Goal: Task Accomplishment & Management: Complete application form

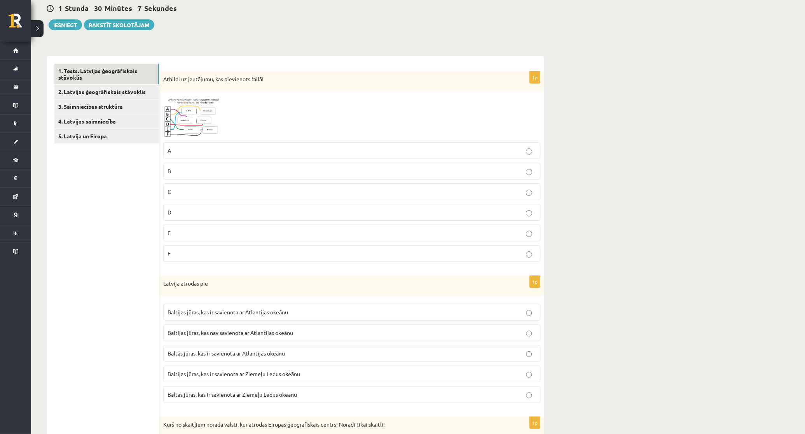
scroll to position [81, 0]
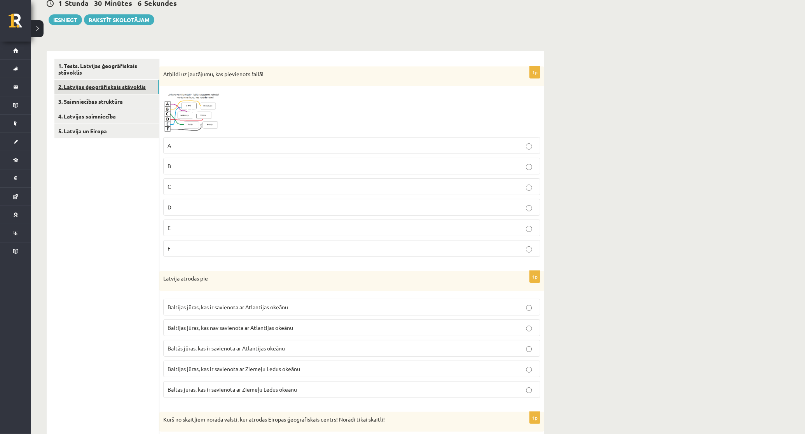
click at [124, 80] on link "2. Latvijas ģeogrāfiskais stāvoklis" at bounding box center [106, 87] width 105 height 14
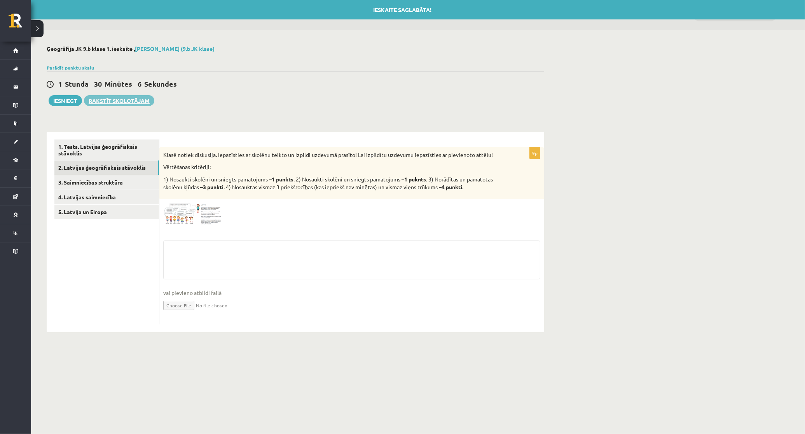
scroll to position [0, 0]
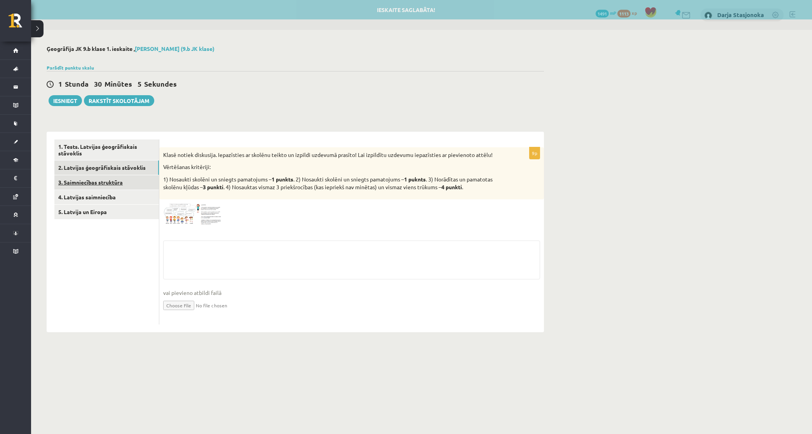
drag, startPoint x: 133, startPoint y: 173, endPoint x: 133, endPoint y: 179, distance: 5.8
click at [133, 173] on link "2. Latvijas ģeogrāfiskais stāvoklis" at bounding box center [106, 167] width 105 height 14
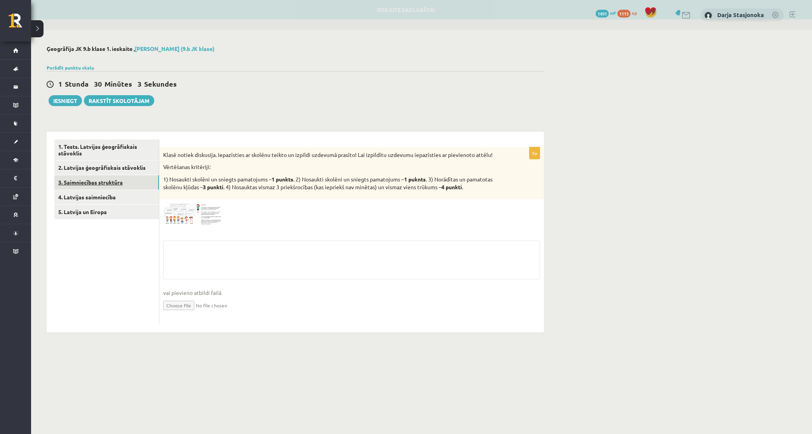
click at [134, 183] on link "3. Saimniecības struktūra" at bounding box center [106, 182] width 105 height 14
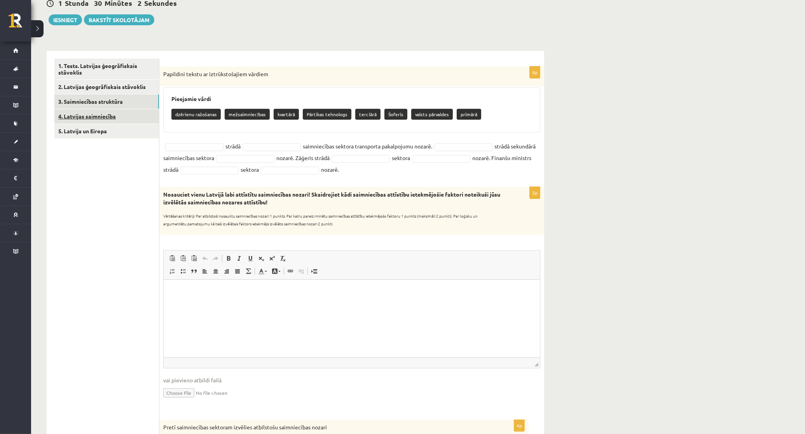
click at [124, 117] on link "4. Latvijas saimniecība" at bounding box center [106, 116] width 105 height 14
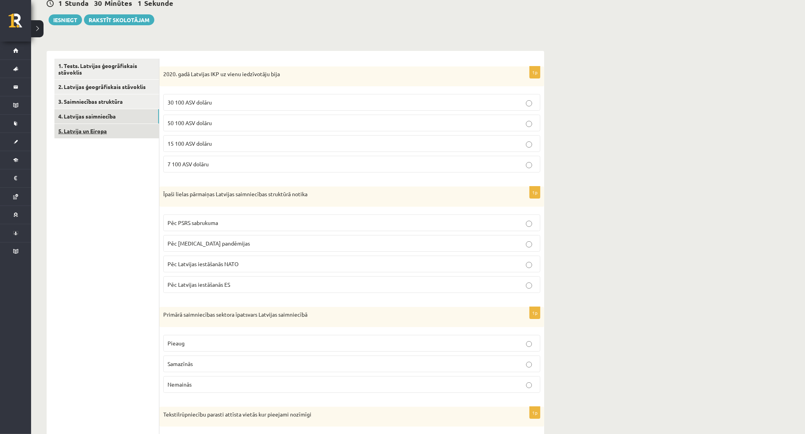
click at [122, 131] on link "5. Latvija un Eiropa" at bounding box center [106, 131] width 105 height 14
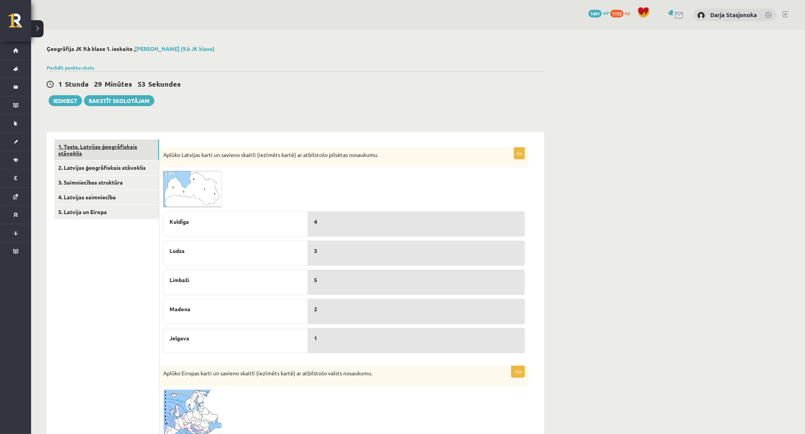
click at [136, 157] on link "1. Tests. Latvijas ģeogrāfiskais stāvoklis" at bounding box center [106, 150] width 105 height 21
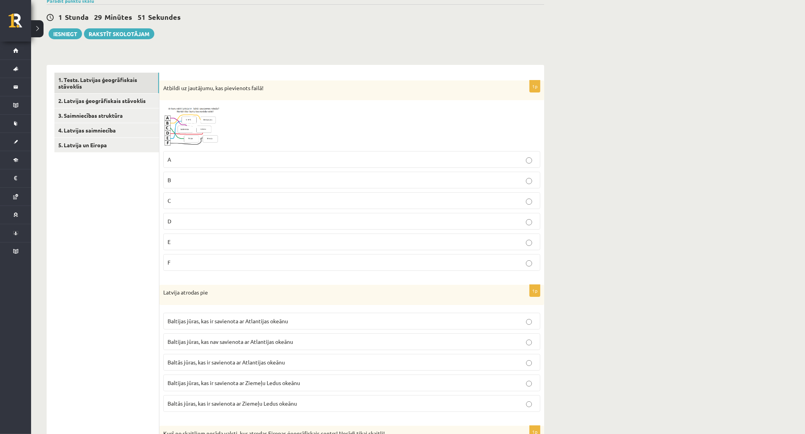
scroll to position [97, 0]
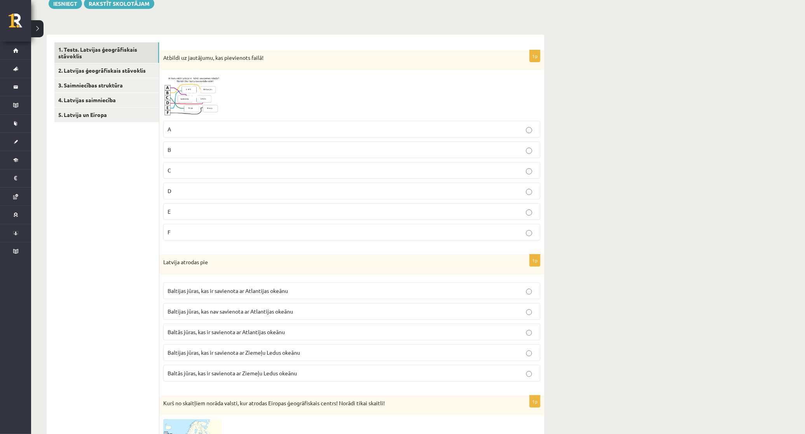
click at [177, 94] on img at bounding box center [192, 95] width 58 height 43
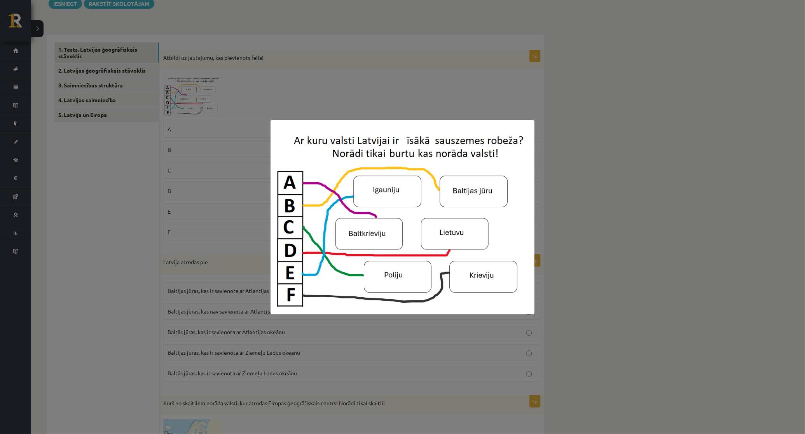
click at [180, 132] on div at bounding box center [402, 217] width 805 height 434
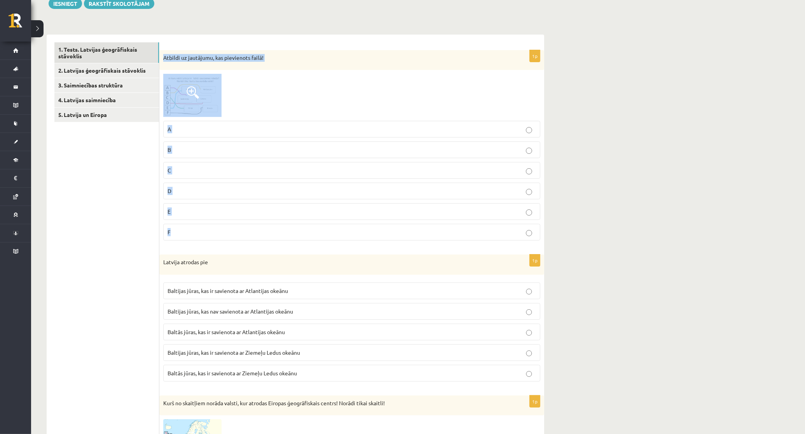
drag, startPoint x: 160, startPoint y: 58, endPoint x: 183, endPoint y: 229, distance: 173.2
click at [183, 229] on div "1p Atbildi uz jautājumu, kas pievienots failā! A B C D E F" at bounding box center [351, 148] width 385 height 197
copy div "Atbildi uz jautājumu, kas pievienots failā! A B C D E F"
click at [292, 78] on div at bounding box center [351, 95] width 377 height 43
click at [195, 90] on span at bounding box center [193, 92] width 12 height 12
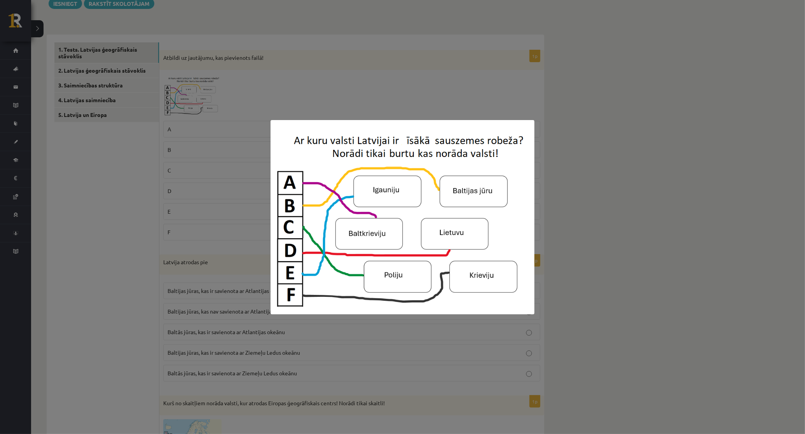
click at [565, 218] on div at bounding box center [402, 217] width 805 height 434
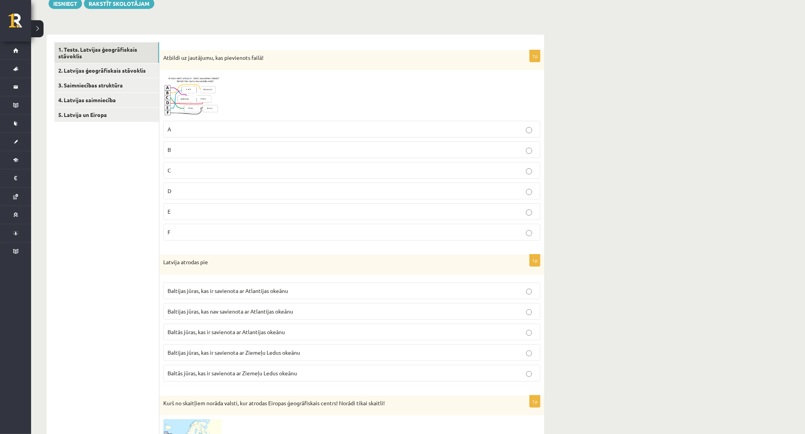
click at [223, 125] on p "A" at bounding box center [351, 129] width 368 height 8
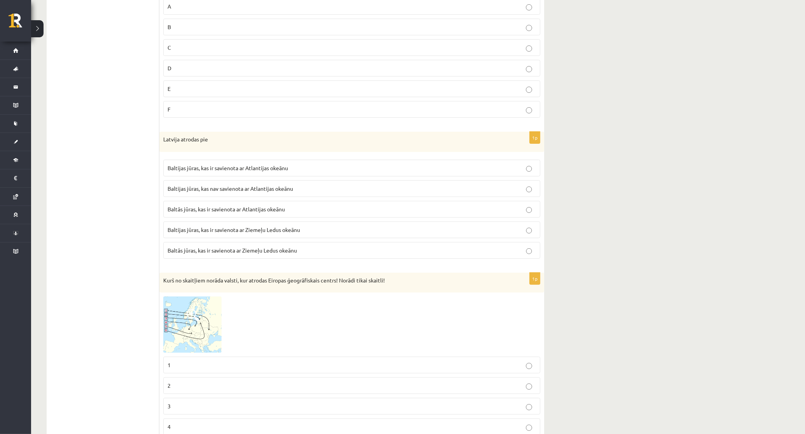
scroll to position [227, 0]
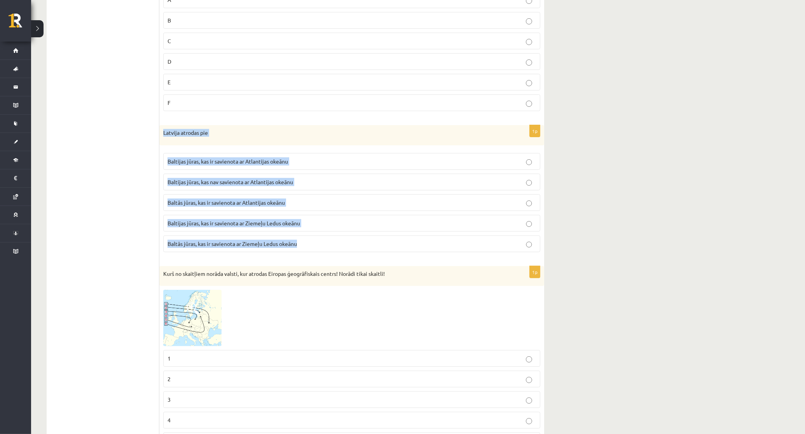
drag, startPoint x: 164, startPoint y: 131, endPoint x: 310, endPoint y: 239, distance: 182.3
click at [310, 239] on div "1p Latvija atrodas pie Baltijas jūras, kas ir savienota ar Atlantijas okeānu Ba…" at bounding box center [351, 191] width 385 height 133
copy div "Latvija atrodas pie Baltijas jūras, kas ir savienota ar Atlantijas okeānu Balti…"
click at [292, 197] on label "Baltās jūras, kas ir savienota ar Atlantijas okeānu" at bounding box center [351, 202] width 377 height 17
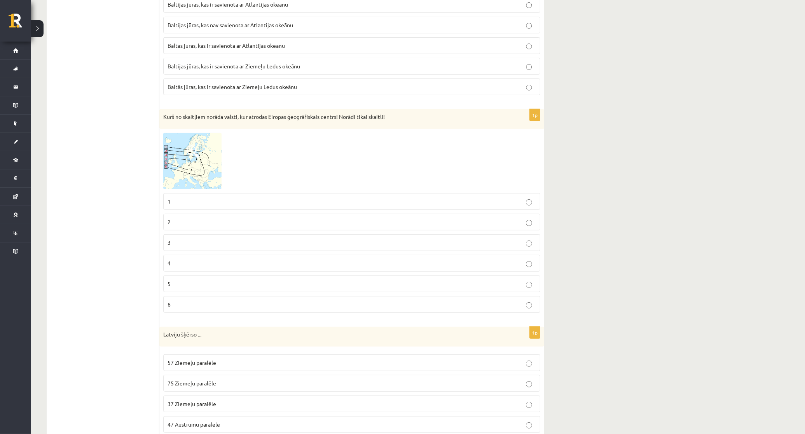
scroll to position [389, 0]
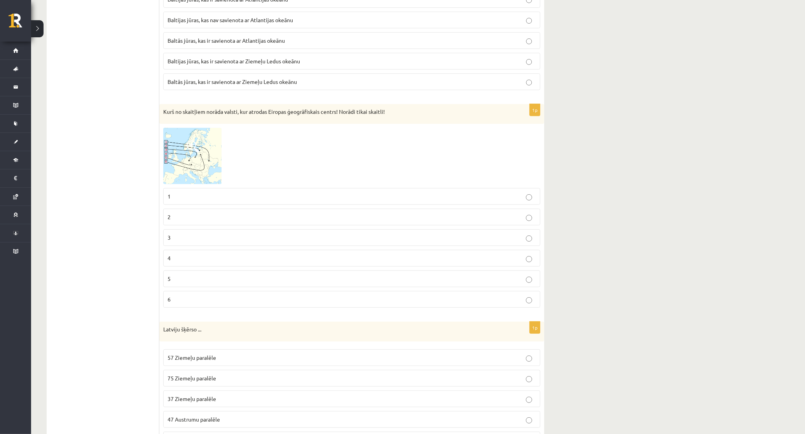
click at [183, 157] on img at bounding box center [192, 156] width 58 height 56
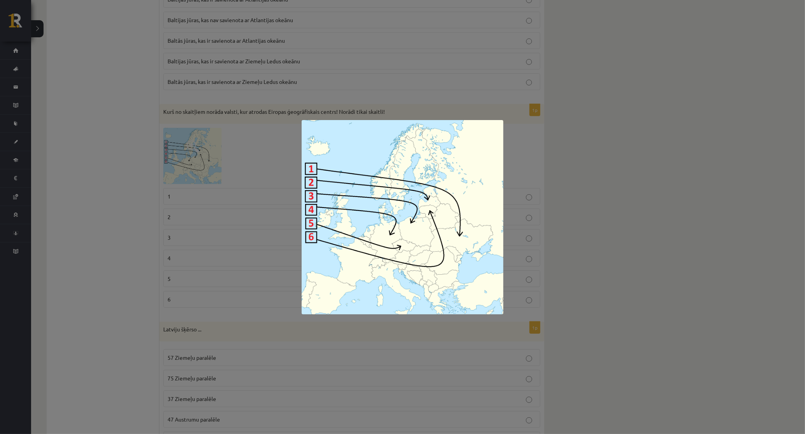
click at [112, 222] on div at bounding box center [402, 217] width 805 height 434
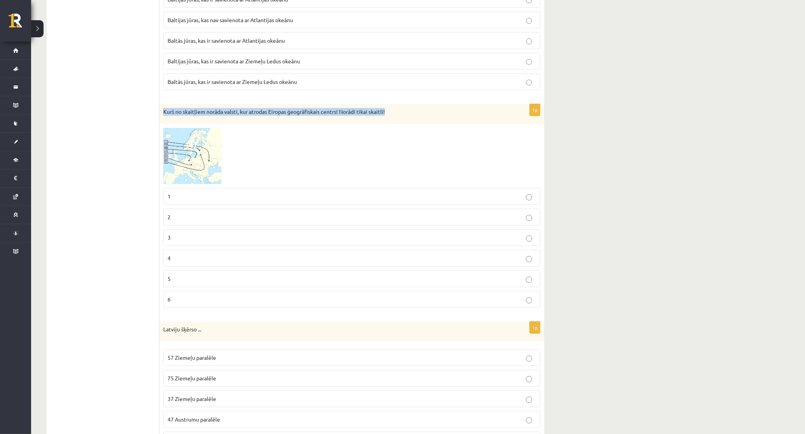
drag, startPoint x: 163, startPoint y: 114, endPoint x: 393, endPoint y: 112, distance: 229.7
click at [393, 112] on p "Kurš no skaitļiem norāda valsti, kur atrodas Eiropas ģeogrāfiskais centrs! Norā…" at bounding box center [332, 112] width 338 height 8
copy p "Kurš no skaitļiem norāda valsti, kur atrodas Eiropas ģeogrāfiskais centrs! Norā…"
click at [194, 160] on img at bounding box center [192, 156] width 58 height 56
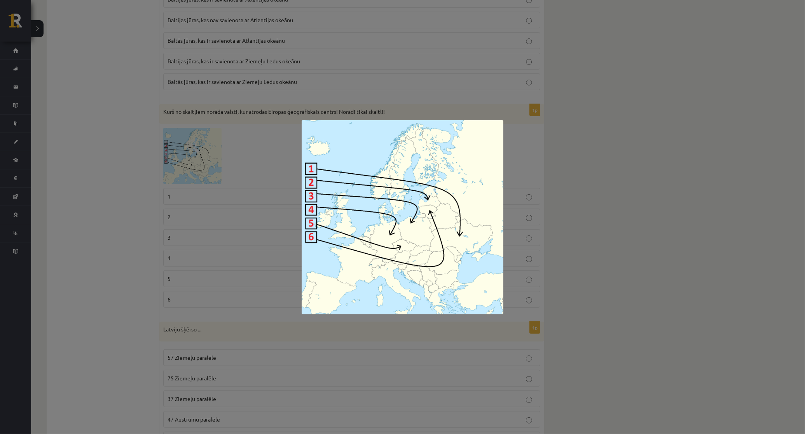
click at [116, 264] on div at bounding box center [402, 217] width 805 height 434
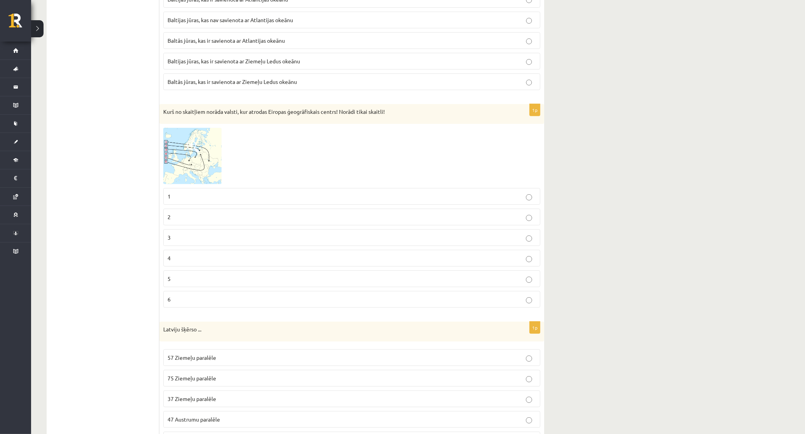
click at [188, 310] on fieldset "1 2 3 4 5 6" at bounding box center [351, 247] width 377 height 126
drag, startPoint x: 188, startPoint y: 324, endPoint x: 180, endPoint y: 302, distance: 23.4
click at [180, 300] on p "6" at bounding box center [351, 299] width 368 height 8
click at [179, 304] on p "6" at bounding box center [351, 299] width 368 height 8
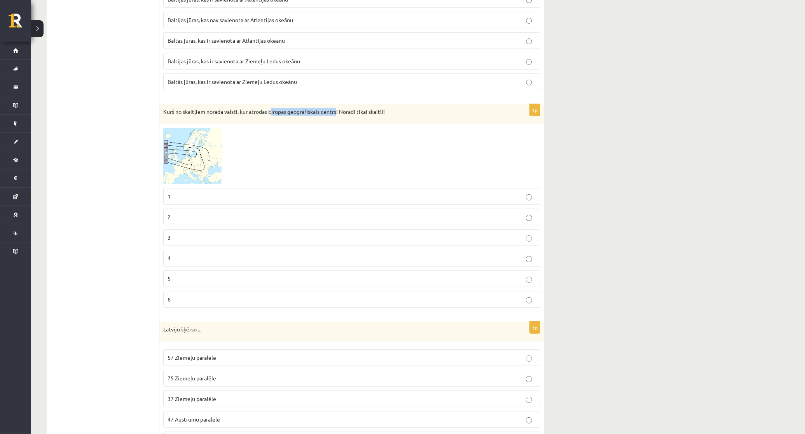
drag, startPoint x: 271, startPoint y: 112, endPoint x: 338, endPoint y: 113, distance: 67.3
click at [338, 113] on p "Kurš no skaitļiem norāda valsti, kur atrodas Eiropas ģeogrāfiskais centrs! Norā…" at bounding box center [332, 112] width 338 height 8
copy p "iropas ģeogrāfiskais centrs"
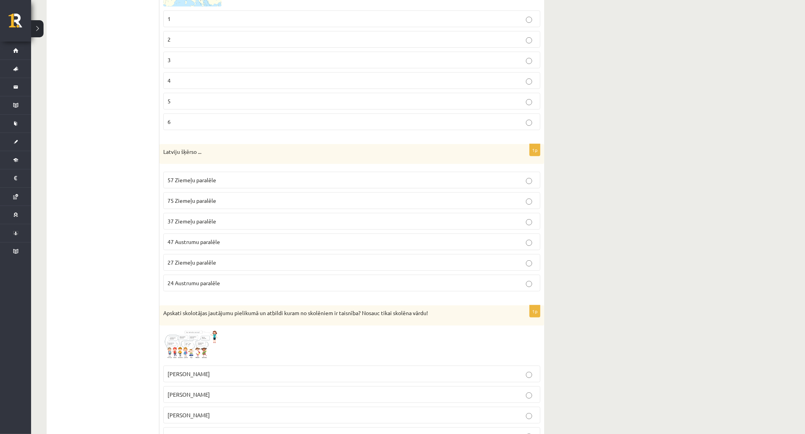
scroll to position [599, 0]
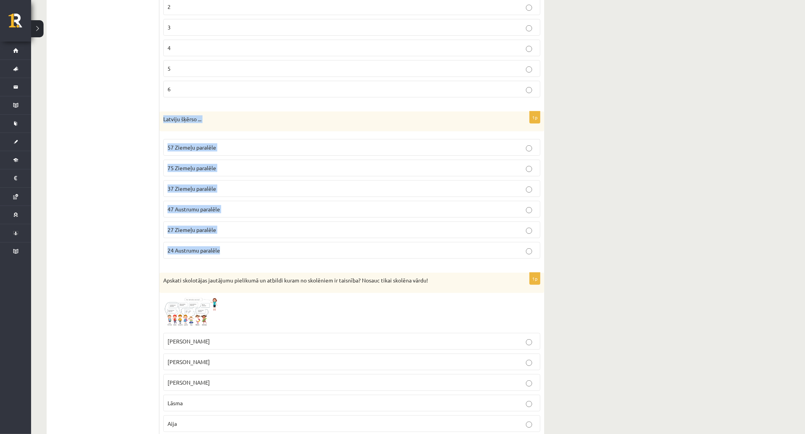
drag, startPoint x: 162, startPoint y: 119, endPoint x: 232, endPoint y: 253, distance: 151.1
click at [232, 253] on div "1p Latviju šķērso ... 57 Ziemeļu paralēle 75 Ziemeļu paralēle 37 Ziemeļu paralē…" at bounding box center [351, 189] width 385 height 154
copy div "Latviju šķērso ... 57 Ziemeļu paralēle 75 Ziemeļu paralēle 37 Ziemeļu paralēle …"
click at [250, 156] on label "57 Ziemeļu paralēle" at bounding box center [351, 147] width 377 height 17
drag, startPoint x: 164, startPoint y: 121, endPoint x: 218, endPoint y: 134, distance: 55.2
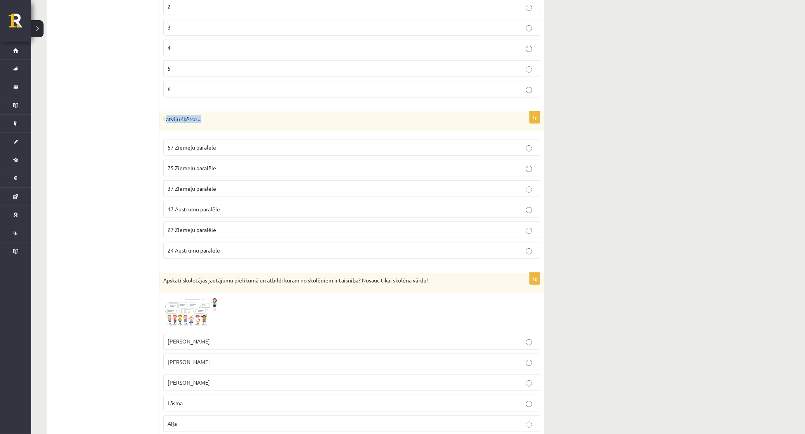
click at [218, 134] on div "1p Latviju šķērso ... 57 Ziemeļu paralēle 75 Ziemeļu paralēle 37 Ziemeļu paralē…" at bounding box center [351, 189] width 385 height 154
drag, startPoint x: 218, startPoint y: 134, endPoint x: 197, endPoint y: 130, distance: 21.0
click at [197, 130] on div "Latviju šķērso ..." at bounding box center [351, 122] width 385 height 20
drag, startPoint x: 162, startPoint y: 119, endPoint x: 230, endPoint y: 157, distance: 77.1
click at [230, 157] on div "1p Latviju šķērso ... 57 Ziemeļu paralēle 75 Ziemeļu paralēle 37 Ziemeļu paralē…" at bounding box center [351, 189] width 385 height 154
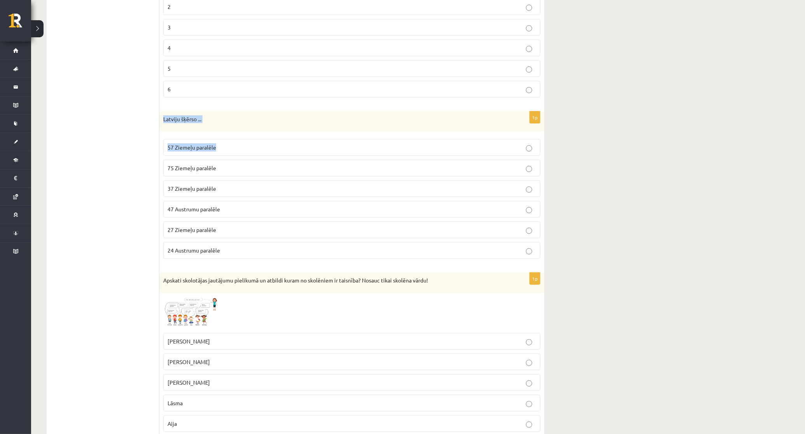
copy div "Latviju šķērso ... 57 Ziemeļu paralēle"
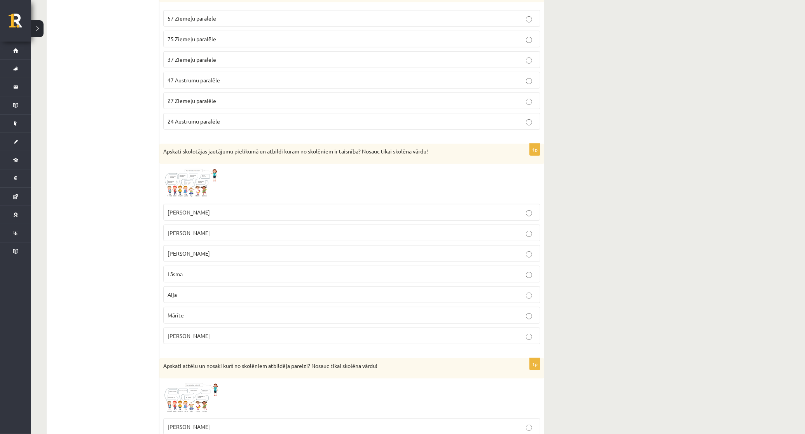
scroll to position [729, 0]
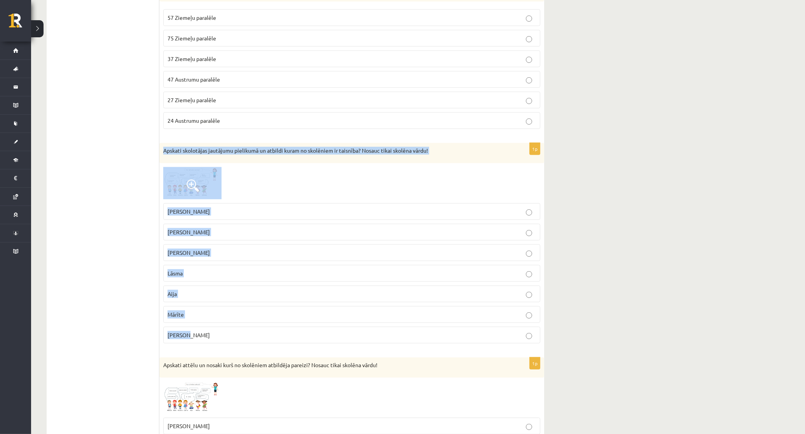
drag, startPoint x: 164, startPoint y: 156, endPoint x: 251, endPoint y: 336, distance: 200.2
click at [251, 336] on div "1p Apskati skolotājas jautājumu pielikumā un atbildi kuram no skolēniem ir tais…" at bounding box center [351, 246] width 385 height 207
copy div "Apskati skolotājas jautājumu pielikumā un atbildi kuram no skolēniem ir taisnīb…"
click at [187, 187] on span at bounding box center [193, 186] width 12 height 12
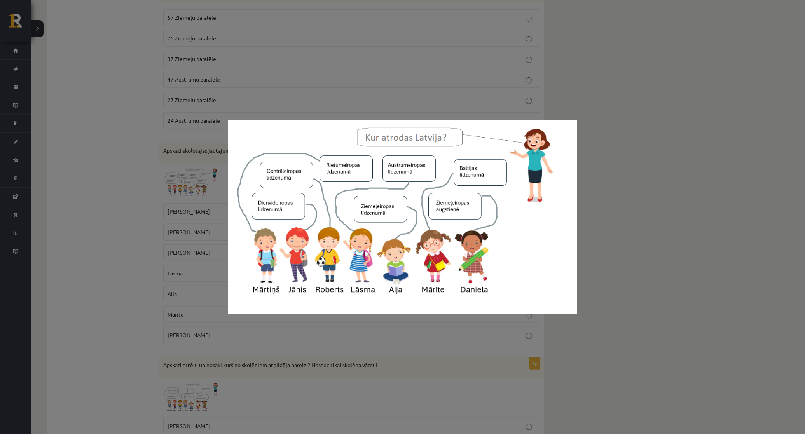
click at [140, 160] on div at bounding box center [402, 217] width 805 height 434
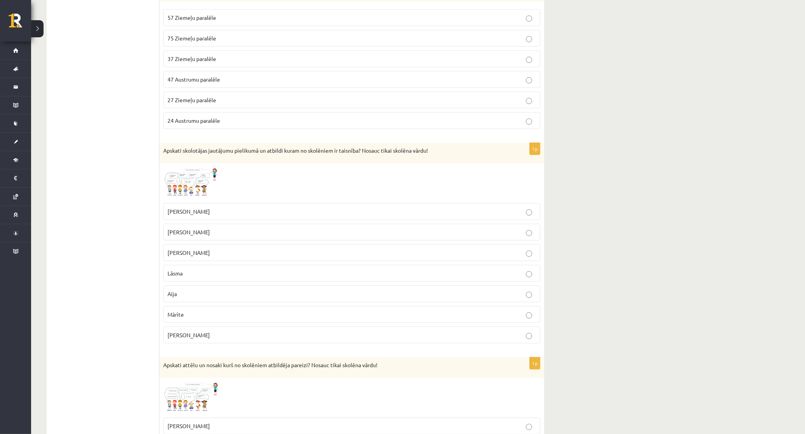
click at [185, 183] on img at bounding box center [192, 183] width 58 height 32
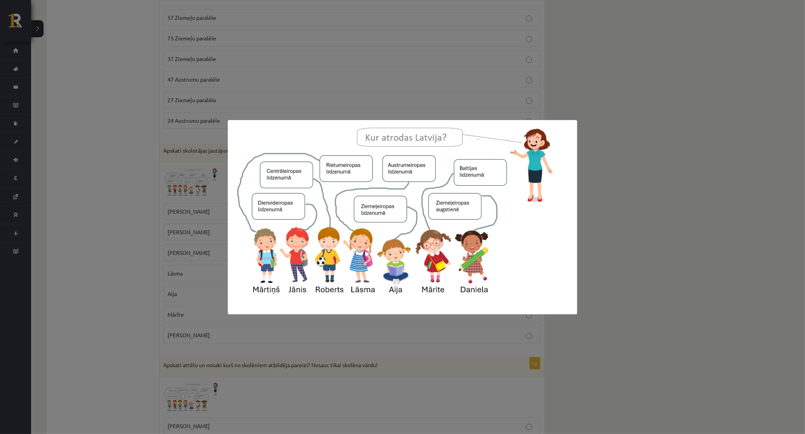
click at [51, 316] on div at bounding box center [402, 217] width 805 height 434
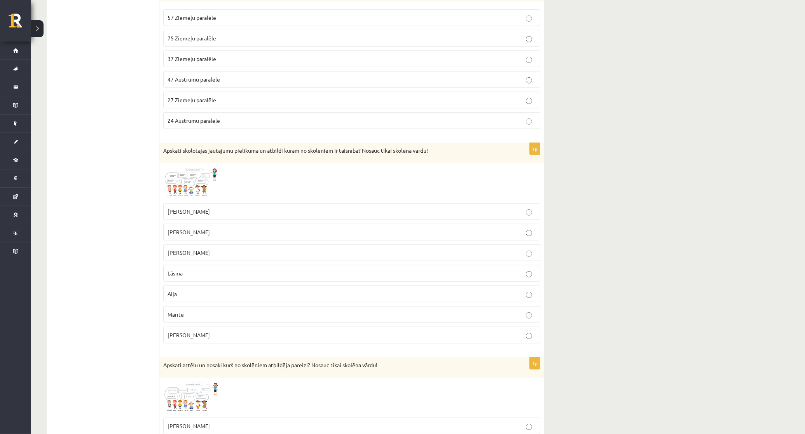
click at [210, 277] on p "Lāsma" at bounding box center [351, 273] width 368 height 8
click at [178, 178] on img at bounding box center [192, 183] width 58 height 32
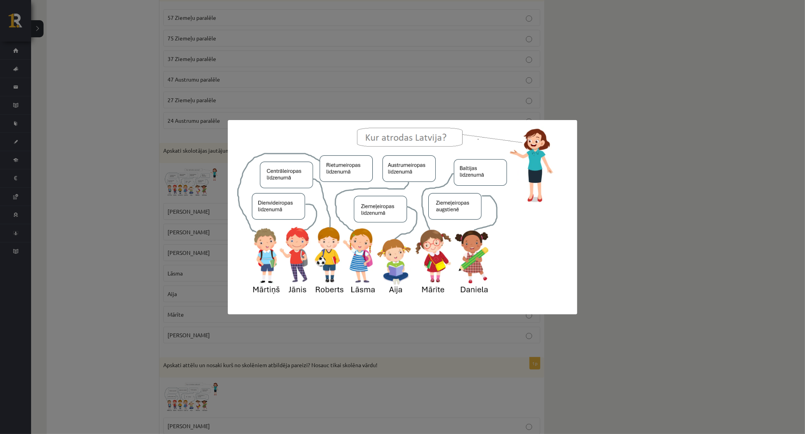
click at [216, 210] on div at bounding box center [402, 217] width 805 height 434
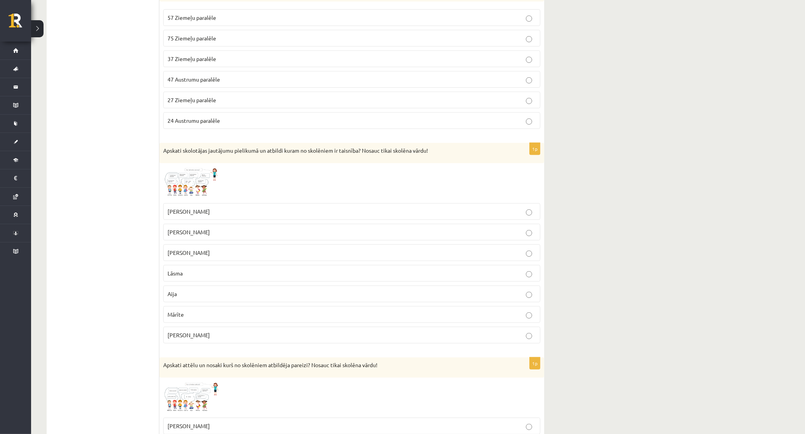
click at [201, 185] on img at bounding box center [192, 183] width 58 height 32
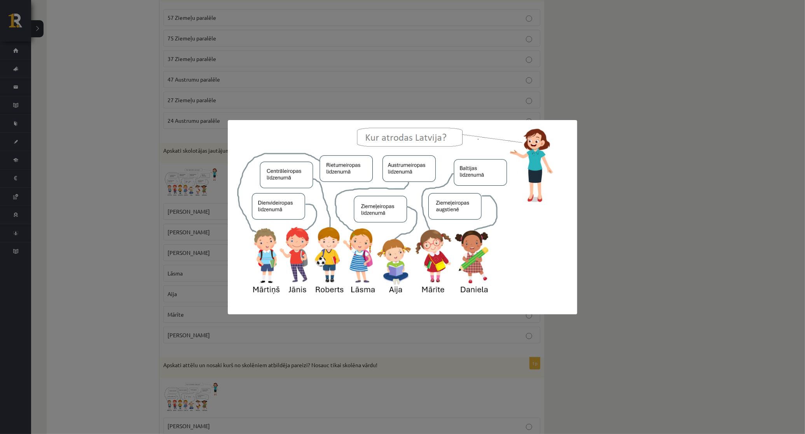
drag, startPoint x: 0, startPoint y: 253, endPoint x: 8, endPoint y: 243, distance: 13.0
click at [0, 253] on div at bounding box center [402, 217] width 805 height 434
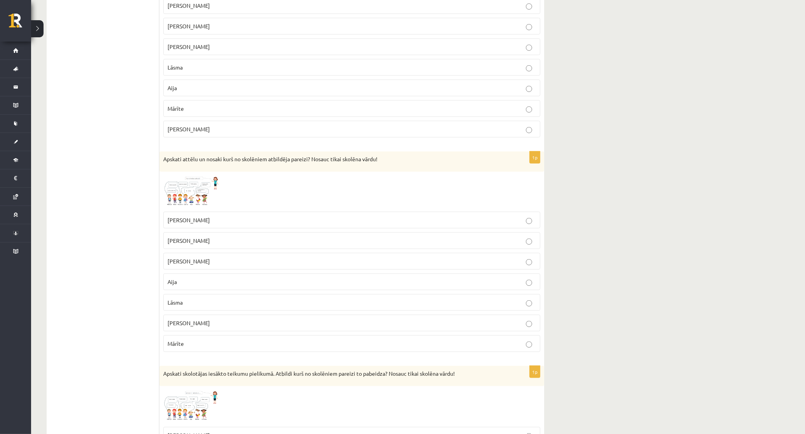
scroll to position [939, 0]
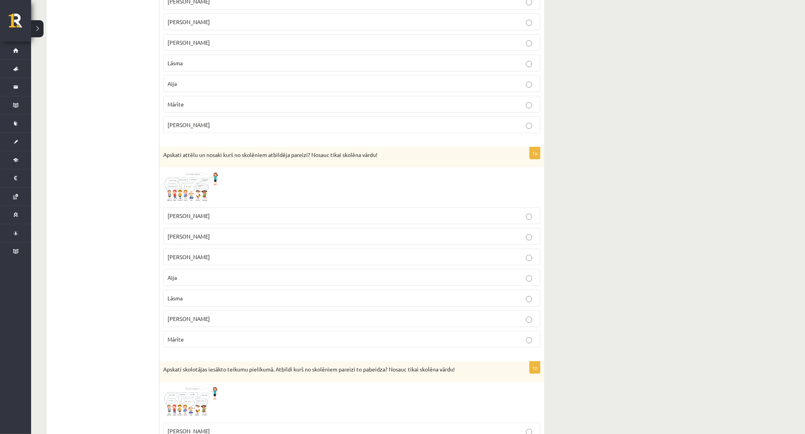
click at [185, 176] on img at bounding box center [192, 187] width 58 height 33
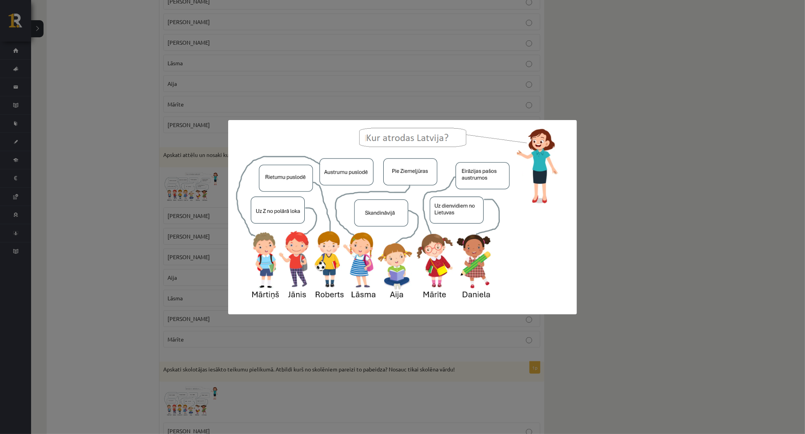
click at [86, 216] on div at bounding box center [402, 217] width 805 height 434
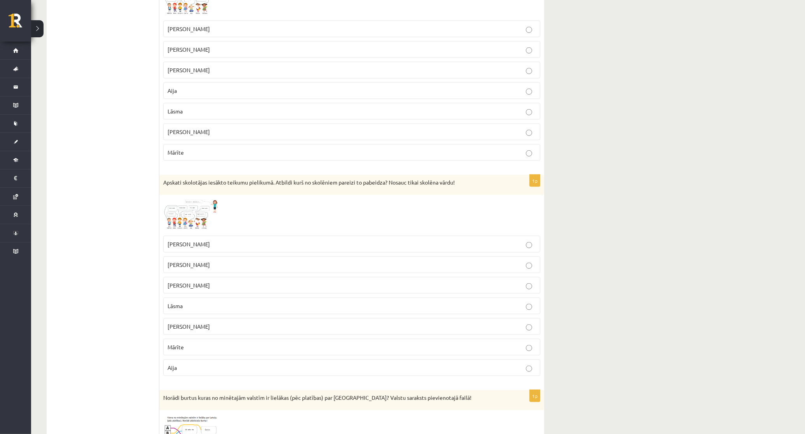
scroll to position [1125, 0]
click at [183, 214] on img at bounding box center [192, 215] width 58 height 33
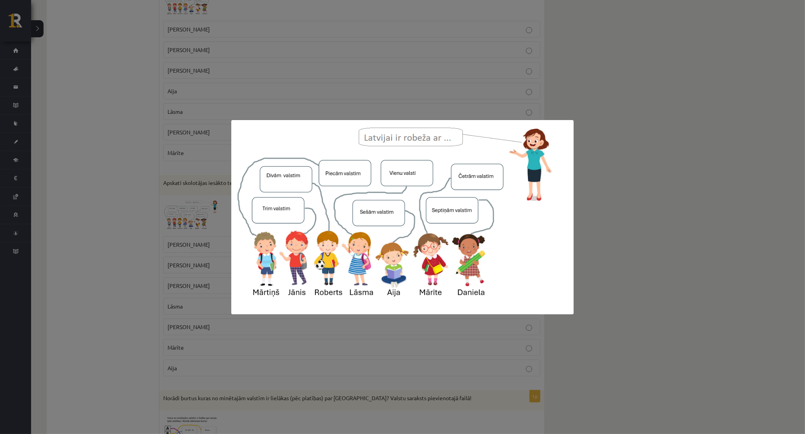
click at [82, 251] on div at bounding box center [402, 217] width 805 height 434
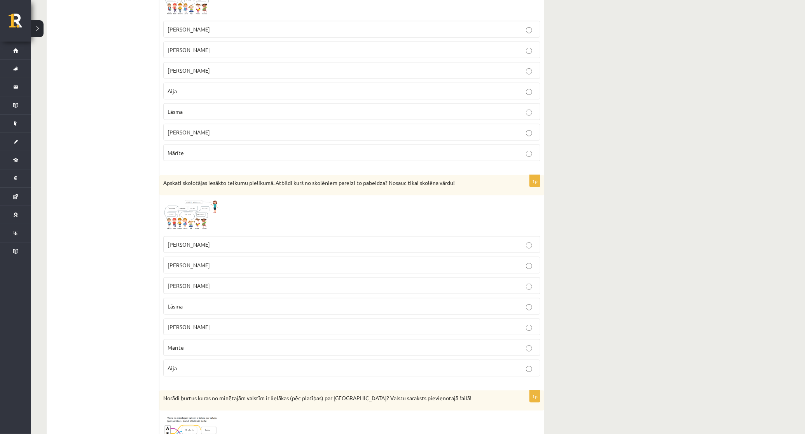
drag, startPoint x: 190, startPoint y: 358, endPoint x: 174, endPoint y: 357, distance: 16.0
click at [189, 352] on p "Mārīte" at bounding box center [351, 348] width 368 height 8
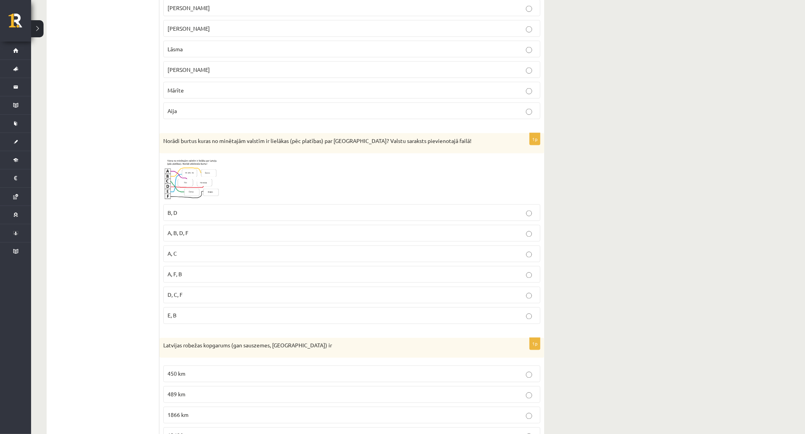
scroll to position [1385, 0]
click at [191, 180] on span at bounding box center [193, 174] width 12 height 12
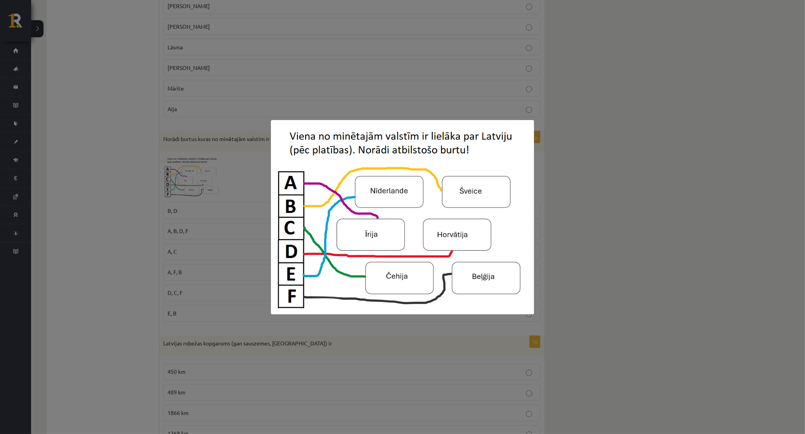
drag, startPoint x: 597, startPoint y: 183, endPoint x: 650, endPoint y: 121, distance: 81.3
click at [595, 185] on div at bounding box center [402, 217] width 805 height 434
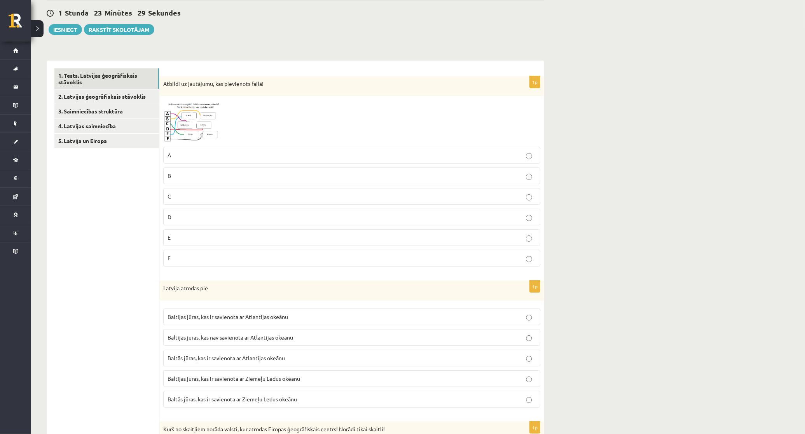
scroll to position [57, 0]
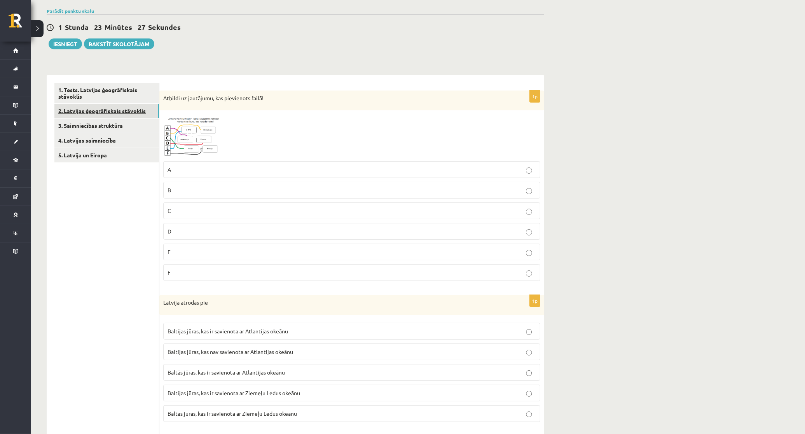
click at [114, 112] on link "2. Latvijas ģeogrāfiskais stāvoklis" at bounding box center [106, 111] width 105 height 14
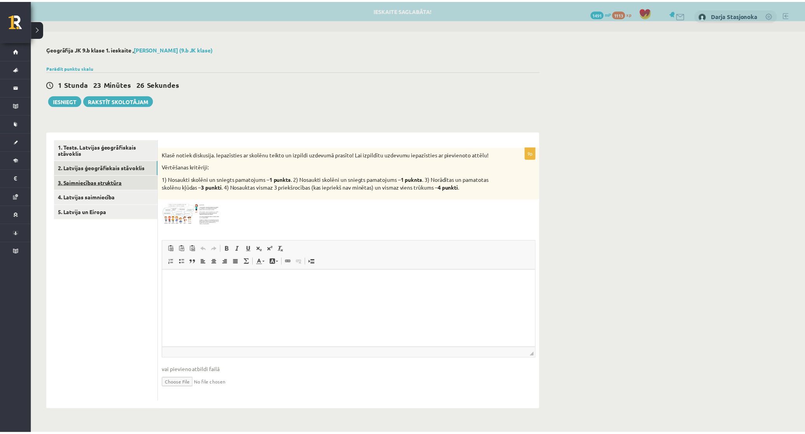
scroll to position [0, 0]
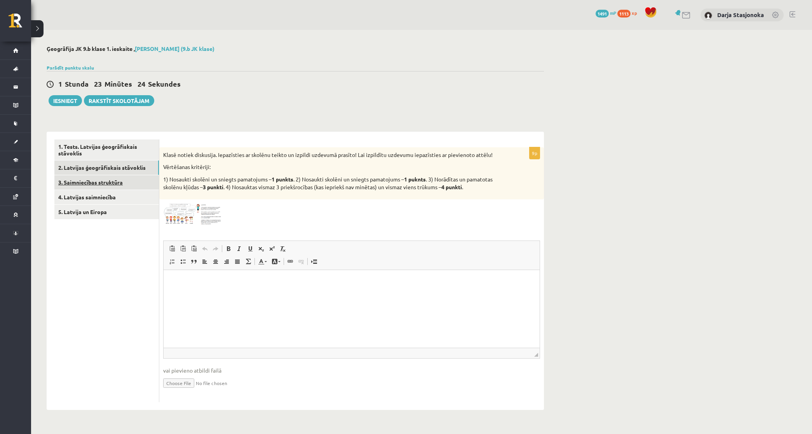
click at [114, 188] on link "3. Saimniecības struktūra" at bounding box center [106, 182] width 105 height 14
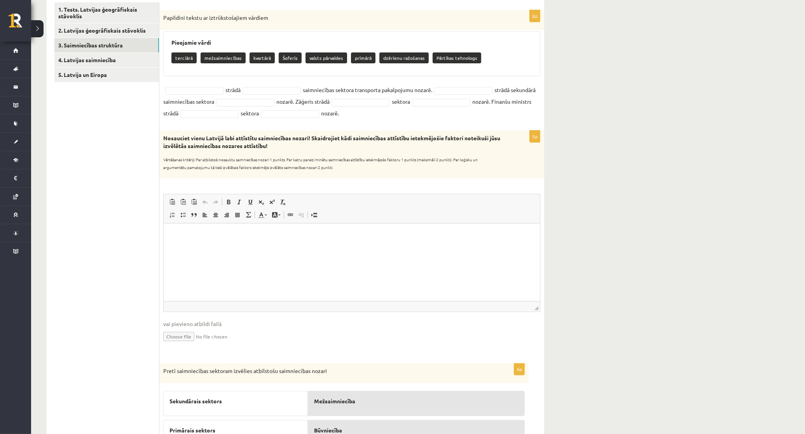
scroll to position [121, 0]
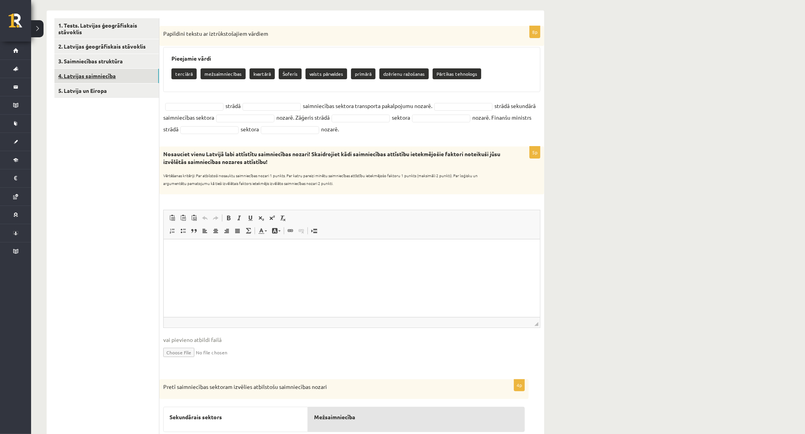
click at [95, 81] on link "4. Latvijas saimniecība" at bounding box center [106, 76] width 105 height 14
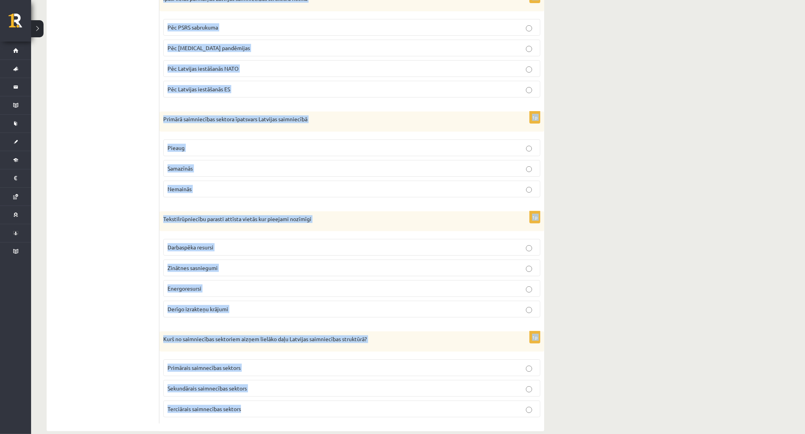
scroll to position [292, 0]
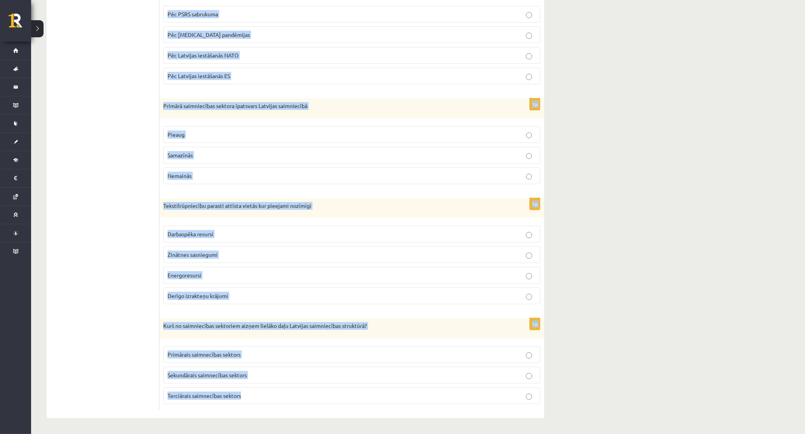
drag, startPoint x: 163, startPoint y: 40, endPoint x: 313, endPoint y: 436, distance: 423.1
copy form "2020. gadā Latvijas IKP uz vienu iedzīvotāju bija 30 100 ASV dolāru 50 100 ASV …"
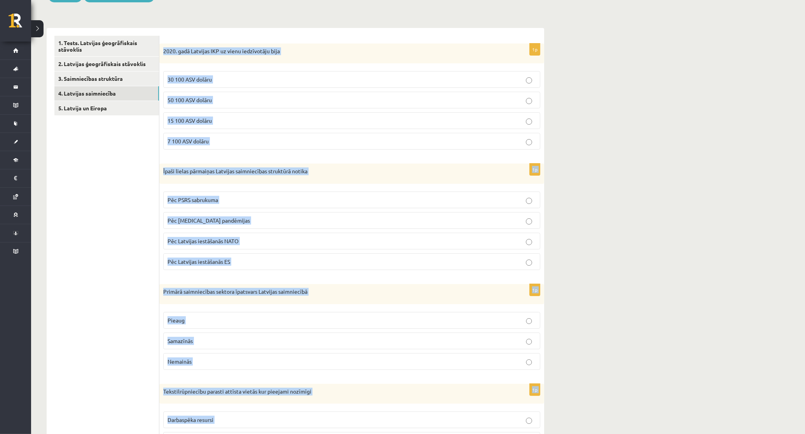
scroll to position [82, 0]
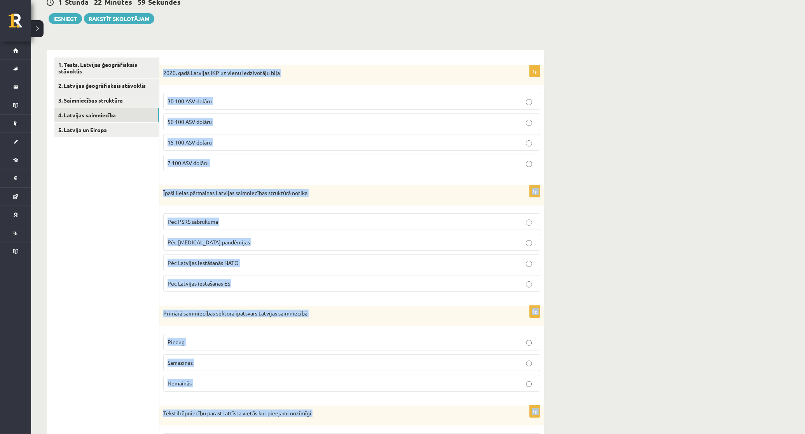
click at [220, 135] on label "15 100 ASV dolāru" at bounding box center [351, 142] width 377 height 17
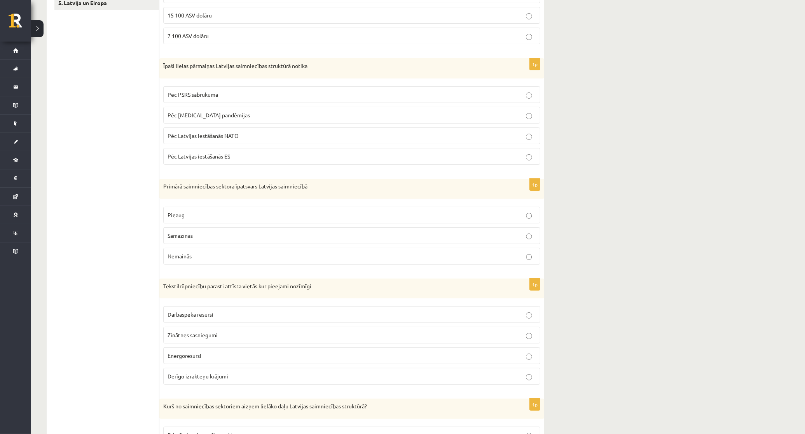
scroll to position [211, 0]
click at [319, 96] on p "Pēc PSRS sabrukuma" at bounding box center [351, 93] width 368 height 8
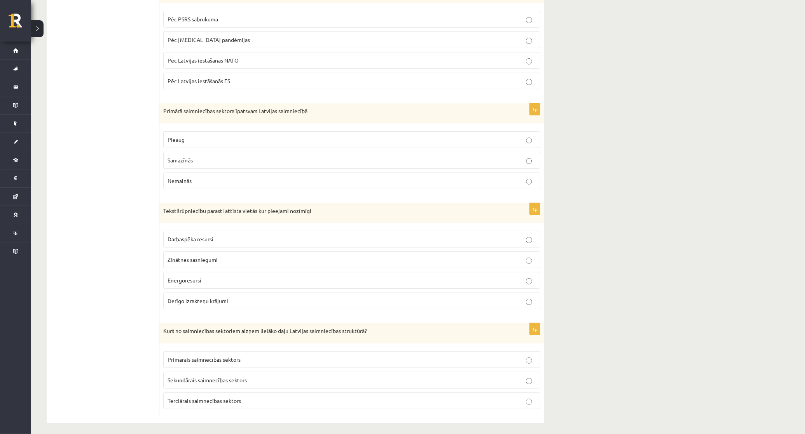
scroll to position [292, 0]
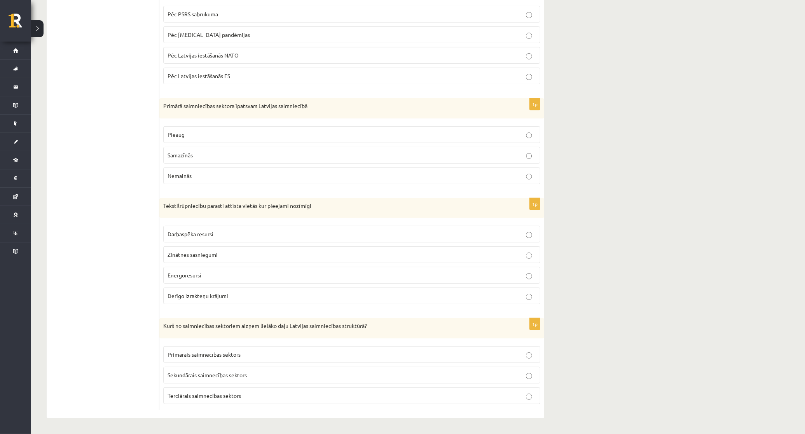
click at [199, 155] on p "Samazīnās" at bounding box center [351, 155] width 368 height 8
click at [226, 232] on p "Darbaspēka resursi" at bounding box center [351, 234] width 368 height 8
click at [255, 397] on p "Terciārais saimnecības sektors" at bounding box center [351, 396] width 368 height 8
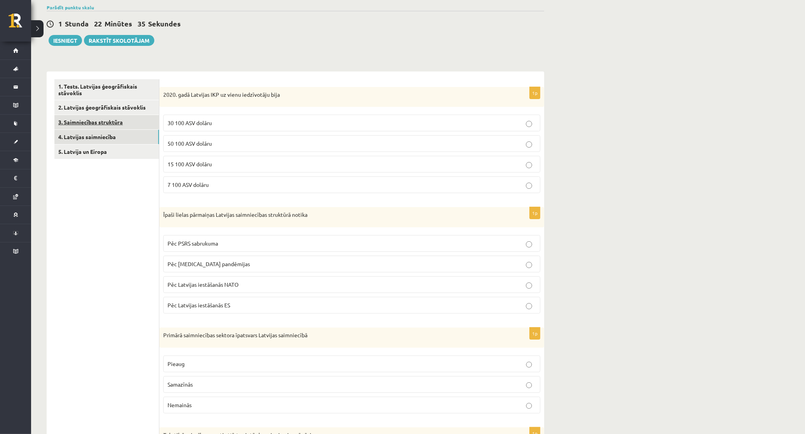
scroll to position [33, 0]
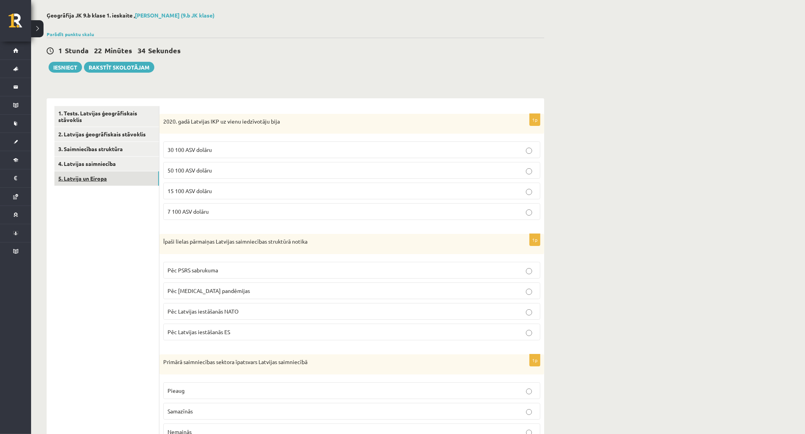
click at [131, 175] on link "5. Latvija un Eiropa" at bounding box center [106, 178] width 105 height 14
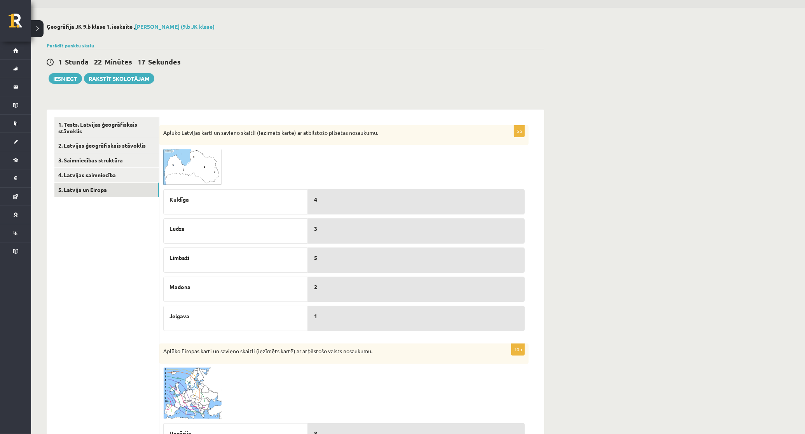
scroll to position [21, 0]
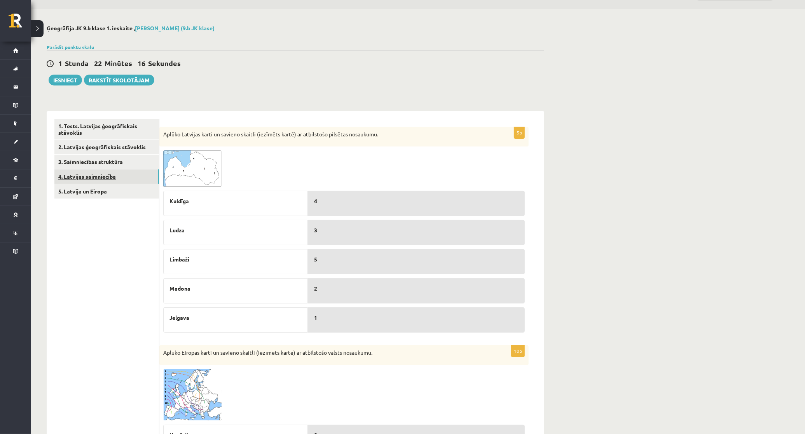
click at [111, 181] on link "4. Latvijas saimniecība" at bounding box center [106, 176] width 105 height 14
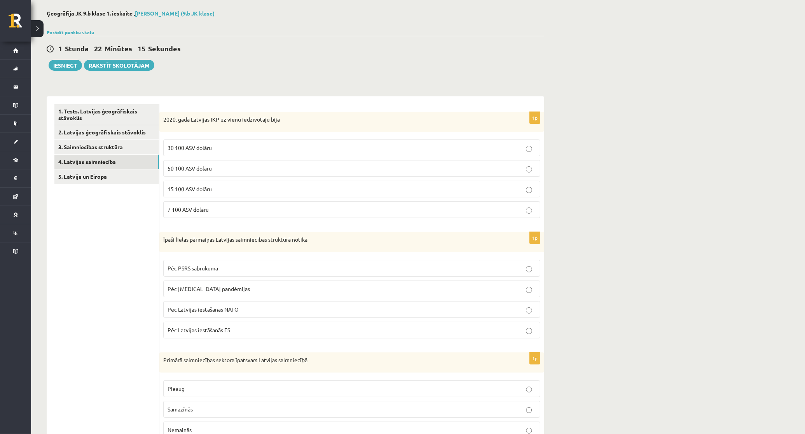
scroll to position [69, 0]
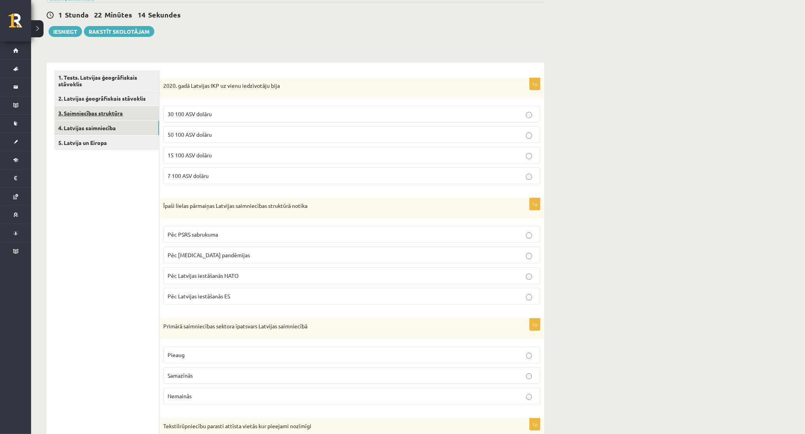
click at [91, 113] on link "3. Saimniecības struktūra" at bounding box center [106, 113] width 105 height 14
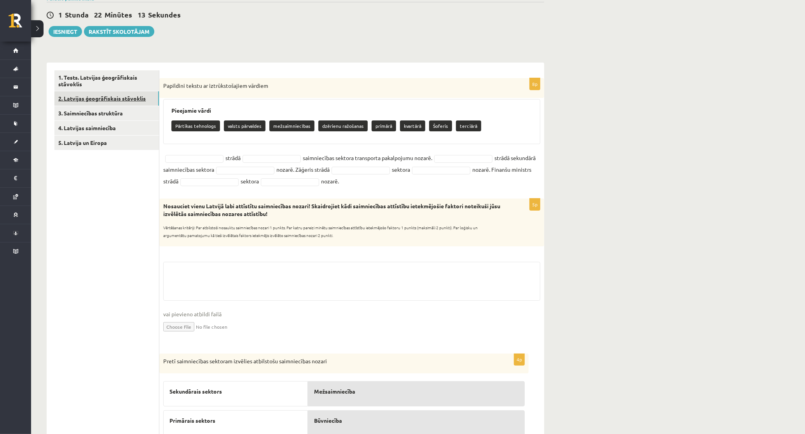
click at [113, 95] on link "2. Latvijas ģeogrāfiskais stāvoklis" at bounding box center [106, 98] width 105 height 14
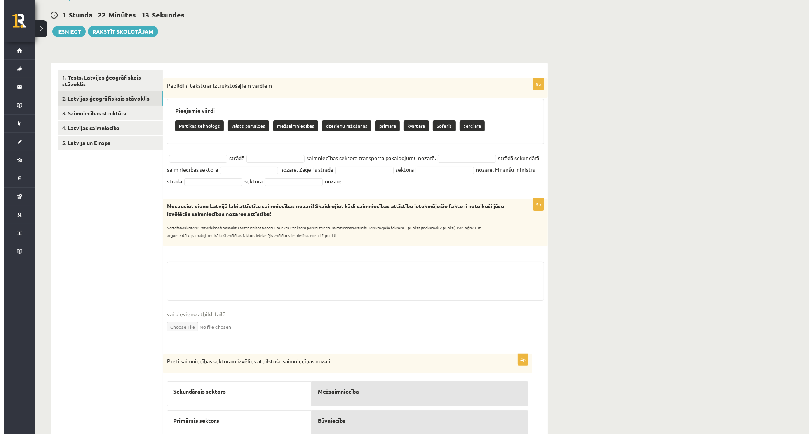
scroll to position [0, 0]
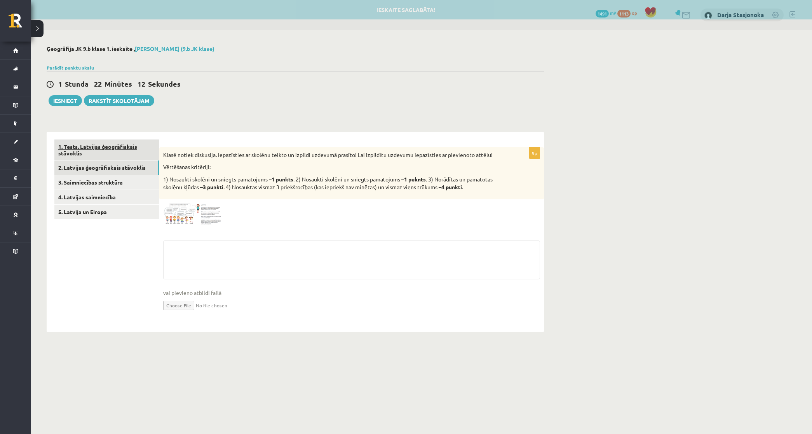
click at [110, 148] on link "1. Tests. Latvijas ģeogrāfiskais stāvoklis" at bounding box center [106, 150] width 105 height 21
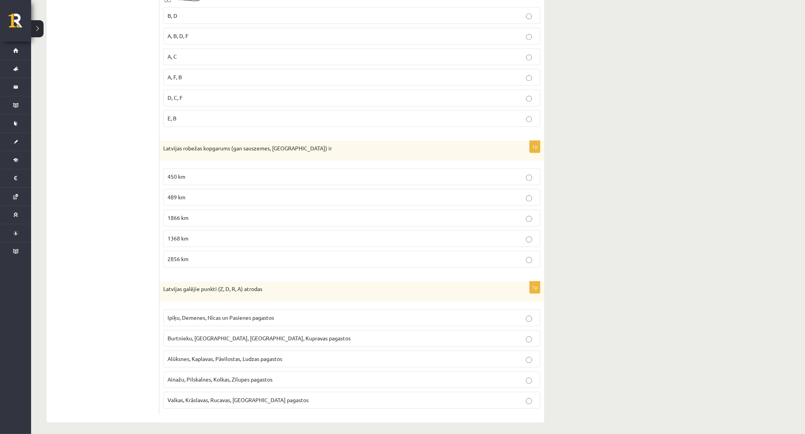
scroll to position [1595, 0]
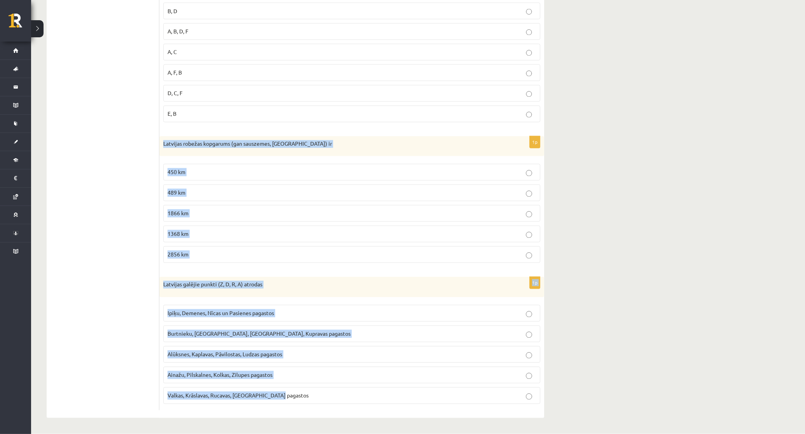
drag, startPoint x: 162, startPoint y: 144, endPoint x: 287, endPoint y: 393, distance: 278.9
copy form "Latvijas robežas kopgarums (gan sauszemes, gan jūras) ir 450 km 489 km 1866 km …"
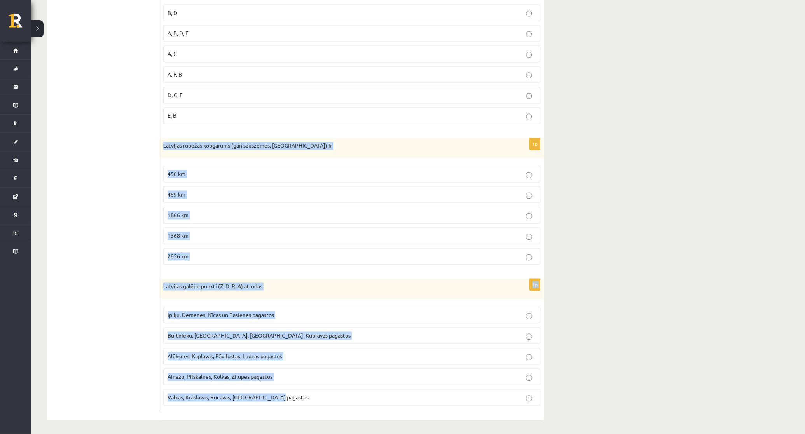
scroll to position [1579, 0]
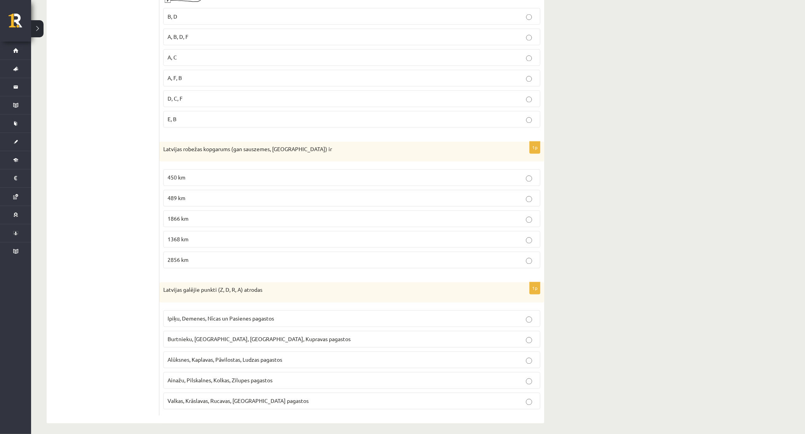
click at [320, 223] on p "1866 km" at bounding box center [351, 219] width 368 height 8
drag, startPoint x: 162, startPoint y: 154, endPoint x: 229, endPoint y: 159, distance: 67.0
click at [229, 159] on div "Latvijas robežas kopgarums (gan sauszemes, gan jūras) ir" at bounding box center [351, 152] width 385 height 20
drag, startPoint x: 229, startPoint y: 159, endPoint x: 183, endPoint y: 163, distance: 45.7
click at [197, 162] on div "Latvijas robežas kopgarums (gan sauszemes, gan jūras) ir" at bounding box center [351, 152] width 385 height 20
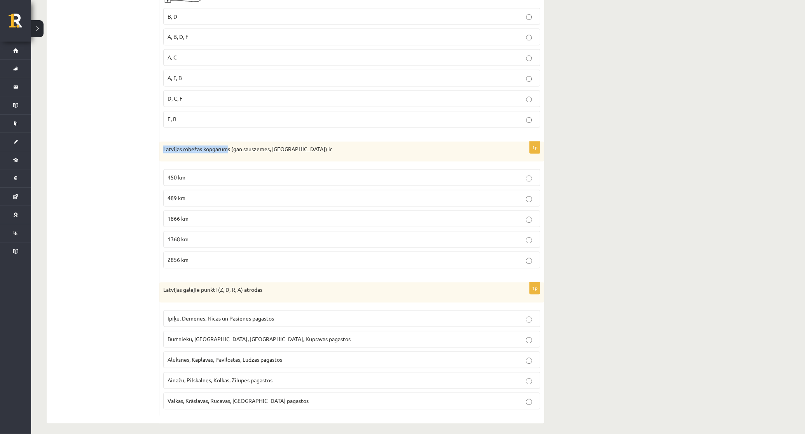
click at [203, 162] on div "Latvijas robežas kopgarums (gan sauszemes, gan jūras) ir" at bounding box center [351, 152] width 385 height 20
click at [202, 162] on div "Latvijas robežas kopgarums (gan sauszemes, gan jūras) ir" at bounding box center [351, 152] width 385 height 20
drag, startPoint x: 162, startPoint y: 156, endPoint x: 230, endPoint y: 160, distance: 68.6
click at [230, 160] on div "Latvijas robežas kopgarums (gan sauszemes, gan jūras) ir" at bounding box center [351, 152] width 385 height 20
copy p "Latvijas robežas kopgarums"
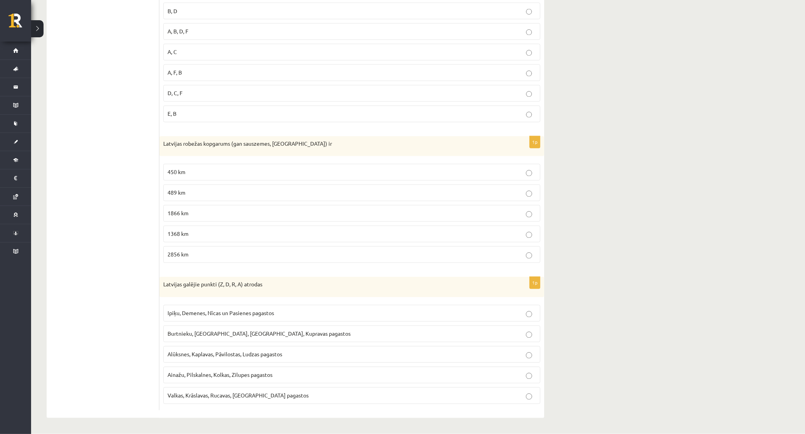
scroll to position [1595, 0]
click at [205, 310] on span "Ipiķu, Demenes, Nīcas un Pasienes pagastos" at bounding box center [220, 313] width 106 height 7
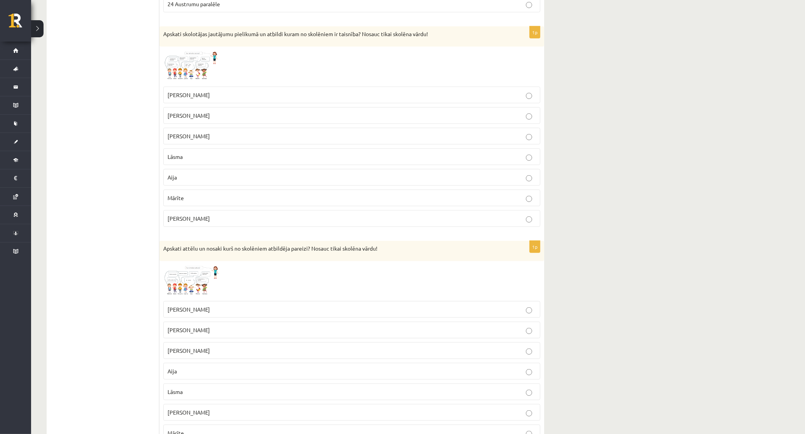
scroll to position [850, 0]
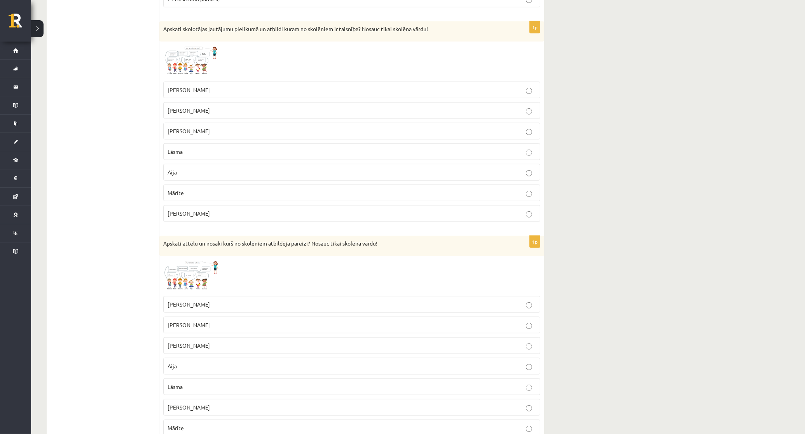
click at [199, 55] on img at bounding box center [192, 61] width 58 height 32
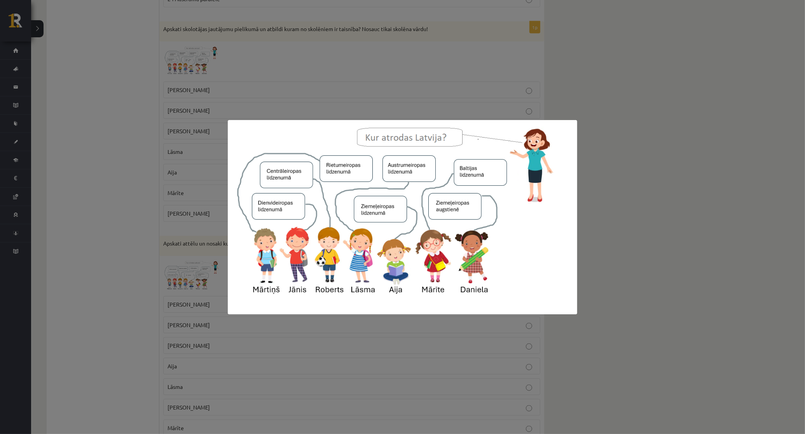
click at [98, 174] on div at bounding box center [402, 217] width 805 height 434
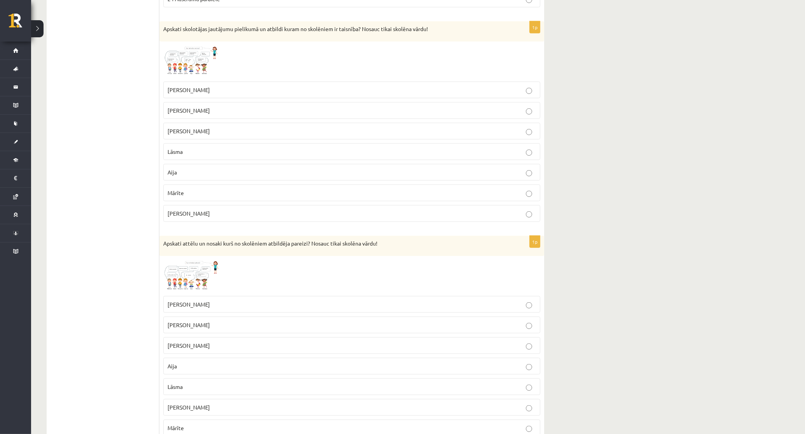
click at [175, 266] on img at bounding box center [192, 276] width 58 height 33
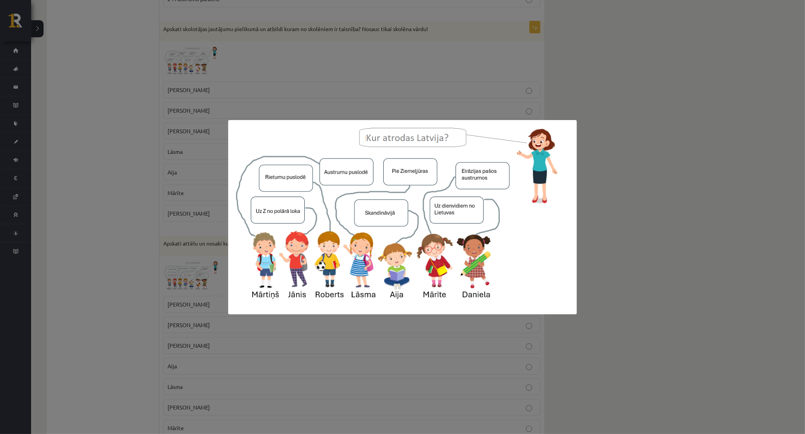
click at [110, 276] on div at bounding box center [402, 217] width 805 height 434
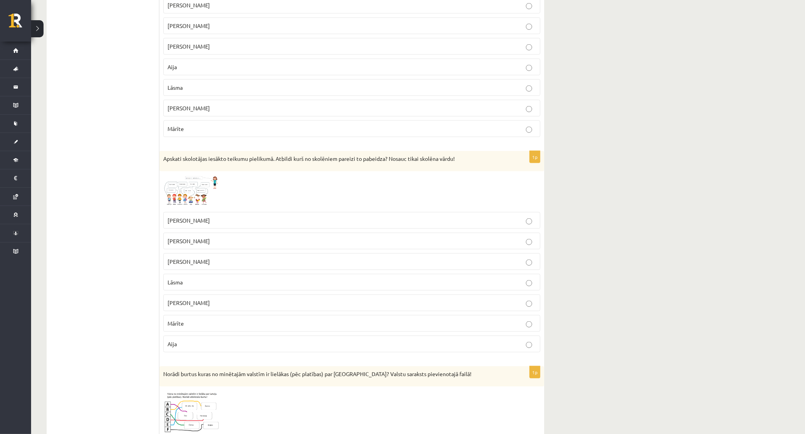
scroll to position [1158, 0]
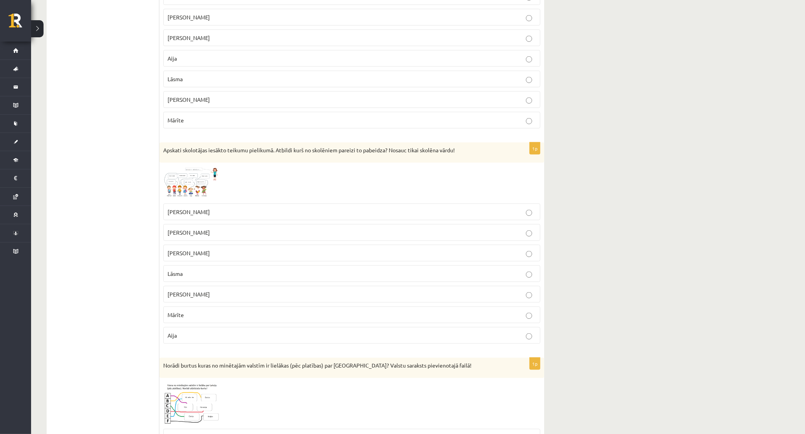
click at [207, 188] on img at bounding box center [192, 183] width 58 height 33
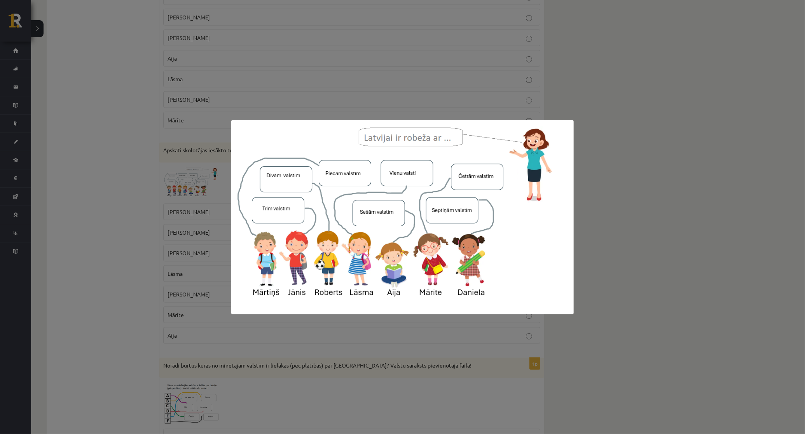
click at [750, 353] on div at bounding box center [402, 217] width 805 height 434
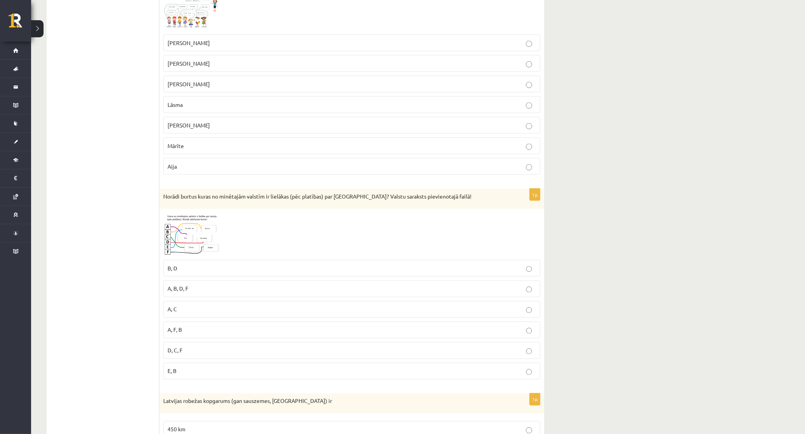
scroll to position [1336, 0]
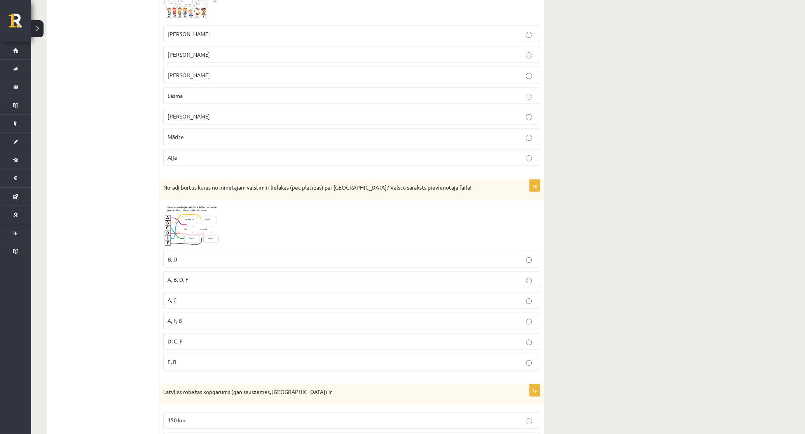
click at [200, 238] on img at bounding box center [192, 225] width 58 height 43
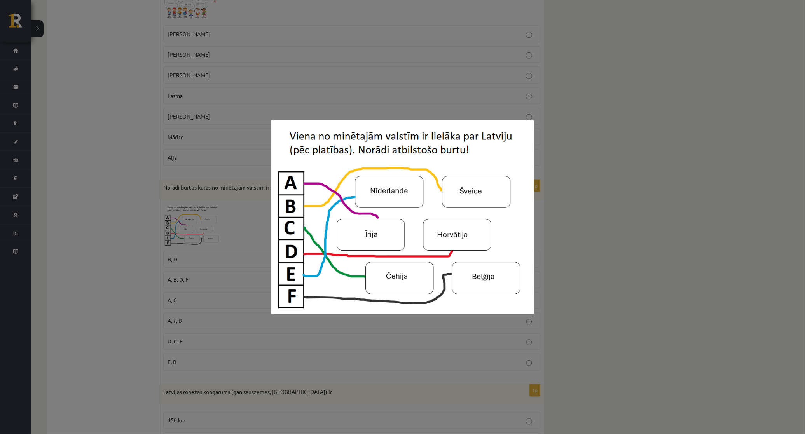
click at [755, 220] on div at bounding box center [402, 217] width 805 height 434
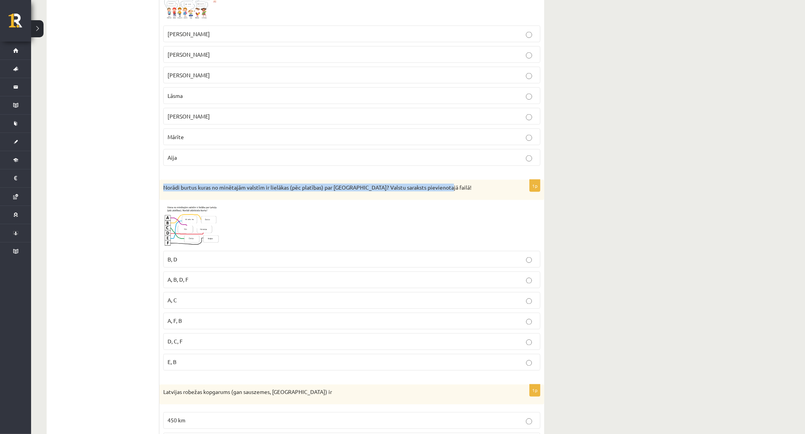
drag, startPoint x: 162, startPoint y: 195, endPoint x: 473, endPoint y: 201, distance: 310.9
click at [473, 200] on div "Norādi burtus kuras no minētajām valstīm ir lielākas (pēc platības) par Latviju…" at bounding box center [351, 190] width 385 height 20
click at [408, 211] on div "1p Norādi burtus kuras no minētajām valstīm ir lielākas (pēc platības) par Latv…" at bounding box center [351, 278] width 385 height 197
drag, startPoint x: 164, startPoint y: 190, endPoint x: 524, endPoint y: 370, distance: 402.7
click at [524, 370] on div "1p Norādi burtus kuras no minētajām valstīm ir lielākas (pēc platības) par Latv…" at bounding box center [351, 278] width 385 height 197
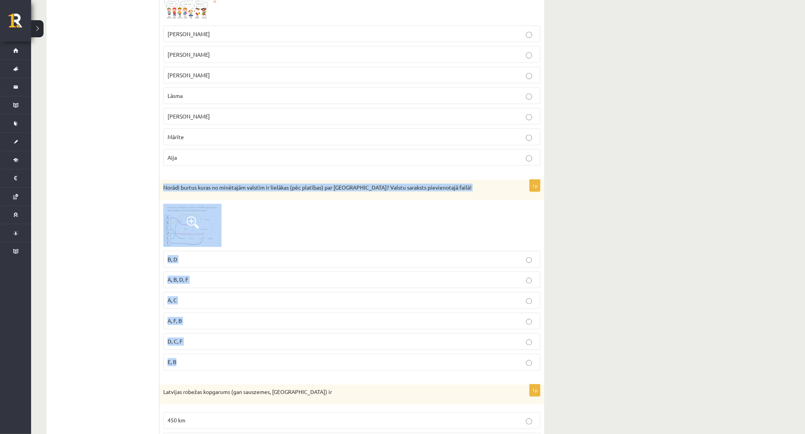
click at [192, 229] on span at bounding box center [193, 222] width 12 height 12
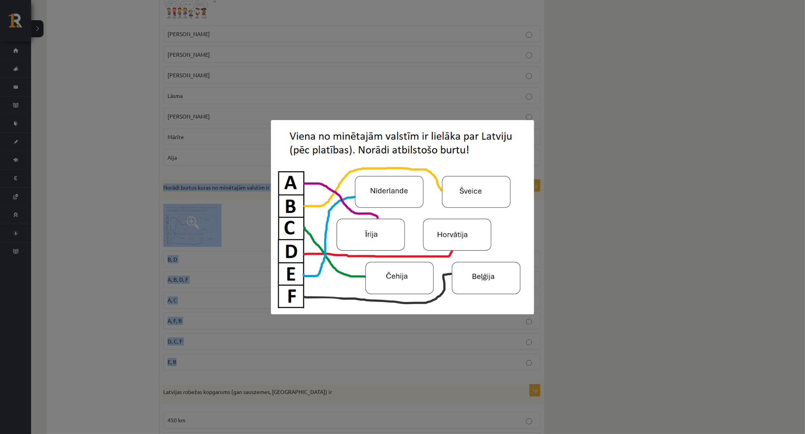
click at [183, 290] on div at bounding box center [402, 217] width 805 height 434
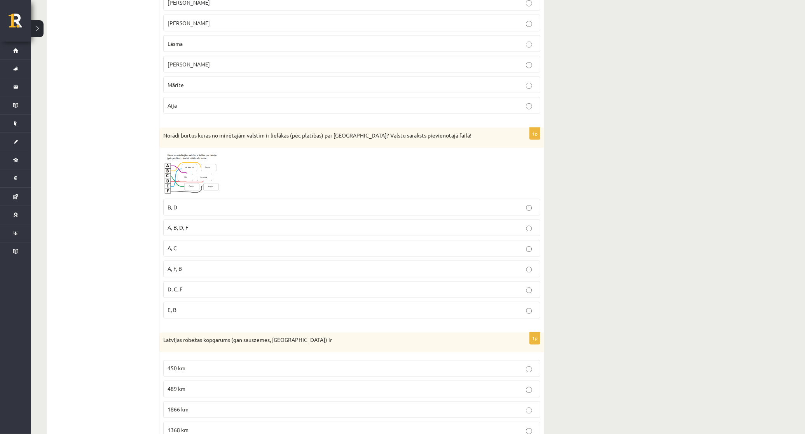
scroll to position [1401, 0]
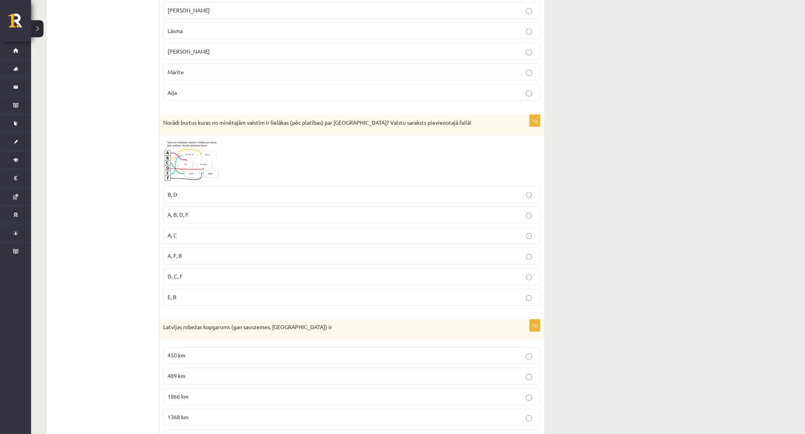
click at [192, 182] on img at bounding box center [192, 160] width 58 height 43
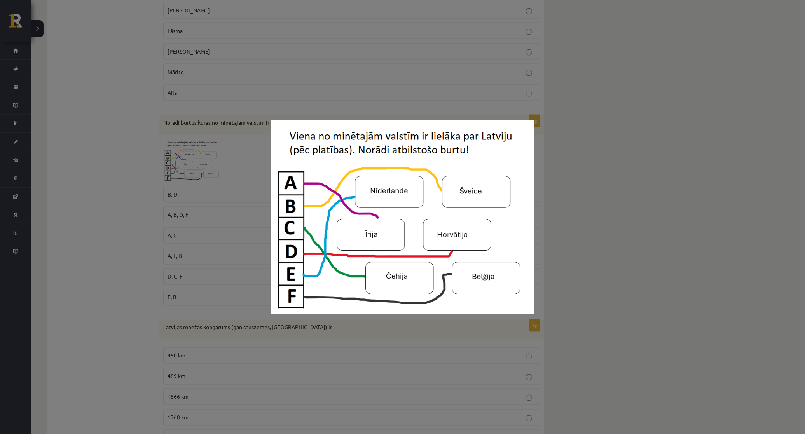
click at [775, 284] on div at bounding box center [402, 217] width 805 height 434
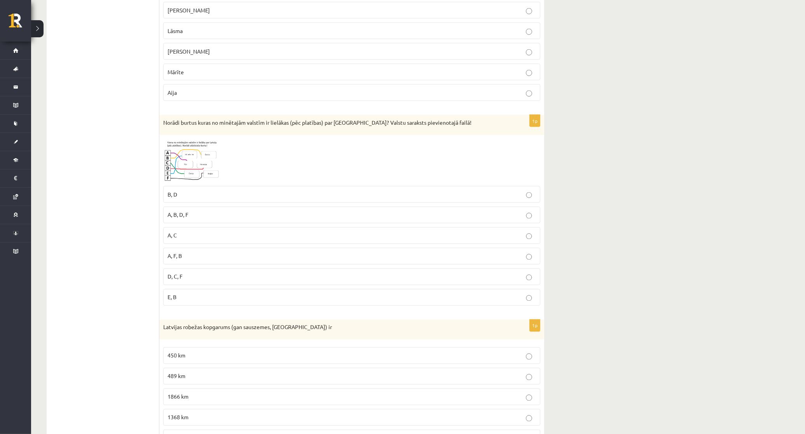
click at [180, 182] on img at bounding box center [192, 160] width 58 height 43
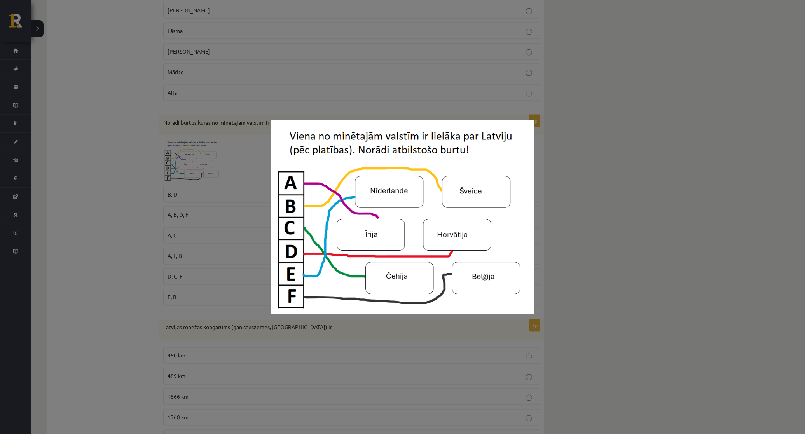
click at [681, 267] on div at bounding box center [402, 217] width 805 height 434
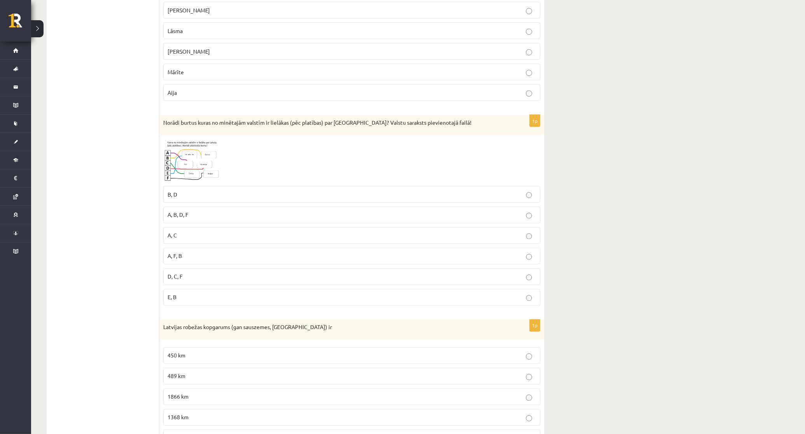
click at [291, 240] on p "A, C" at bounding box center [351, 236] width 368 height 8
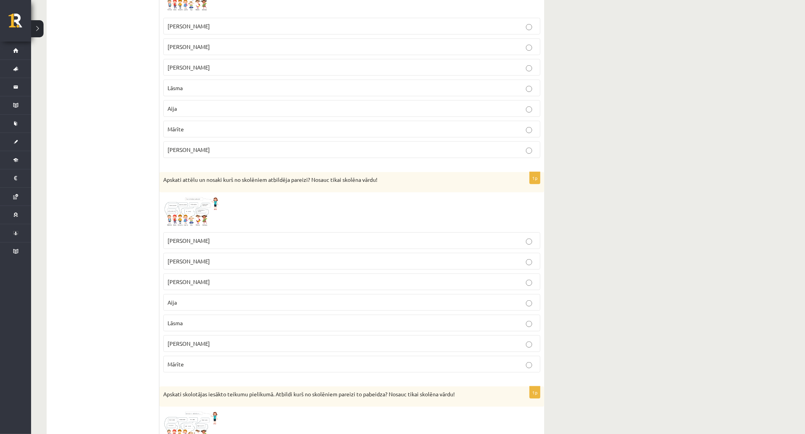
scroll to position [915, 0]
click at [183, 210] on img at bounding box center [192, 211] width 58 height 33
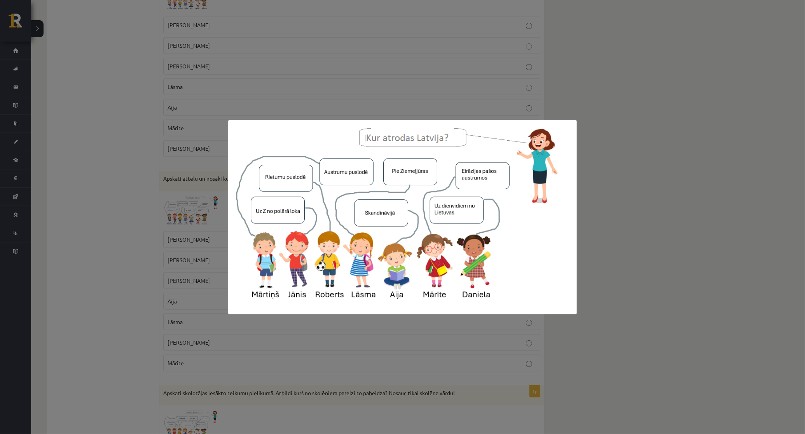
click at [686, 279] on div at bounding box center [402, 217] width 805 height 434
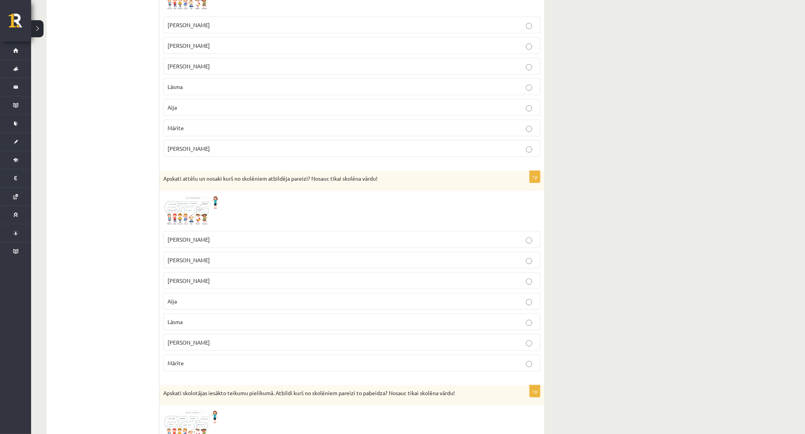
click at [189, 211] on img at bounding box center [192, 211] width 58 height 33
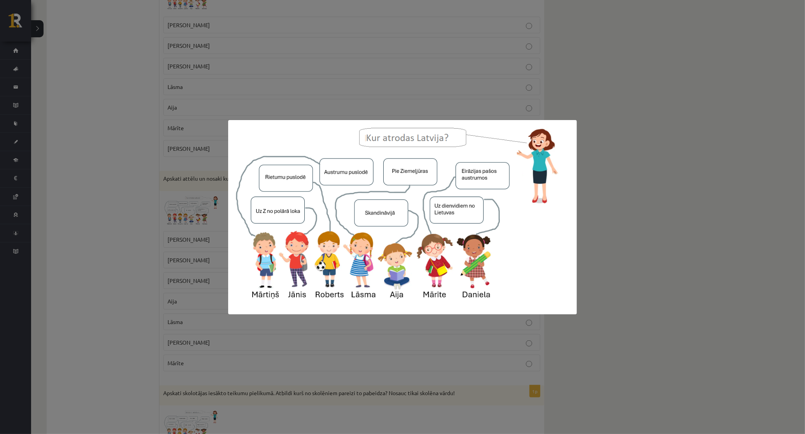
click at [680, 313] on div at bounding box center [402, 217] width 805 height 434
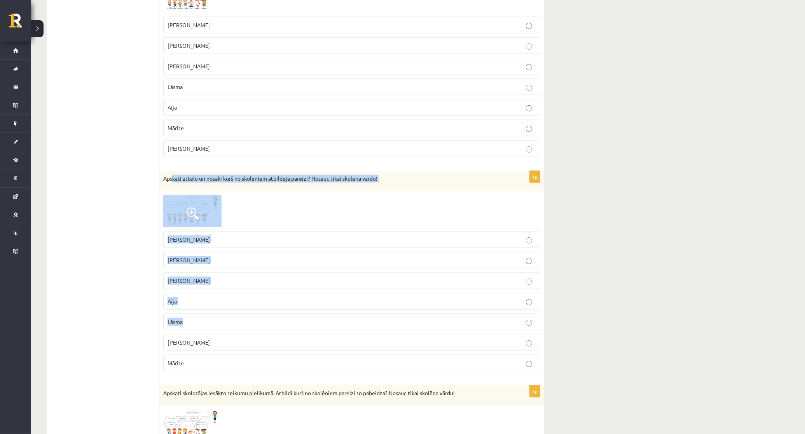
drag, startPoint x: 174, startPoint y: 183, endPoint x: 249, endPoint y: 321, distance: 157.0
click at [249, 321] on div "1p Apskati attēlu un nosaki kurš no skolēniem atbildēja pareizi? Nosauc tikai s…" at bounding box center [351, 274] width 385 height 207
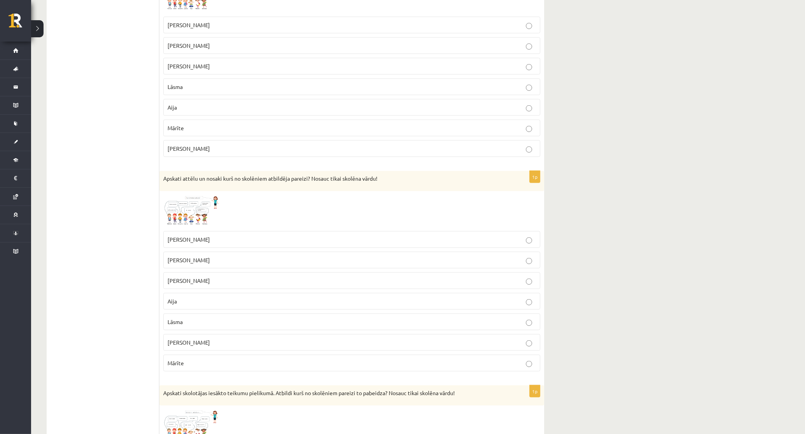
drag, startPoint x: 249, startPoint y: 321, endPoint x: 162, endPoint y: 196, distance: 152.7
click at [143, 196] on ul "1. Tests. Latvijas ģeogrāfiskais stāvoklis 2. Latvijas ģeogrāfiskais stāvoklis …" at bounding box center [106, 151] width 105 height 1855
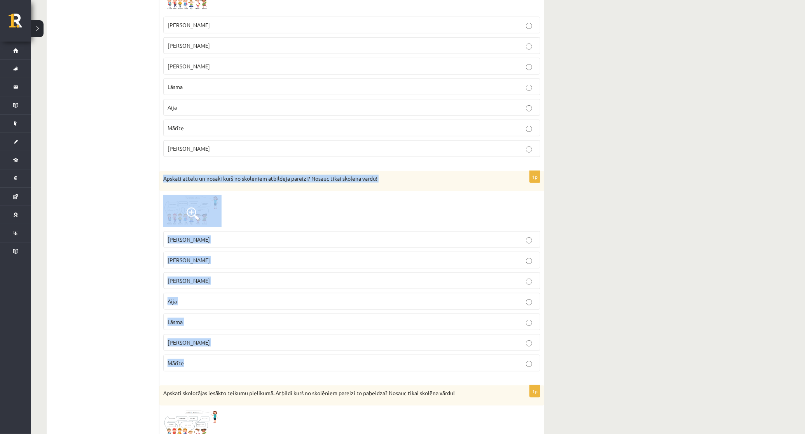
drag, startPoint x: 160, startPoint y: 183, endPoint x: 216, endPoint y: 364, distance: 188.8
click at [216, 364] on div "1p Apskati attēlu un nosaki kurš no skolēniem atbildēja pareizi? Nosauc tikai s…" at bounding box center [351, 274] width 385 height 207
click at [266, 209] on div at bounding box center [351, 211] width 377 height 33
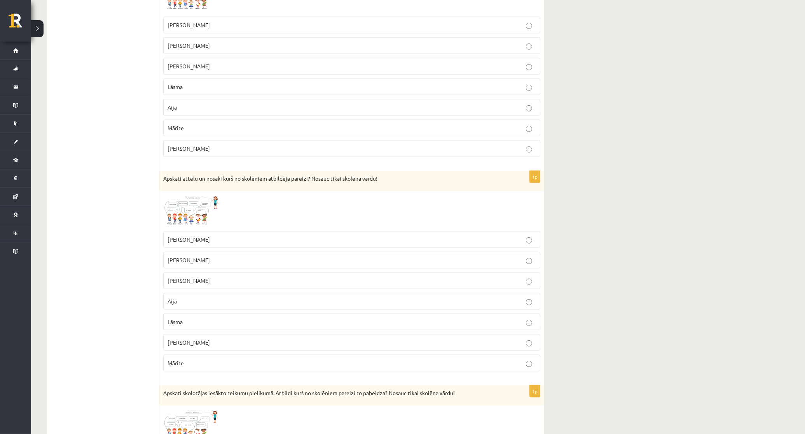
click at [187, 203] on img at bounding box center [192, 211] width 58 height 33
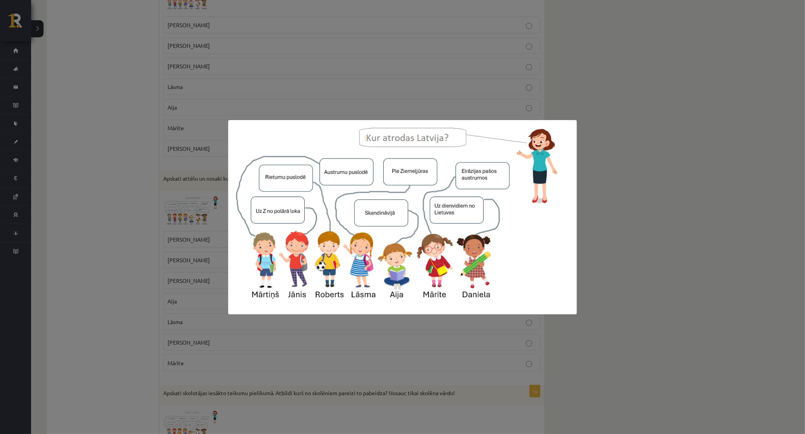
click at [638, 367] on div at bounding box center [402, 217] width 805 height 434
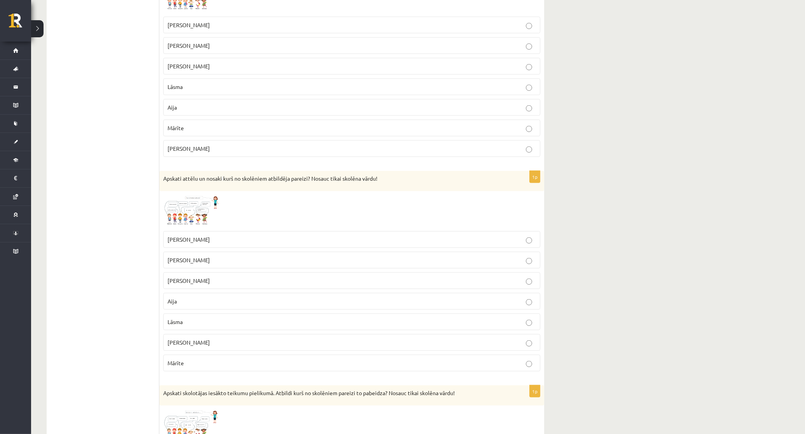
click at [190, 209] on img at bounding box center [192, 211] width 58 height 33
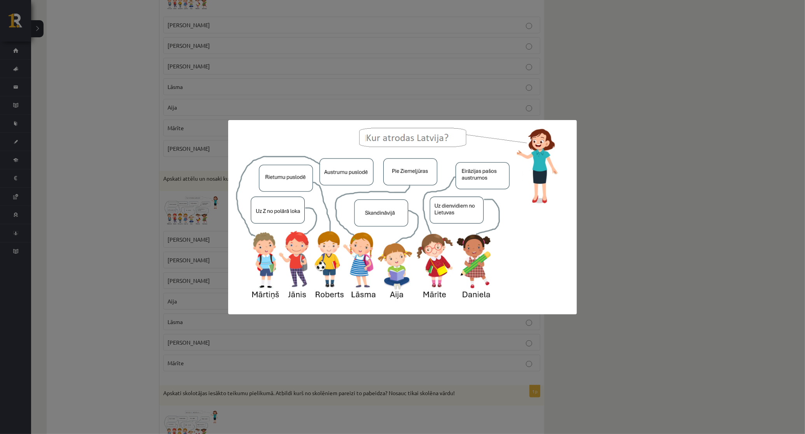
drag, startPoint x: 647, startPoint y: 285, endPoint x: 621, endPoint y: 311, distance: 37.4
click at [648, 285] on div at bounding box center [402, 217] width 805 height 434
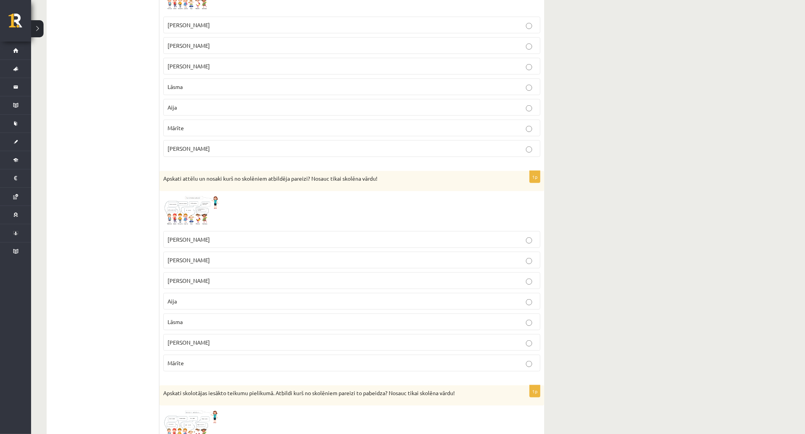
click at [193, 212] on img at bounding box center [192, 211] width 58 height 33
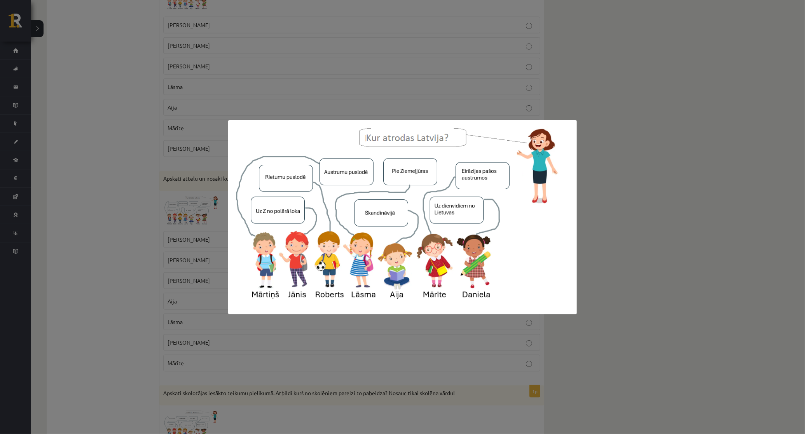
click at [100, 312] on div at bounding box center [402, 217] width 805 height 434
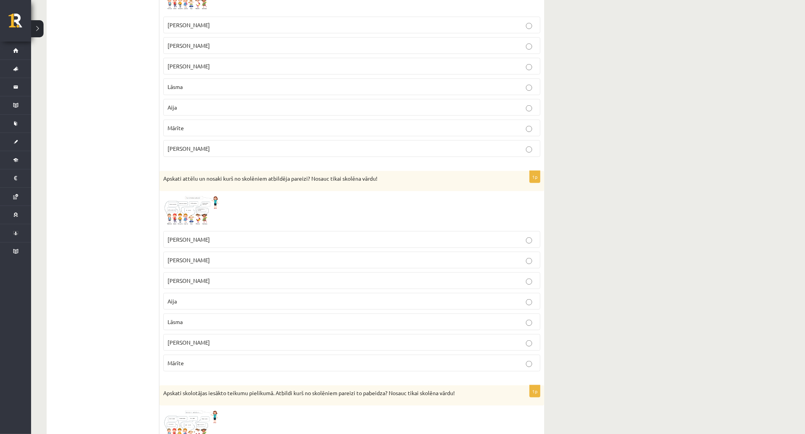
click at [190, 264] on p "Roberts" at bounding box center [351, 260] width 368 height 8
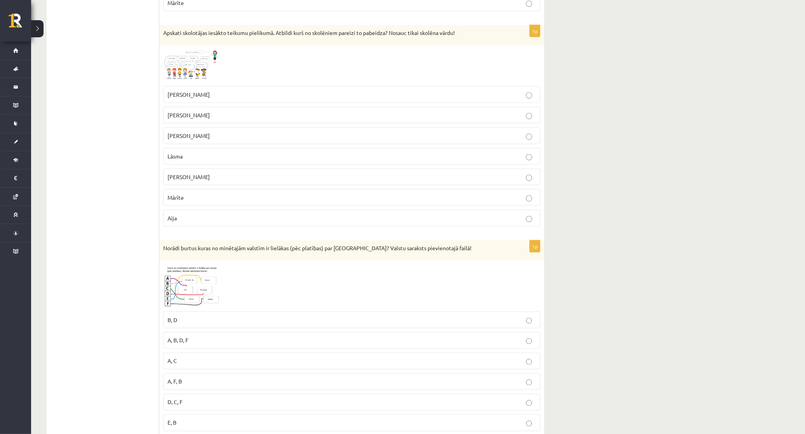
scroll to position [1271, 0]
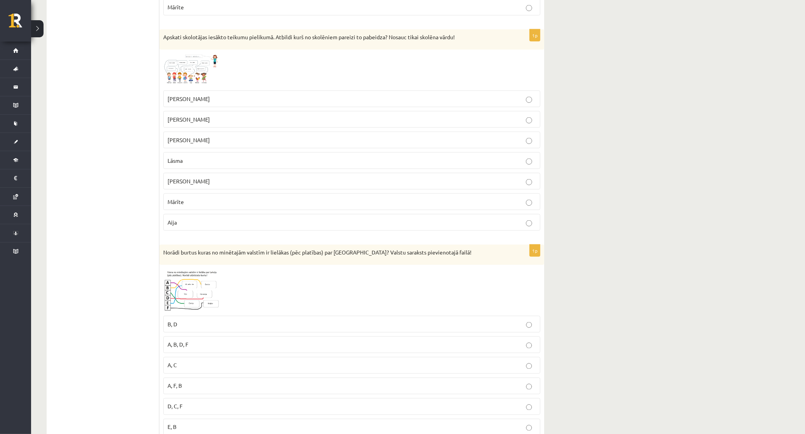
click at [209, 72] on img at bounding box center [192, 70] width 58 height 33
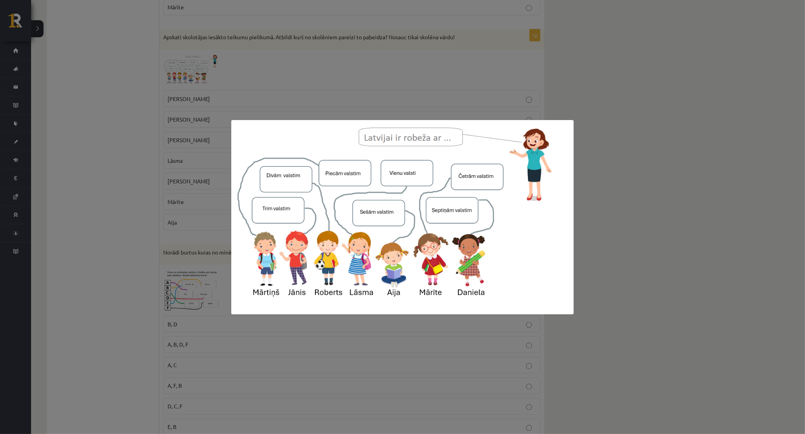
click at [731, 340] on div at bounding box center [402, 217] width 805 height 434
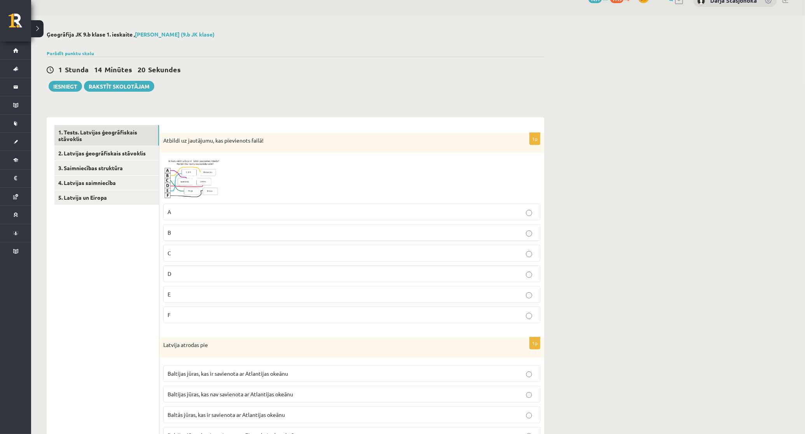
scroll to position [8, 0]
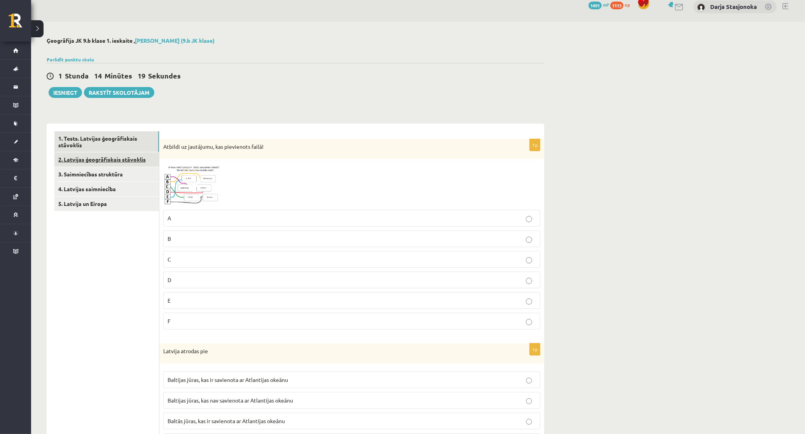
click at [129, 164] on link "2. Latvijas ģeogrāfiskais stāvoklis" at bounding box center [106, 159] width 105 height 14
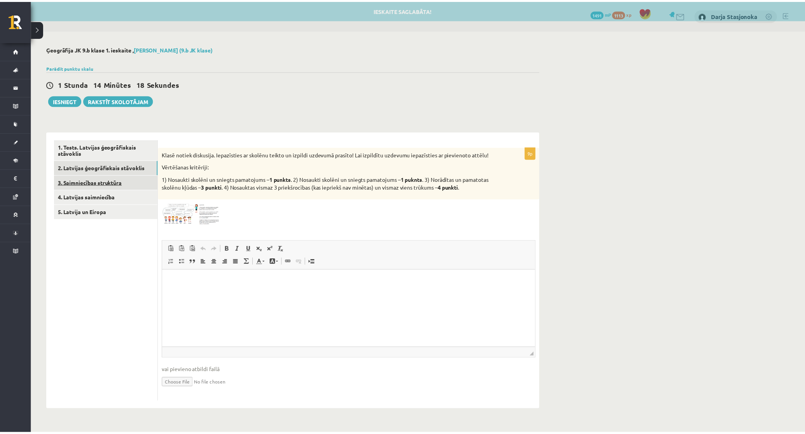
scroll to position [0, 0]
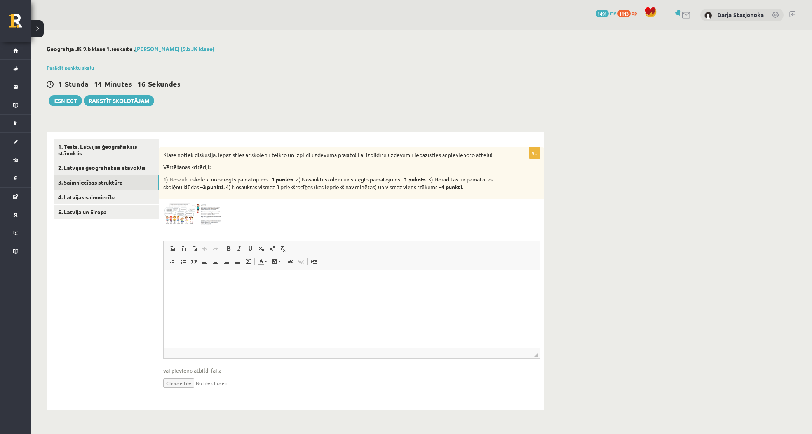
click at [92, 180] on link "3. Saimniecības struktūra" at bounding box center [106, 182] width 105 height 14
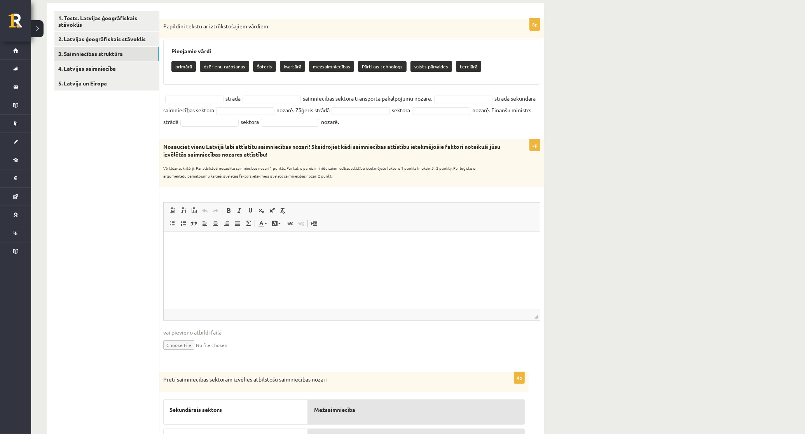
scroll to position [105, 0]
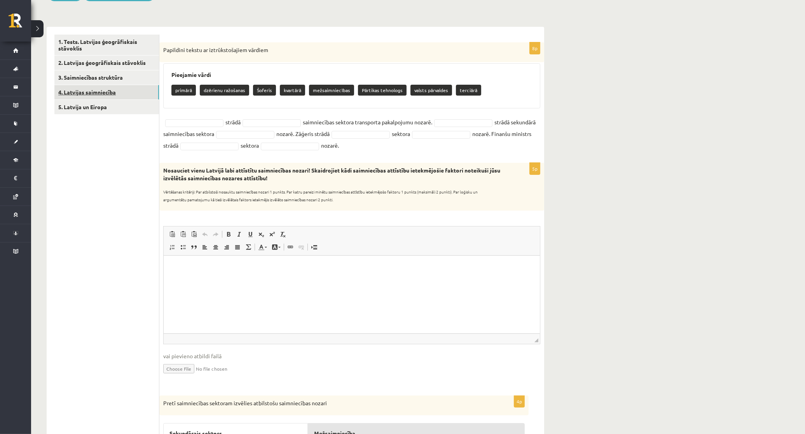
click at [102, 94] on link "4. Latvijas saimniecība" at bounding box center [106, 92] width 105 height 14
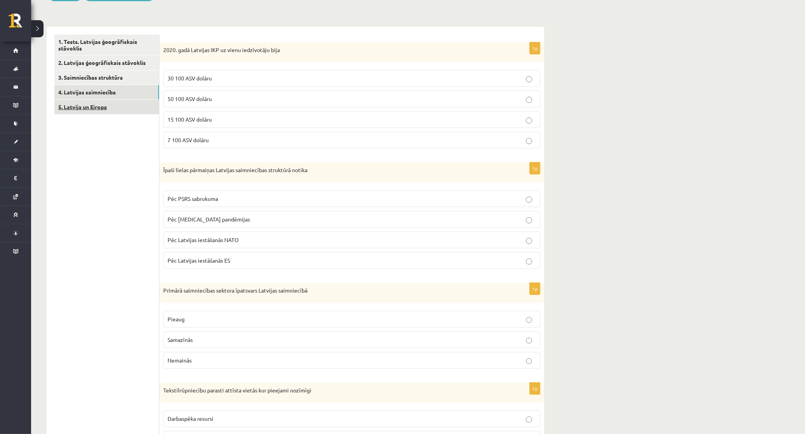
click at [121, 111] on link "5. Latvija un Eiropa" at bounding box center [106, 107] width 105 height 14
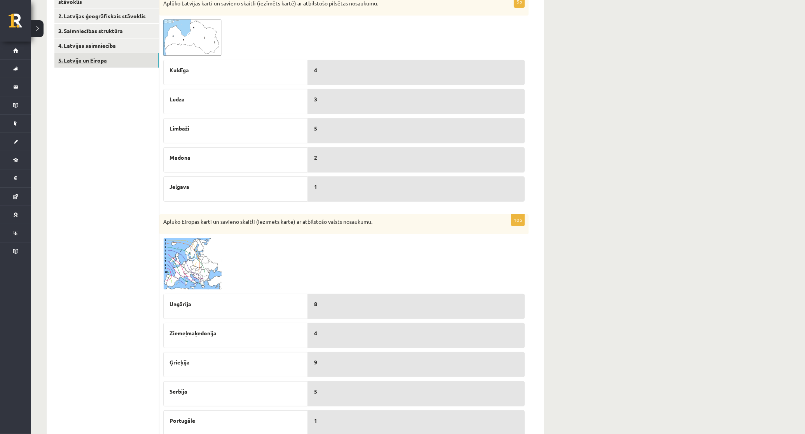
scroll to position [154, 0]
click at [97, 14] on link "2. Latvijas ģeogrāfiskais stāvoklis" at bounding box center [106, 14] width 105 height 14
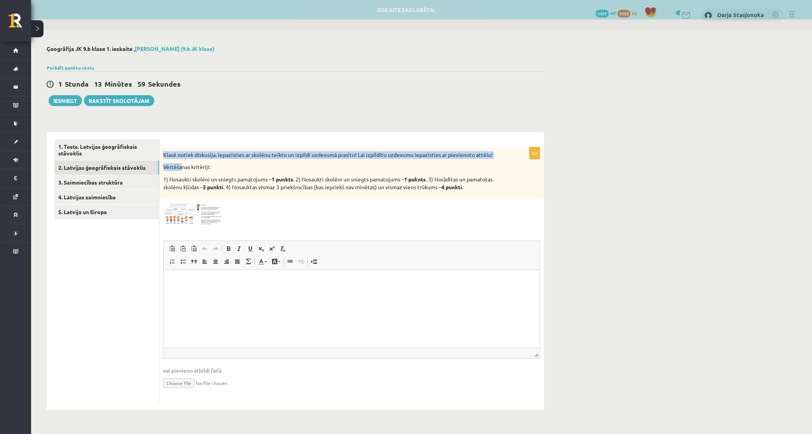
scroll to position [0, 0]
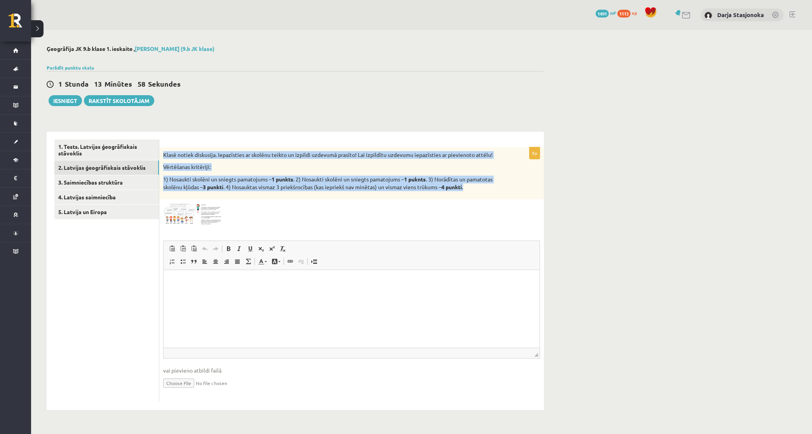
drag, startPoint x: 162, startPoint y: 153, endPoint x: 479, endPoint y: 183, distance: 318.6
click at [479, 183] on div "Klasē notiek diskusija. Iepazīsties ar skolēnu teikto un izpildi uzdevumā prasī…" at bounding box center [351, 173] width 385 height 52
click at [207, 218] on img at bounding box center [192, 214] width 58 height 22
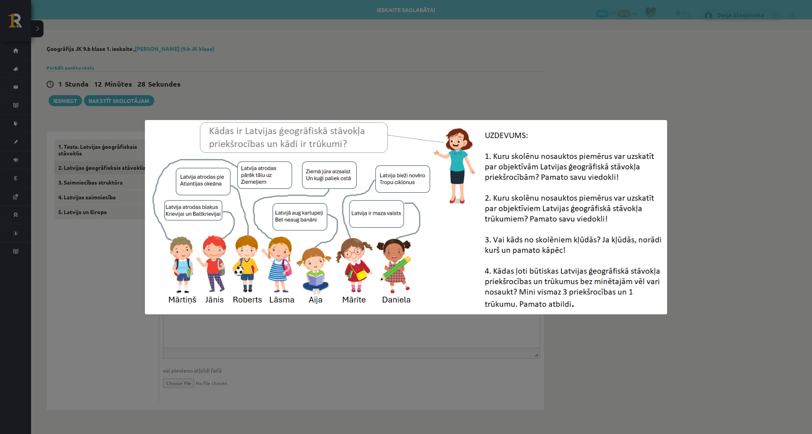
click at [719, 117] on div at bounding box center [406, 217] width 812 height 434
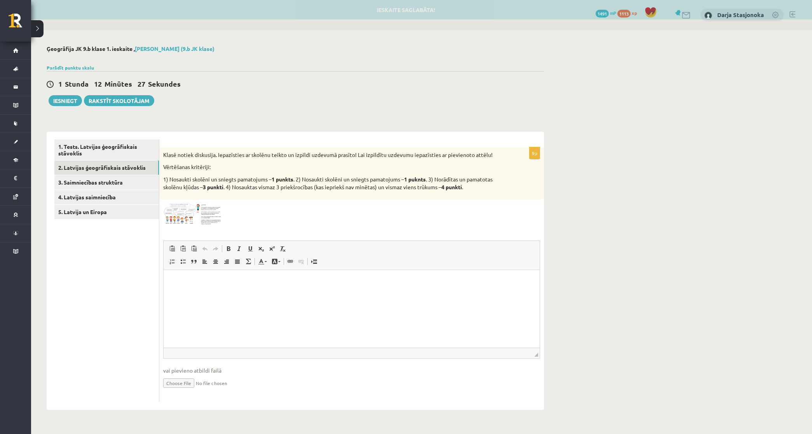
click at [283, 281] on p "Editor, wiswyg-editor-user-answer-47433788451080" at bounding box center [351, 281] width 361 height 8
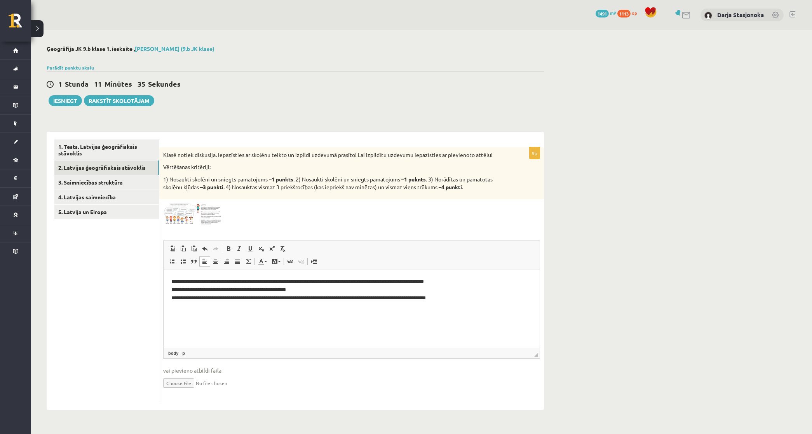
paste body "Editor, wiswyg-editor-user-answer-47433788451080"
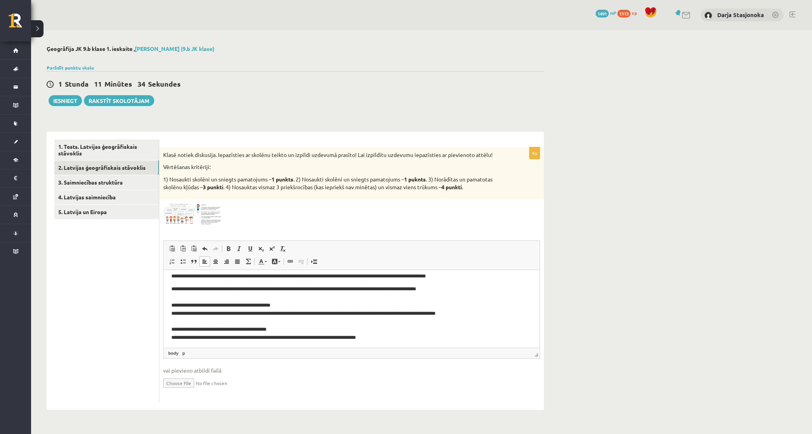
scroll to position [24, 0]
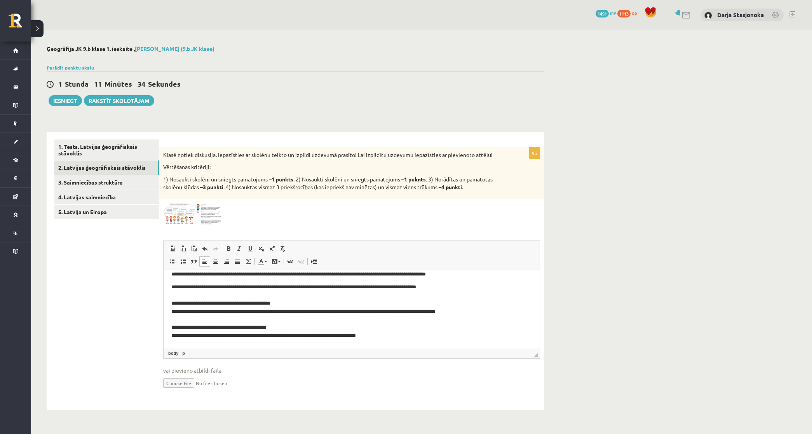
click at [193, 292] on p "**********" at bounding box center [347, 311] width 353 height 57
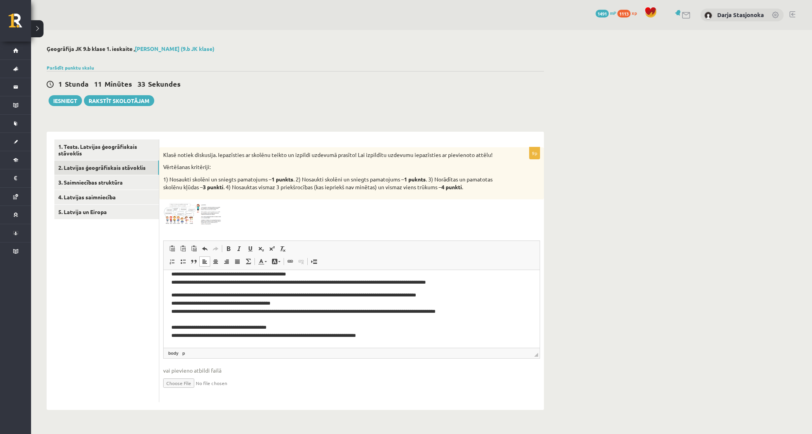
click at [176, 317] on p "**********" at bounding box center [347, 315] width 353 height 49
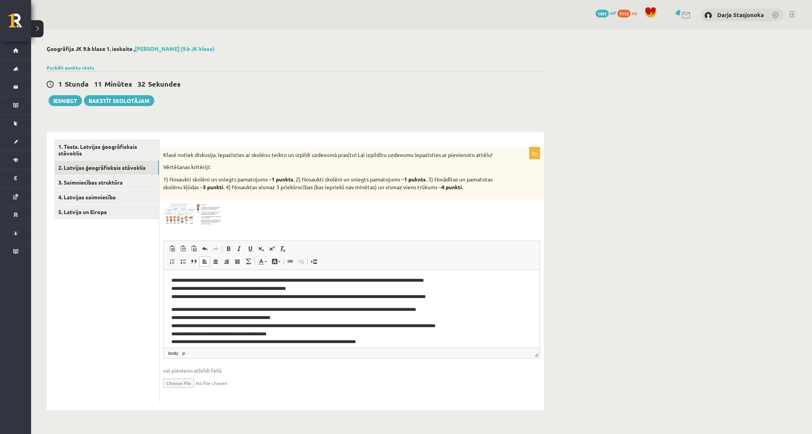
scroll to position [0, 0]
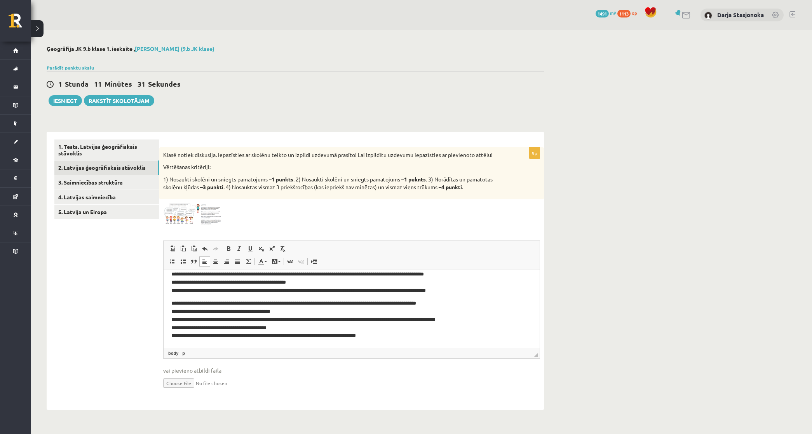
click at [397, 343] on html "**********" at bounding box center [352, 304] width 376 height 85
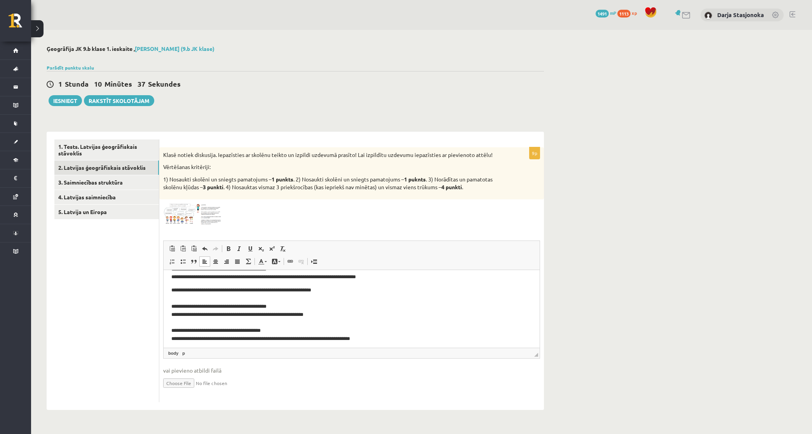
scroll to position [69, 0]
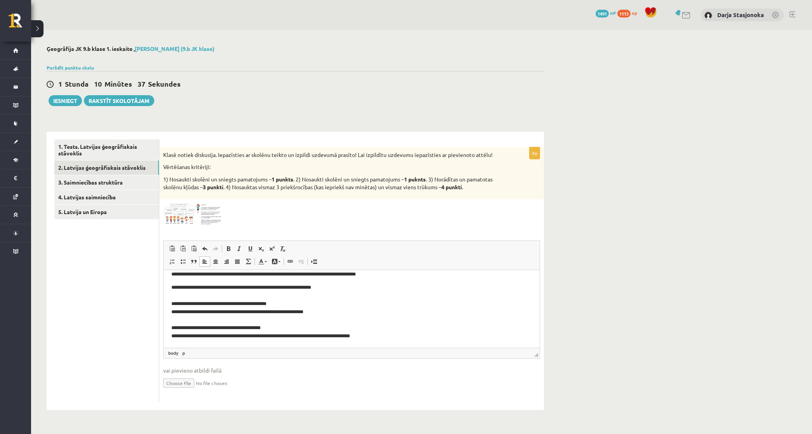
click at [229, 326] on p "**********" at bounding box center [347, 311] width 353 height 57
click at [226, 324] on p "**********" at bounding box center [347, 311] width 353 height 57
click at [221, 317] on p "**********" at bounding box center [347, 311] width 353 height 57
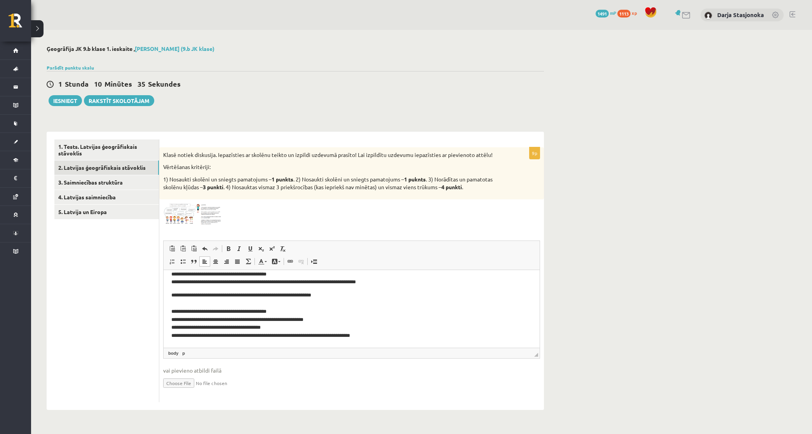
click at [210, 300] on p "**********" at bounding box center [347, 315] width 353 height 49
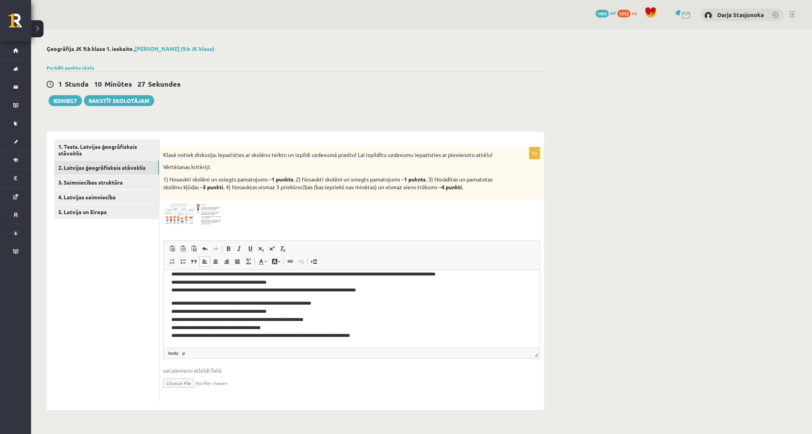
click at [417, 337] on p "**********" at bounding box center [347, 319] width 353 height 40
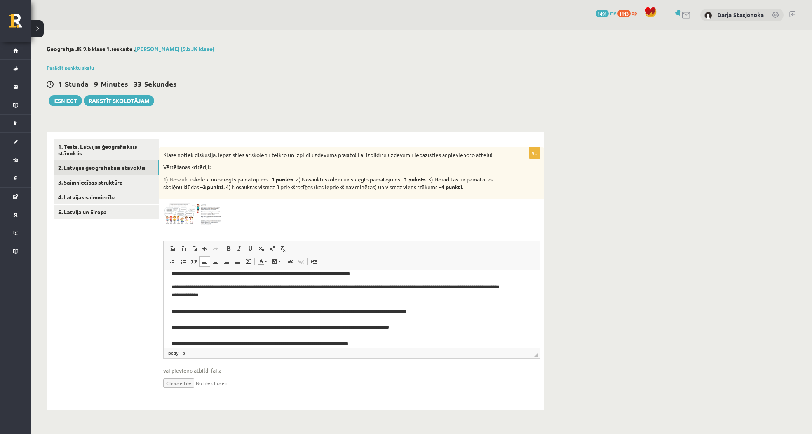
scroll to position [113, 0]
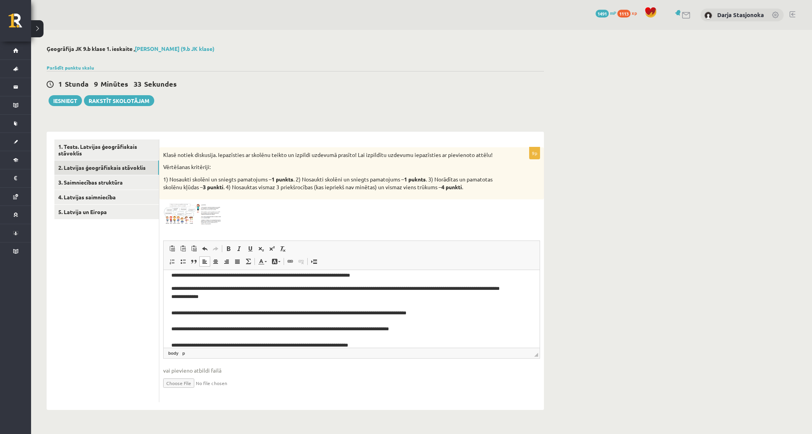
click at [215, 311] on p "**********" at bounding box center [347, 332] width 353 height 97
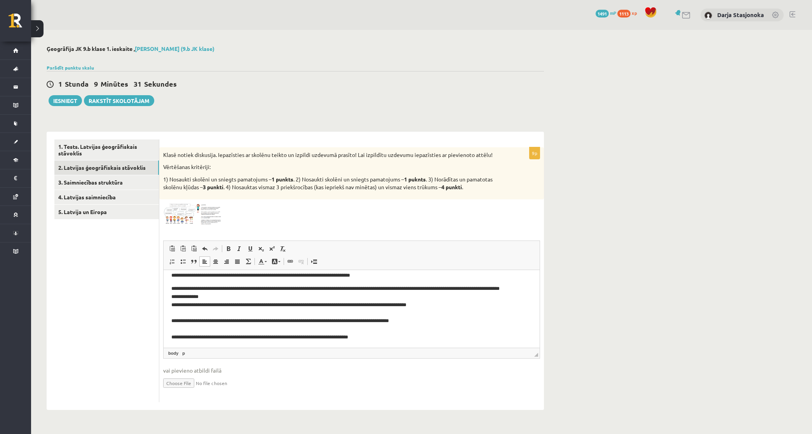
click at [216, 320] on p "**********" at bounding box center [347, 328] width 353 height 89
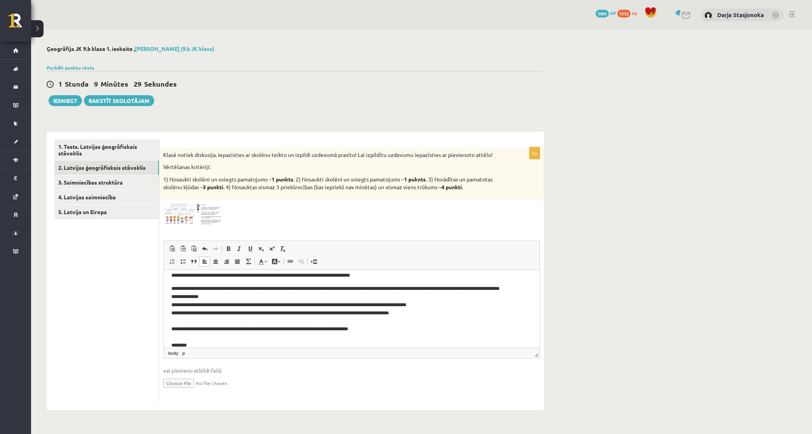
click at [229, 331] on p "**********" at bounding box center [347, 324] width 353 height 81
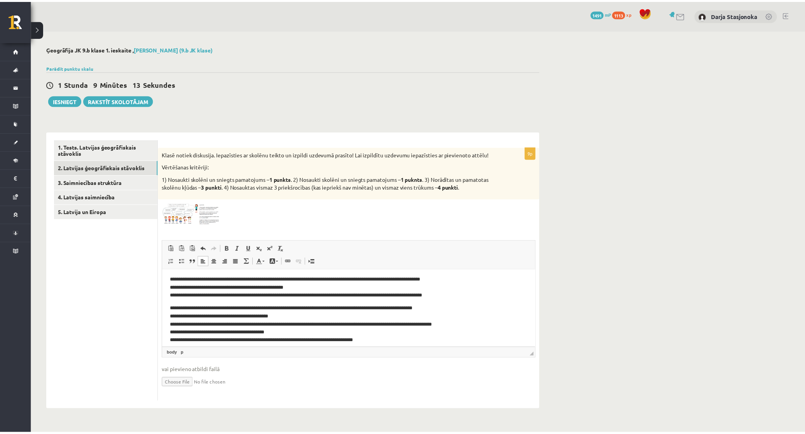
scroll to position [0, 0]
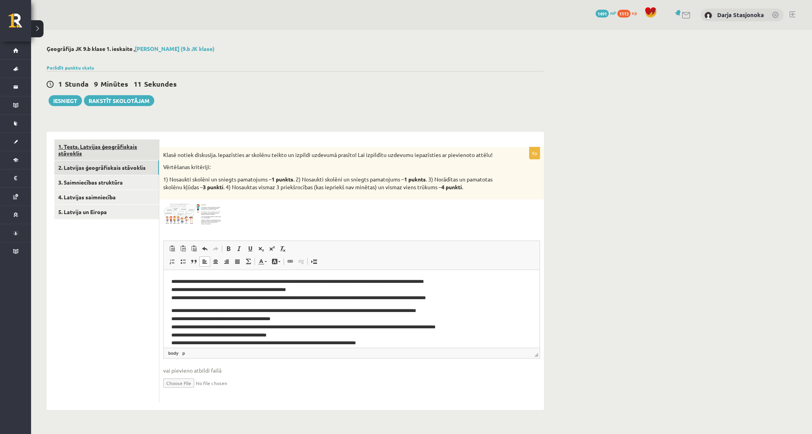
click at [122, 145] on link "1. Tests. Latvijas ģeogrāfiskais stāvoklis" at bounding box center [106, 150] width 105 height 21
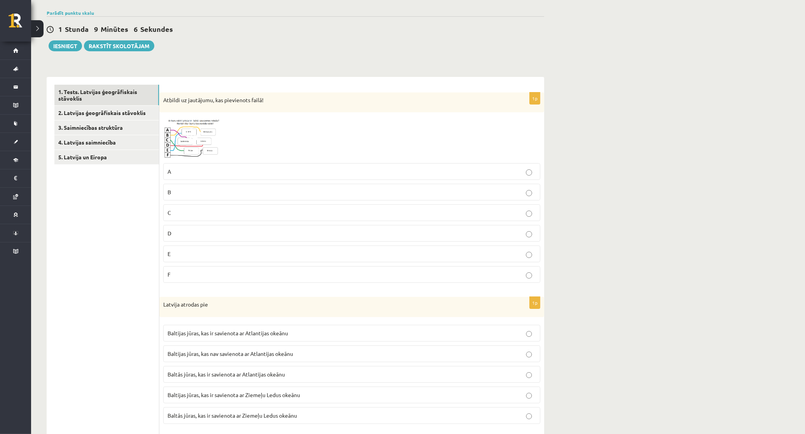
scroll to position [49, 0]
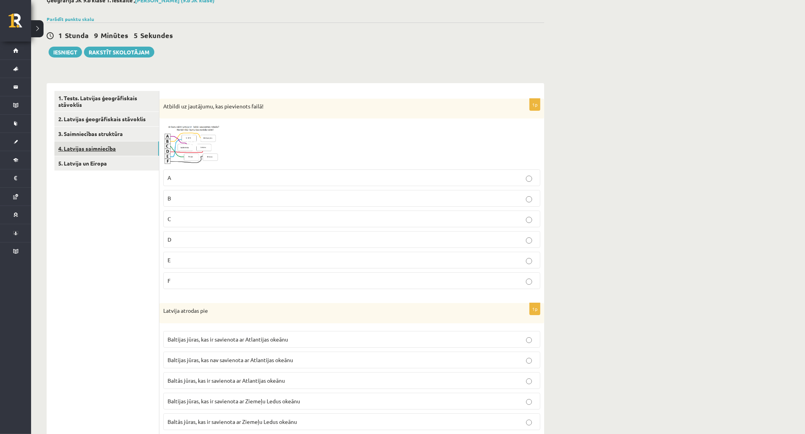
click at [97, 151] on link "4. Latvijas saimniecība" at bounding box center [106, 148] width 105 height 14
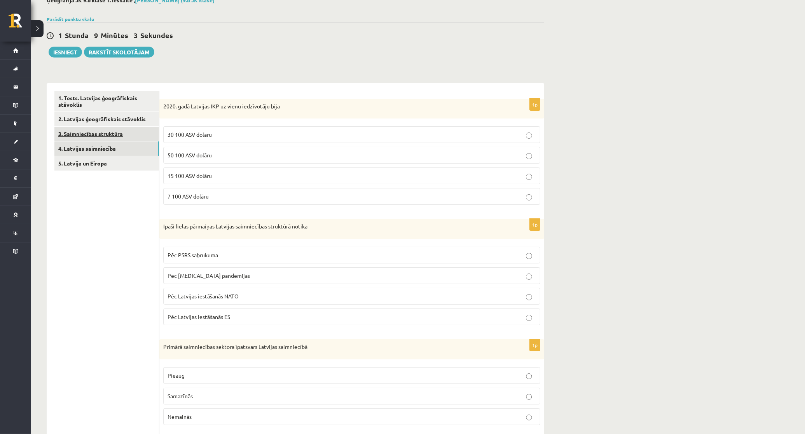
click at [123, 132] on link "3. Saimniecības struktūra" at bounding box center [106, 134] width 105 height 14
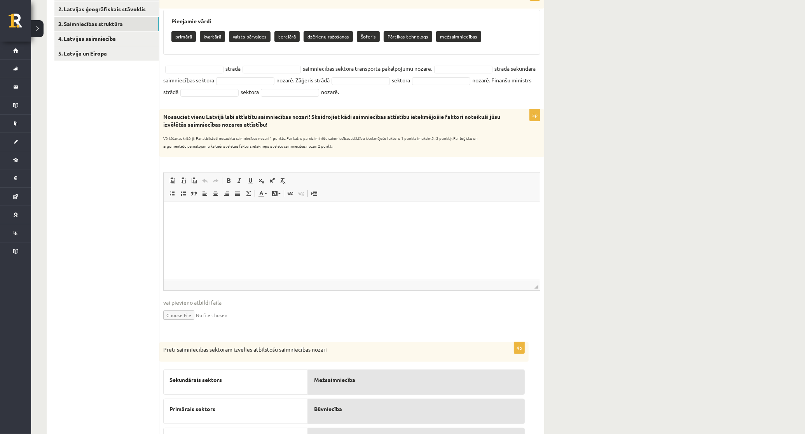
scroll to position [154, 0]
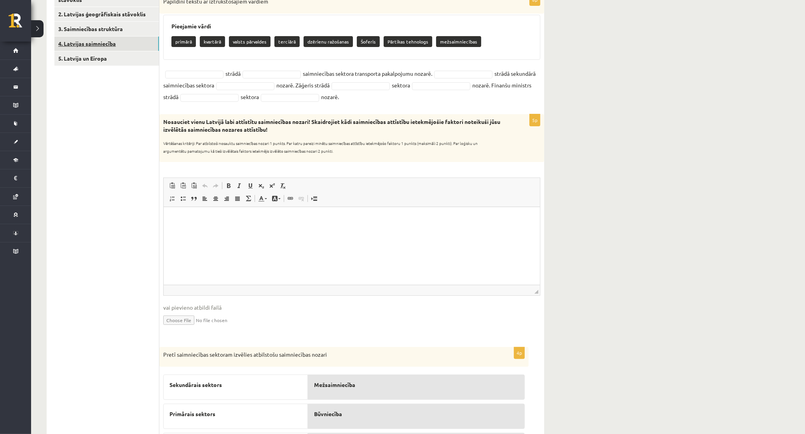
click at [111, 48] on link "4. Latvijas saimniecība" at bounding box center [106, 44] width 105 height 14
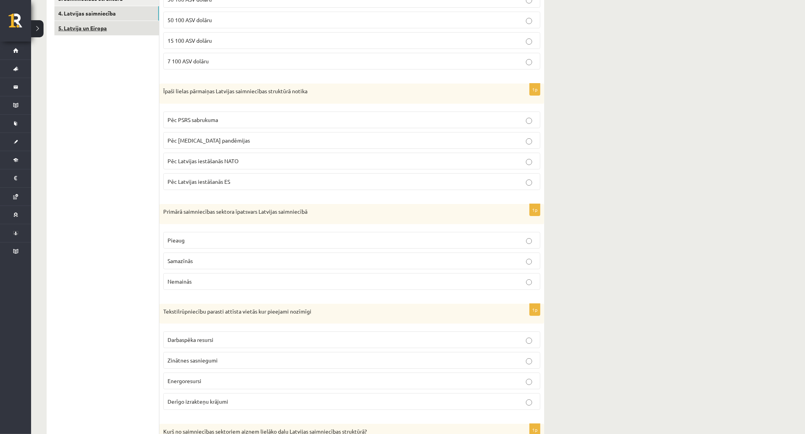
scroll to position [186, 0]
click at [121, 28] on link "5. Latvija un Eiropa" at bounding box center [106, 26] width 105 height 14
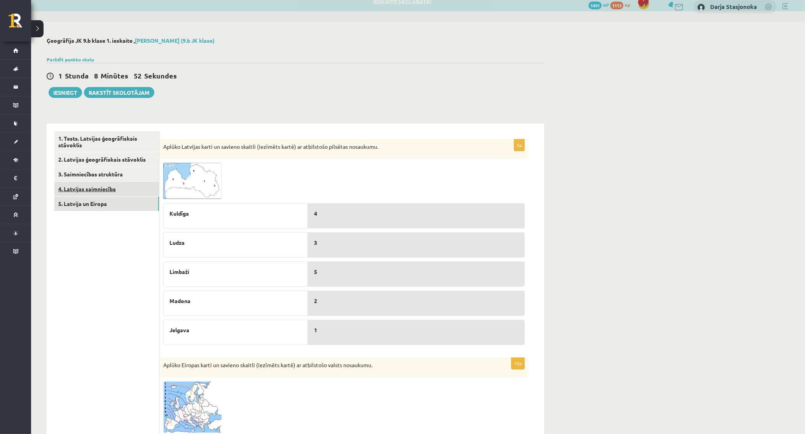
scroll to position [8, 0]
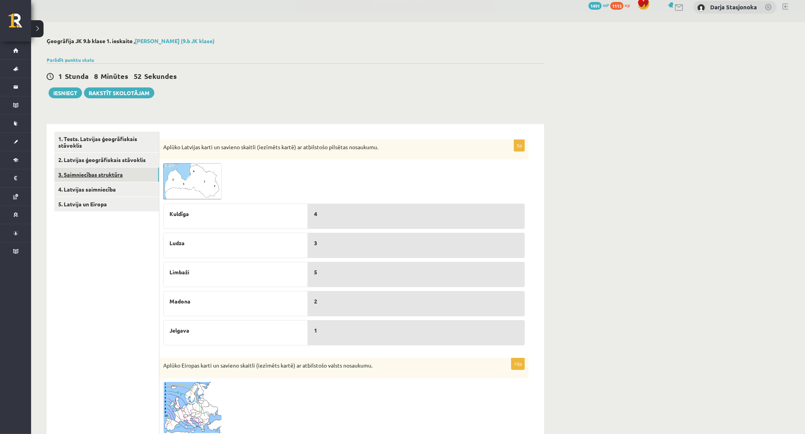
click at [110, 179] on link "3. Saimniecības struktūra" at bounding box center [106, 174] width 105 height 14
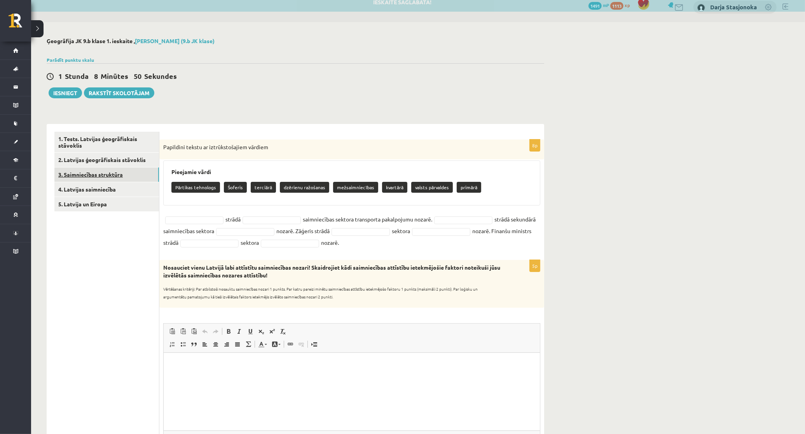
scroll to position [0, 0]
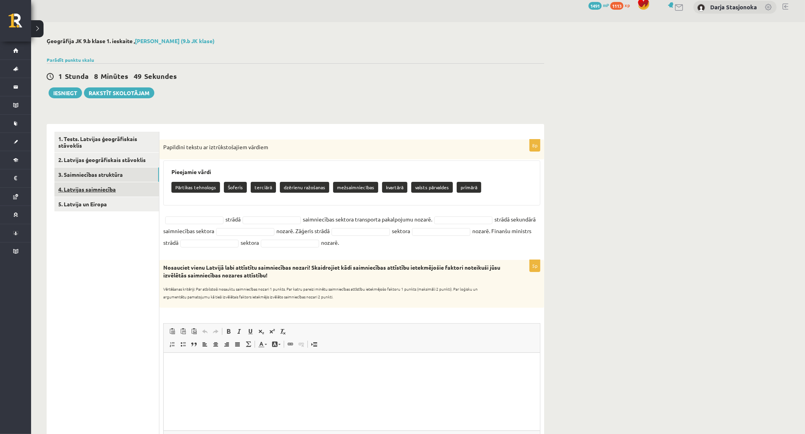
click at [125, 185] on link "4. Latvijas saimniecība" at bounding box center [106, 189] width 105 height 14
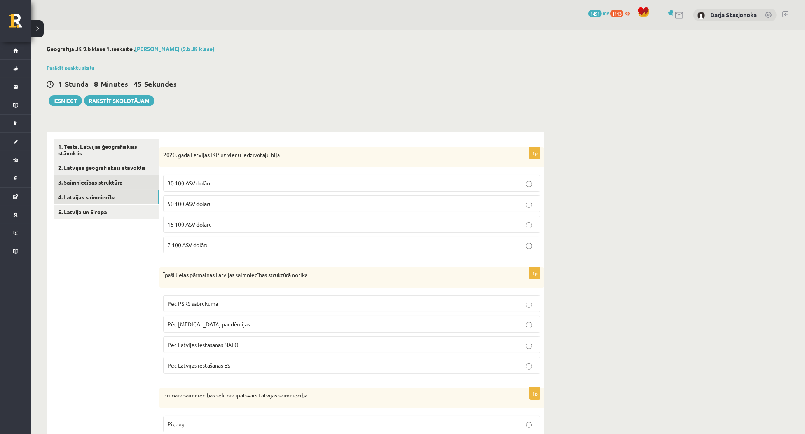
click at [146, 188] on link "3. Saimniecības struktūra" at bounding box center [106, 182] width 105 height 14
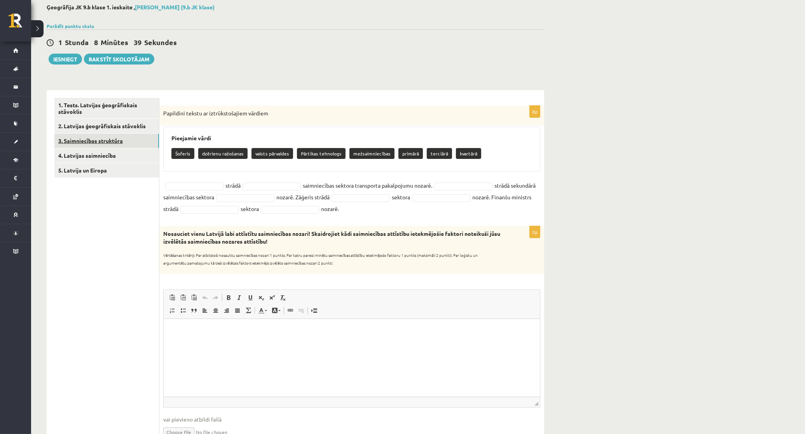
scroll to position [40, 0]
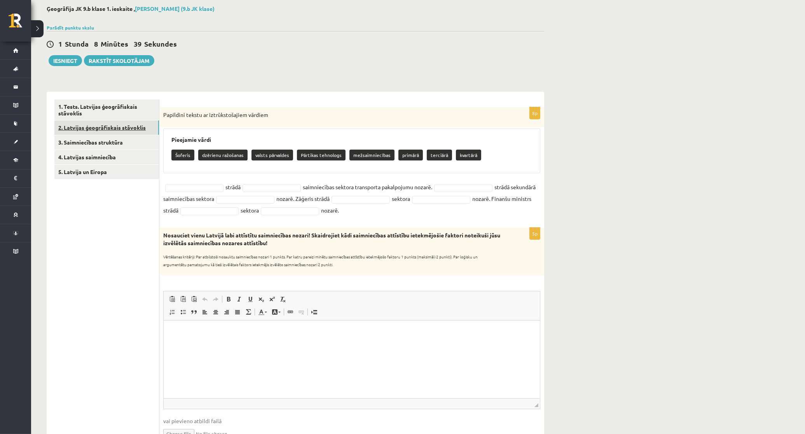
click at [110, 131] on link "2. Latvijas ģeogrāfiskais stāvoklis" at bounding box center [106, 127] width 105 height 14
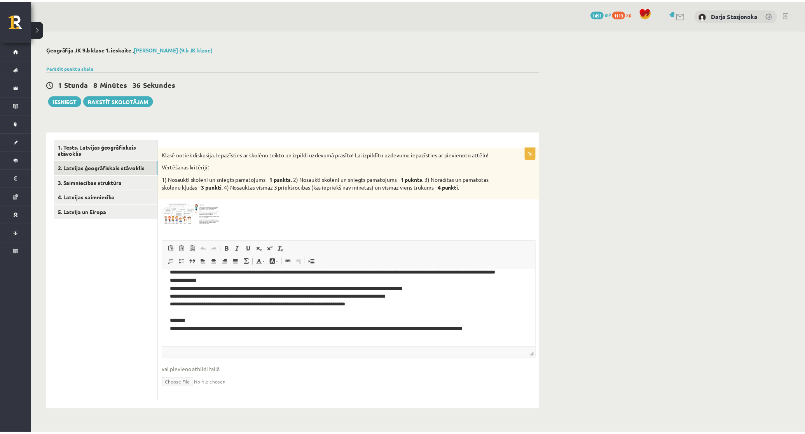
scroll to position [131, 0]
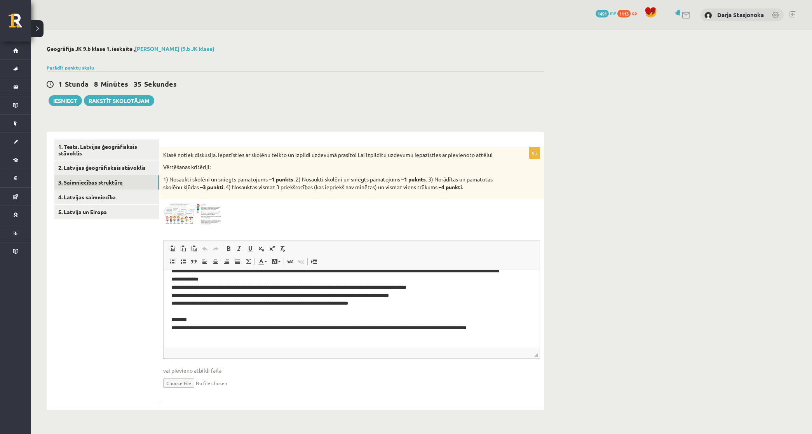
click at [115, 181] on link "3. Saimniecības struktūra" at bounding box center [106, 182] width 105 height 14
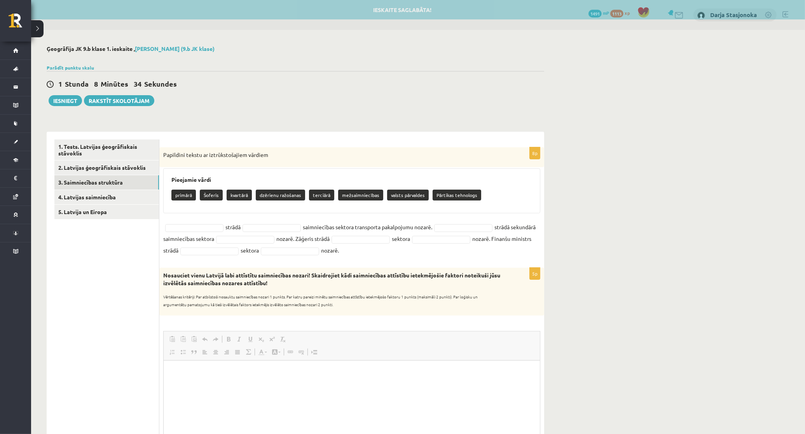
scroll to position [0, 0]
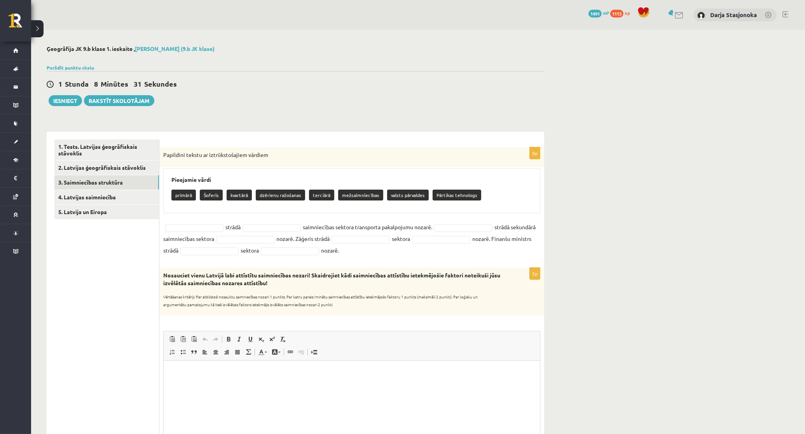
drag, startPoint x: 187, startPoint y: 177, endPoint x: 391, endPoint y: 252, distance: 216.9
click at [391, 252] on div "8p Papildini tekstu ar iztrūkstošajiem vārdiem Pieejamie vārdi primārā Šoferis …" at bounding box center [351, 203] width 385 height 113
click at [135, 257] on ul "1. Tests. Latvijas ģeogrāfiskais stāvoklis 2. Latvijas ģeogrāfiskais stāvoklis …" at bounding box center [106, 393] width 105 height 506
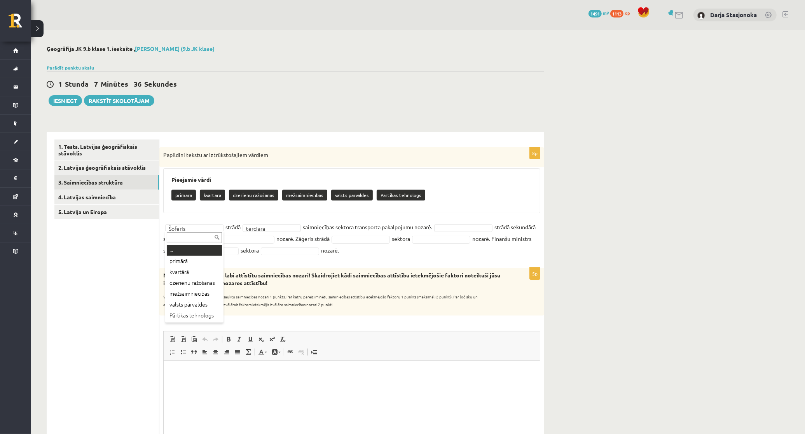
drag, startPoint x: 168, startPoint y: 224, endPoint x: 304, endPoint y: 255, distance: 139.1
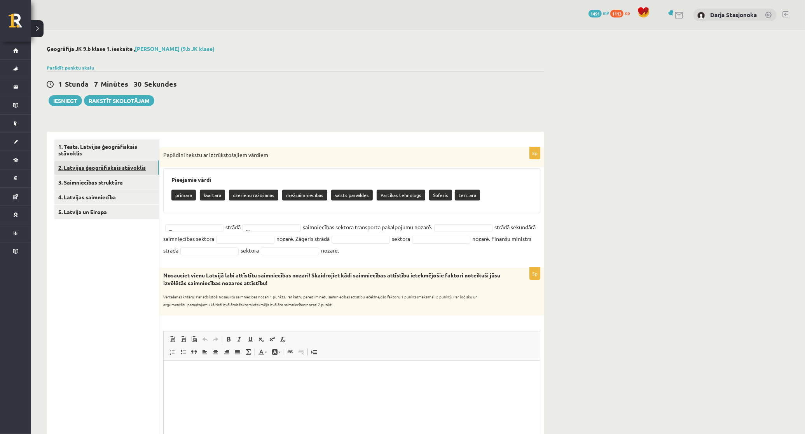
click at [121, 170] on link "2. Latvijas ģeogrāfiskais stāvoklis" at bounding box center [106, 167] width 105 height 14
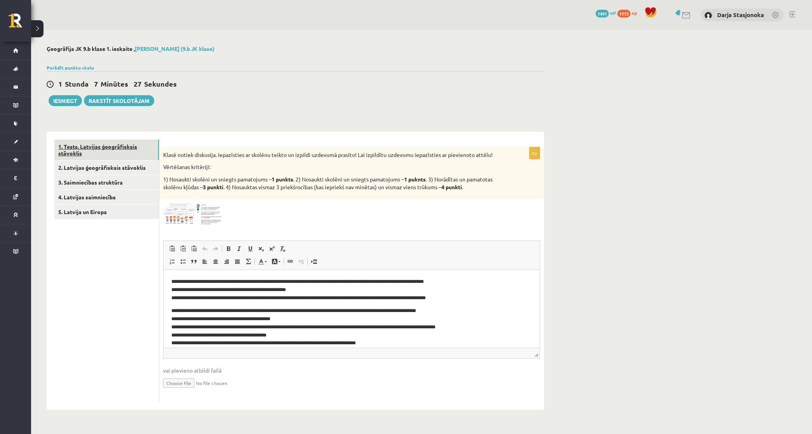
click at [104, 143] on link "1. Tests. Latvijas ģeogrāfiskais stāvoklis" at bounding box center [106, 150] width 105 height 21
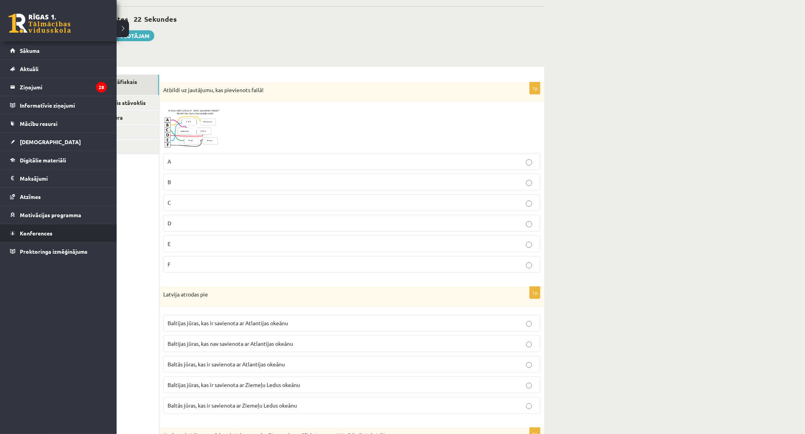
scroll to position [65, 0]
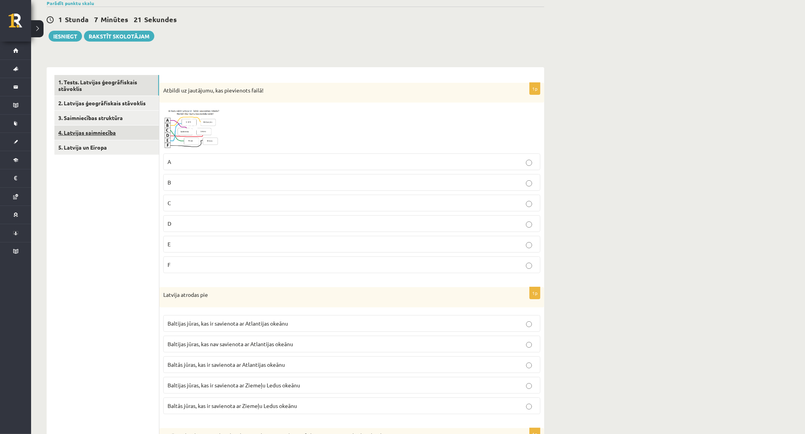
click at [123, 135] on link "4. Latvijas saimniecība" at bounding box center [106, 133] width 105 height 14
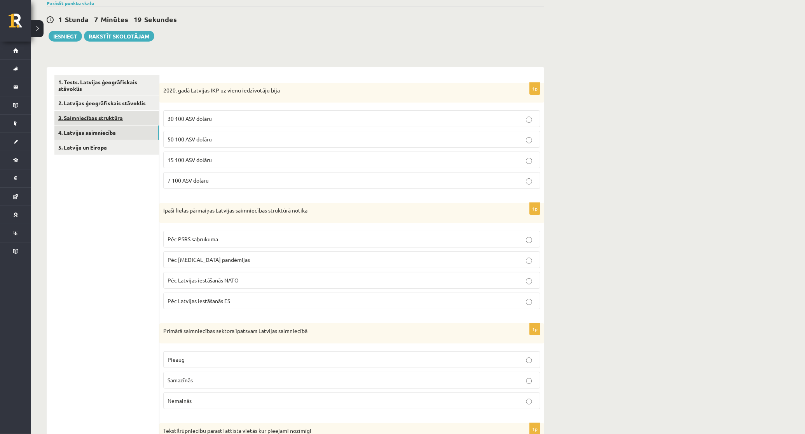
click at [115, 117] on link "3. Saimniecības struktūra" at bounding box center [106, 118] width 105 height 14
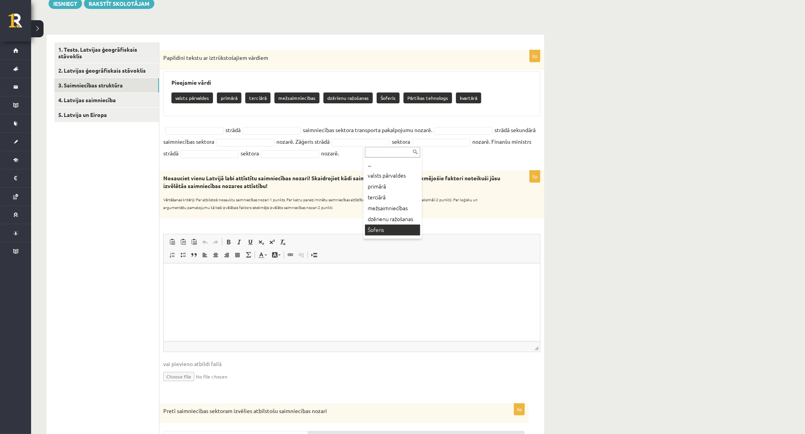
scroll to position [6, 0]
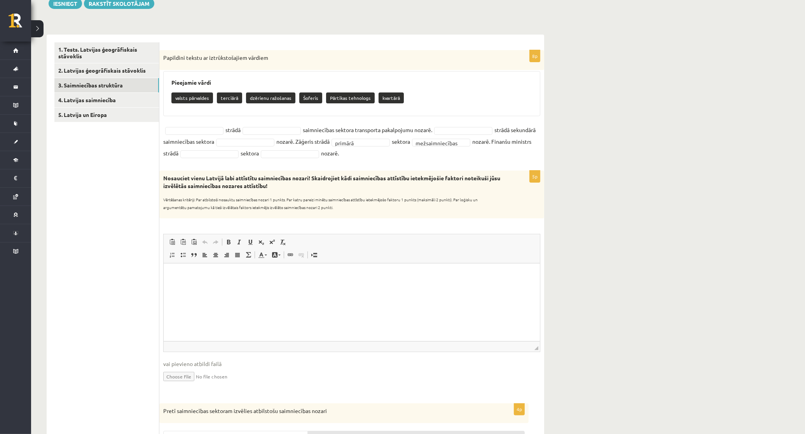
click at [392, 201] on sub "Vērtēšanas kritēriji: Par atbilstoši nosauktu saimniecības nozari 1 punkts. Par…" at bounding box center [320, 204] width 314 height 14
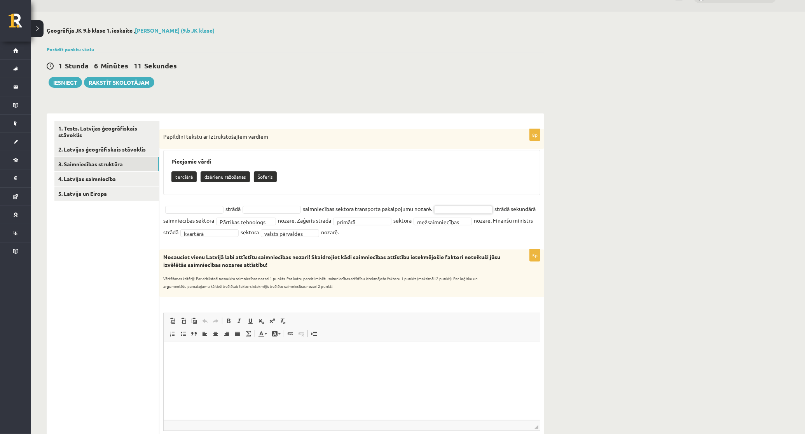
scroll to position [16, 0]
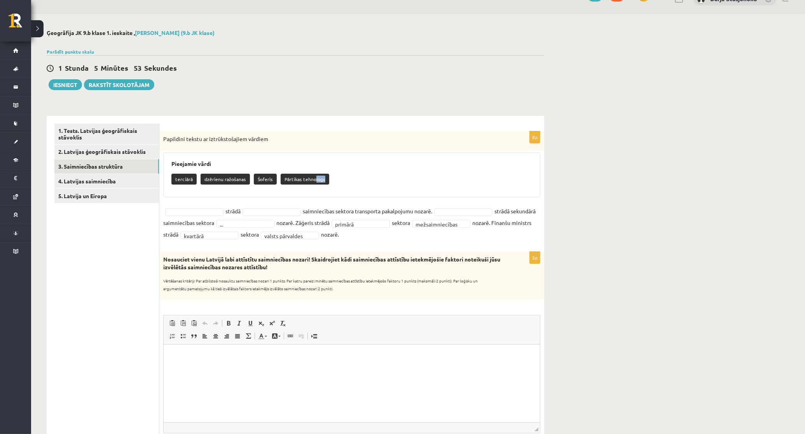
drag, startPoint x: 312, startPoint y: 179, endPoint x: 324, endPoint y: 187, distance: 14.8
click at [324, 187] on div "terciārā dzērienu ražošanas Šoferis Pārtikas tehnologs" at bounding box center [351, 180] width 361 height 18
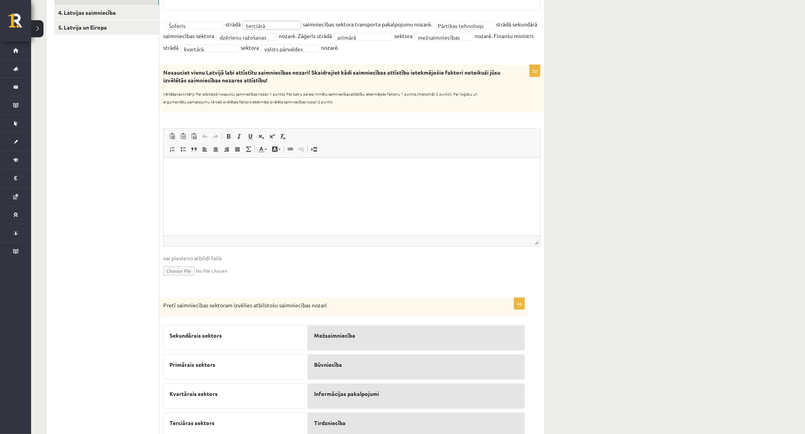
scroll to position [194, 0]
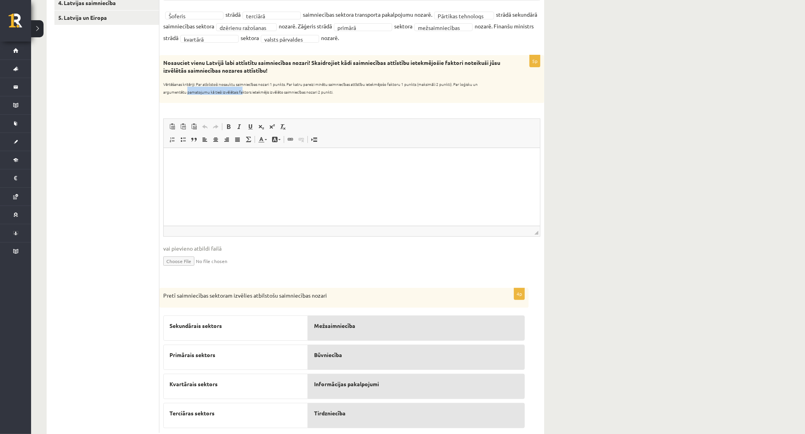
drag, startPoint x: 188, startPoint y: 91, endPoint x: 248, endPoint y: 98, distance: 60.3
click at [248, 98] on div "Nosauciet vienu Latvijā labi attīstītu saimniecības nozari! Skaidrojiet kādi sa…" at bounding box center [351, 78] width 385 height 47
drag, startPoint x: 248, startPoint y: 98, endPoint x: 286, endPoint y: 102, distance: 38.2
click at [286, 102] on div "Nosauciet vienu Latvijā labi attīstītu saimniecības nozari! Skaidrojiet kādi sa…" at bounding box center [351, 78] width 385 height 47
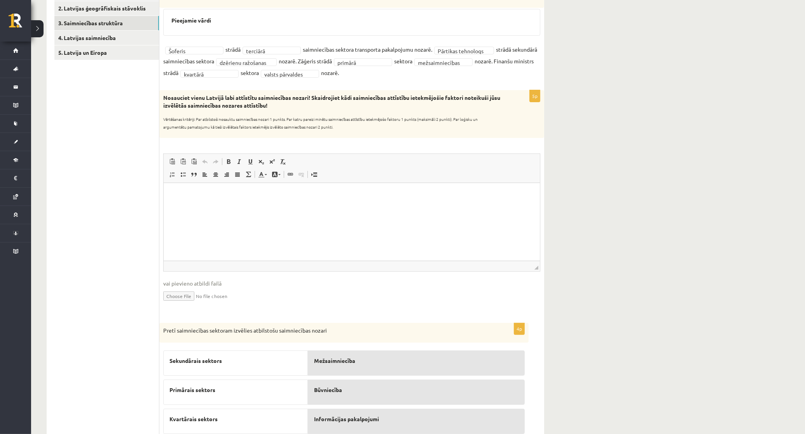
scroll to position [152, 0]
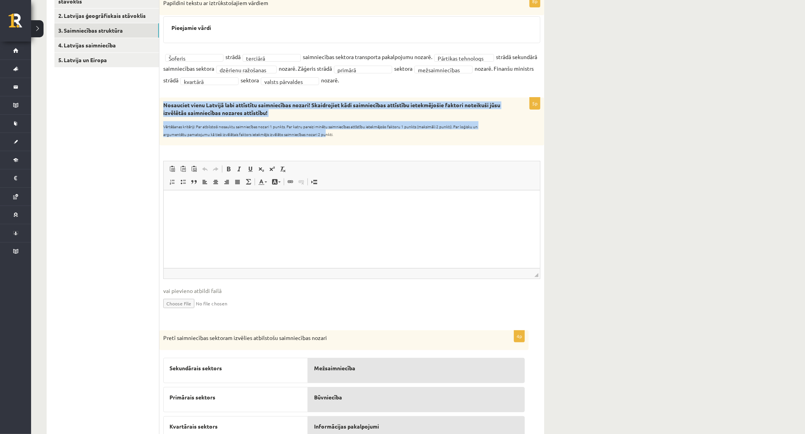
drag, startPoint x: 163, startPoint y: 102, endPoint x: 328, endPoint y: 133, distance: 167.4
click at [328, 133] on div "Nosauciet vienu Latvijā labi attīstītu saimniecības nozari! Skaidrojiet kādi sa…" at bounding box center [351, 121] width 385 height 47
click at [175, 101] on strong "Nosauciet vienu Latvijā labi attīstītu saimniecības nozari! Skaidrojiet kādi sa…" at bounding box center [331, 108] width 337 height 15
drag, startPoint x: 163, startPoint y: 104, endPoint x: 338, endPoint y: 143, distance: 179.1
click at [338, 143] on div "Nosauciet vienu Latvijā labi attīstītu saimniecības nozari! Skaidrojiet kādi sa…" at bounding box center [351, 121] width 385 height 47
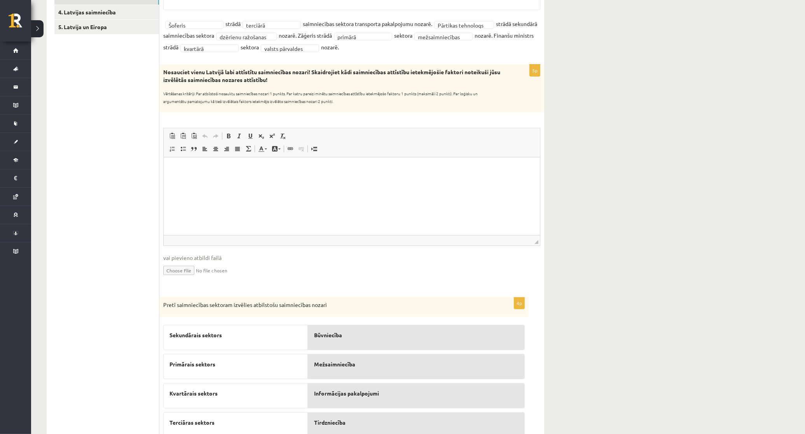
scroll to position [184, 0]
click at [295, 182] on html at bounding box center [351, 170] width 376 height 24
paste body "Editor, wiswyg-editor-user-answer-47433881893980"
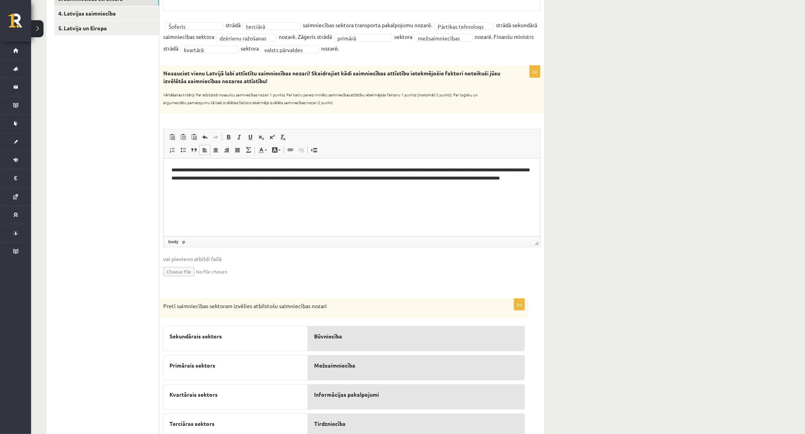
click at [251, 176] on p "**********" at bounding box center [351, 178] width 361 height 24
click at [474, 168] on p "**********" at bounding box center [351, 178] width 361 height 24
click at [474, 167] on p "**********" at bounding box center [351, 178] width 361 height 24
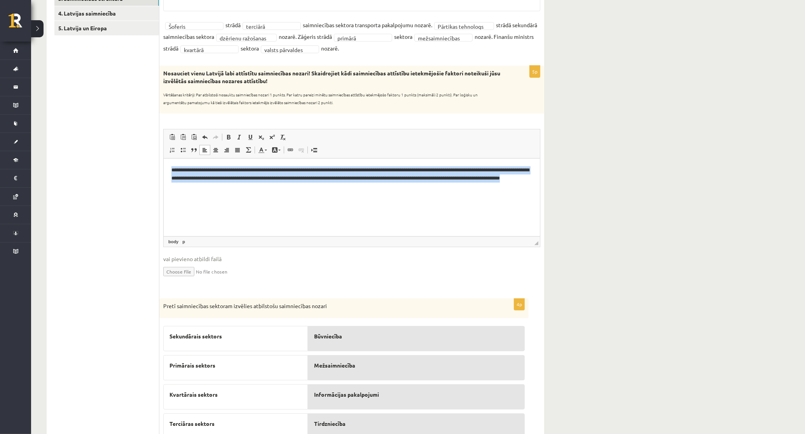
drag, startPoint x: 286, startPoint y: 188, endPoint x: 166, endPoint y: 163, distance: 122.4
click at [166, 163] on html "**********" at bounding box center [351, 178] width 376 height 40
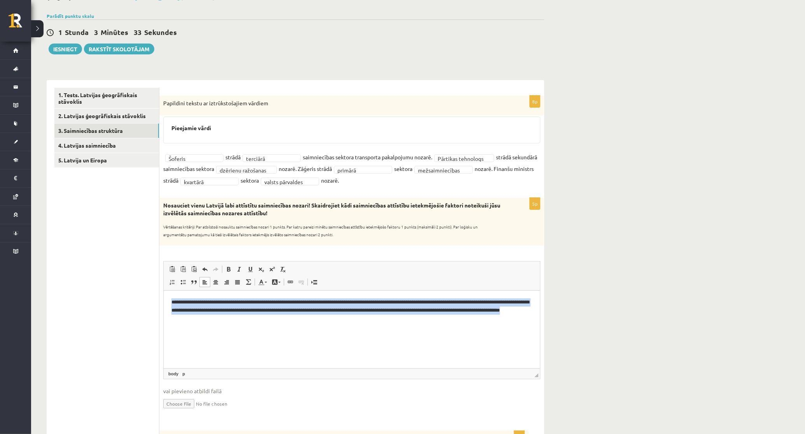
scroll to position [38, 0]
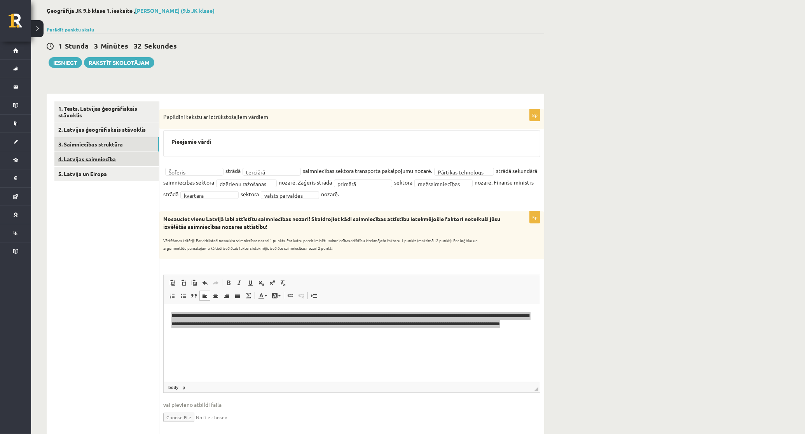
click at [131, 156] on link "4. Latvijas saimniecība" at bounding box center [106, 159] width 105 height 14
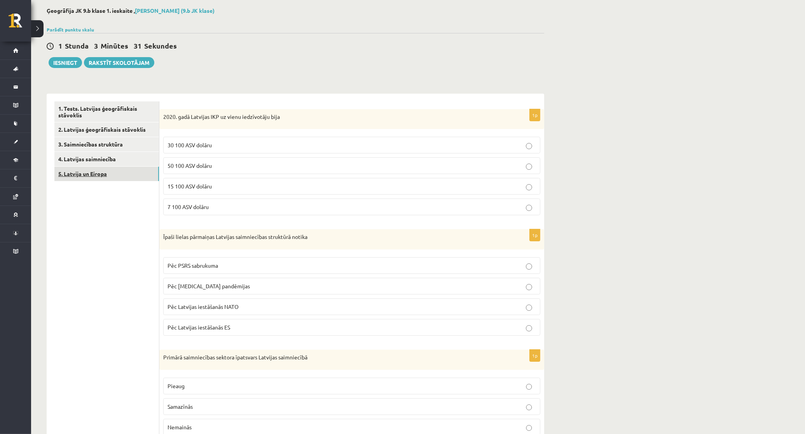
click at [82, 167] on link "5. Latvija un Eiropa" at bounding box center [106, 174] width 105 height 14
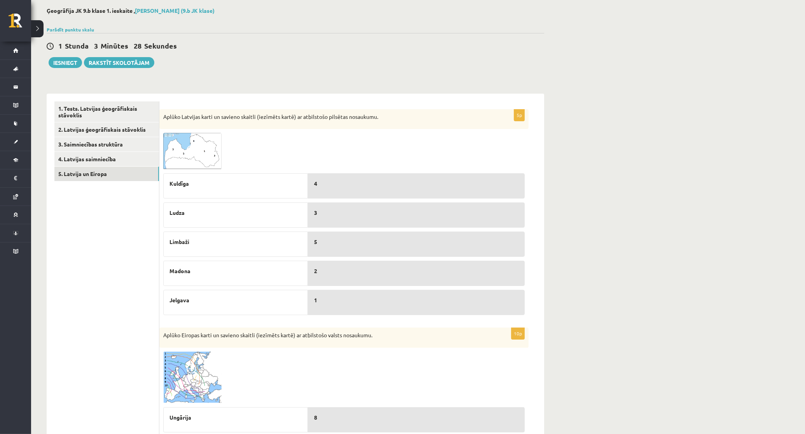
click at [181, 148] on img at bounding box center [192, 151] width 58 height 37
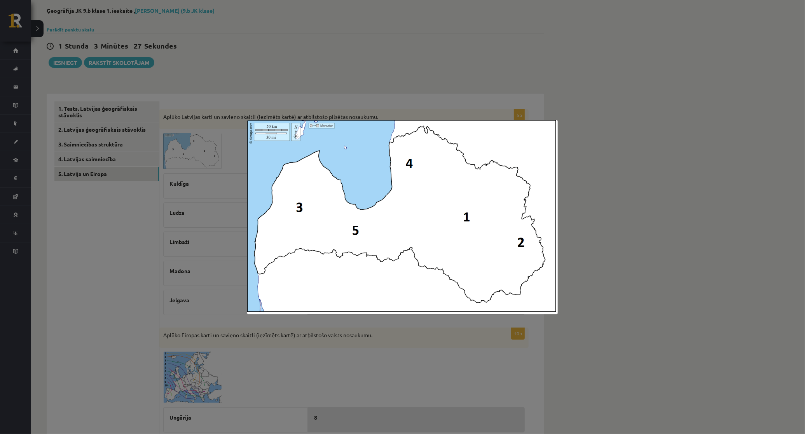
click at [755, 234] on div at bounding box center [402, 217] width 805 height 434
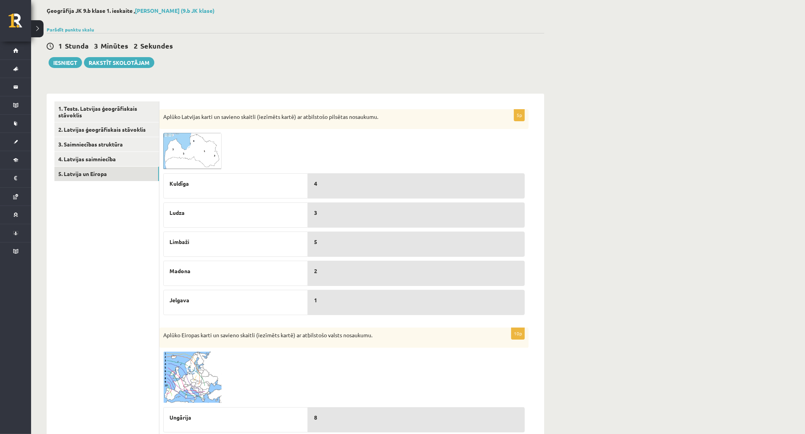
click at [209, 152] on img at bounding box center [192, 151] width 58 height 37
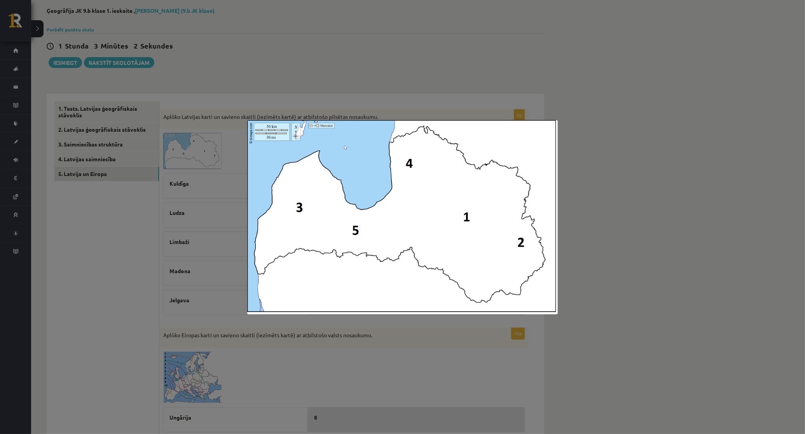
click at [97, 281] on div at bounding box center [402, 217] width 805 height 434
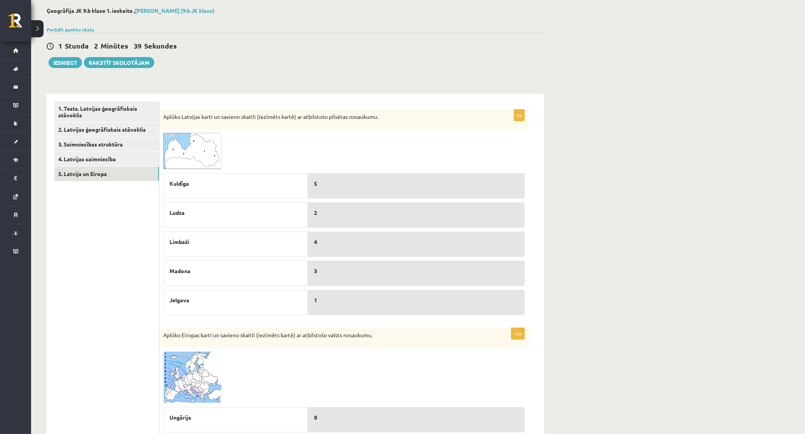
click at [207, 155] on img at bounding box center [192, 151] width 58 height 37
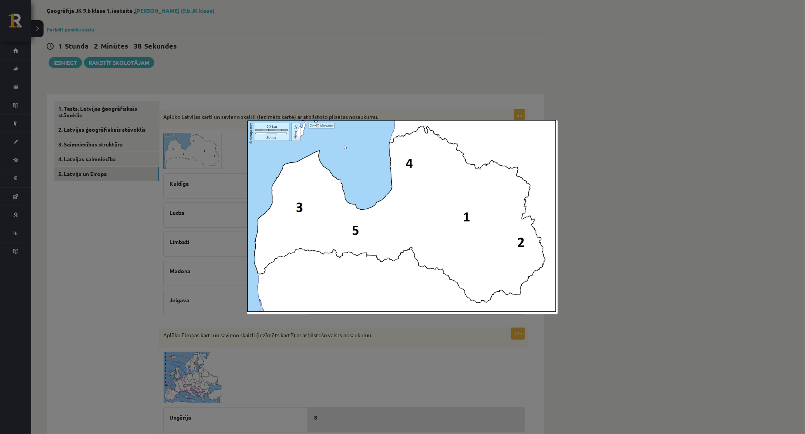
click at [89, 293] on div at bounding box center [402, 217] width 805 height 434
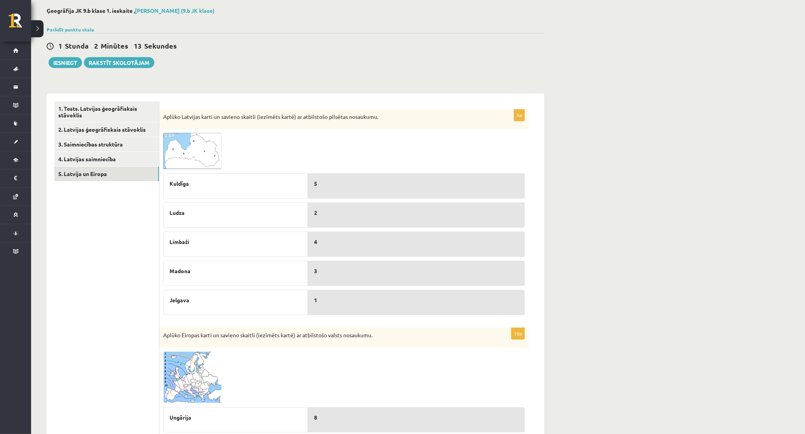
click at [199, 152] on img at bounding box center [192, 151] width 58 height 37
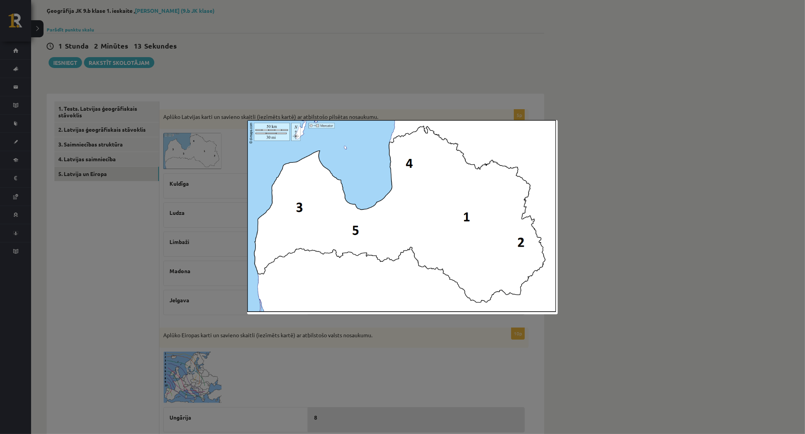
click at [80, 280] on div at bounding box center [402, 217] width 805 height 434
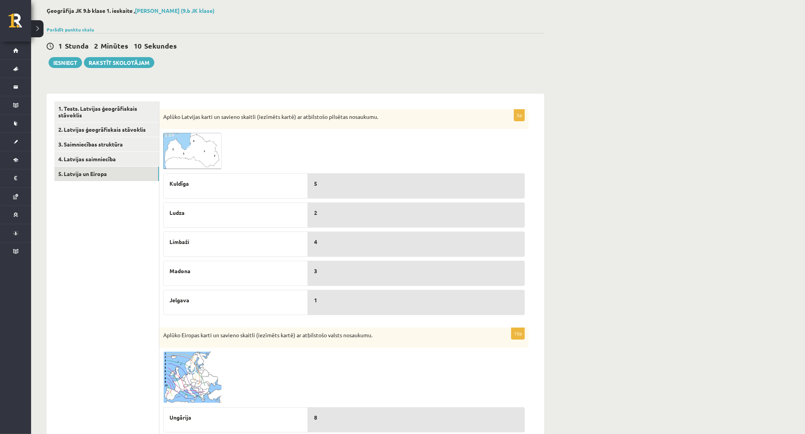
click at [182, 158] on img at bounding box center [192, 151] width 58 height 37
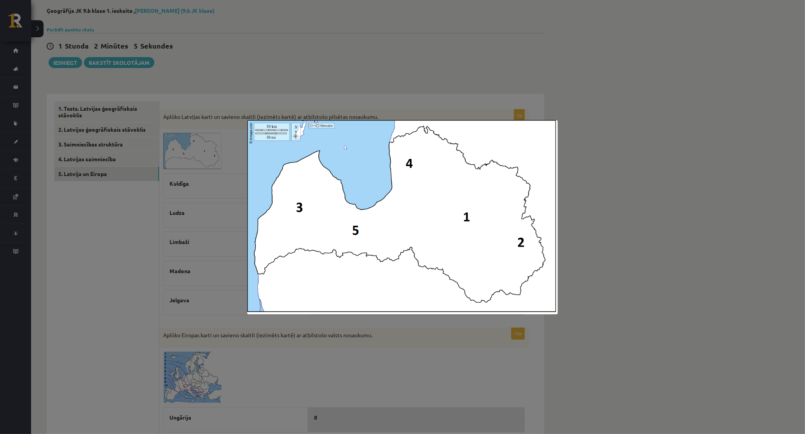
click at [142, 309] on div at bounding box center [402, 217] width 805 height 434
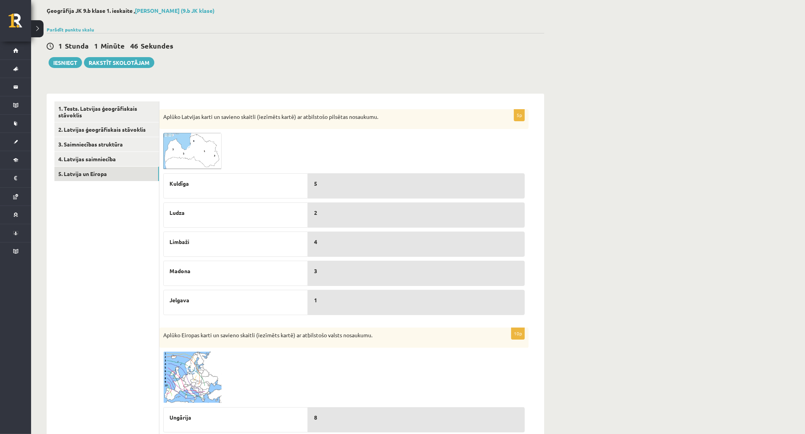
click at [191, 157] on span at bounding box center [193, 151] width 12 height 12
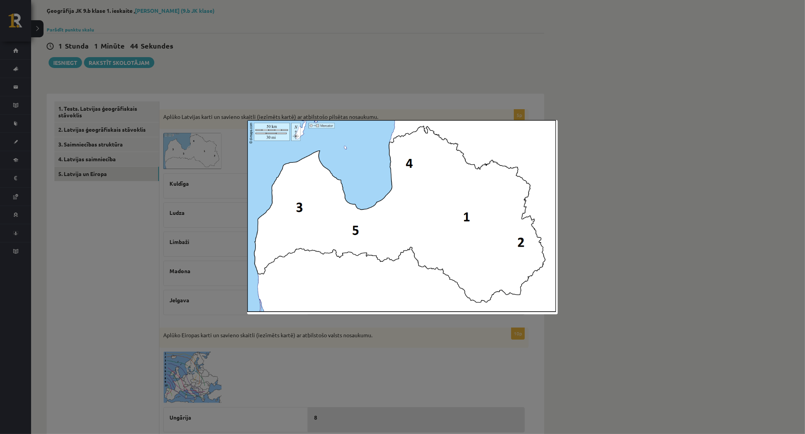
click at [50, 251] on div at bounding box center [402, 217] width 805 height 434
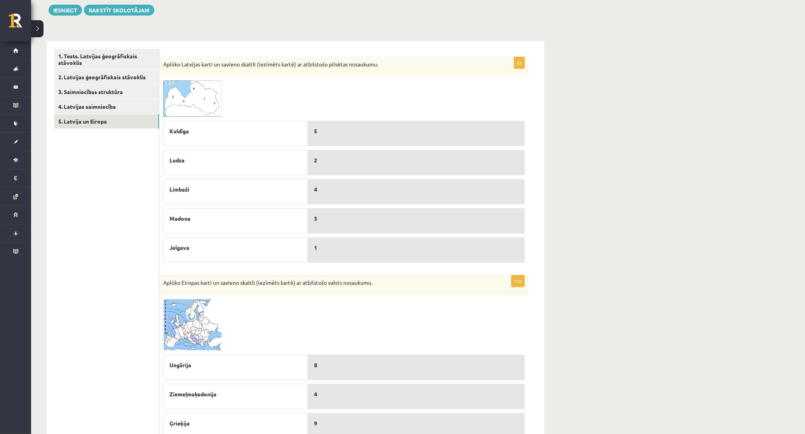
scroll to position [103, 0]
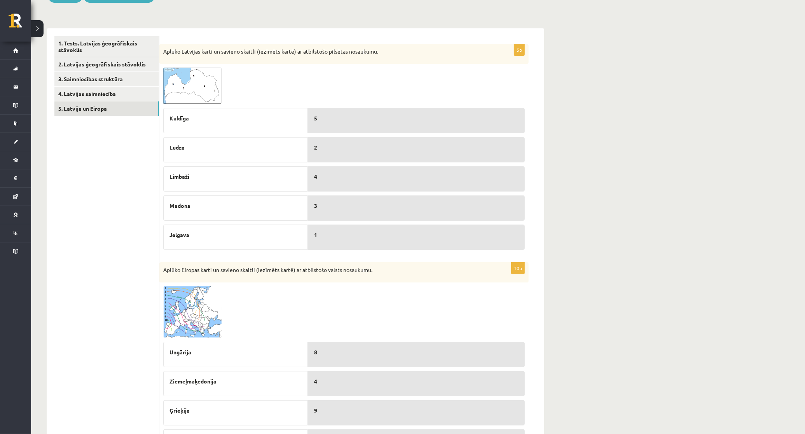
click at [185, 90] on img at bounding box center [192, 86] width 58 height 37
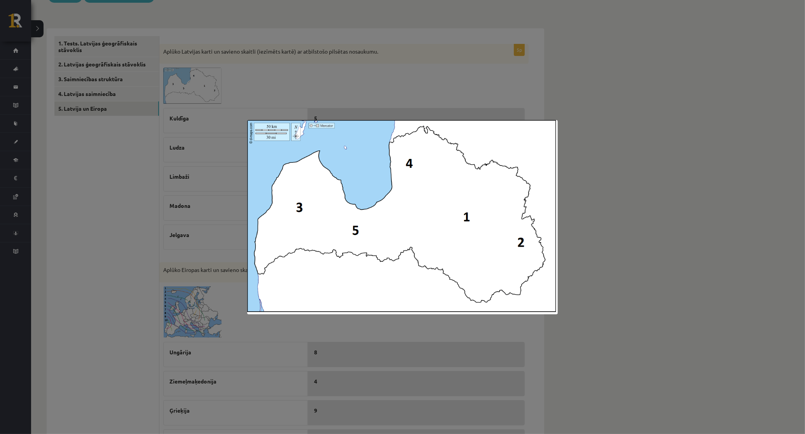
click at [80, 195] on div at bounding box center [402, 217] width 805 height 434
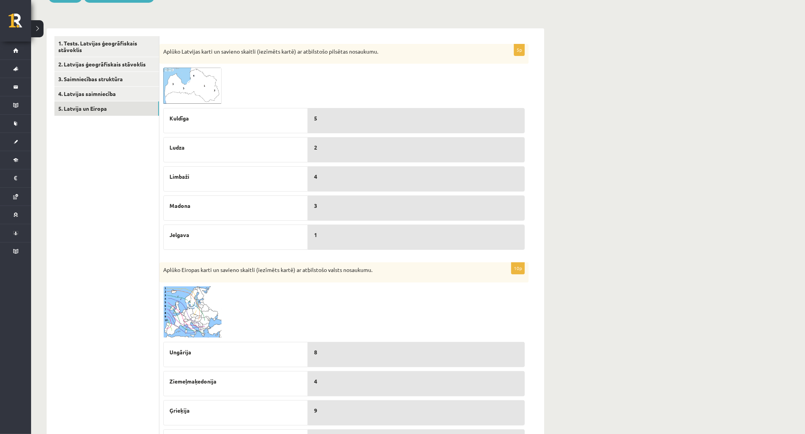
click at [183, 96] on img at bounding box center [192, 86] width 58 height 37
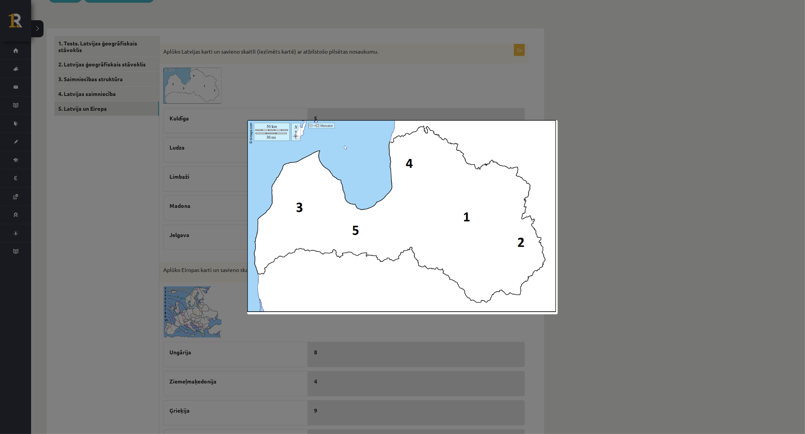
click at [140, 168] on div at bounding box center [402, 217] width 805 height 434
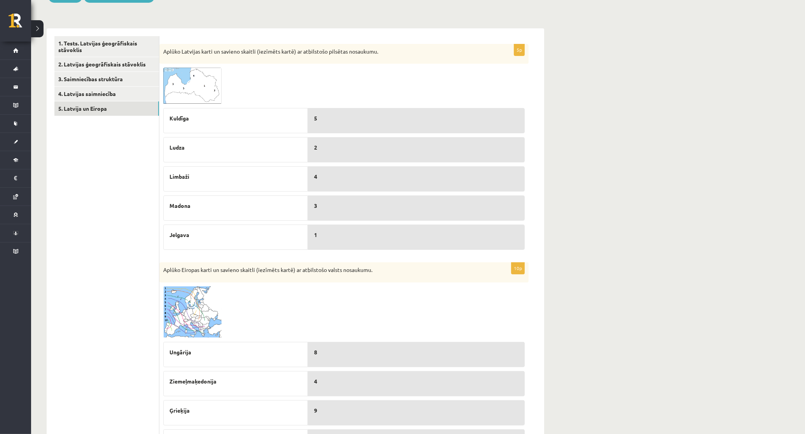
click at [213, 84] on img at bounding box center [192, 86] width 58 height 37
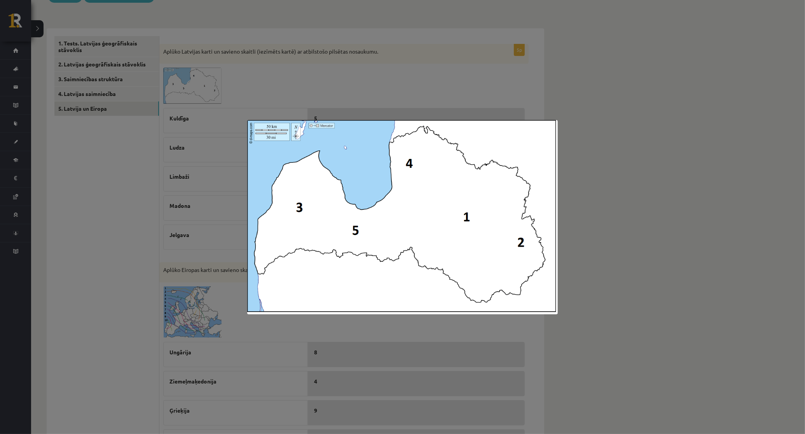
click at [104, 193] on div at bounding box center [402, 217] width 805 height 434
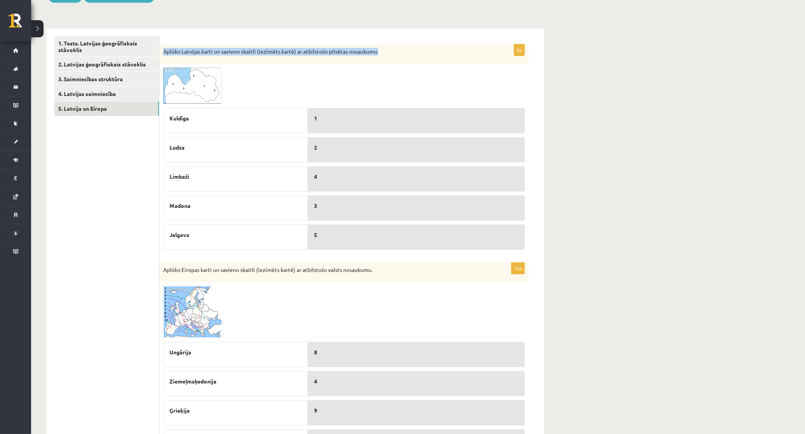
drag, startPoint x: 160, startPoint y: 51, endPoint x: 416, endPoint y: 51, distance: 255.7
click at [416, 51] on div "Aplūko Latvijas karti un savieno skaitli (iezīmēts kartē) ar atbilstošo pilsēta…" at bounding box center [343, 54] width 369 height 20
click at [197, 91] on span at bounding box center [193, 86] width 12 height 12
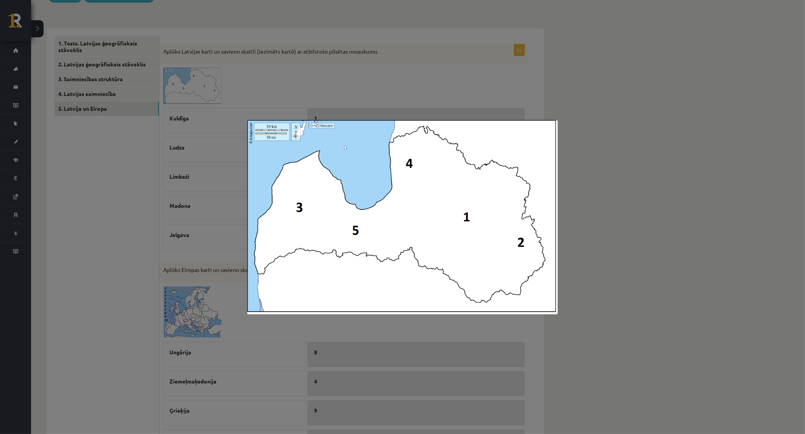
click at [702, 167] on div at bounding box center [402, 217] width 805 height 434
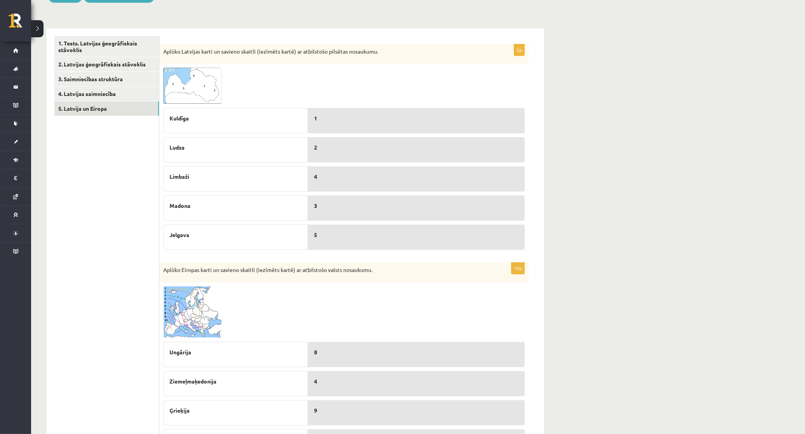
click at [188, 69] on img at bounding box center [192, 86] width 58 height 37
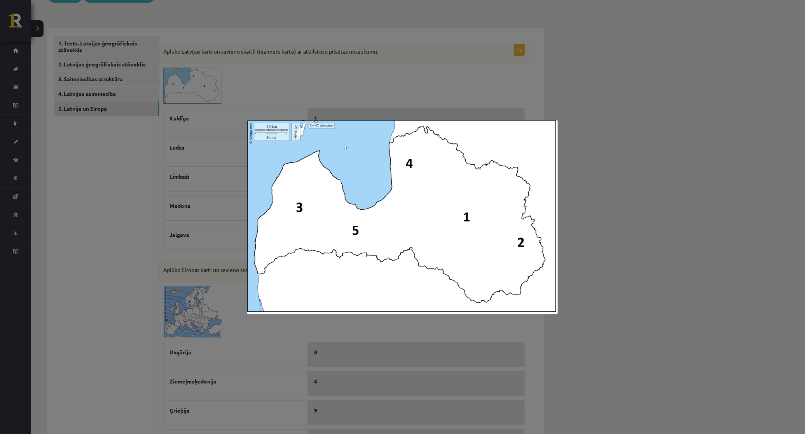
click at [634, 197] on div at bounding box center [402, 217] width 805 height 434
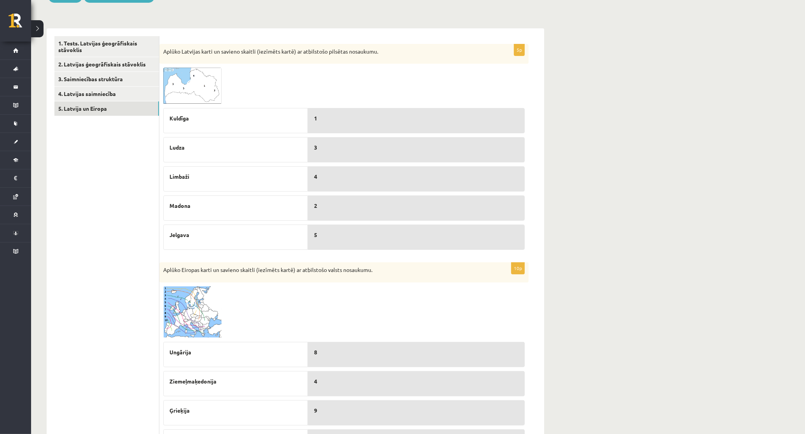
click at [210, 86] on img at bounding box center [192, 86] width 58 height 37
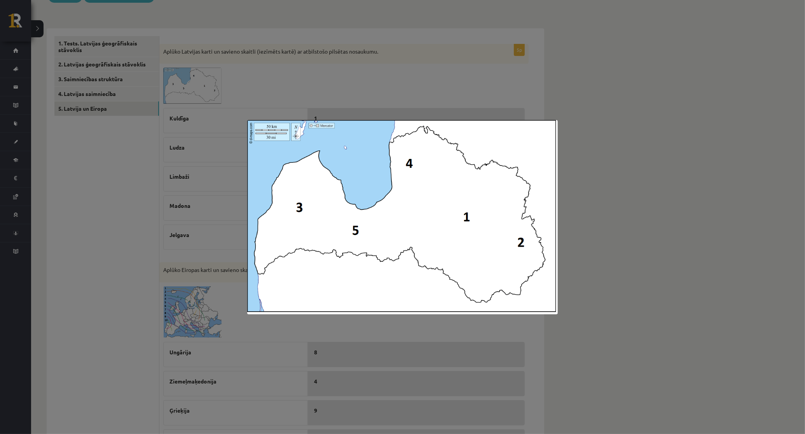
click at [123, 232] on div at bounding box center [402, 217] width 805 height 434
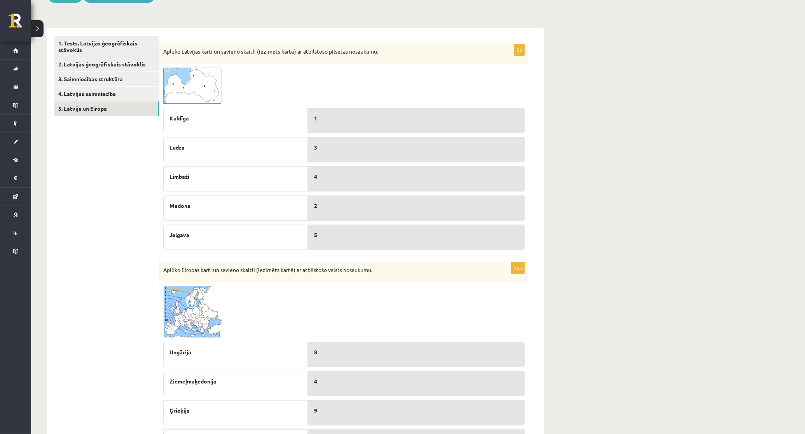
click at [209, 82] on img at bounding box center [192, 86] width 58 height 37
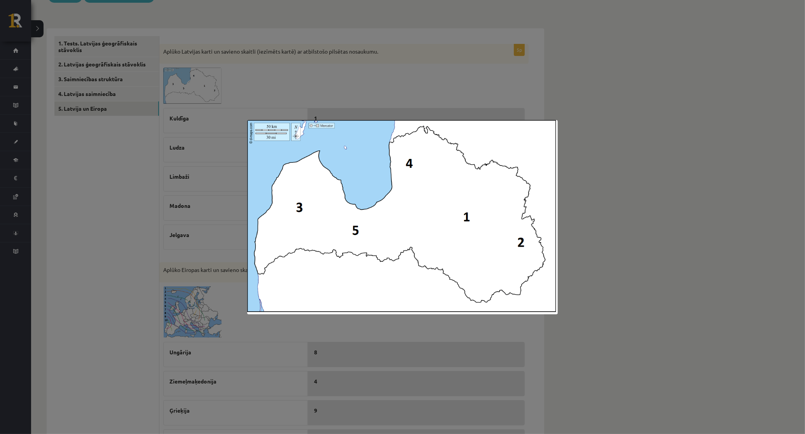
drag, startPoint x: 115, startPoint y: 227, endPoint x: 158, endPoint y: 210, distance: 46.2
click at [116, 227] on div at bounding box center [402, 217] width 805 height 434
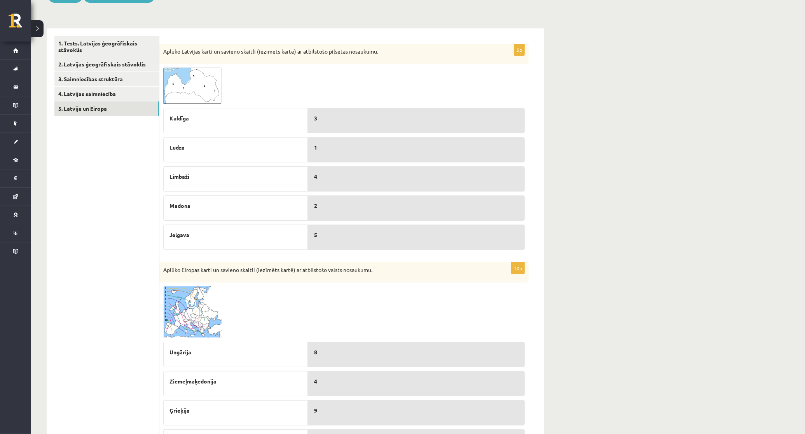
click at [190, 92] on span at bounding box center [193, 86] width 12 height 12
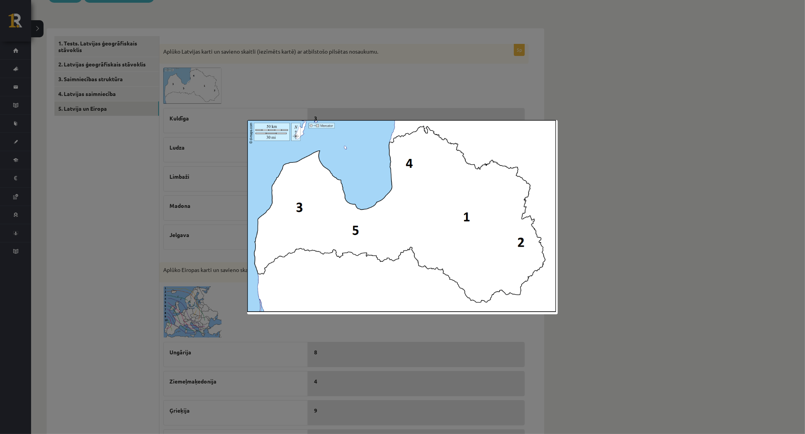
click at [112, 231] on div at bounding box center [402, 217] width 805 height 434
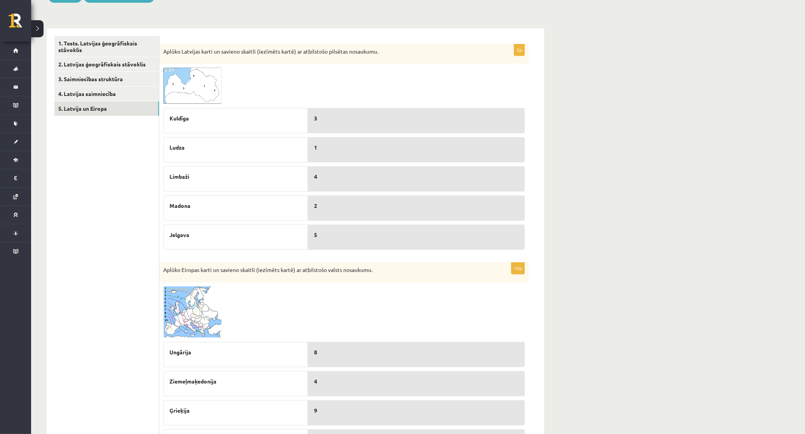
click at [195, 82] on span at bounding box center [193, 86] width 12 height 12
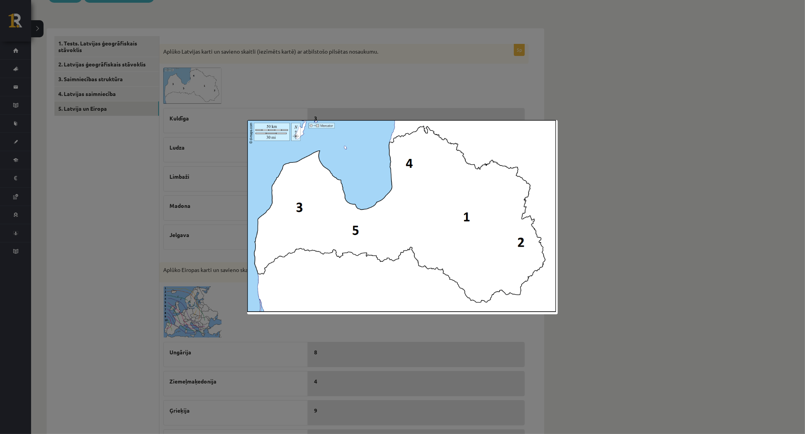
click at [75, 219] on div at bounding box center [402, 217] width 805 height 434
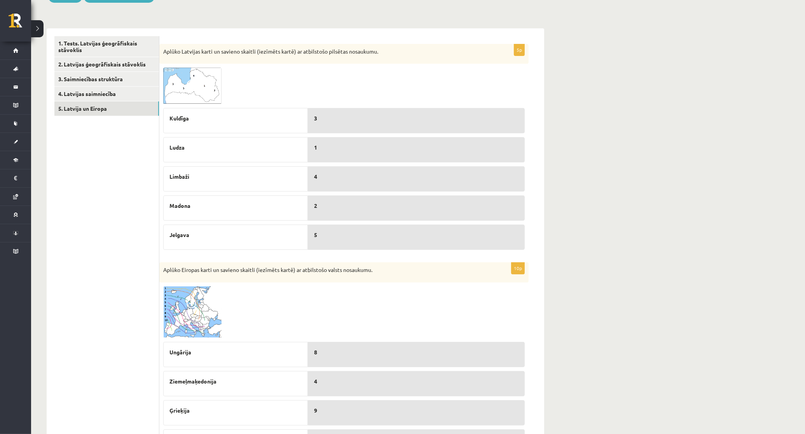
click at [181, 96] on img at bounding box center [192, 86] width 58 height 37
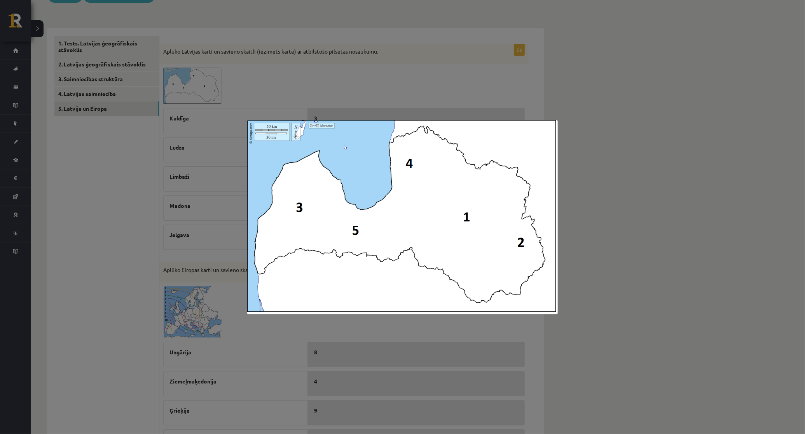
click at [91, 260] on div at bounding box center [402, 217] width 805 height 434
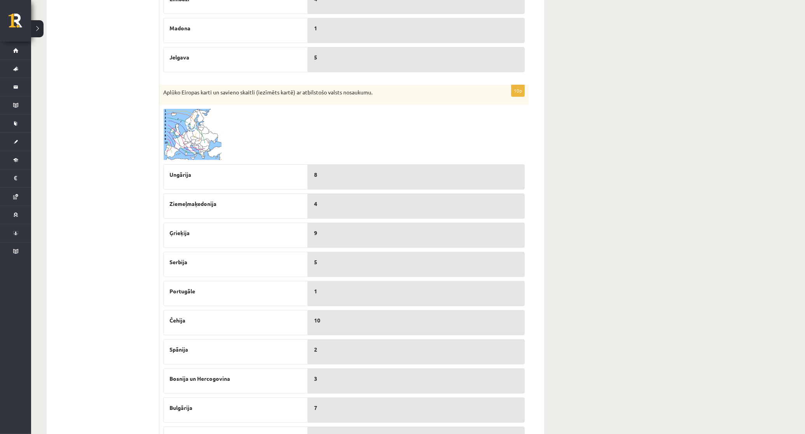
scroll to position [328, 0]
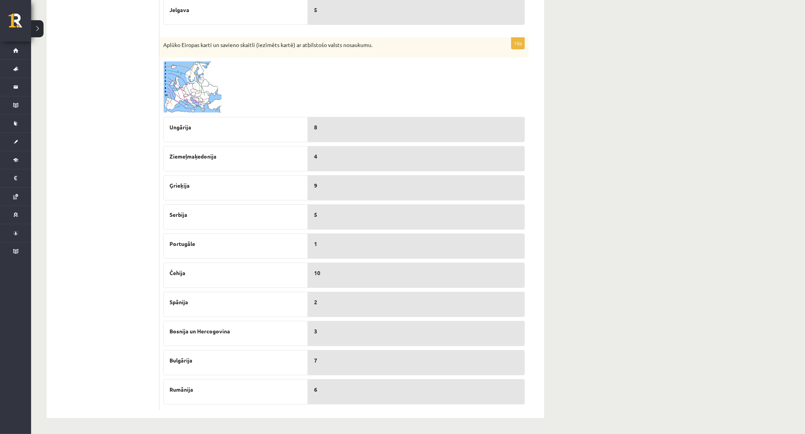
click at [173, 85] on img at bounding box center [192, 87] width 58 height 52
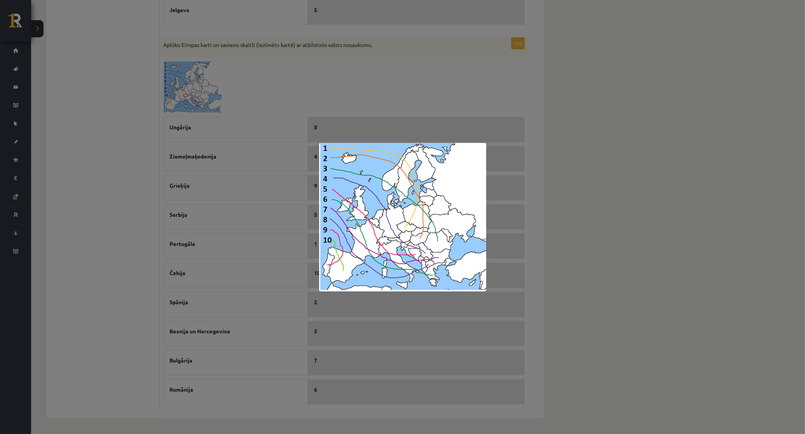
click at [125, 214] on div at bounding box center [402, 217] width 805 height 434
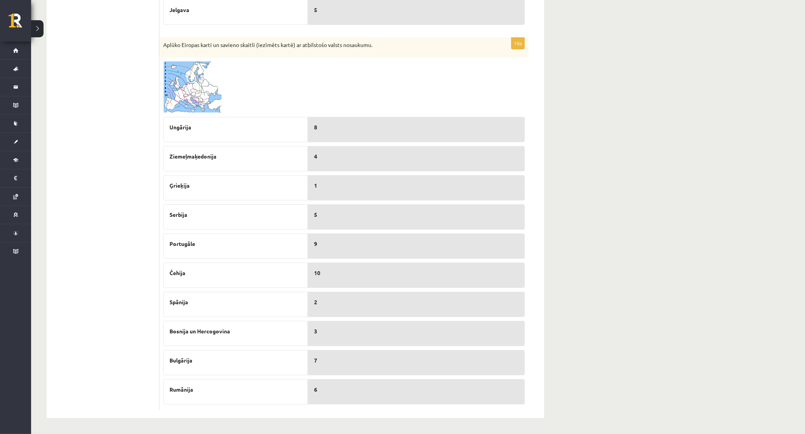
click at [197, 68] on img at bounding box center [192, 87] width 58 height 52
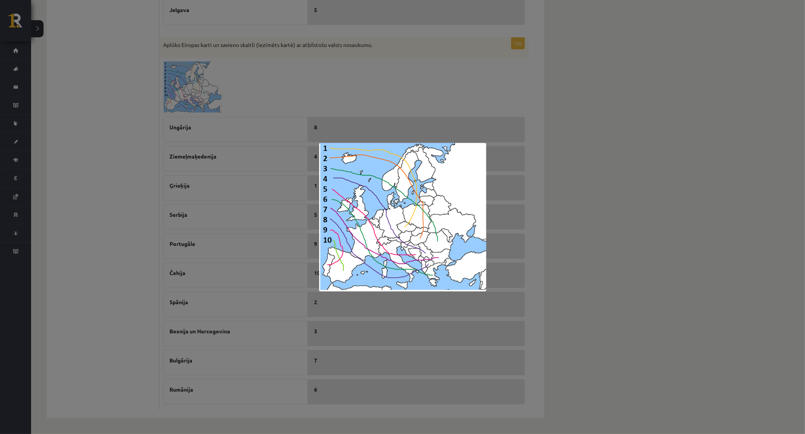
click at [136, 277] on div at bounding box center [402, 217] width 805 height 434
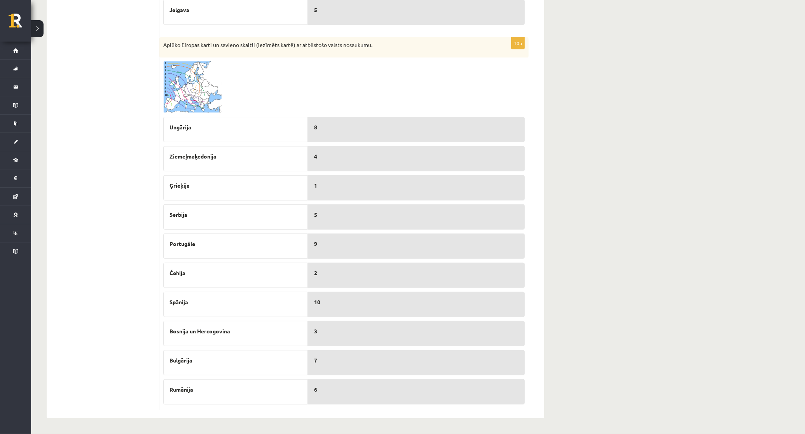
click at [197, 88] on img at bounding box center [192, 87] width 58 height 52
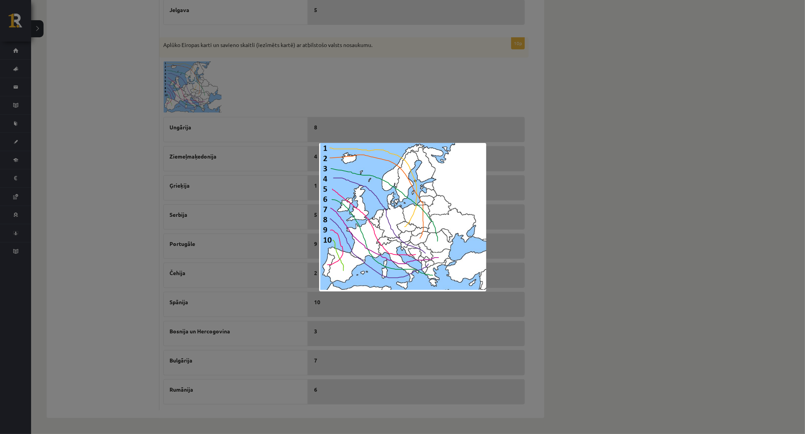
click at [591, 239] on div at bounding box center [402, 217] width 805 height 434
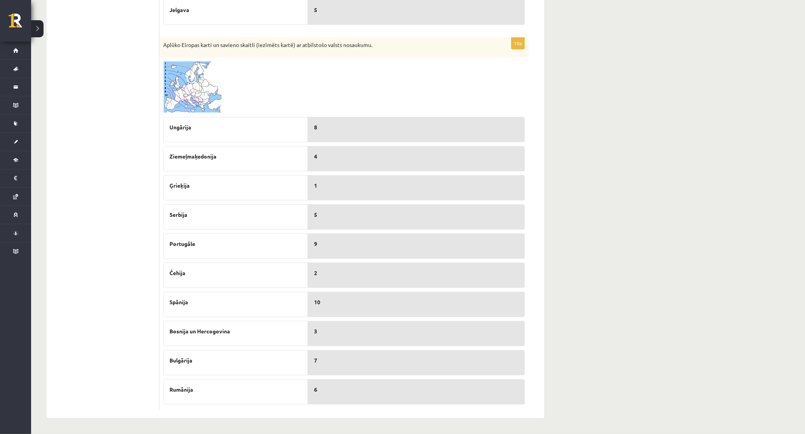
click at [185, 86] on img at bounding box center [192, 87] width 58 height 52
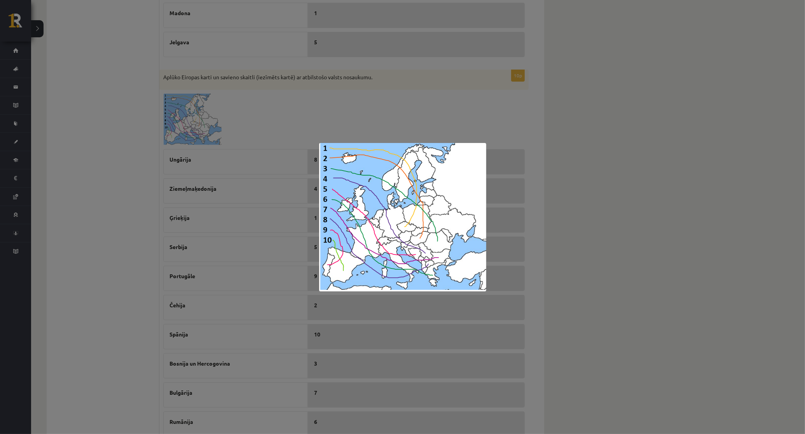
scroll to position [296, 0]
click at [44, 241] on div at bounding box center [402, 217] width 805 height 434
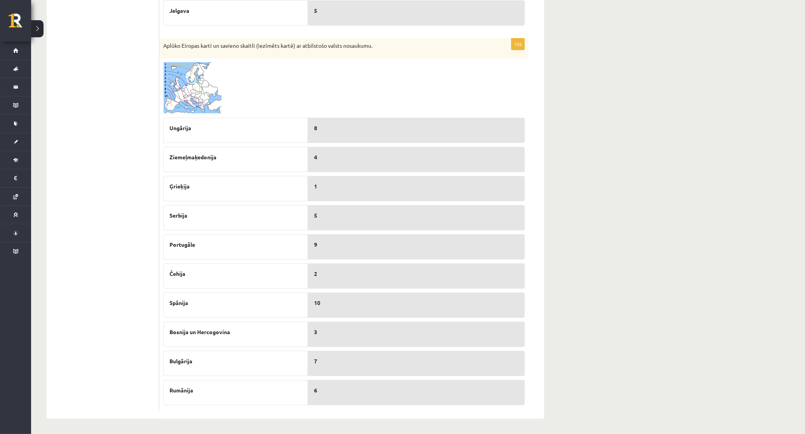
scroll to position [328, 0]
click at [180, 99] on img at bounding box center [192, 87] width 58 height 52
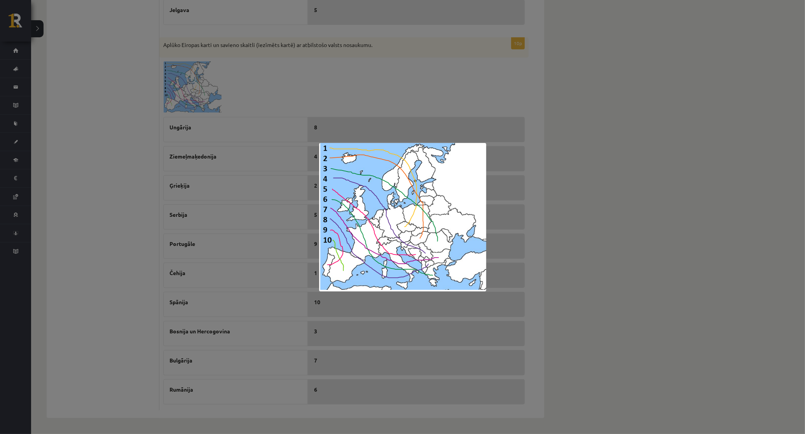
click at [71, 213] on div at bounding box center [402, 217] width 805 height 434
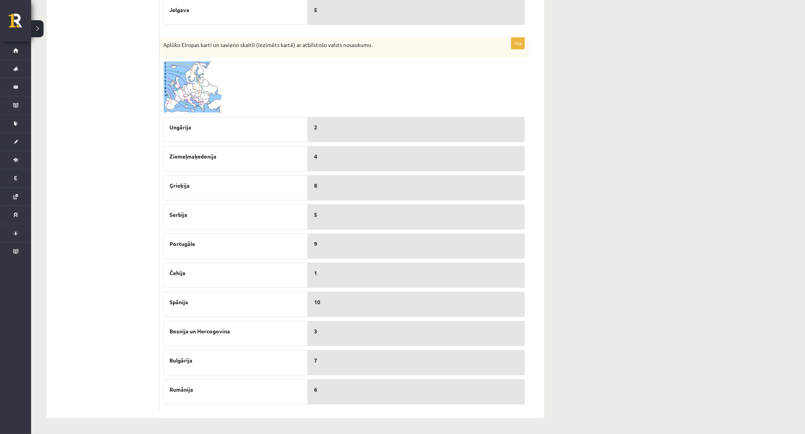
click at [181, 85] on img at bounding box center [192, 87] width 58 height 52
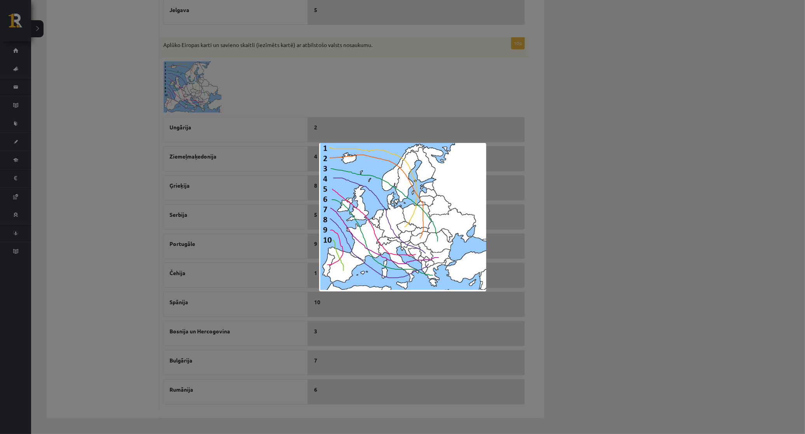
drag, startPoint x: 623, startPoint y: 235, endPoint x: 595, endPoint y: 233, distance: 27.3
click at [622, 235] on div at bounding box center [402, 217] width 805 height 434
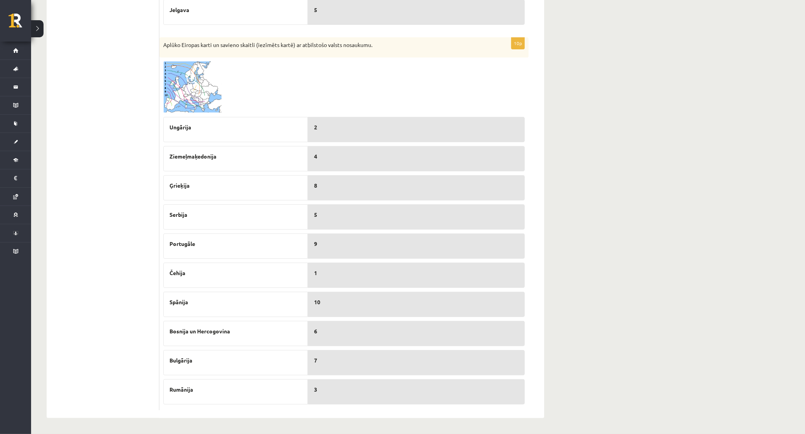
click at [329, 390] on p "3" at bounding box center [416, 390] width 204 height 8
click at [186, 92] on img at bounding box center [192, 87] width 58 height 52
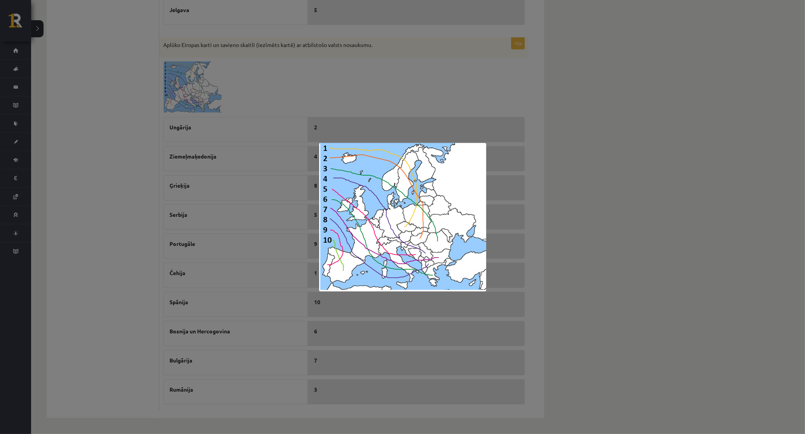
click at [570, 242] on div at bounding box center [402, 217] width 805 height 434
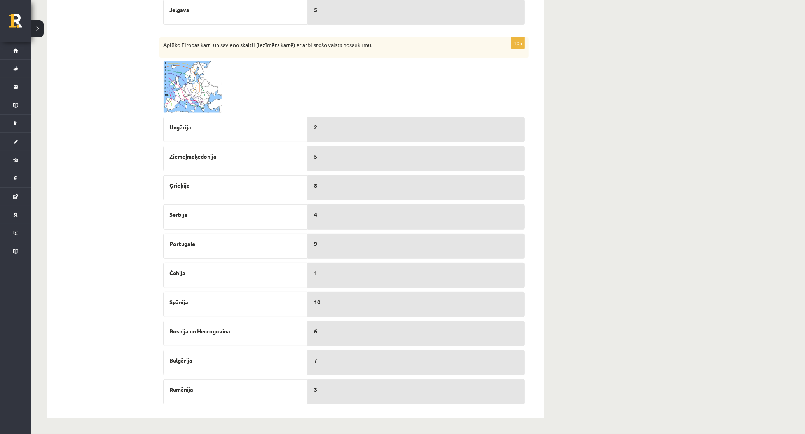
click at [168, 95] on img at bounding box center [192, 87] width 58 height 52
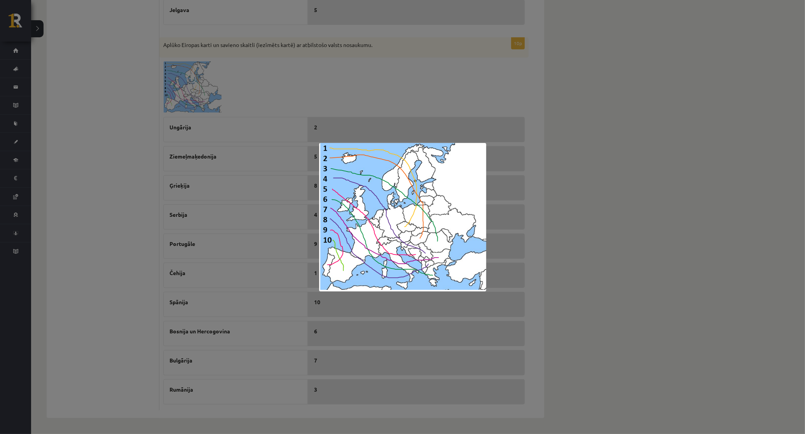
click at [576, 245] on div at bounding box center [402, 217] width 805 height 434
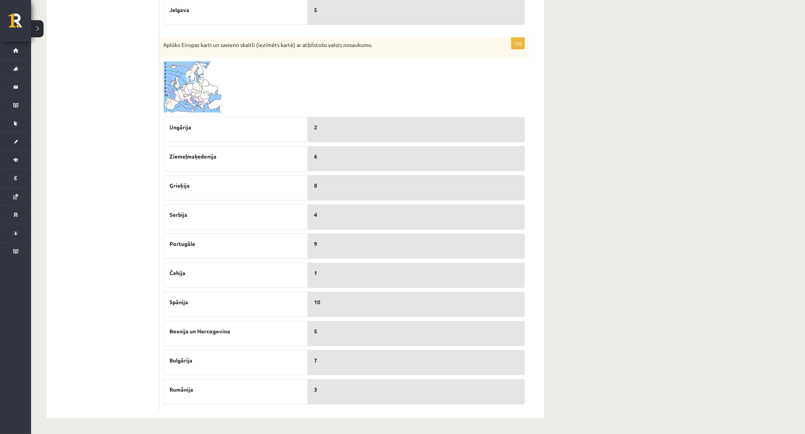
click at [185, 104] on img at bounding box center [192, 87] width 58 height 52
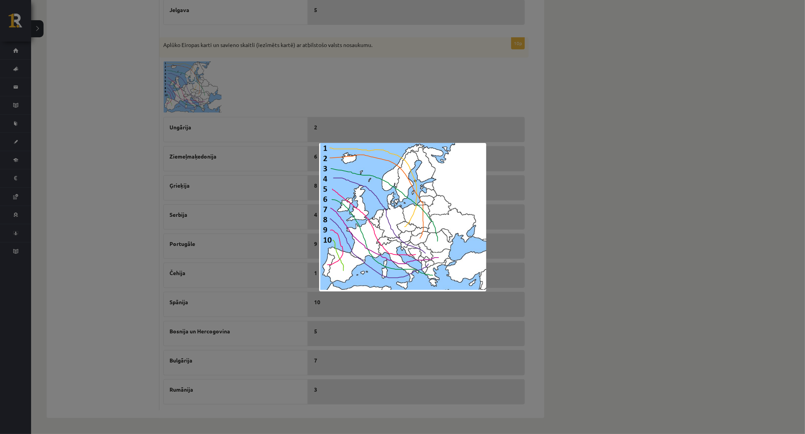
click at [617, 265] on div at bounding box center [402, 217] width 805 height 434
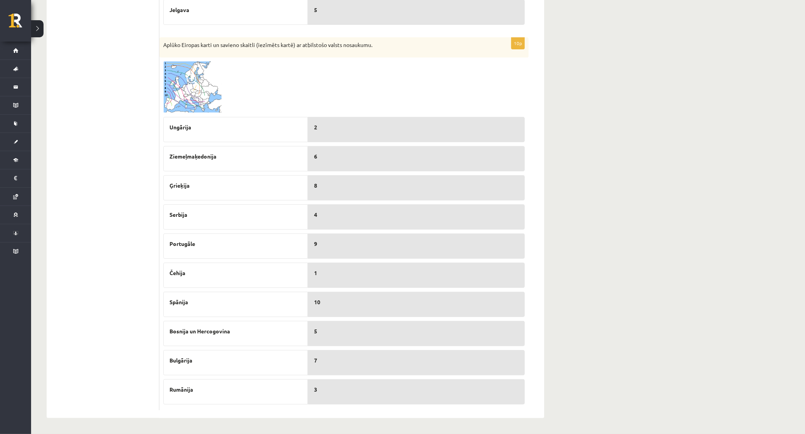
click at [169, 88] on img at bounding box center [192, 87] width 58 height 52
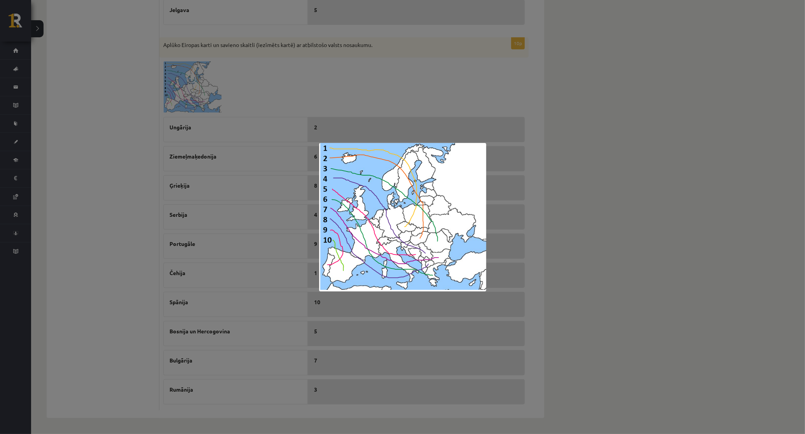
click at [593, 234] on div at bounding box center [402, 217] width 805 height 434
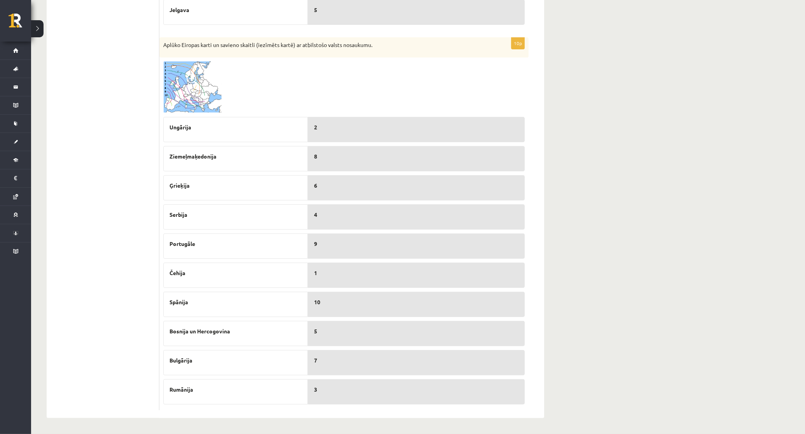
click at [215, 85] on img at bounding box center [192, 87] width 58 height 52
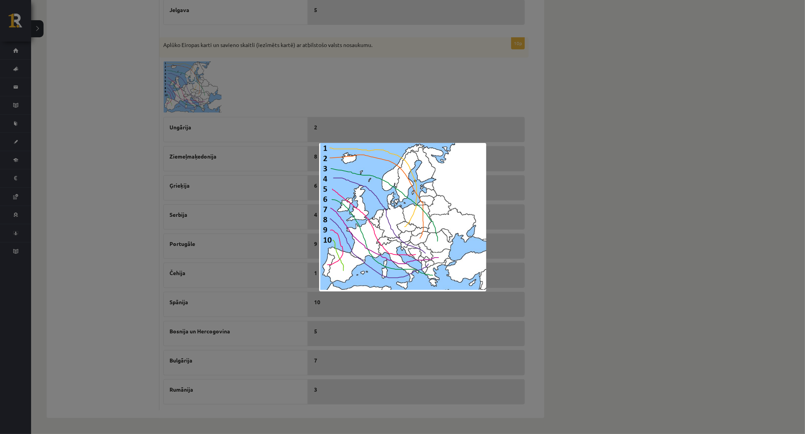
click at [599, 260] on div at bounding box center [402, 217] width 805 height 434
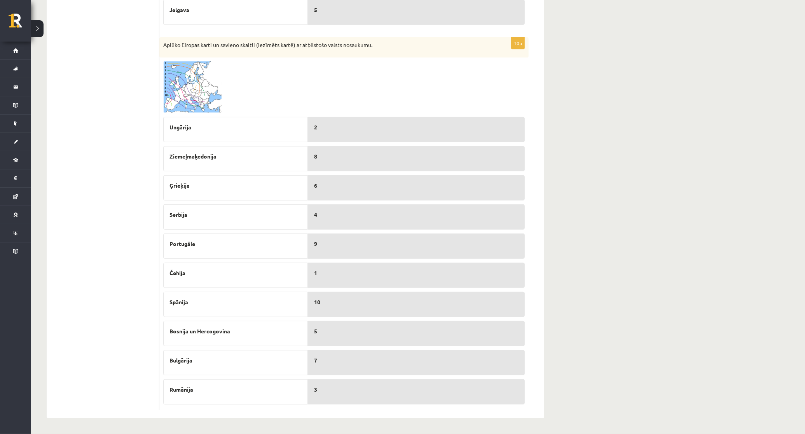
click at [185, 94] on img at bounding box center [192, 87] width 58 height 52
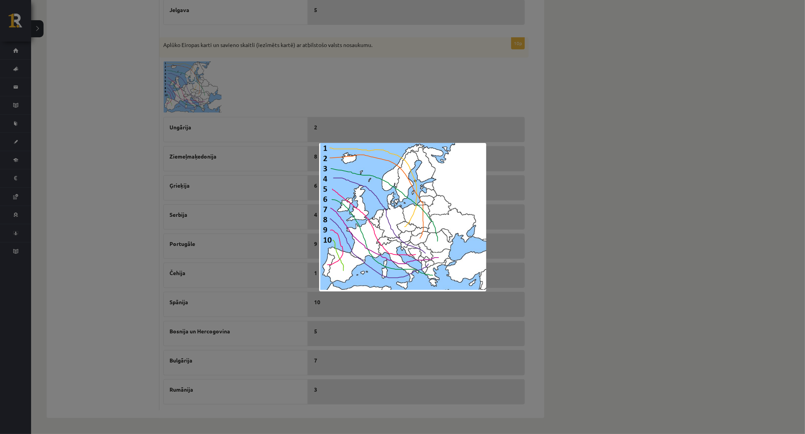
click at [593, 251] on div at bounding box center [402, 217] width 805 height 434
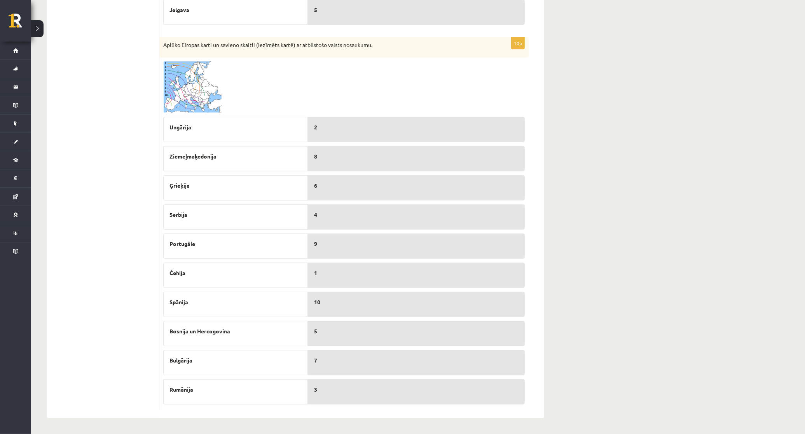
drag, startPoint x: 189, startPoint y: 73, endPoint x: 216, endPoint y: 105, distance: 42.2
click at [189, 74] on span at bounding box center [193, 80] width 12 height 12
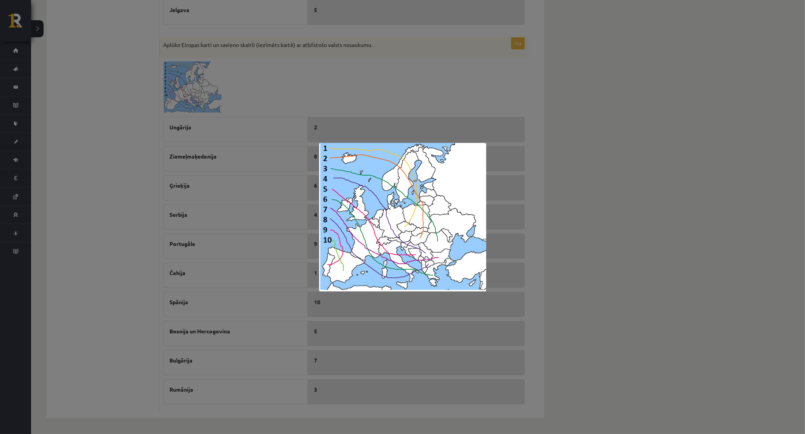
click at [659, 253] on div at bounding box center [402, 217] width 805 height 434
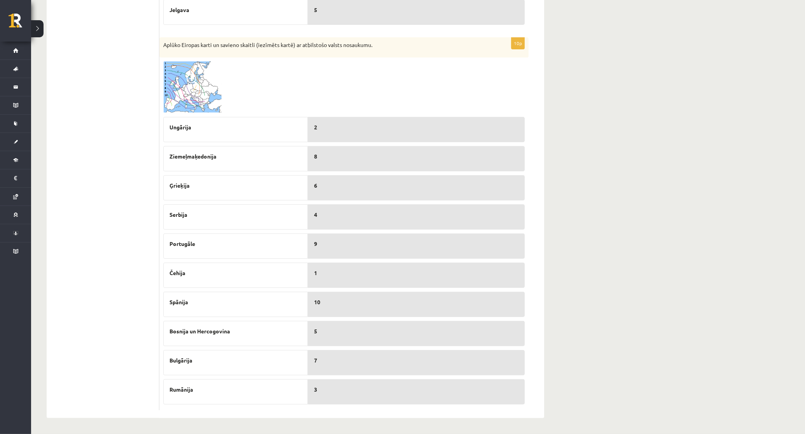
click at [176, 89] on img at bounding box center [192, 87] width 58 height 52
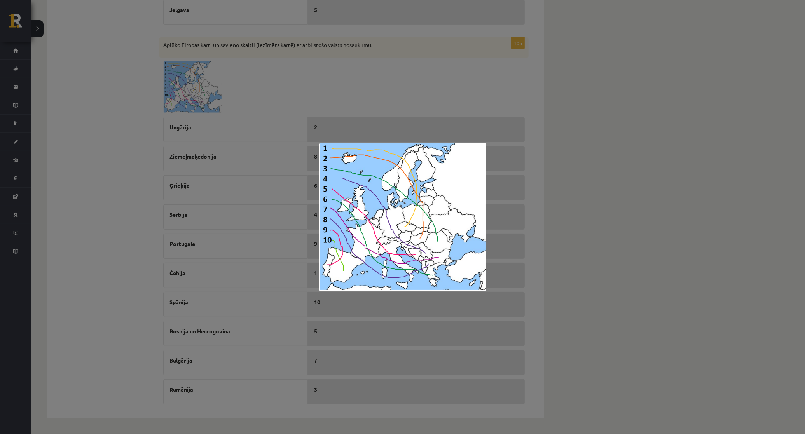
click at [620, 297] on div at bounding box center [402, 217] width 805 height 434
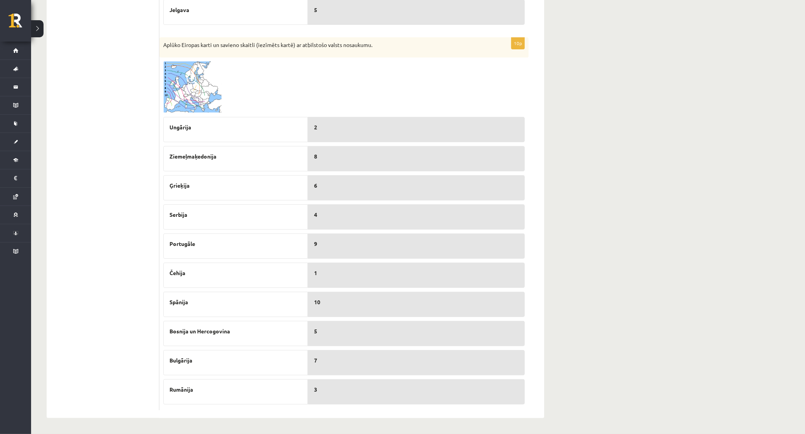
click at [175, 84] on img at bounding box center [192, 87] width 58 height 52
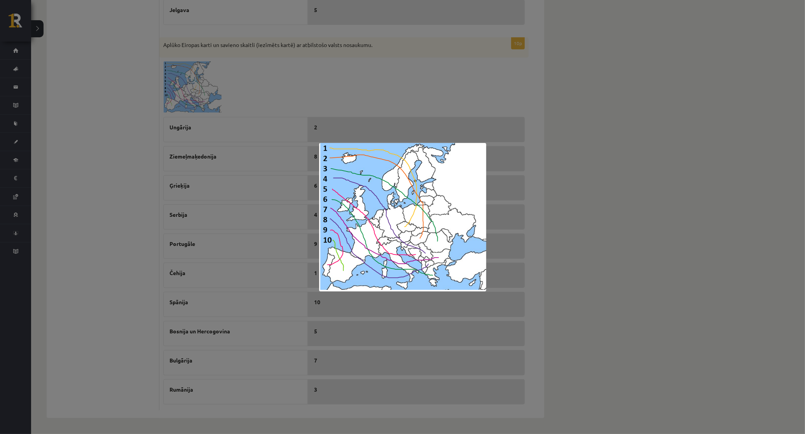
click at [65, 291] on div at bounding box center [402, 217] width 805 height 434
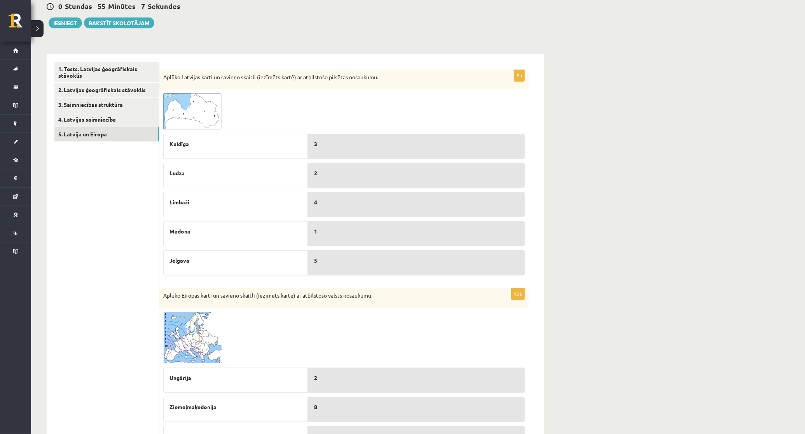
scroll to position [69, 0]
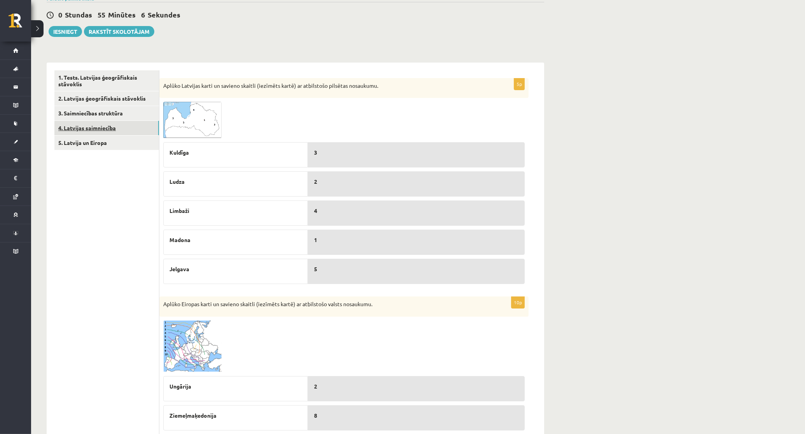
click at [108, 131] on link "4. Latvijas saimniecība" at bounding box center [106, 128] width 105 height 14
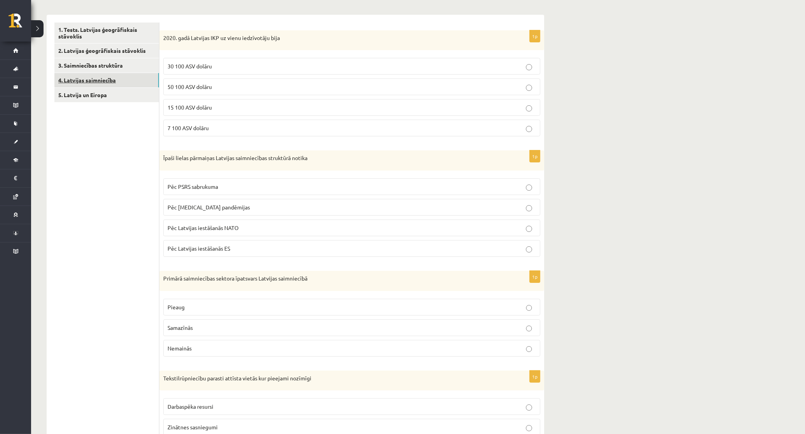
scroll to position [118, 0]
click at [122, 59] on link "3. Saimniecības struktūra" at bounding box center [106, 65] width 105 height 14
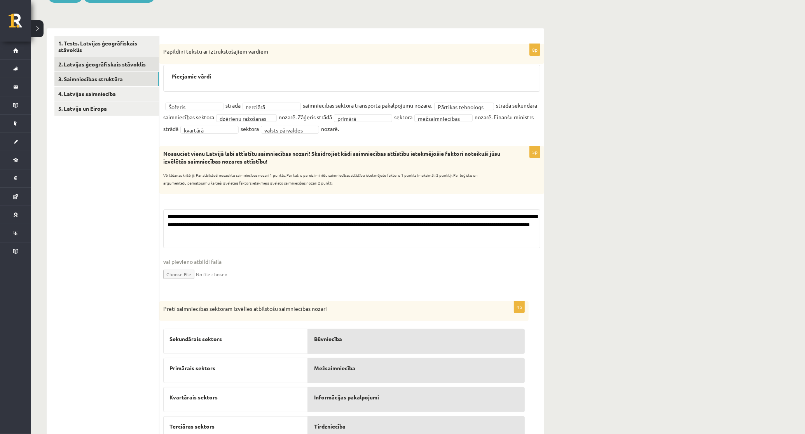
scroll to position [85, 0]
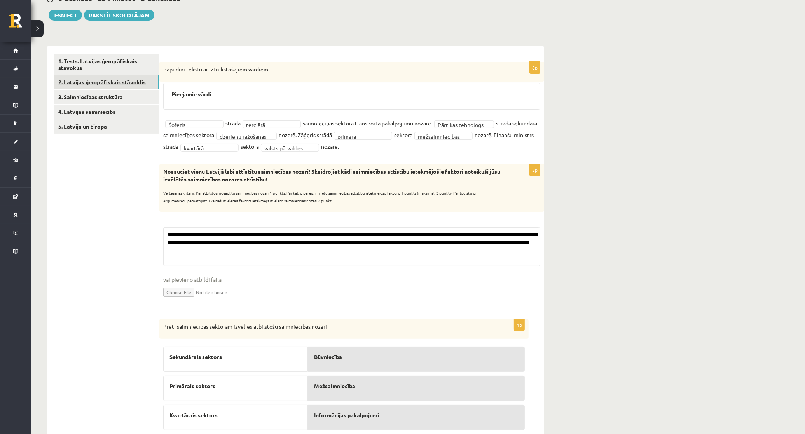
click at [119, 77] on link "2. Latvijas ģeogrāfiskais stāvoklis" at bounding box center [106, 82] width 105 height 14
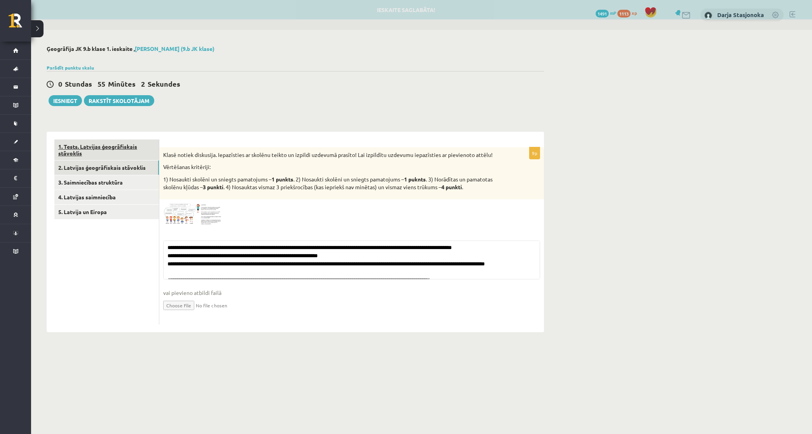
click at [115, 148] on link "1. Tests. Latvijas ģeogrāfiskais stāvoklis" at bounding box center [106, 150] width 105 height 21
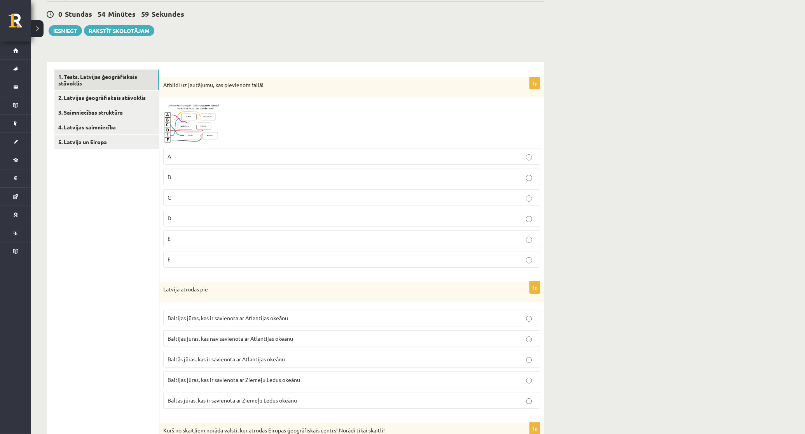
scroll to position [65, 0]
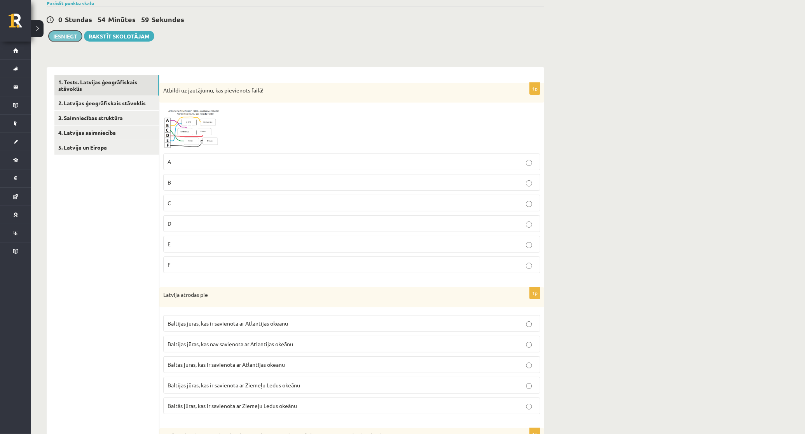
click at [69, 34] on button "Iesniegt" at bounding box center [65, 36] width 33 height 11
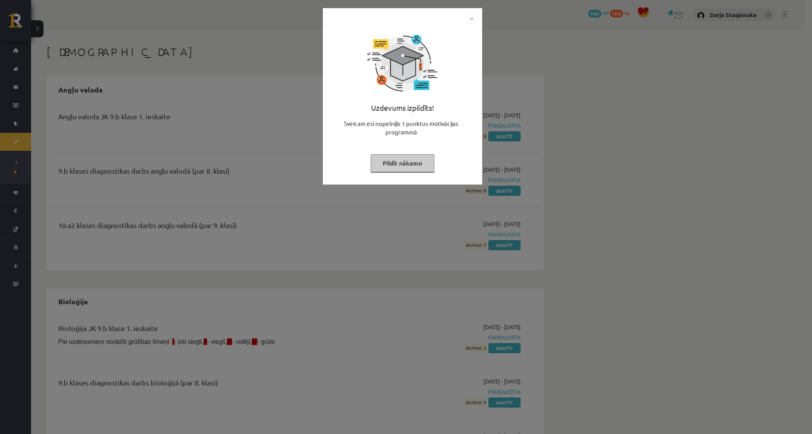
click at [420, 154] on button "Pildīt nākamo" at bounding box center [403, 163] width 64 height 18
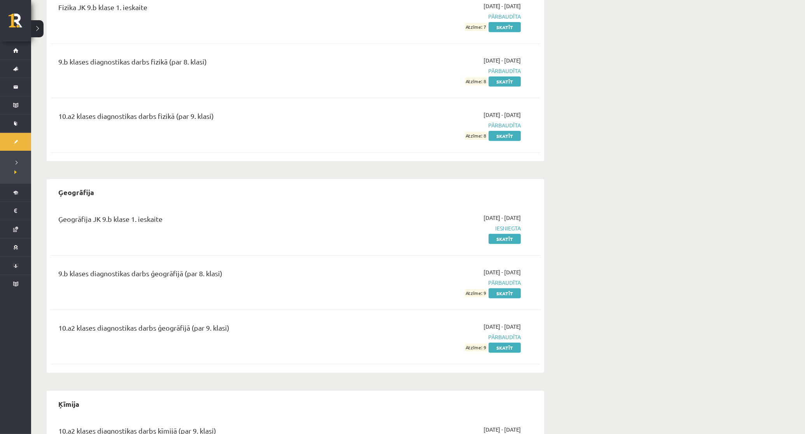
scroll to position [890, 0]
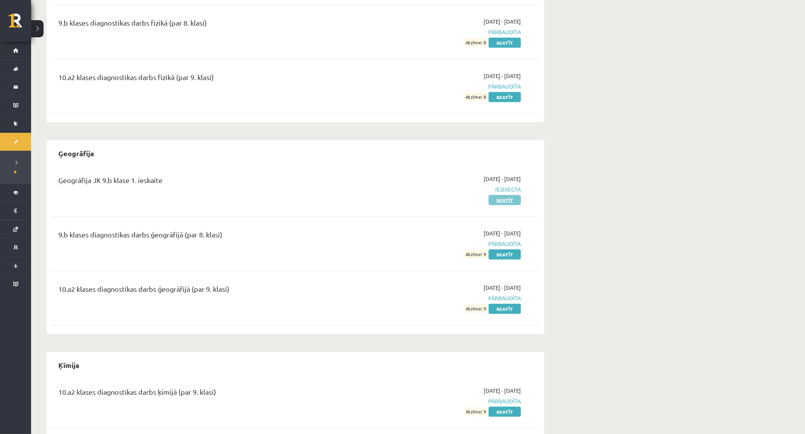
click at [500, 203] on link "Skatīt" at bounding box center [504, 200] width 32 height 10
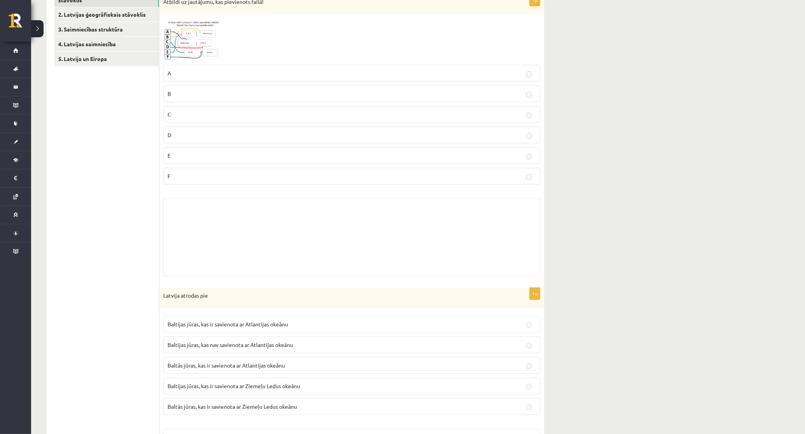
scroll to position [146, 0]
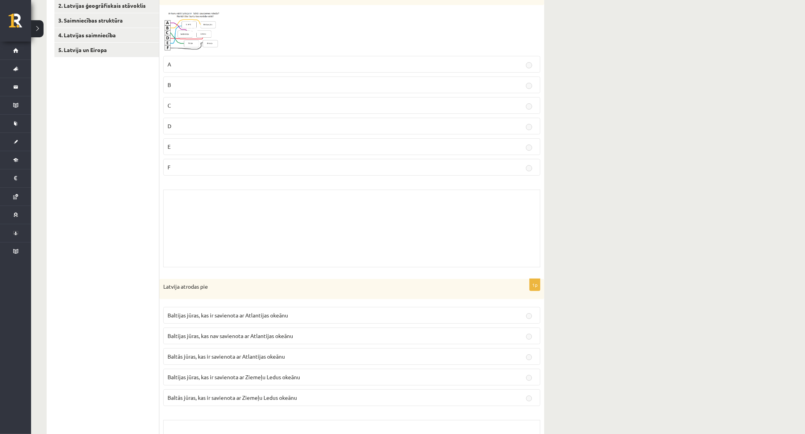
click at [356, 222] on div "Skolotāja pielikums" at bounding box center [351, 229] width 377 height 78
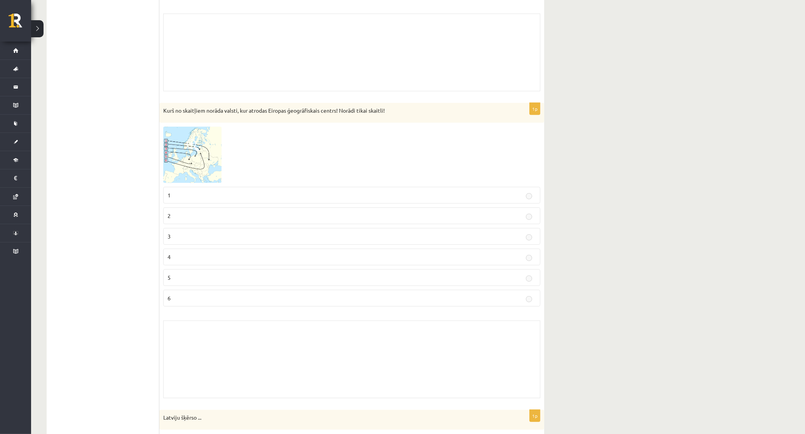
scroll to position [486, 0]
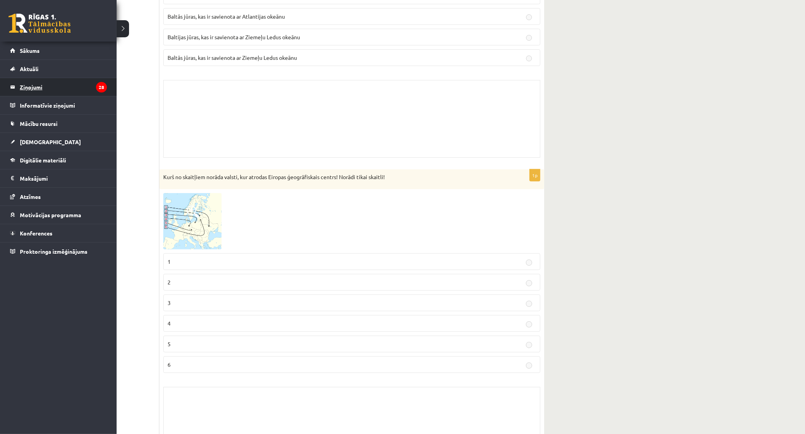
click at [44, 88] on legend "Ziņojumi 28" at bounding box center [63, 87] width 87 height 18
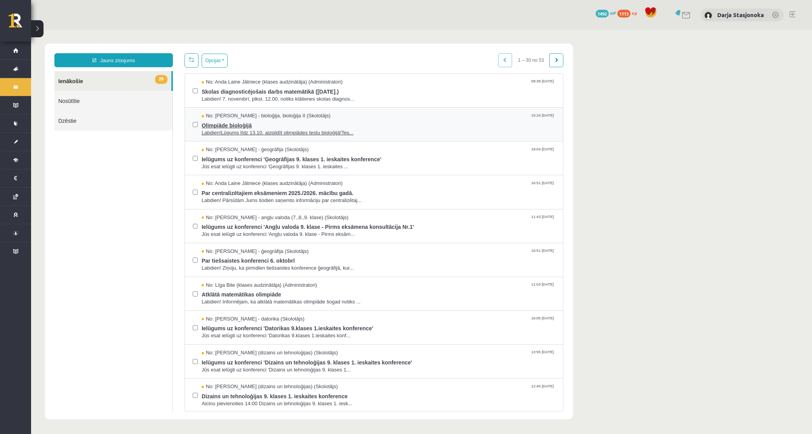
click at [339, 127] on span "Olimpiāde bioloģijā" at bounding box center [379, 125] width 354 height 10
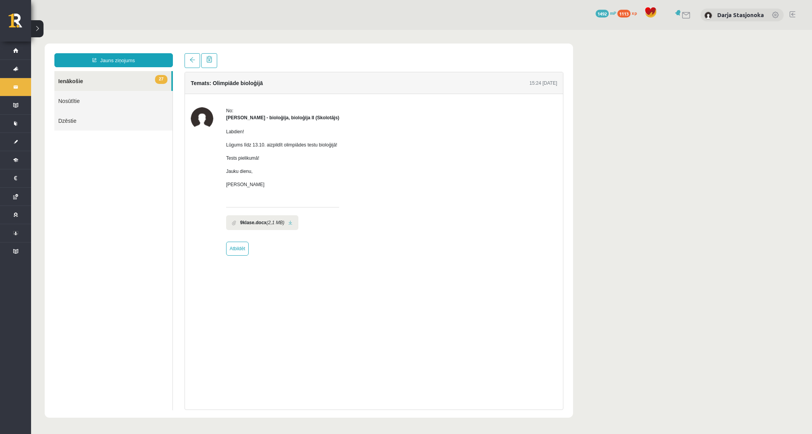
click at [181, 61] on div "Temats: Olimpiāde bioloģijā 15:24 07/10/2025 No: Elza Saulīte - bioloģija, biol…" at bounding box center [374, 231] width 391 height 357
click at [185, 65] on div "Temats: Olimpiāde bioloģijā 15:24 07/10/2025 No: Elza Saulīte - bioloģija, biol…" at bounding box center [374, 231] width 391 height 357
click at [185, 65] on link at bounding box center [193, 60] width 16 height 15
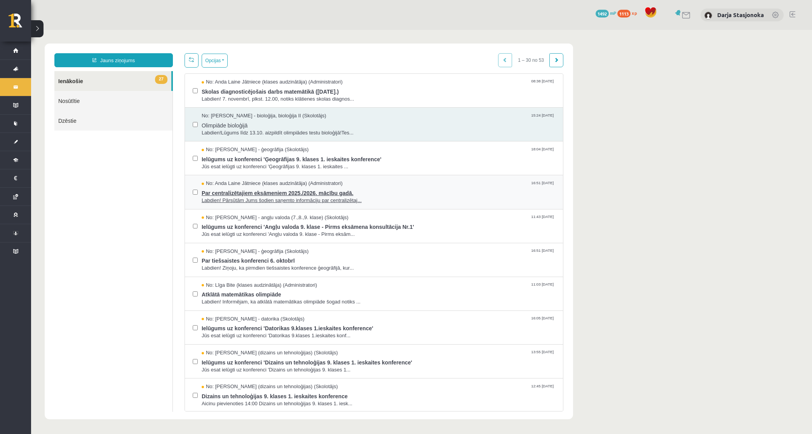
click at [298, 191] on span "Par centralizētajiem eksāmeniem 2025./2026. mācību gadā." at bounding box center [379, 192] width 354 height 10
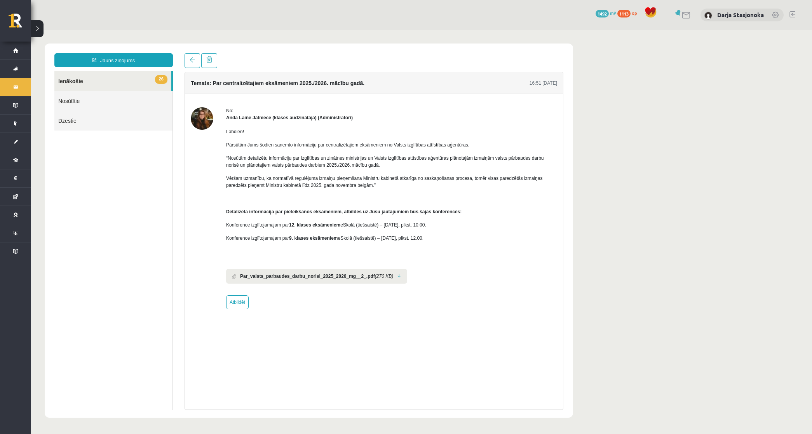
click at [181, 61] on div "Temats: Par centralizētajiem eksāmeniem 2025./2026. mācību gadā. 16:51 06/10/20…" at bounding box center [374, 231] width 391 height 357
click at [194, 58] on span at bounding box center [192, 59] width 5 height 5
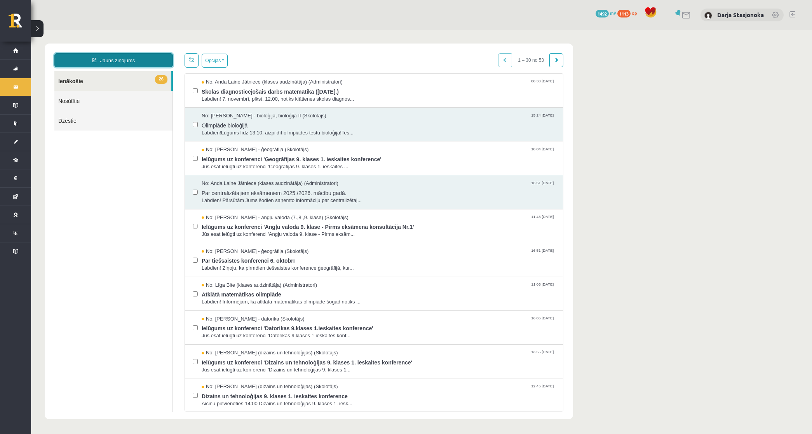
click at [155, 60] on link "Jauns ziņojums" at bounding box center [113, 60] width 119 height 14
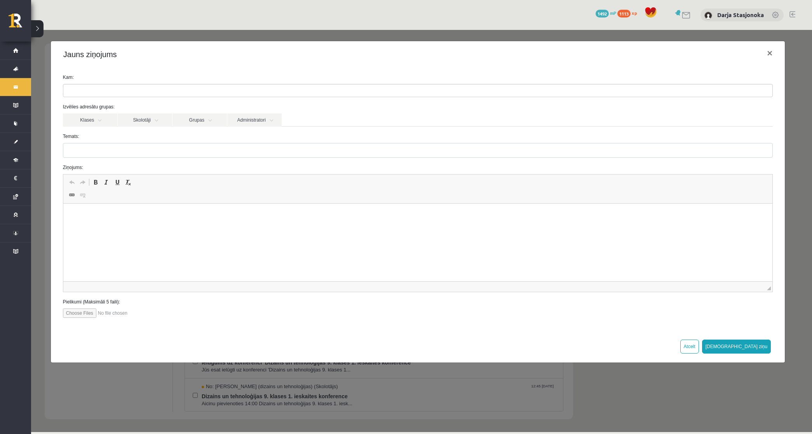
click at [125, 96] on ul at bounding box center [417, 90] width 709 height 12
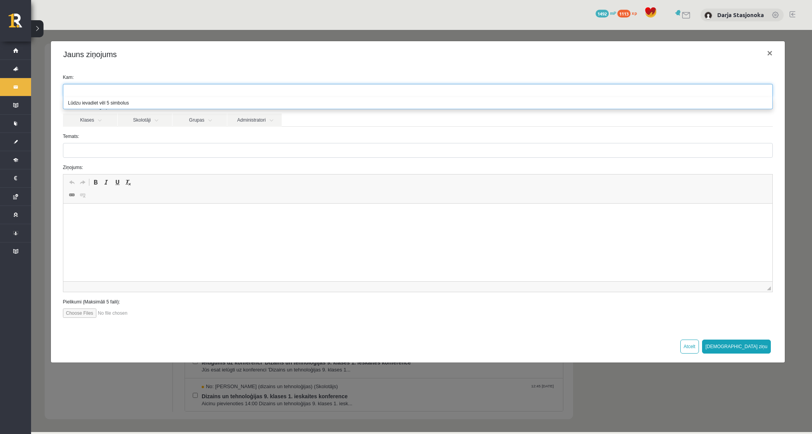
click at [125, 105] on li "Lūdzu ievadiet vēl 5 simbolus" at bounding box center [417, 103] width 709 height 12
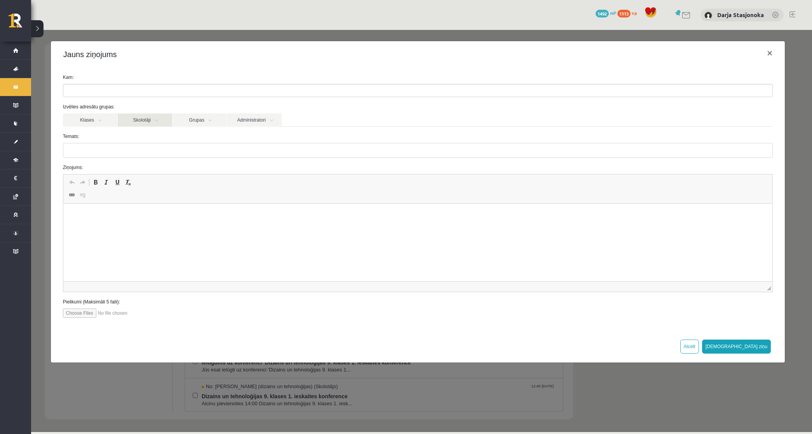
click at [146, 119] on link "Skolotāji" at bounding box center [145, 119] width 54 height 13
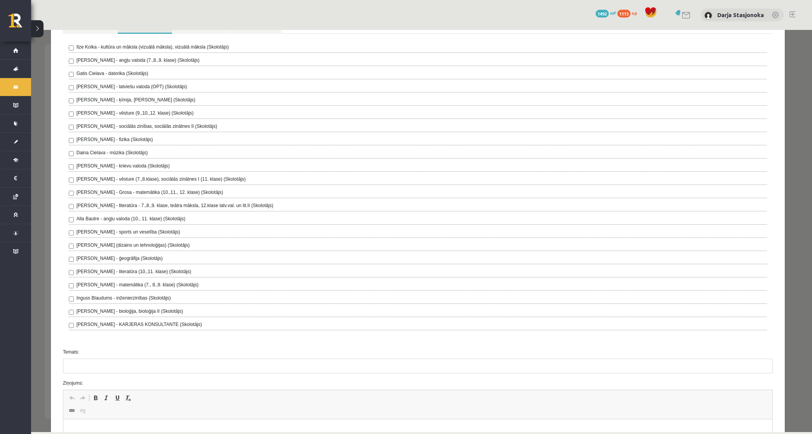
scroll to position [97, 0]
click at [136, 258] on label "Toms Krūmiņš - ģeogrāfija (Skolotājs)" at bounding box center [120, 255] width 86 height 7
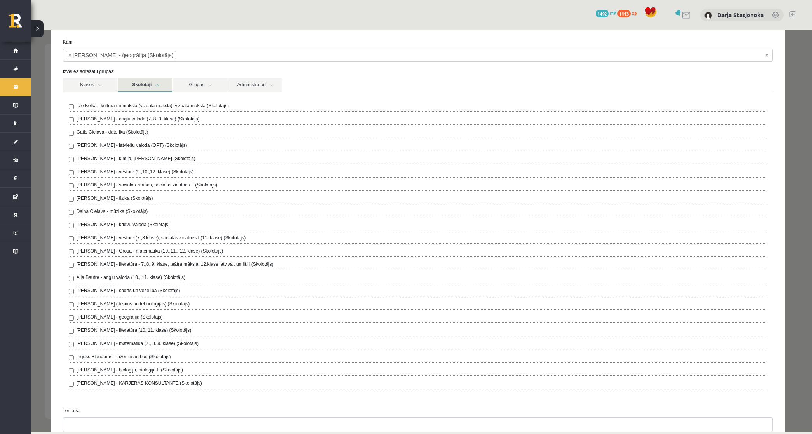
scroll to position [32, 0]
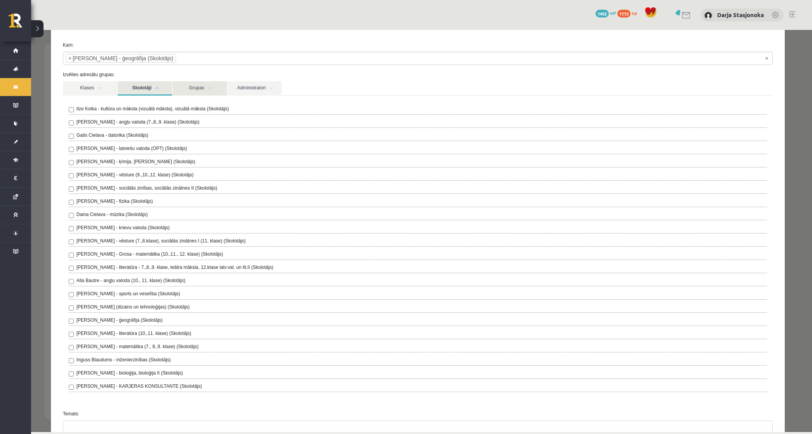
click at [204, 92] on link "Grupas" at bounding box center [200, 88] width 54 height 14
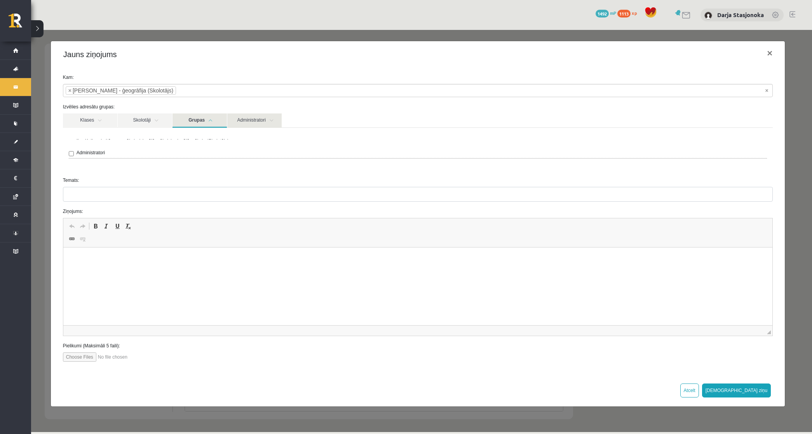
scroll to position [0, 0]
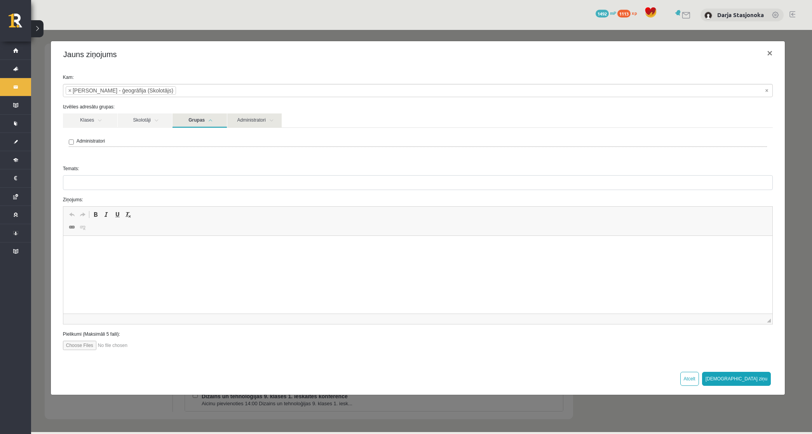
click at [251, 120] on link "Administratori" at bounding box center [254, 120] width 54 height 14
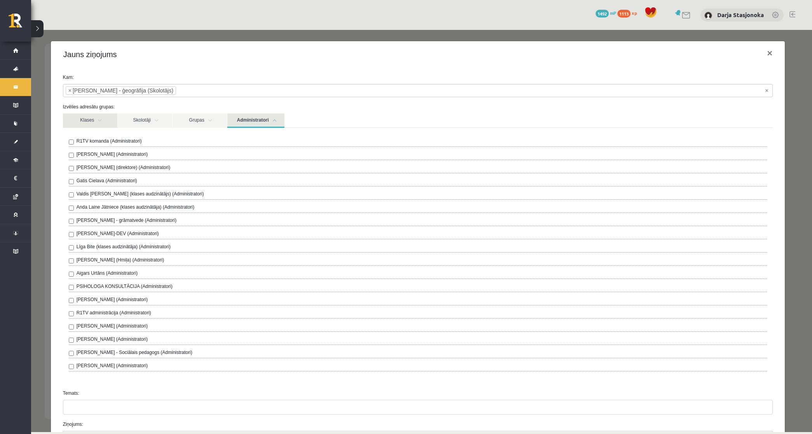
click at [109, 121] on link "Klases" at bounding box center [90, 120] width 54 height 14
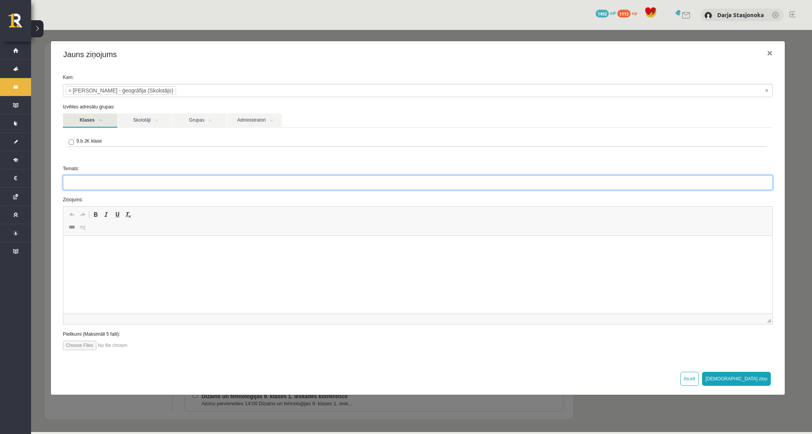
click at [145, 182] on input "Temats:" at bounding box center [418, 182] width 710 height 15
type input "*"
click at [71, 184] on input "**********" at bounding box center [418, 182] width 710 height 15
drag, startPoint x: 138, startPoint y: 184, endPoint x: 137, endPoint y: 188, distance: 4.0
click at [138, 184] on input "**********" at bounding box center [418, 182] width 710 height 15
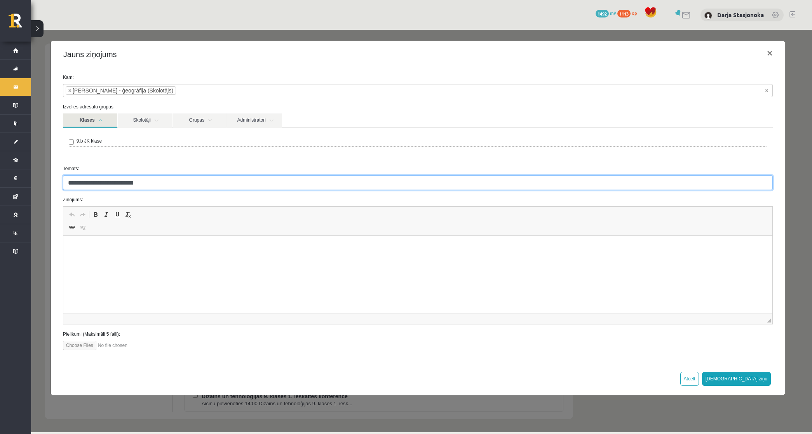
click at [133, 183] on input "**********" at bounding box center [418, 182] width 710 height 15
click at [240, 182] on input "**********" at bounding box center [418, 182] width 710 height 15
drag, startPoint x: 179, startPoint y: 185, endPoint x: 181, endPoint y: 190, distance: 5.4
click at [180, 185] on input "**********" at bounding box center [418, 182] width 710 height 15
type input "**********"
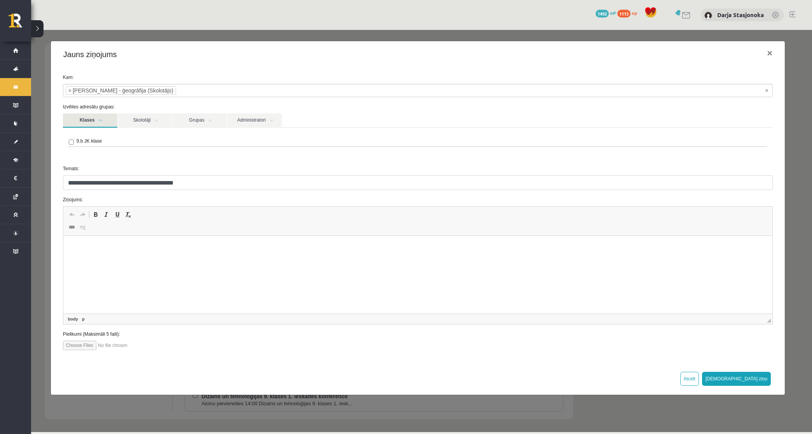
click at [172, 242] on html at bounding box center [417, 248] width 709 height 24
click at [96, 347] on input "file" at bounding box center [107, 345] width 88 height 9
type input "**********"
click at [139, 260] on html at bounding box center [417, 248] width 709 height 24
click at [129, 260] on html at bounding box center [417, 248] width 709 height 24
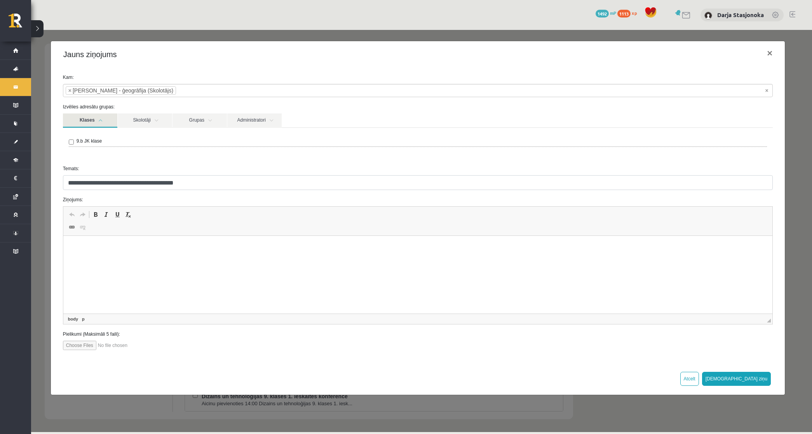
paste body "Editor, wiswyg-editor-47433880617160-1759906091-376"
drag, startPoint x: 210, startPoint y: 54, endPoint x: 235, endPoint y: 78, distance: 34.9
click at [235, 78] on div "**********" at bounding box center [418, 218] width 735 height 354
click at [267, 250] on p "**********" at bounding box center [418, 248] width 694 height 8
click at [151, 246] on p "**********" at bounding box center [418, 248] width 694 height 8
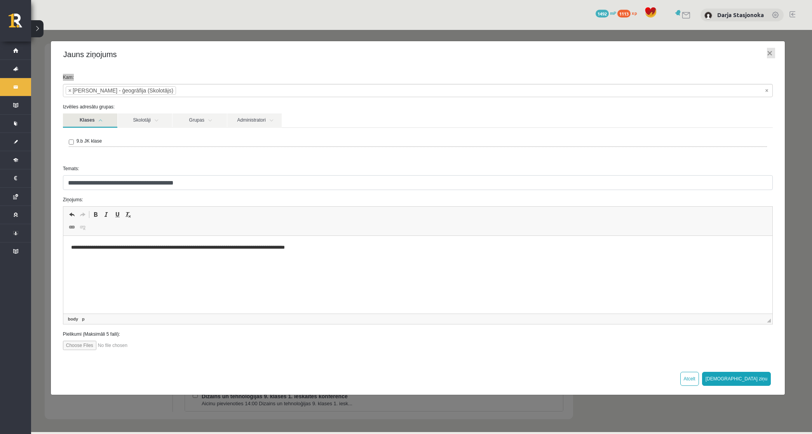
click at [151, 249] on p "**********" at bounding box center [418, 248] width 694 height 8
click at [154, 246] on p "**********" at bounding box center [418, 248] width 694 height 8
click at [406, 260] on html "**********" at bounding box center [417, 248] width 709 height 24
drag, startPoint x: 90, startPoint y: 258, endPoint x: 72, endPoint y: 261, distance: 18.9
click at [72, 261] on p "**********" at bounding box center [418, 261] width 694 height 8
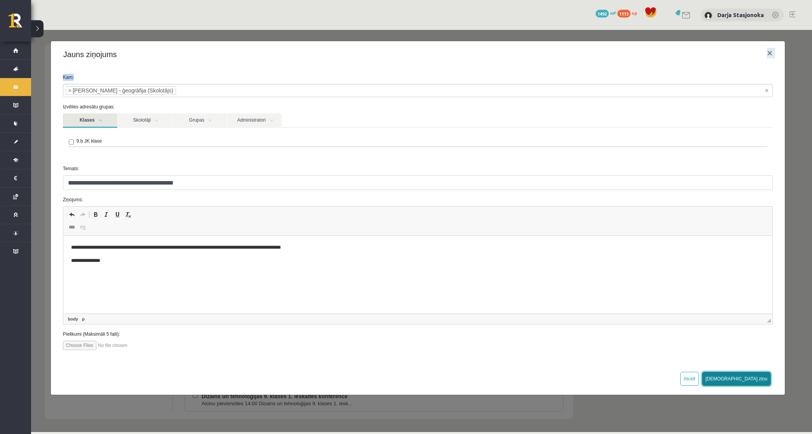
click at [759, 377] on button "Sūtīt ziņu" at bounding box center [736, 379] width 69 height 14
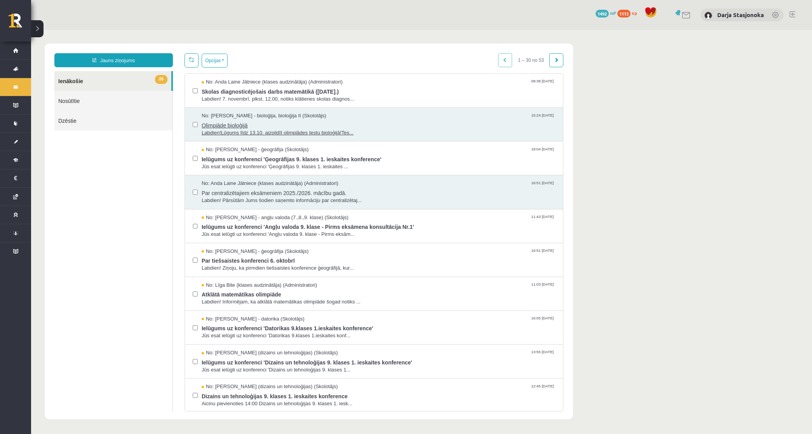
click at [307, 132] on span "Labdien!Lūgums līdz 13.10. aizpildīt olimpiādes testu bioloģijā!Tes..." at bounding box center [379, 132] width 354 height 7
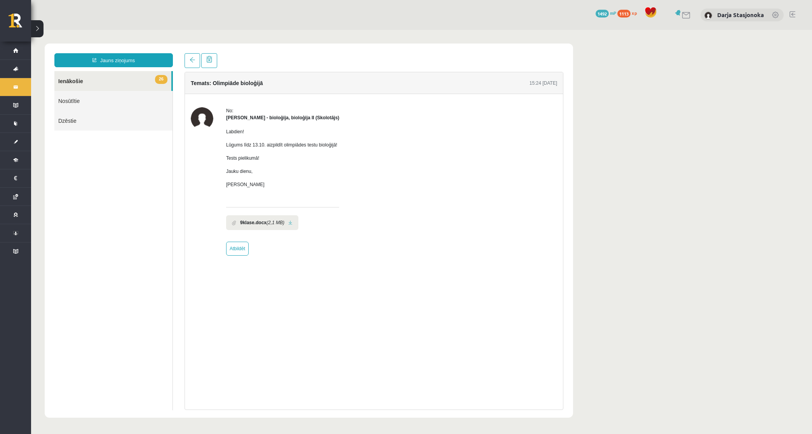
click at [288, 222] on link at bounding box center [290, 222] width 4 height 5
click at [191, 65] on link at bounding box center [193, 60] width 16 height 15
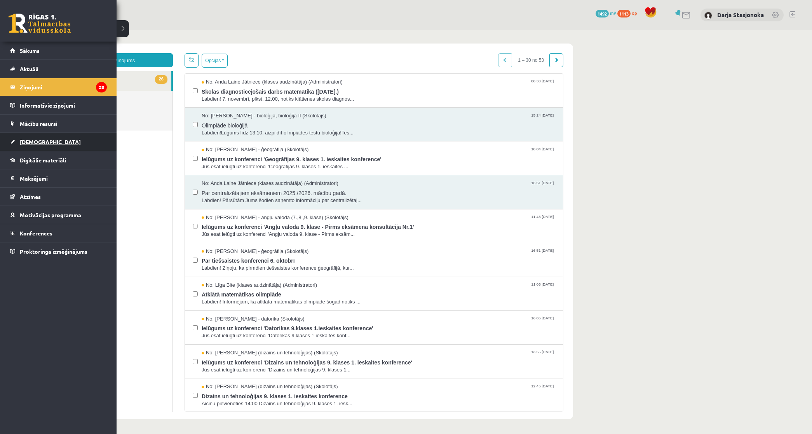
click at [49, 138] on link "[DEMOGRAPHIC_DATA]" at bounding box center [58, 142] width 97 height 18
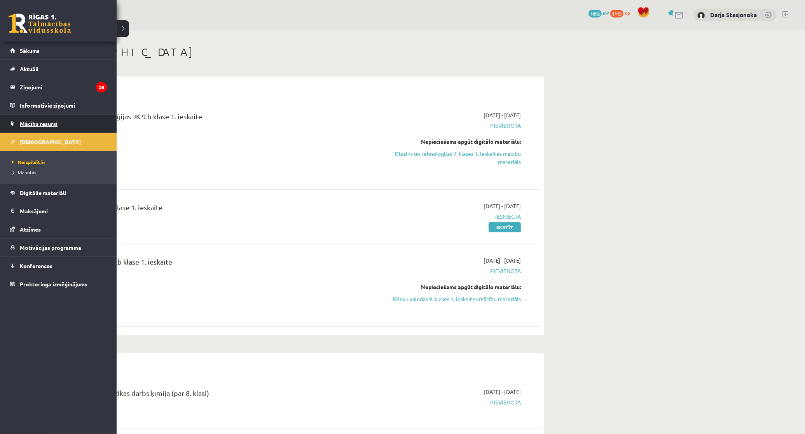
click at [37, 127] on link "Mācību resursi" at bounding box center [58, 124] width 97 height 18
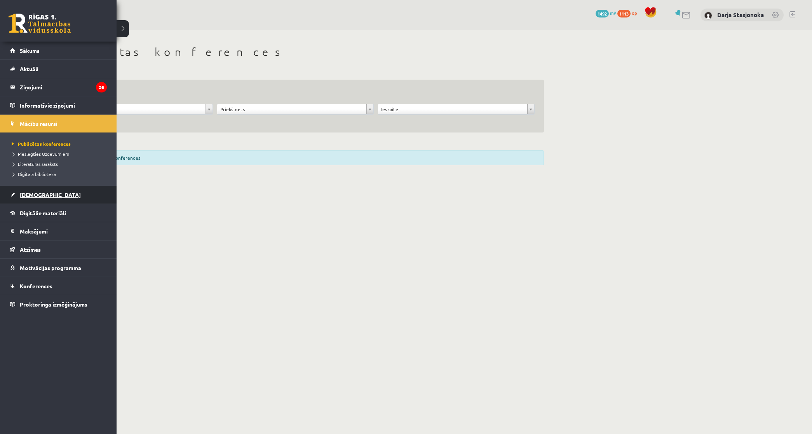
click at [43, 193] on span "[DEMOGRAPHIC_DATA]" at bounding box center [50, 194] width 61 height 7
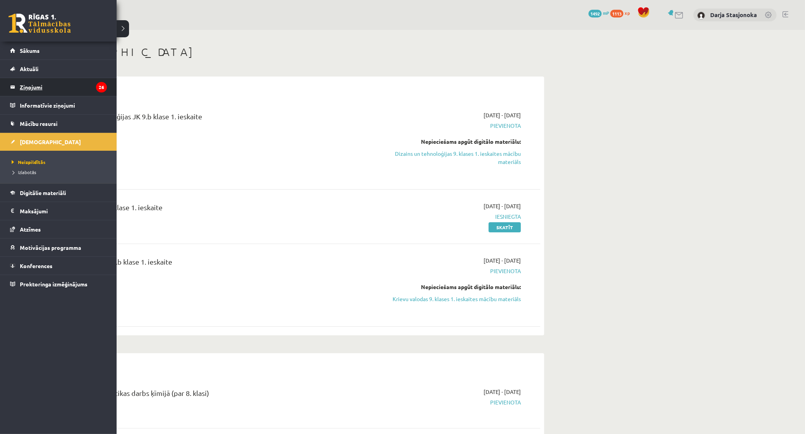
click at [53, 90] on legend "Ziņojumi 26" at bounding box center [63, 87] width 87 height 18
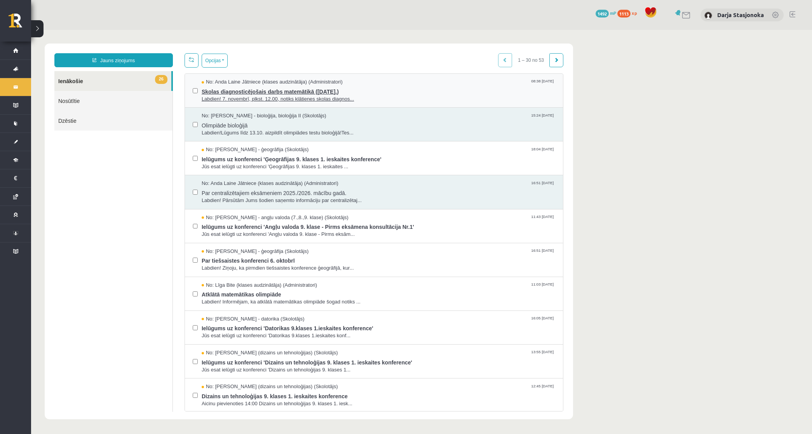
click at [222, 94] on span "Skolas diagnosticējošais darbs matemātikā (07.11.2025.)" at bounding box center [379, 91] width 354 height 10
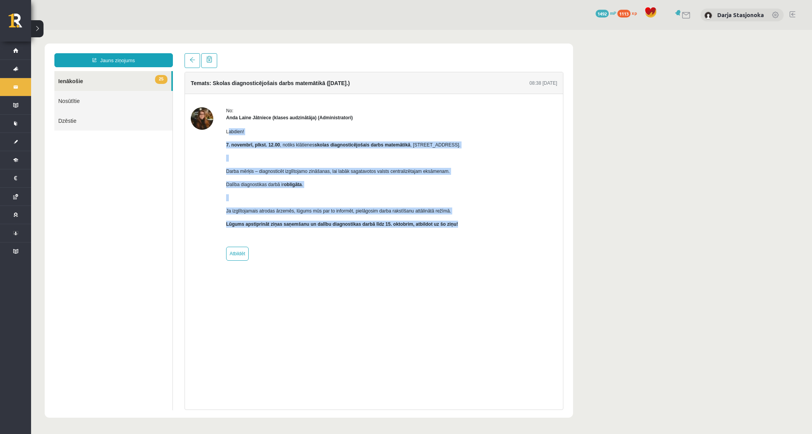
drag, startPoint x: 228, startPoint y: 133, endPoint x: 460, endPoint y: 223, distance: 248.8
click at [460, 223] on div "No: Anda Laine Jātniece (klases audzinātāja) (Administratori) Labdien! 7. novem…" at bounding box center [374, 184] width 366 height 154
copy div "abdien! 7. novembrī, plkst. 12.00 , notiks klātienes skolas diagnosticējošais d…"
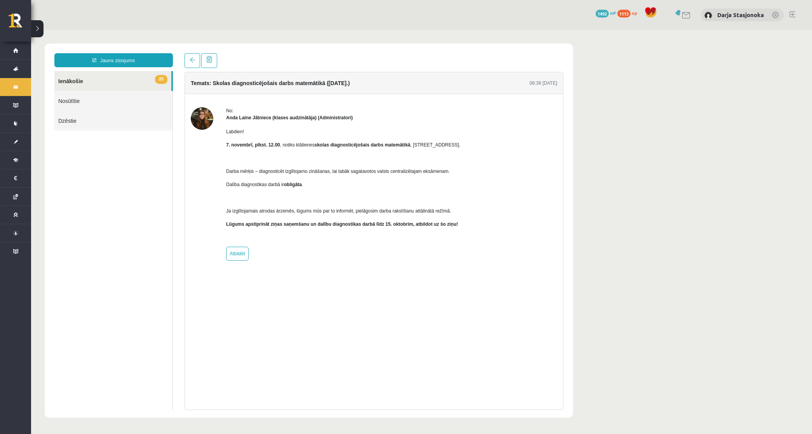
click at [188, 153] on div "No: Anda Laine Jātniece (klases audzinātāja) (Administratori) Labdien! 7. novem…" at bounding box center [374, 184] width 378 height 154
click at [572, 335] on div "Jauns ziņojums 25 Ienākošie Nosūtītie Dzēstie ** ********* ********* ******* Te…" at bounding box center [309, 231] width 529 height 374
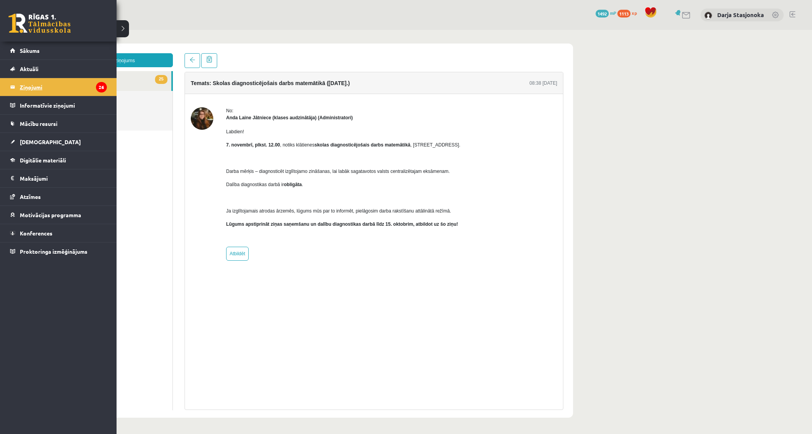
click at [38, 89] on legend "Ziņojumi 26" at bounding box center [63, 87] width 87 height 18
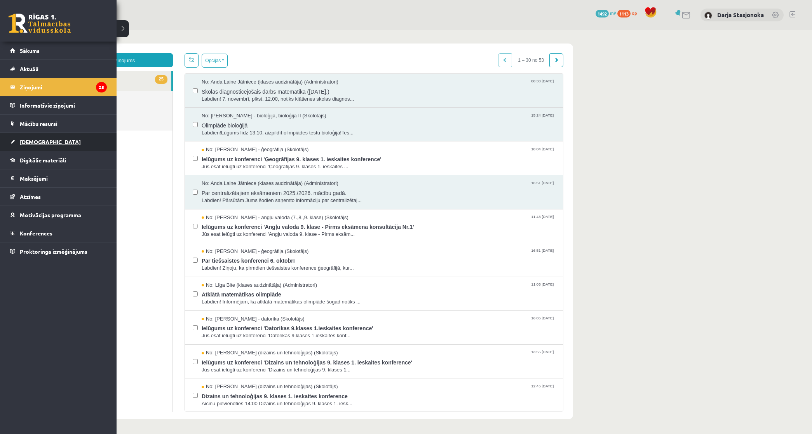
click at [44, 140] on link "[DEMOGRAPHIC_DATA]" at bounding box center [58, 142] width 97 height 18
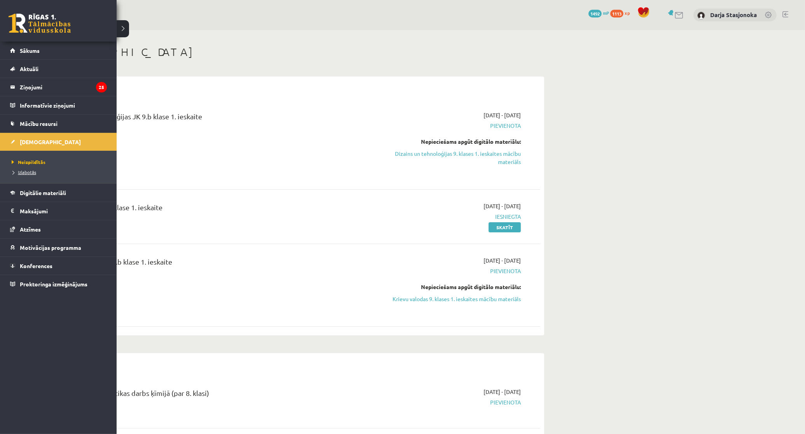
click at [29, 174] on span "Izlabotās" at bounding box center [23, 172] width 26 height 6
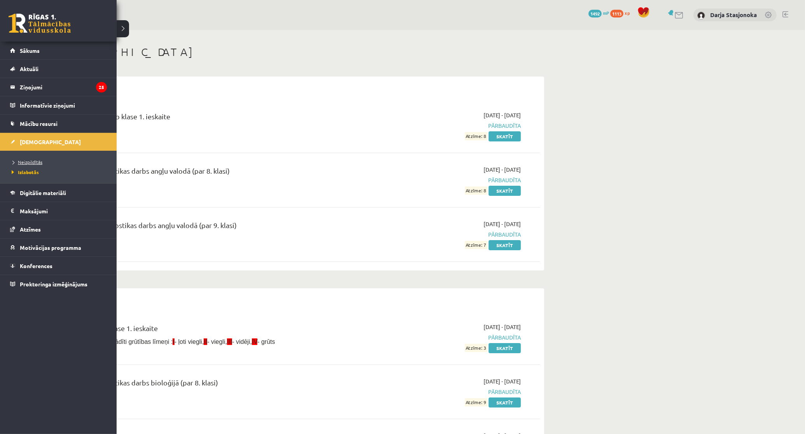
click at [32, 163] on span "Neizpildītās" at bounding box center [26, 162] width 33 height 6
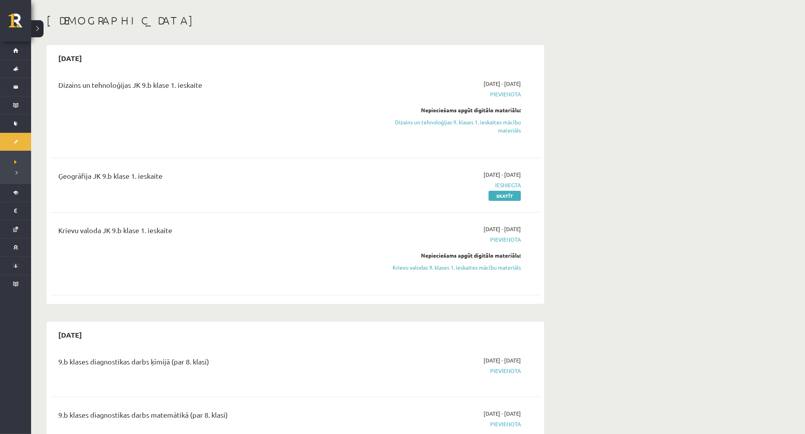
scroll to position [32, 0]
click at [501, 270] on link "Krievu valodas 9. klases 1. ieskaites mācību materiāls" at bounding box center [447, 267] width 147 height 8
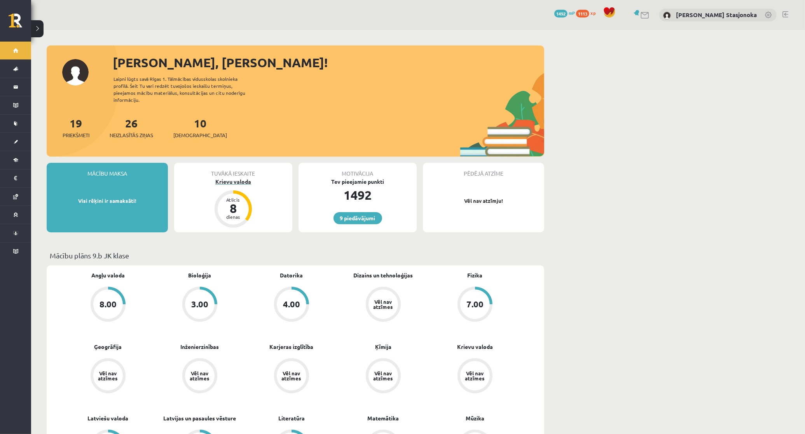
click at [218, 178] on div "Krievu valoda" at bounding box center [233, 182] width 118 height 8
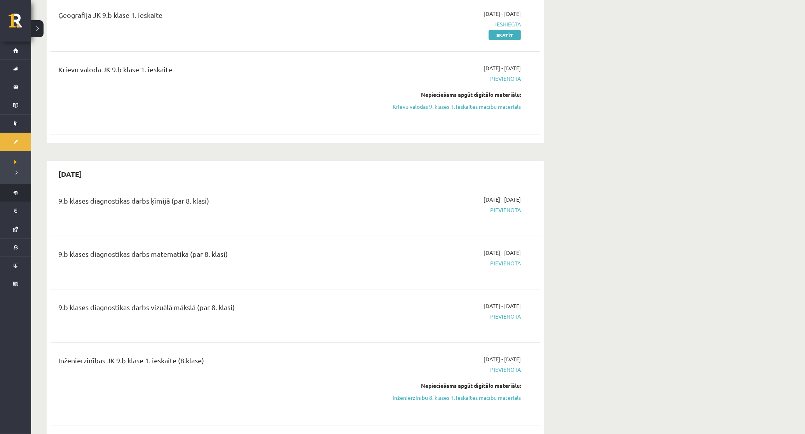
scroll to position [194, 0]
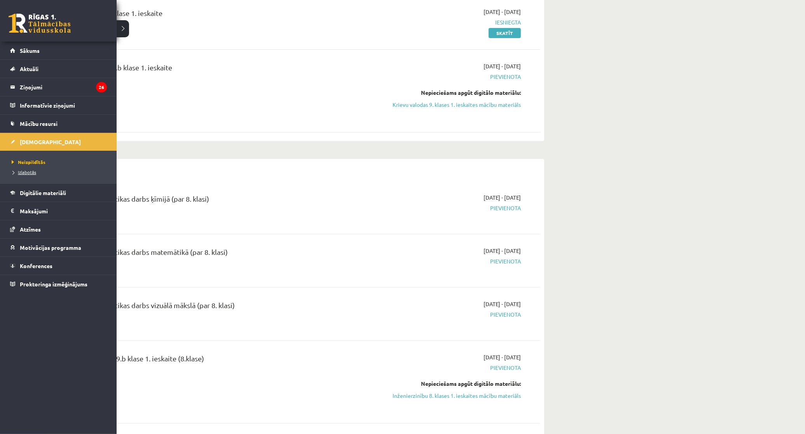
click at [37, 171] on link "Izlabotās" at bounding box center [59, 172] width 99 height 7
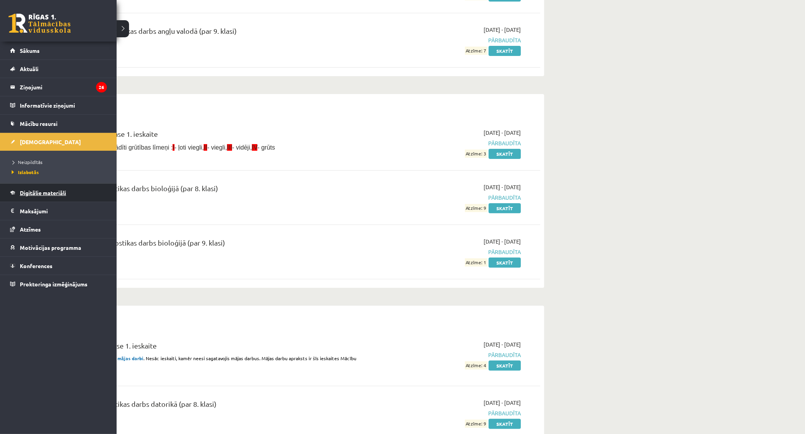
click at [36, 195] on span "Digitālie materiāli" at bounding box center [43, 192] width 46 height 7
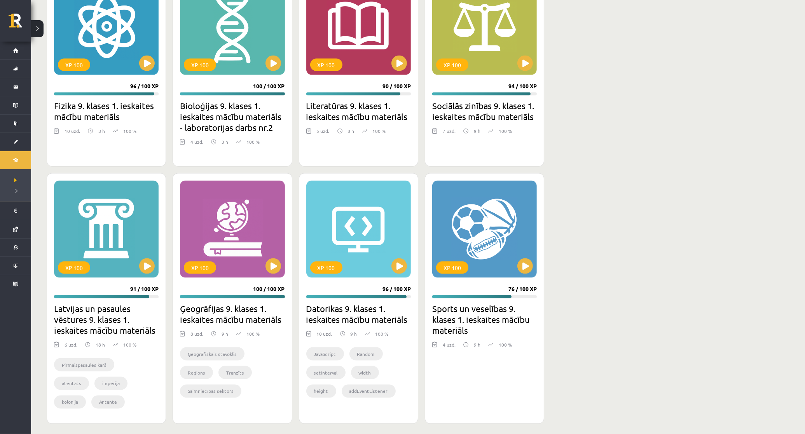
scroll to position [1237, 0]
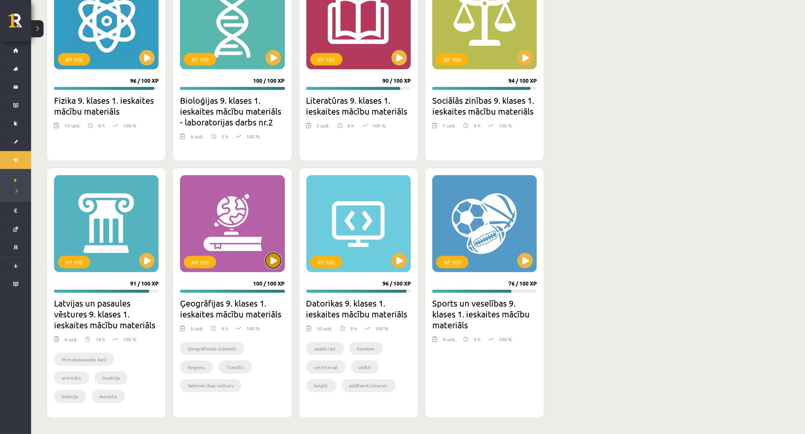
click at [275, 261] on button at bounding box center [273, 261] width 16 height 16
click at [271, 270] on div "XP 100" at bounding box center [232, 223] width 105 height 97
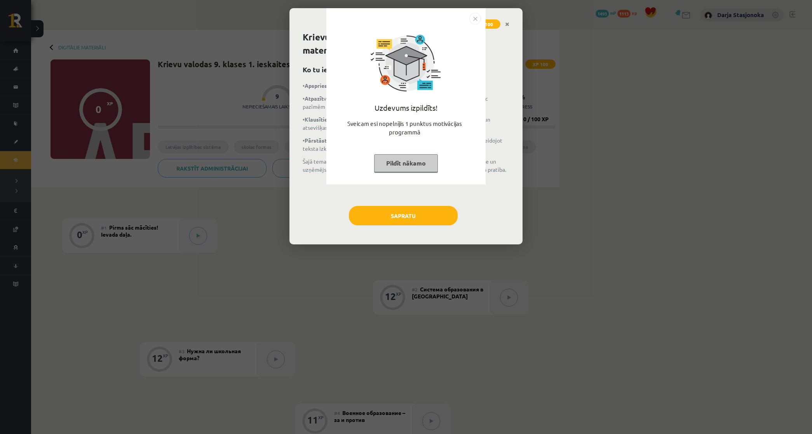
click at [425, 159] on button "Pildīt nākamo" at bounding box center [406, 163] width 64 height 18
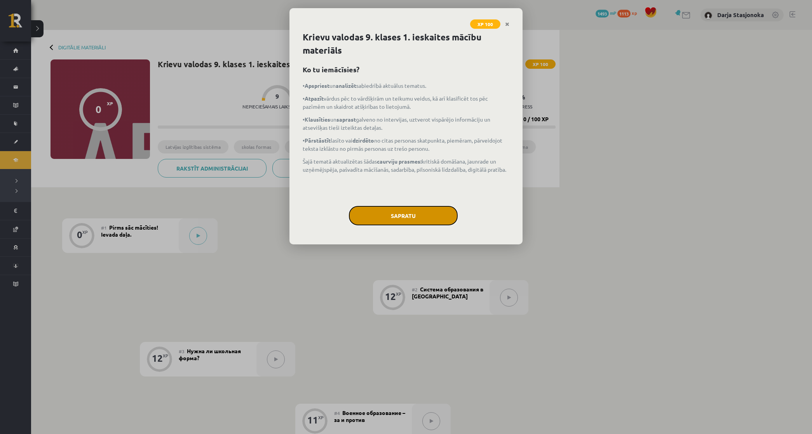
click at [420, 219] on button "Sapratu" at bounding box center [403, 215] width 109 height 19
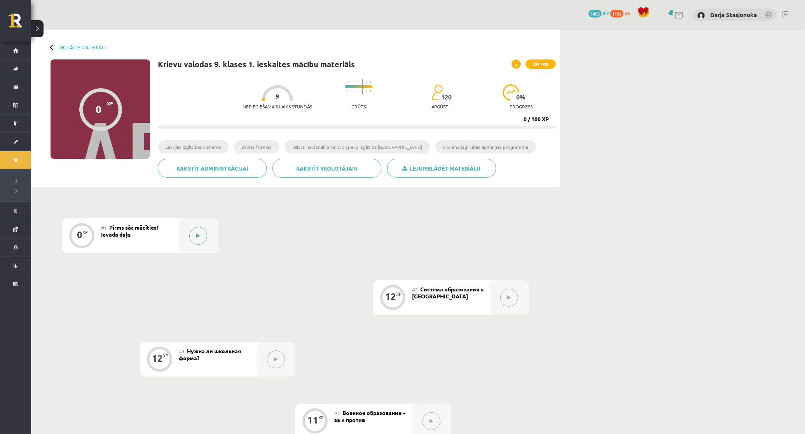
click at [187, 237] on div at bounding box center [198, 235] width 39 height 35
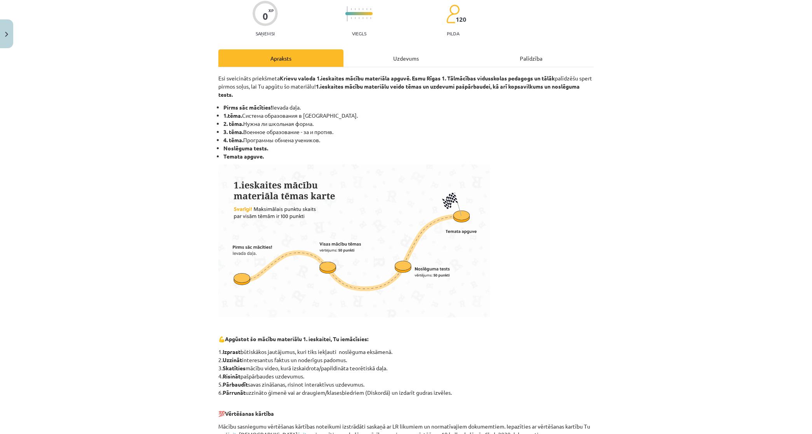
scroll to position [65, 0]
click at [430, 54] on div "Uzdevums" at bounding box center [406, 58] width 125 height 17
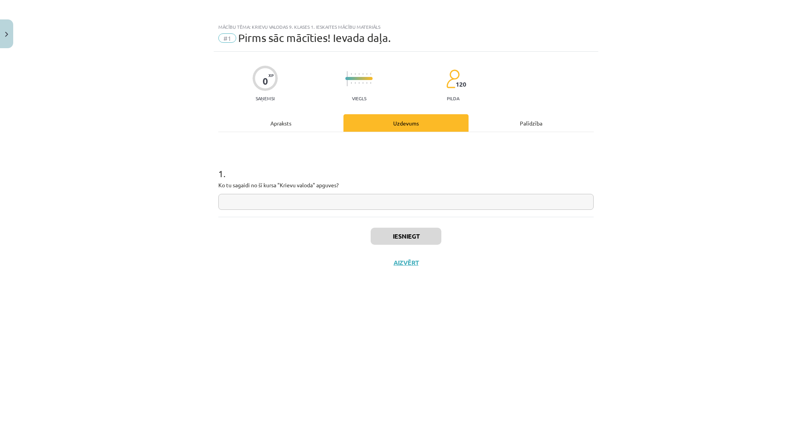
click at [347, 206] on input "text" at bounding box center [405, 202] width 375 height 16
type input "**"
click at [375, 240] on button "Iesniegt" at bounding box center [406, 236] width 71 height 17
drag, startPoint x: 269, startPoint y: 202, endPoint x: 33, endPoint y: 220, distance: 236.2
click at [40, 218] on div "Mācību tēma: Krievu valodas 9. klases 1. ieskaites mācību materiāls #1 Pirms sā…" at bounding box center [406, 217] width 812 height 434
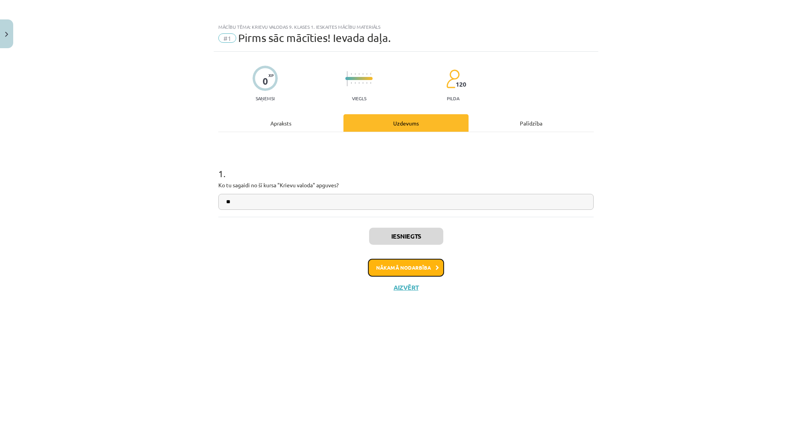
click at [441, 266] on button "Nākamā nodarbība" at bounding box center [406, 268] width 76 height 18
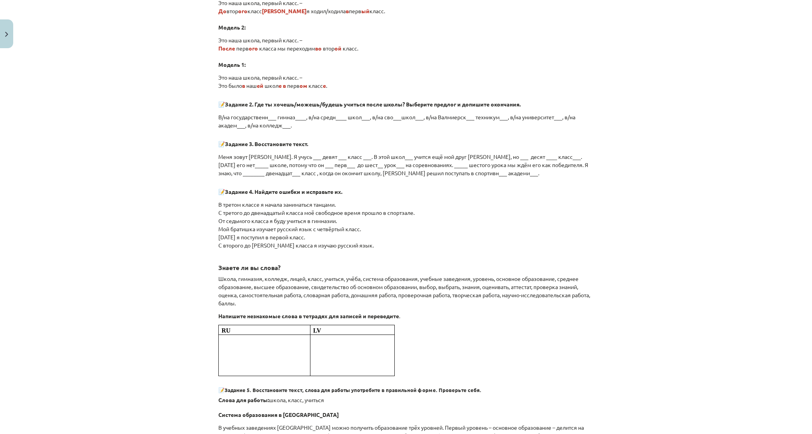
scroll to position [858, 0]
click at [364, 113] on p "В/на государственн___ гимназ____, в/на средн____ школ___, в/на сво___школ___, в…" at bounding box center [405, 120] width 375 height 16
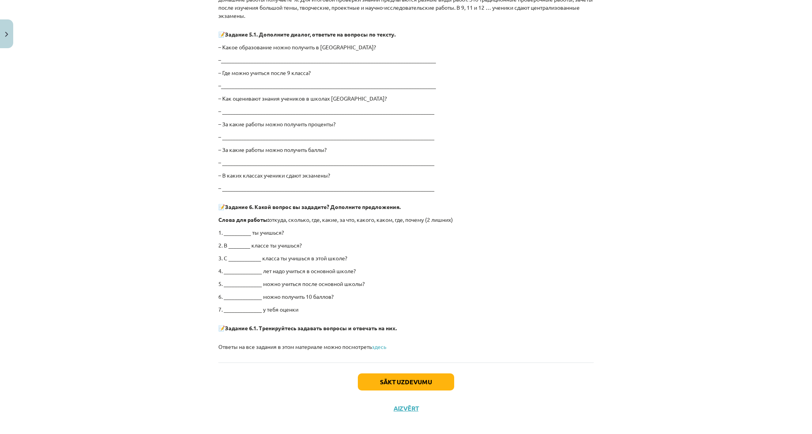
scroll to position [1362, 0]
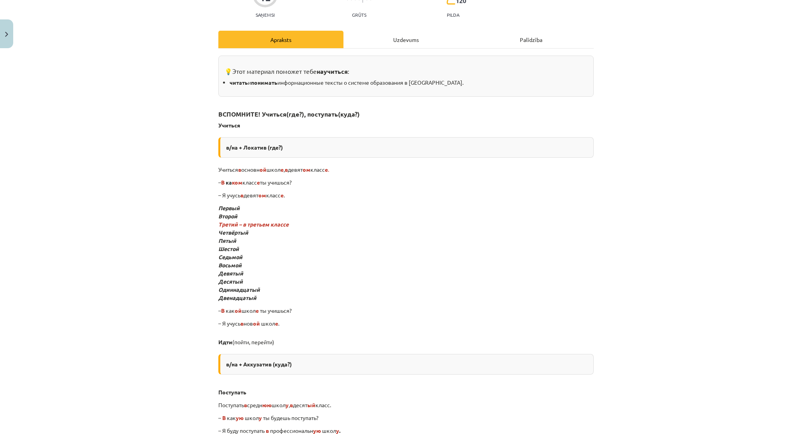
click at [404, 48] on div "Uzdevums" at bounding box center [406, 39] width 125 height 17
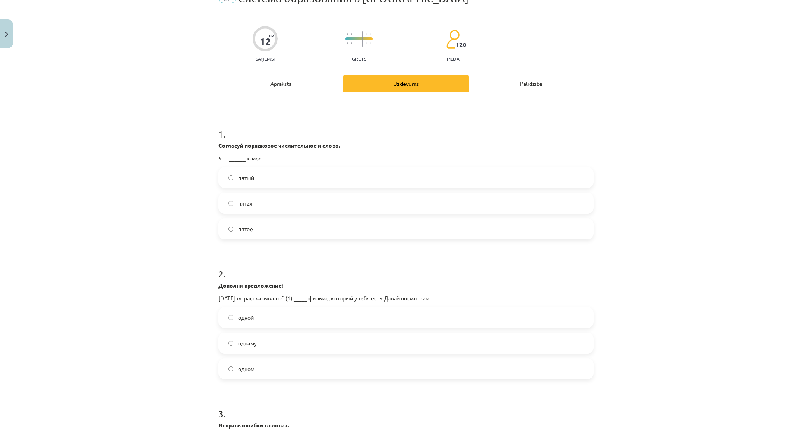
scroll to position [19, 0]
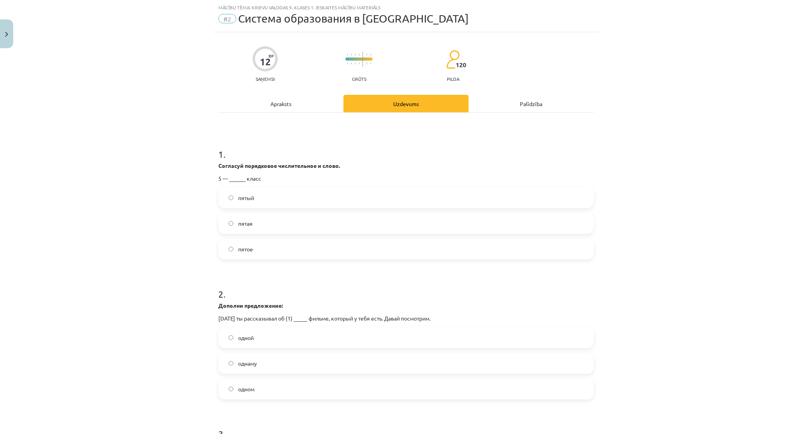
click at [405, 45] on div "12 XP Saņemsi Grūts 120 pilda" at bounding box center [405, 62] width 375 height 40
click at [261, 201] on label "пятый" at bounding box center [406, 197] width 374 height 19
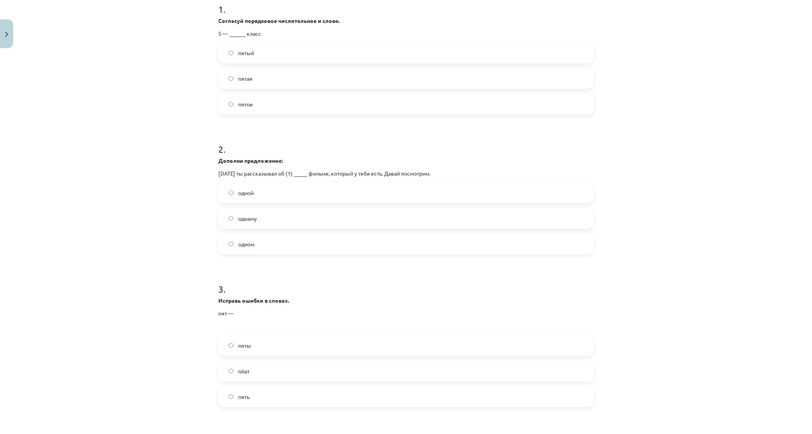
scroll to position [165, 0]
click at [271, 242] on label "одном" at bounding box center [406, 243] width 374 height 19
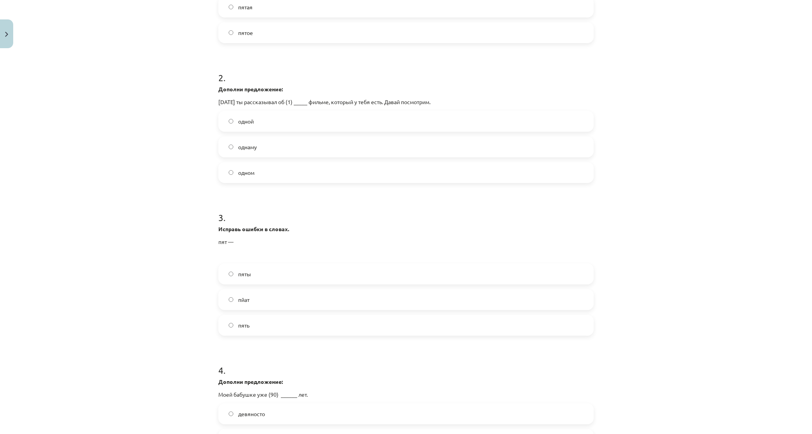
scroll to position [278, 0]
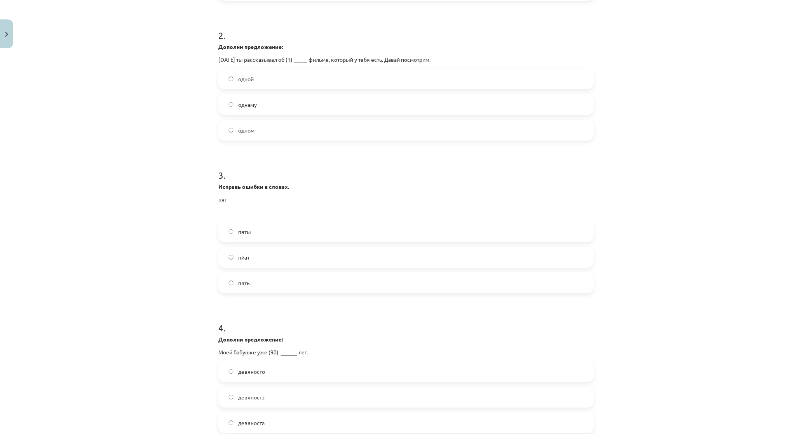
click at [387, 277] on label "пять" at bounding box center [406, 282] width 374 height 19
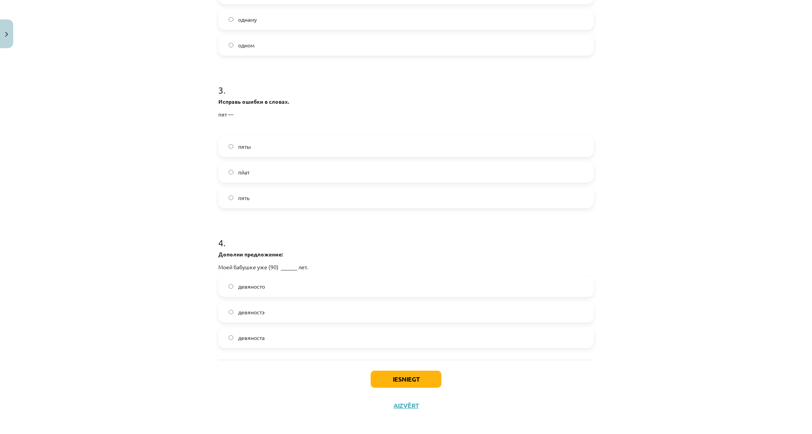
scroll to position [368, 0]
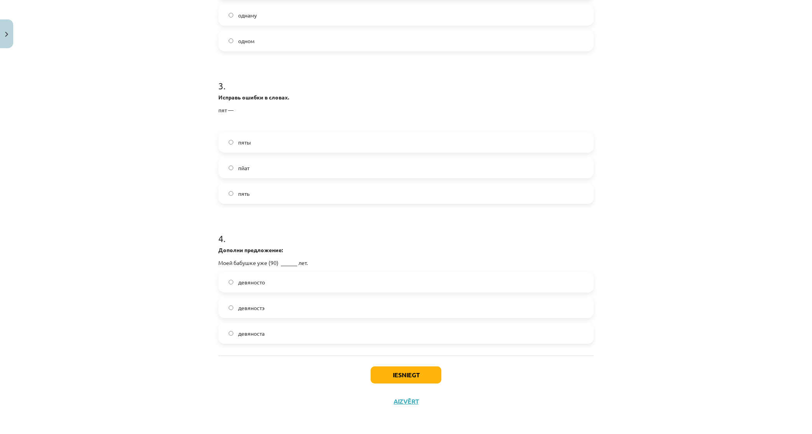
click at [278, 285] on label "девяносто" at bounding box center [406, 281] width 374 height 19
click at [393, 374] on button "Iesniegt" at bounding box center [406, 374] width 71 height 17
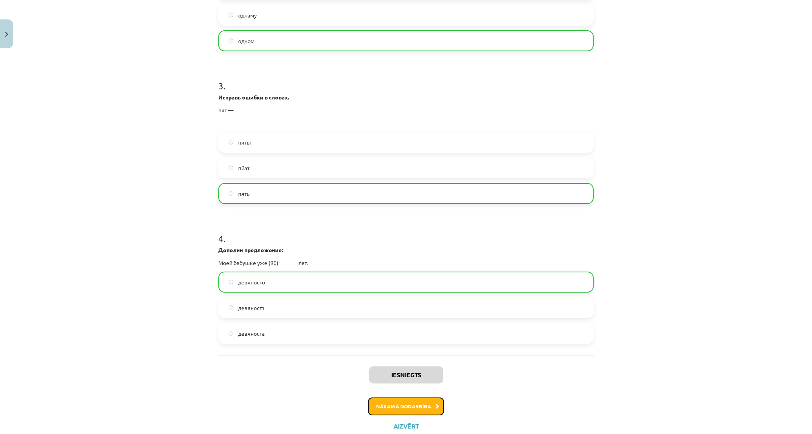
click at [392, 401] on button "Nākamā nodarbība" at bounding box center [406, 407] width 76 height 18
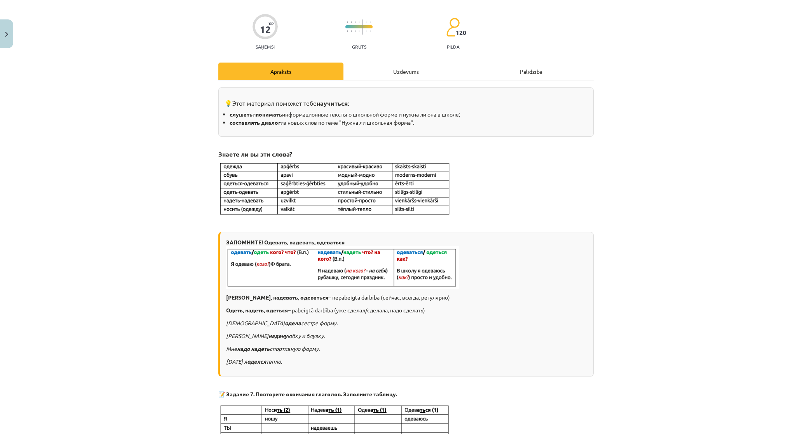
scroll to position [19, 0]
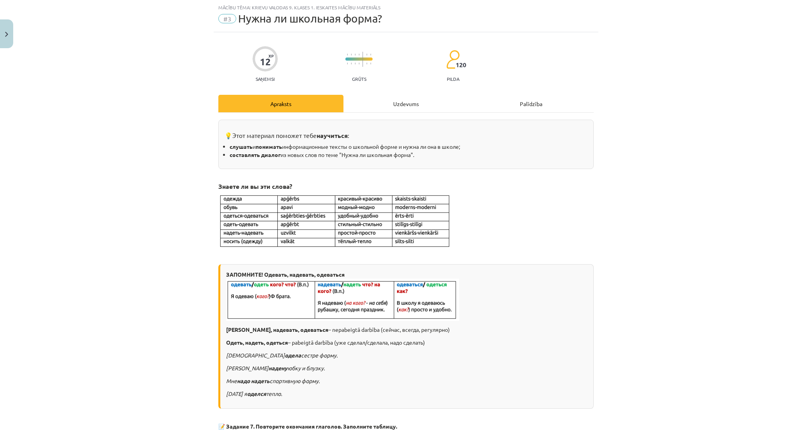
click at [396, 96] on div "Uzdevums" at bounding box center [406, 103] width 125 height 17
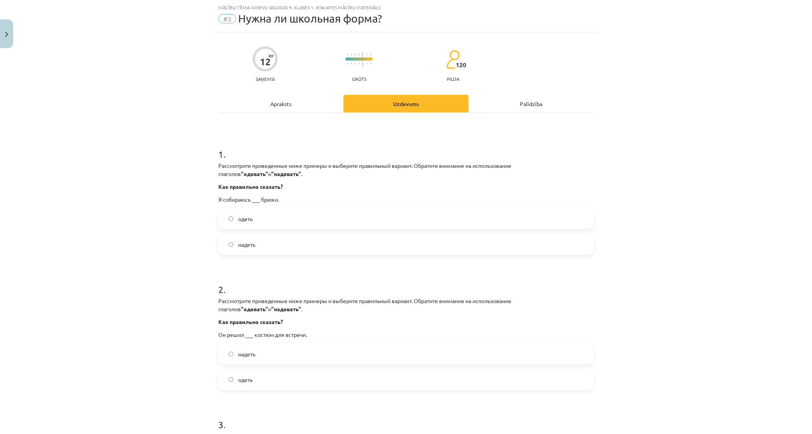
click at [282, 245] on label "надеть" at bounding box center [406, 244] width 374 height 19
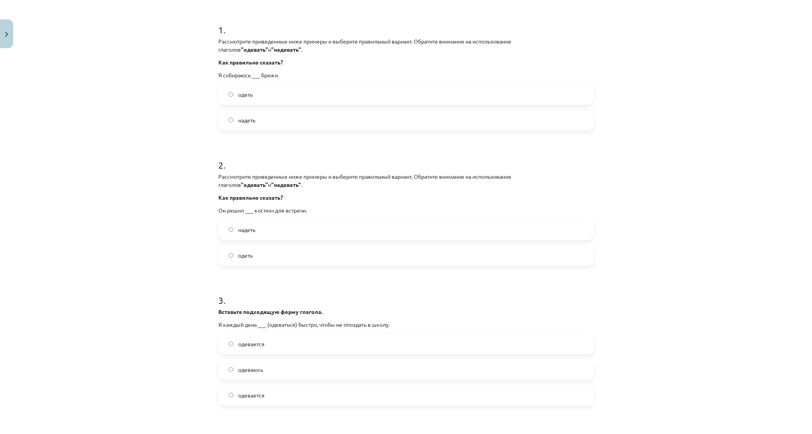
scroll to position [149, 0]
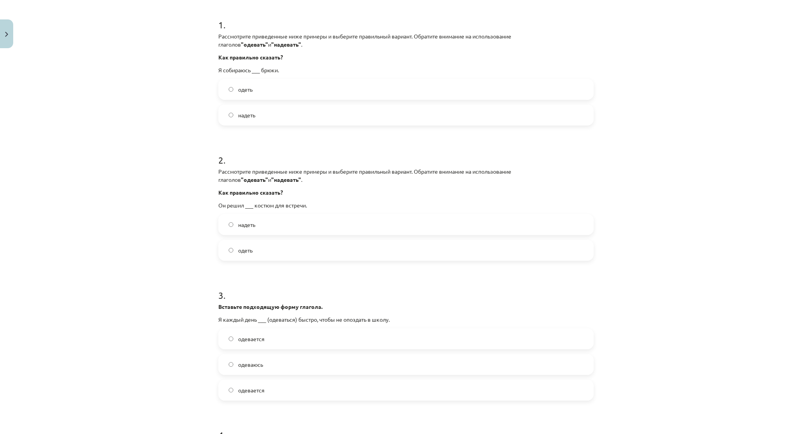
click at [251, 250] on label "одеть" at bounding box center [406, 250] width 374 height 19
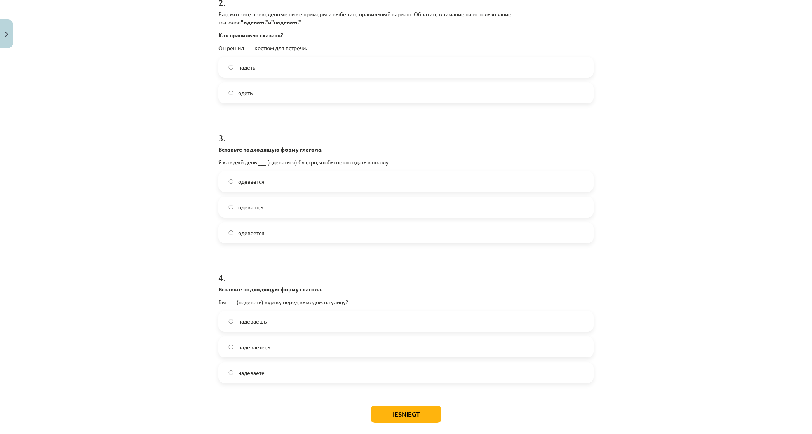
scroll to position [311, 0]
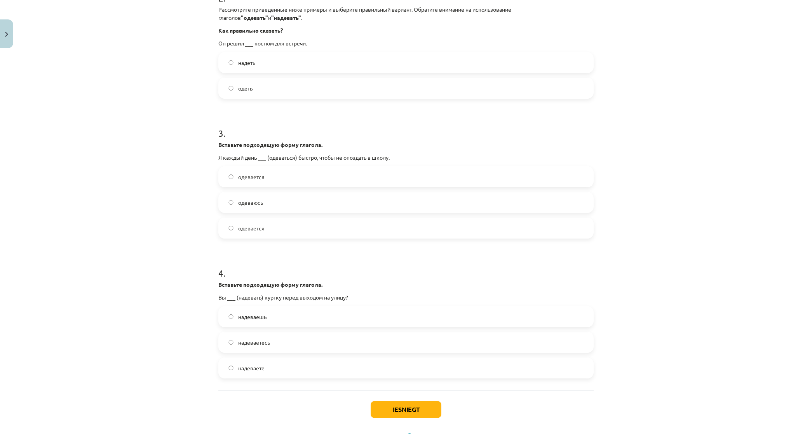
click at [295, 204] on label "одеваюсь" at bounding box center [406, 202] width 374 height 19
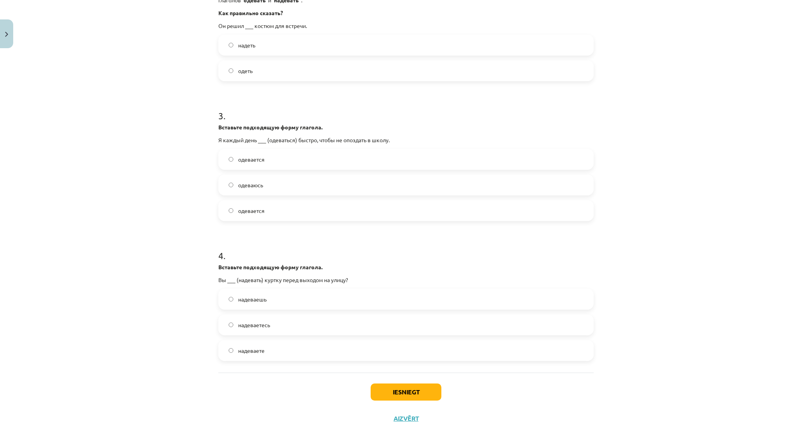
scroll to position [345, 0]
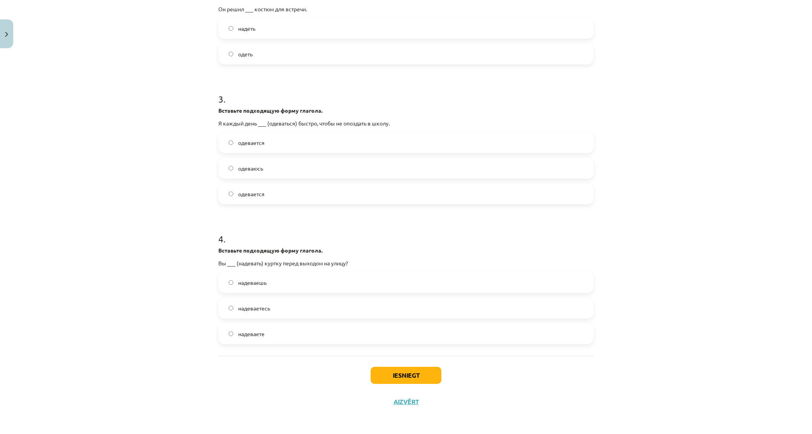
click at [283, 339] on label "надеваете" at bounding box center [406, 333] width 374 height 19
click at [407, 370] on button "Iesniegt" at bounding box center [406, 375] width 71 height 17
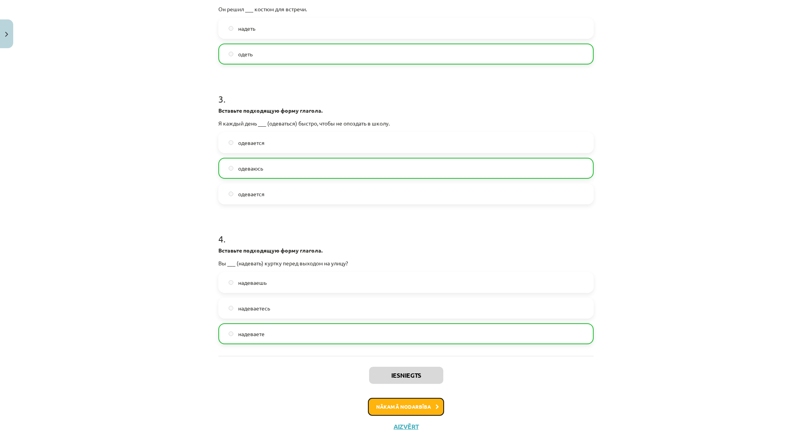
click at [389, 409] on button "Nākamā nodarbība" at bounding box center [406, 407] width 76 height 18
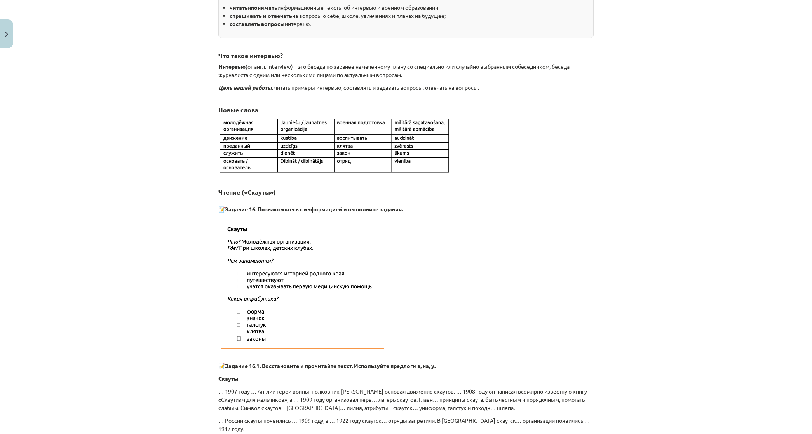
scroll to position [19, 0]
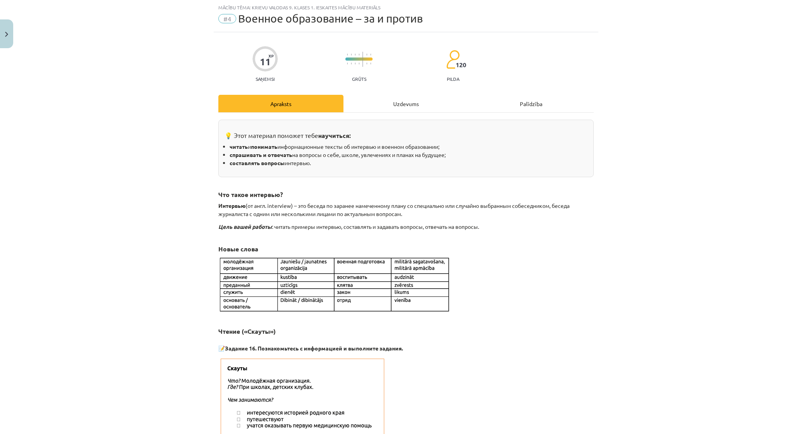
click at [356, 106] on div "Uzdevums" at bounding box center [406, 103] width 125 height 17
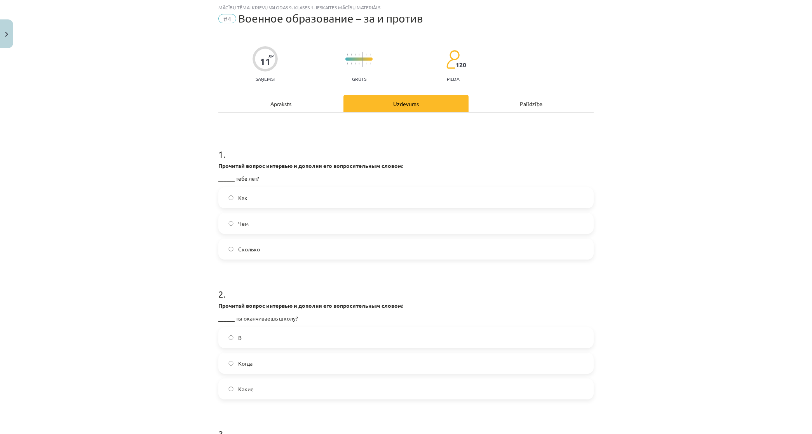
click at [267, 251] on label "Сколько" at bounding box center [406, 248] width 374 height 19
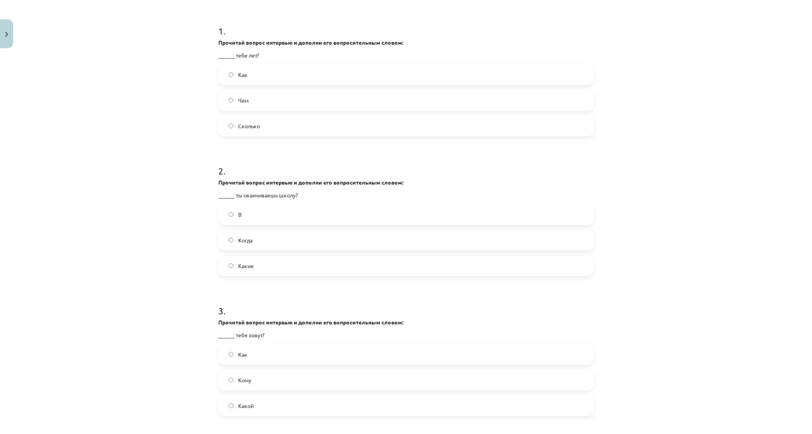
scroll to position [149, 0]
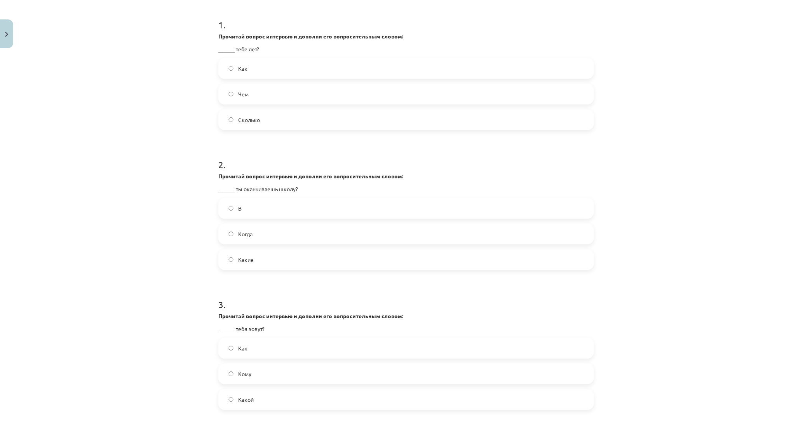
click at [259, 232] on label "Когда" at bounding box center [406, 233] width 374 height 19
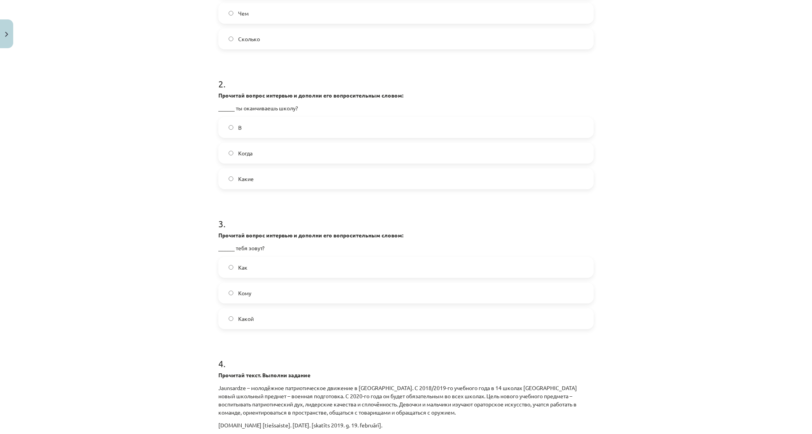
click at [238, 264] on span "Как" at bounding box center [242, 267] width 9 height 8
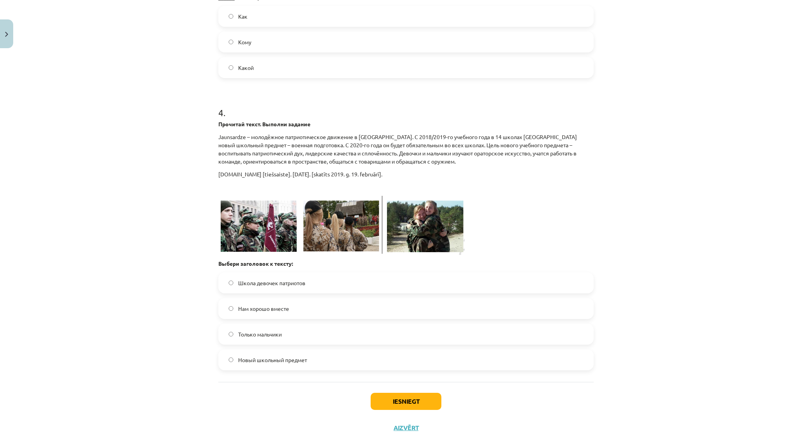
scroll to position [505, 0]
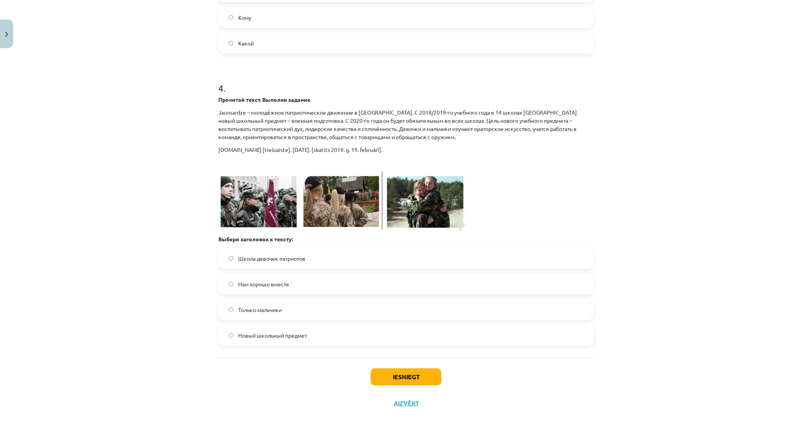
click at [337, 253] on label "Школа девочек патриотов" at bounding box center [406, 258] width 374 height 19
click at [291, 282] on label "Нам хорошо вместе" at bounding box center [406, 283] width 374 height 19
click at [278, 331] on span "Новый школьный предмет" at bounding box center [272, 335] width 69 height 8
click at [375, 374] on button "Iesniegt" at bounding box center [406, 376] width 71 height 17
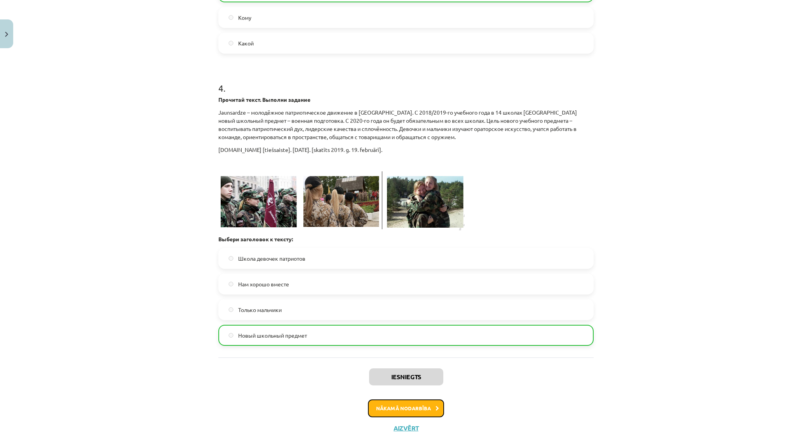
click at [382, 407] on button "Nākamā nodarbība" at bounding box center [406, 408] width 76 height 18
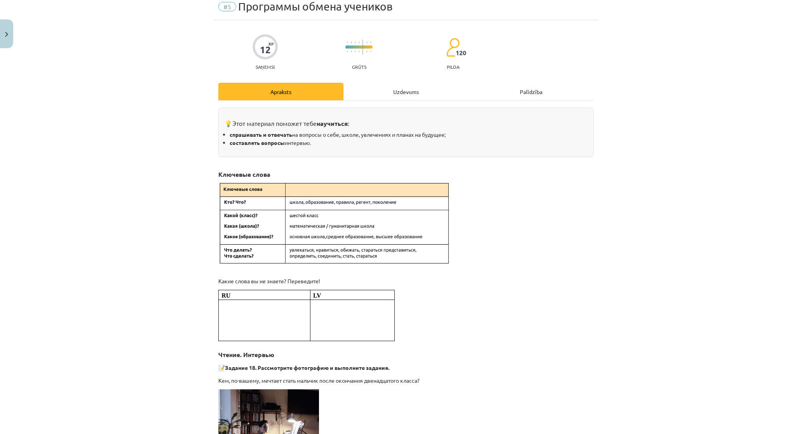
scroll to position [19, 0]
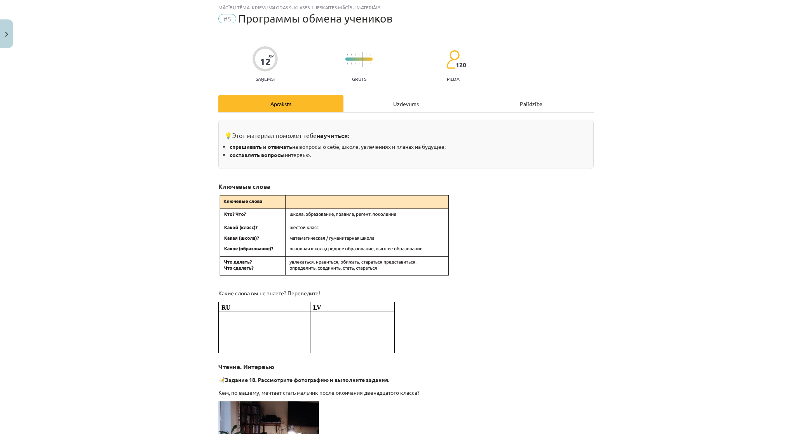
click at [381, 127] on h3 "💡Этот материал поможет тебе научиться :" at bounding box center [406, 133] width 363 height 14
click at [381, 111] on div "Uzdevums" at bounding box center [406, 103] width 125 height 17
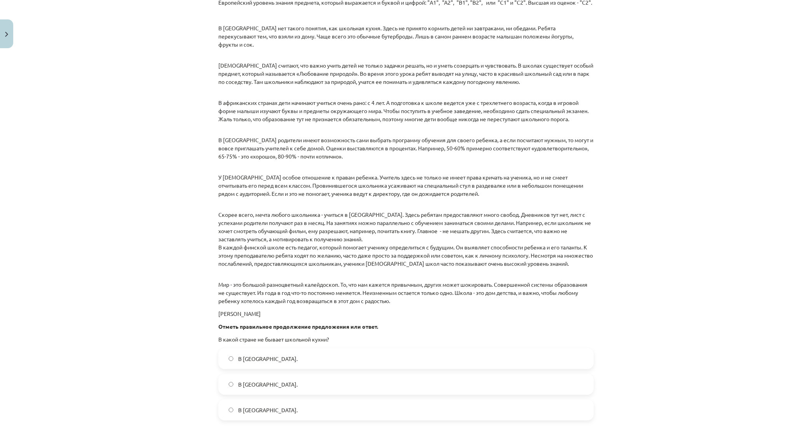
scroll to position [375, 0]
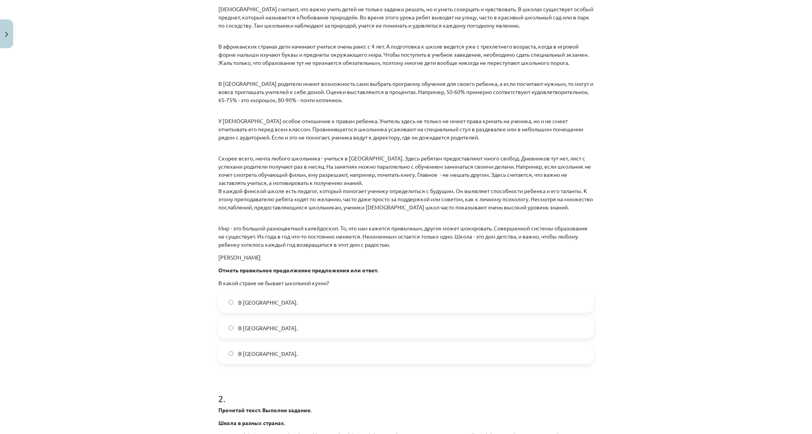
click at [276, 304] on label "В Норвегии." at bounding box center [406, 302] width 374 height 19
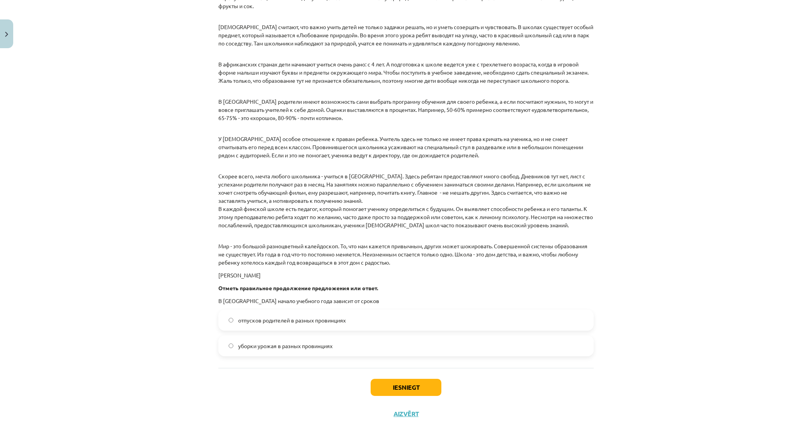
scroll to position [970, 0]
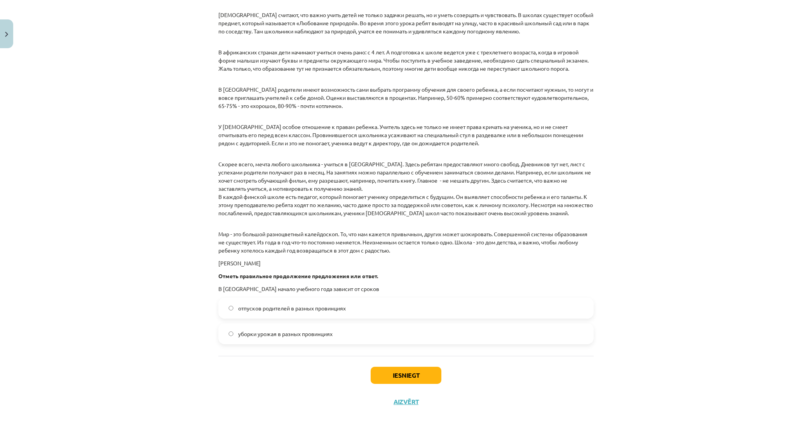
click at [269, 337] on label "уборки урожая в разных провинциях" at bounding box center [406, 333] width 374 height 19
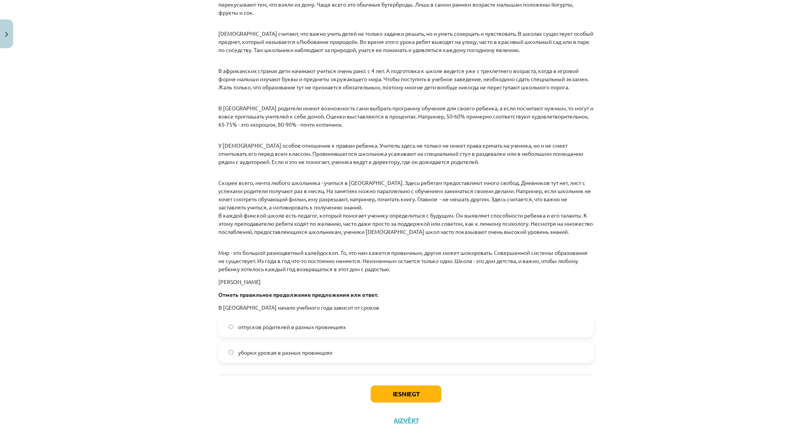
scroll to position [954, 0]
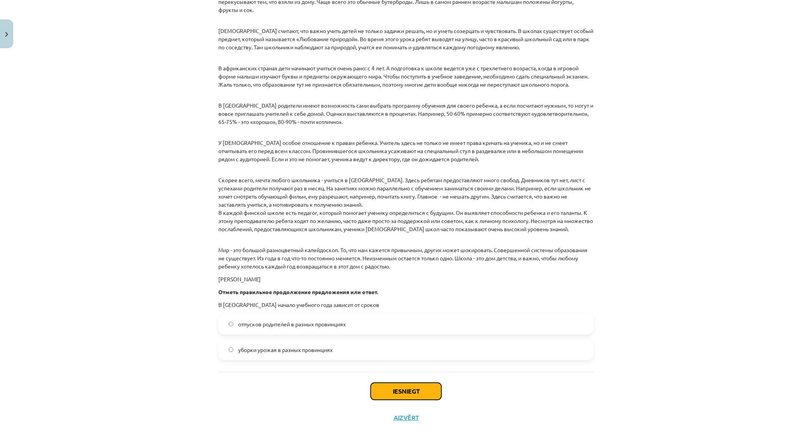
click at [417, 393] on button "Iesniegt" at bounding box center [406, 391] width 71 height 17
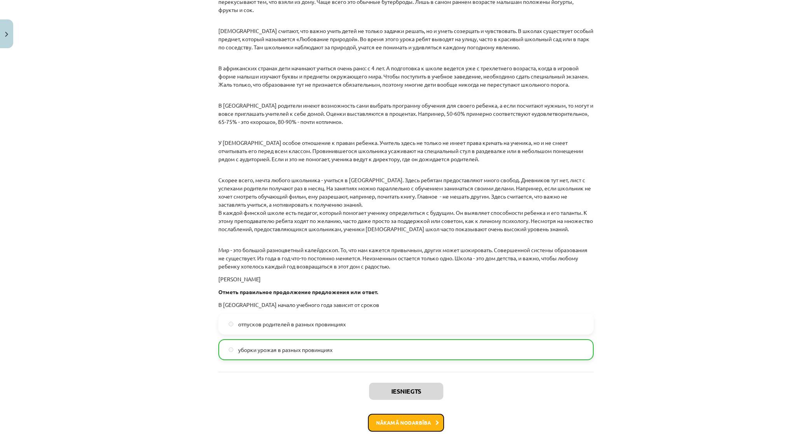
click at [378, 429] on button "Nākamā nodarbība" at bounding box center [406, 423] width 76 height 18
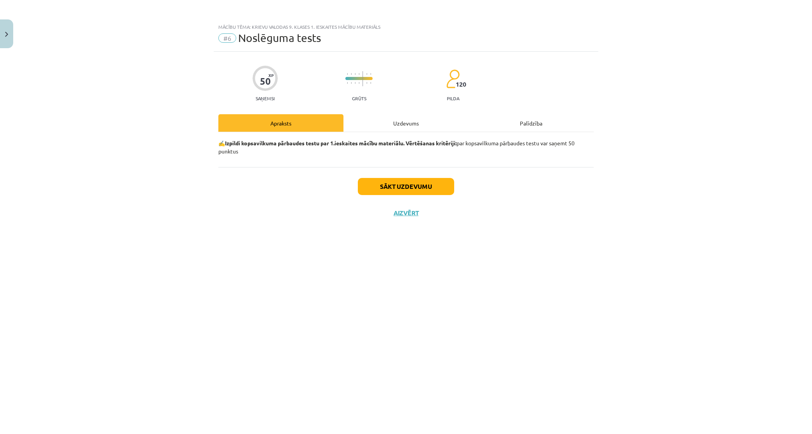
scroll to position [0, 0]
click at [427, 129] on div "Uzdevums" at bounding box center [406, 122] width 125 height 17
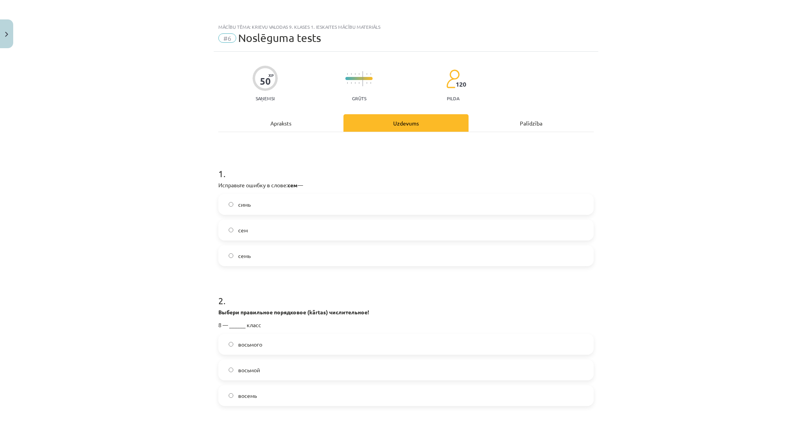
click at [298, 120] on div "Apraksts" at bounding box center [280, 122] width 125 height 17
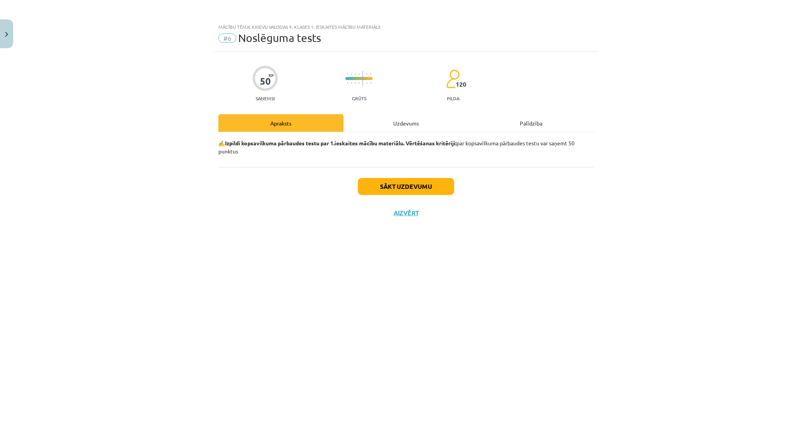
click at [381, 125] on div "Uzdevums" at bounding box center [406, 122] width 125 height 17
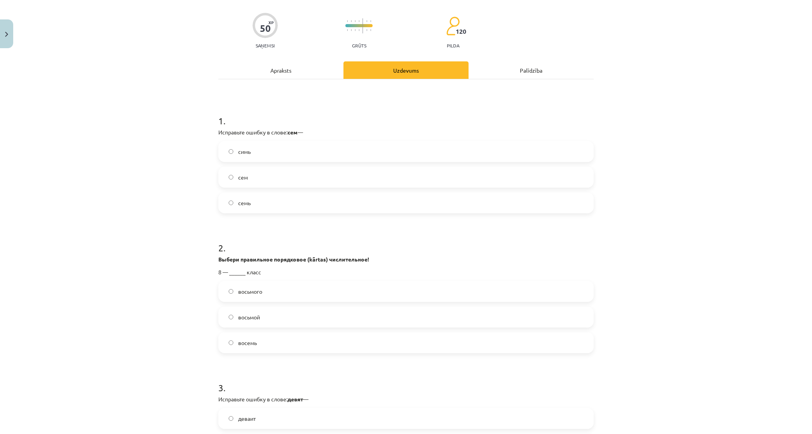
scroll to position [65, 0]
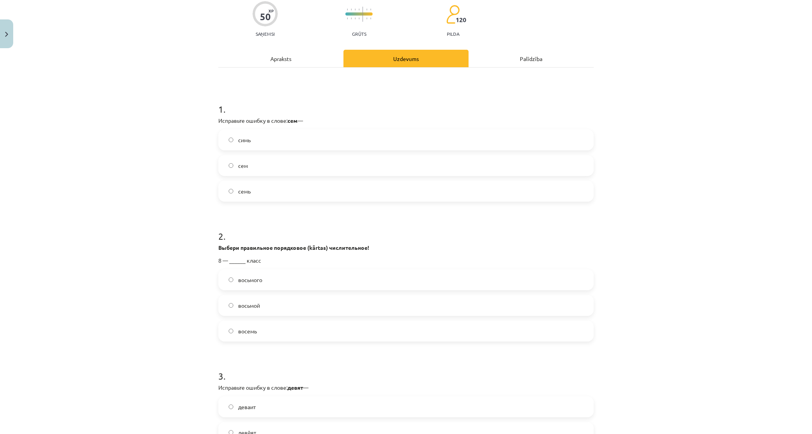
click at [232, 197] on label "семь" at bounding box center [406, 190] width 374 height 19
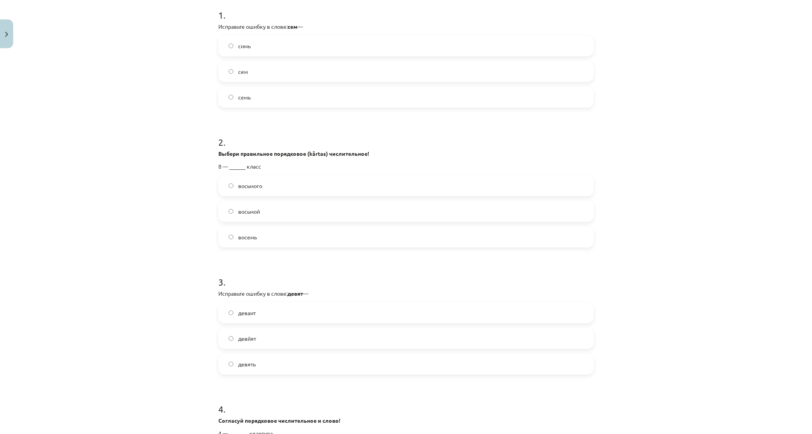
scroll to position [162, 0]
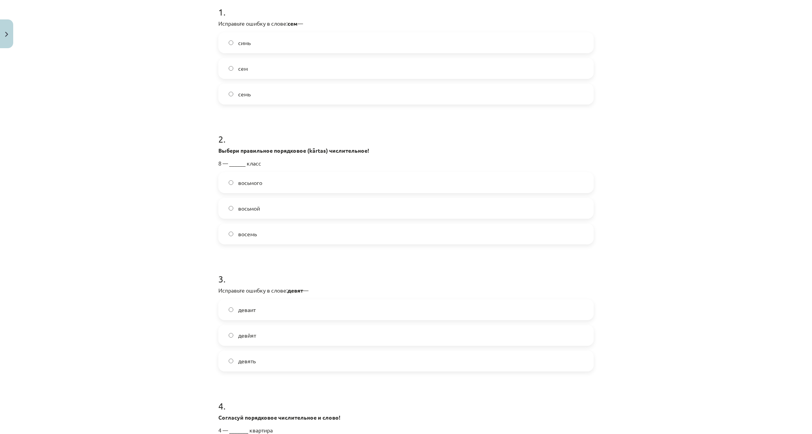
click at [247, 210] on span "восьмой" at bounding box center [249, 208] width 22 height 8
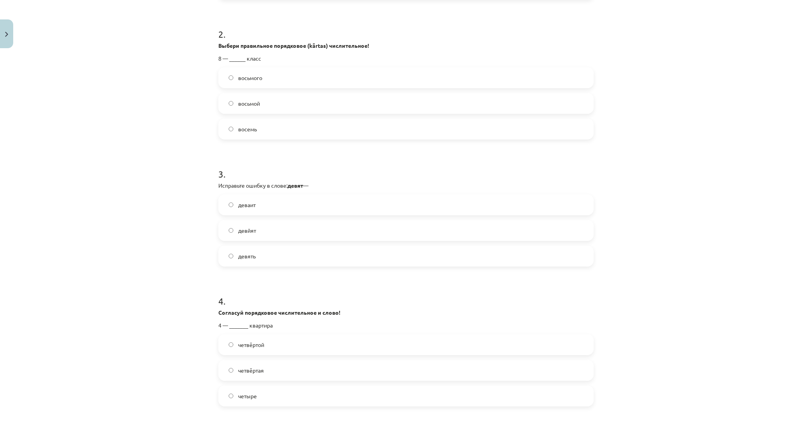
scroll to position [275, 0]
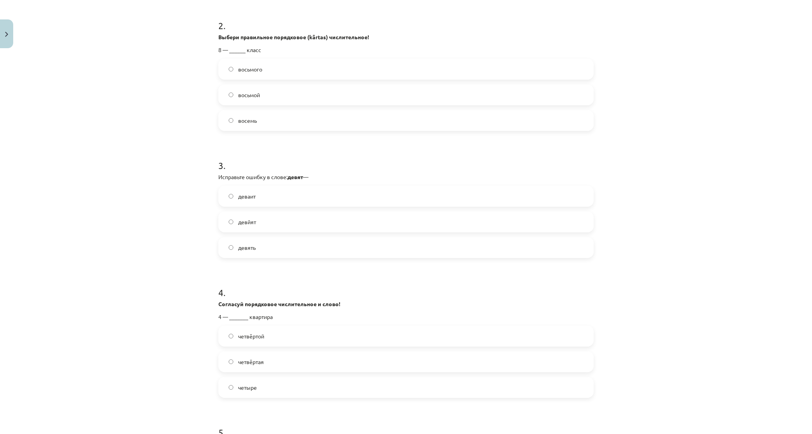
click at [284, 250] on label "девять" at bounding box center [406, 247] width 374 height 19
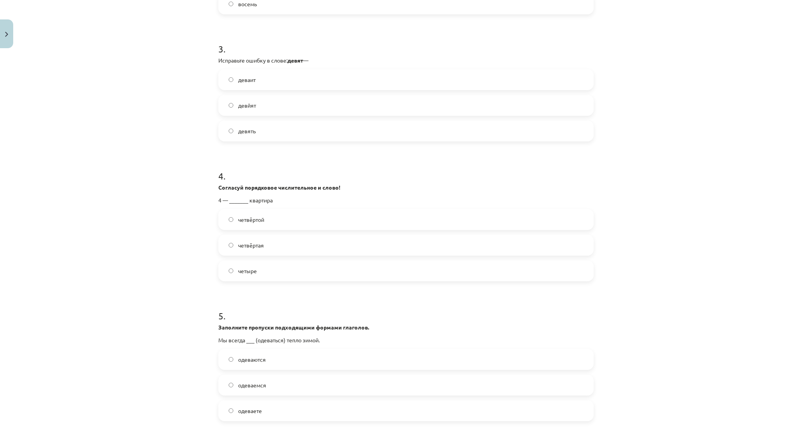
scroll to position [437, 0]
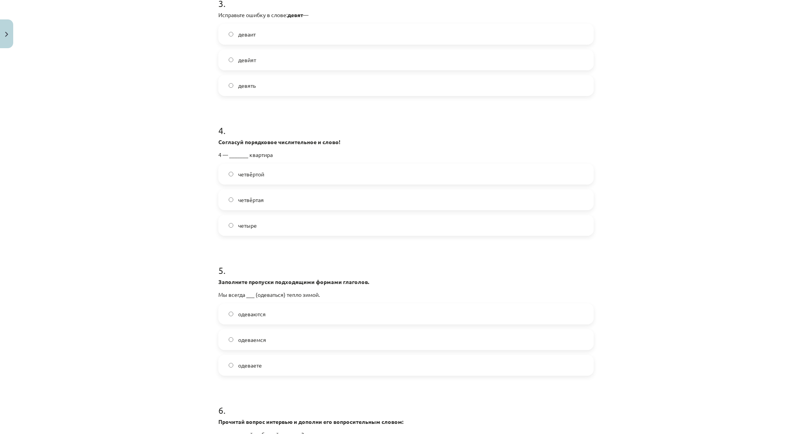
click at [251, 196] on span "четвёртая" at bounding box center [251, 200] width 26 height 8
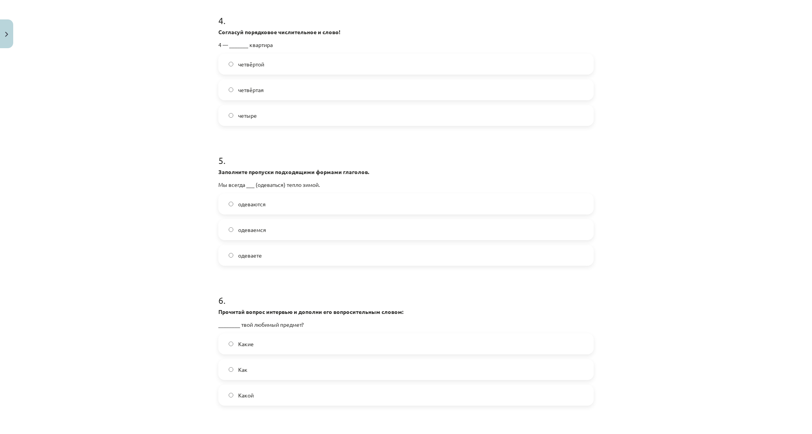
scroll to position [567, 0]
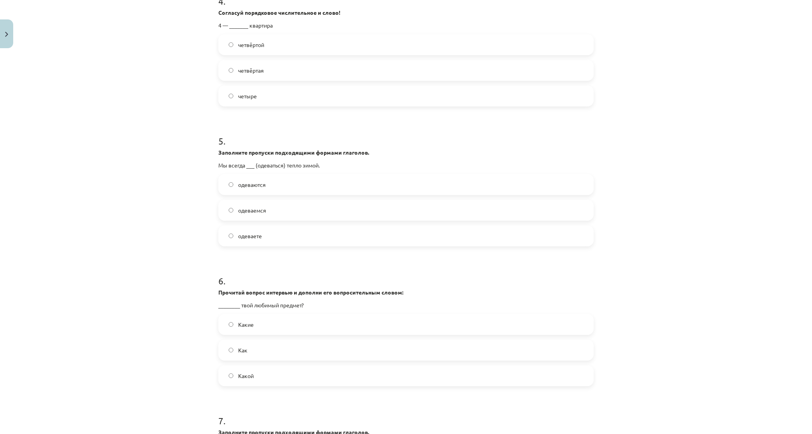
click at [241, 208] on span "одеваемся" at bounding box center [252, 210] width 28 height 8
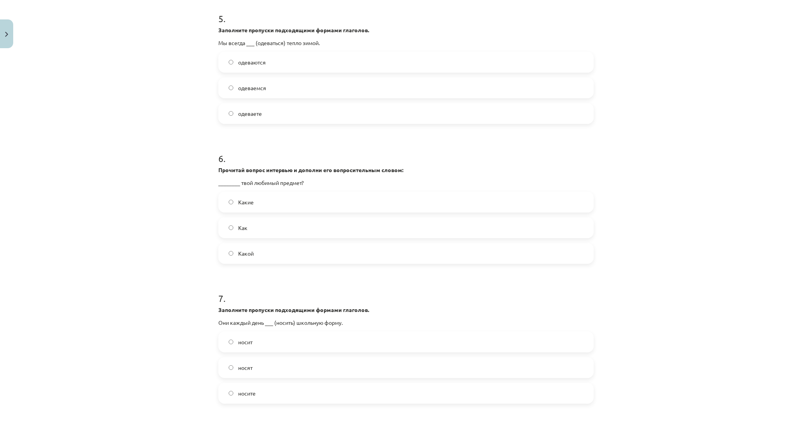
scroll to position [696, 0]
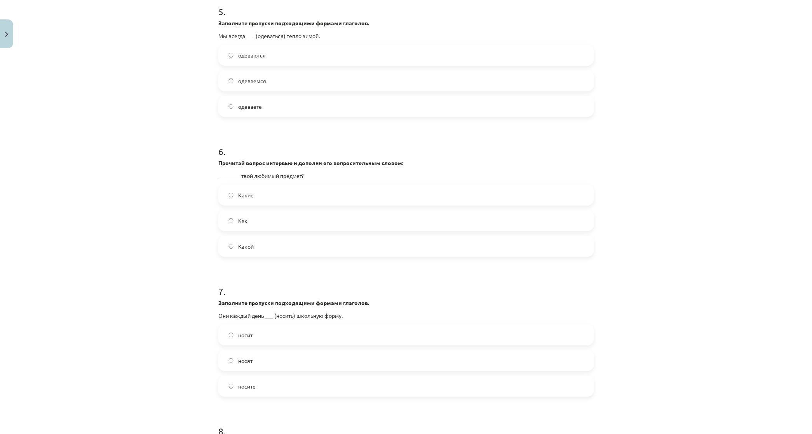
click at [269, 247] on label "Какой" at bounding box center [406, 246] width 374 height 19
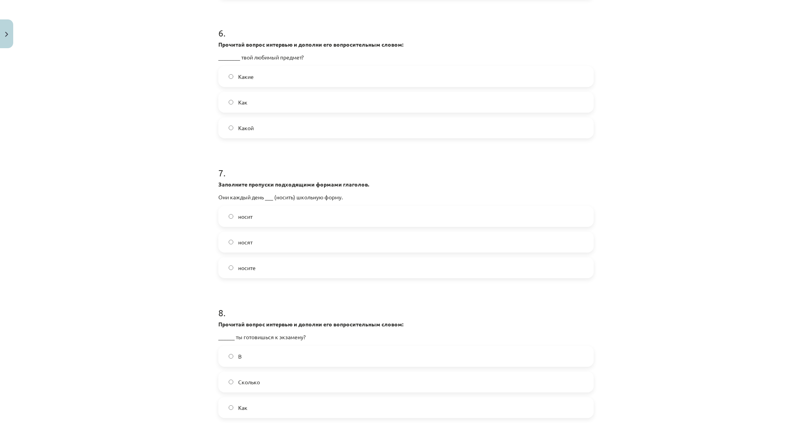
scroll to position [826, 0]
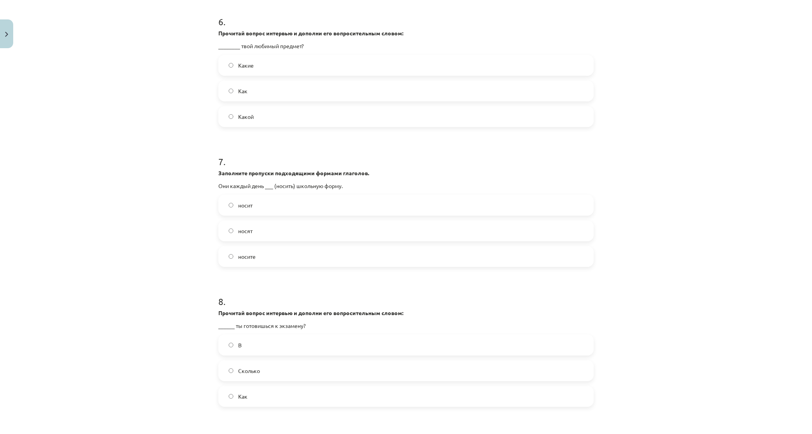
click at [230, 233] on label "носят" at bounding box center [406, 230] width 374 height 19
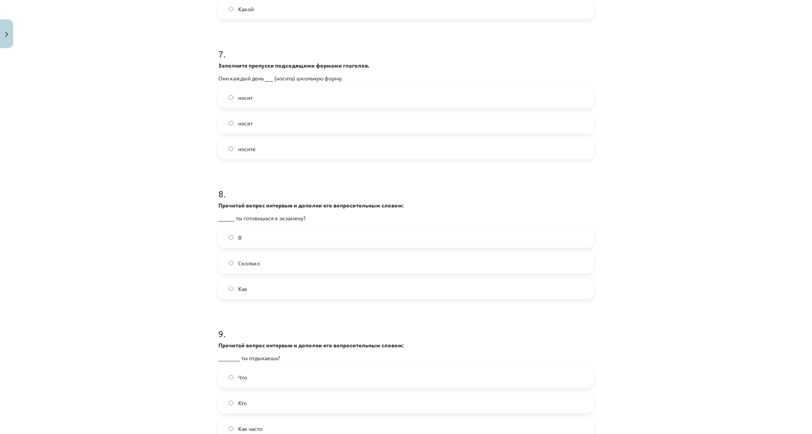
scroll to position [955, 0]
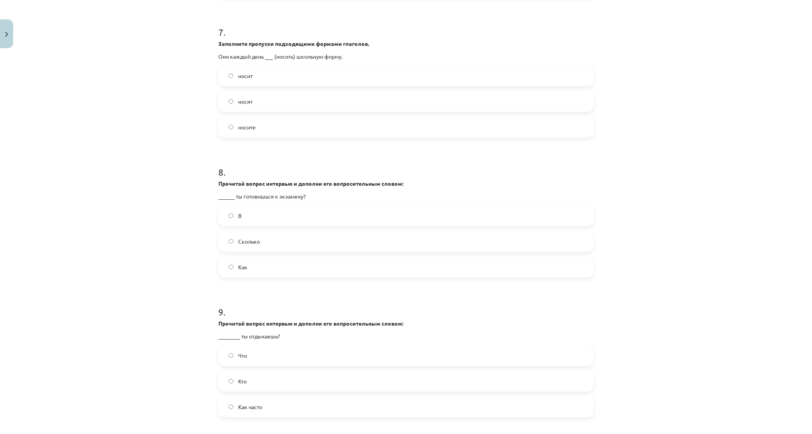
click at [256, 265] on label "Как" at bounding box center [406, 266] width 374 height 19
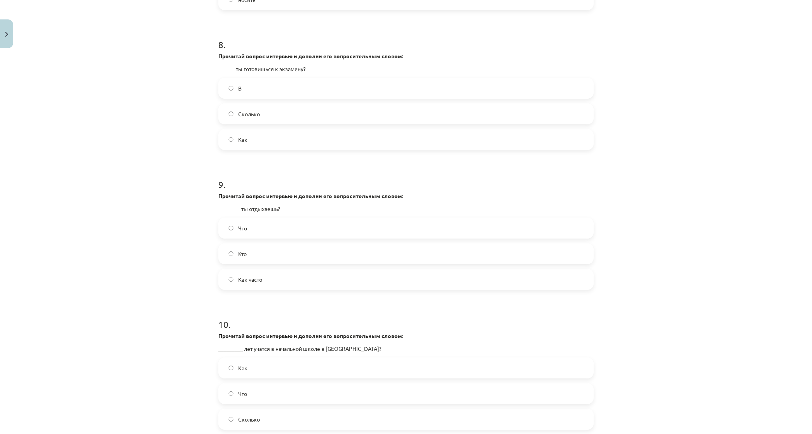
scroll to position [1085, 0]
click at [258, 277] on span "Как часто" at bounding box center [250, 278] width 24 height 8
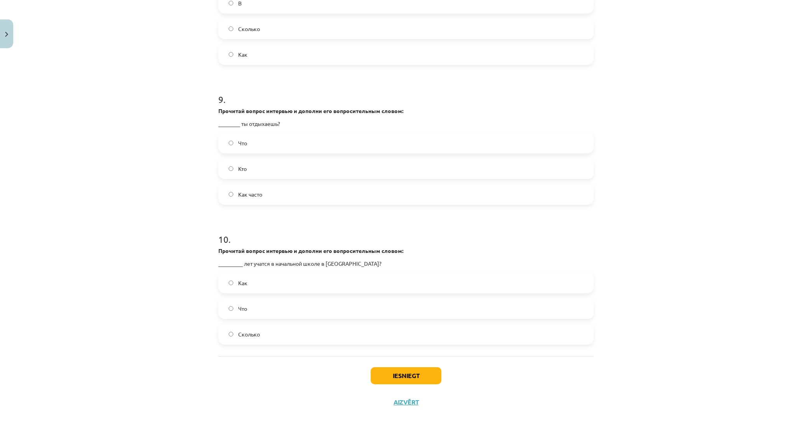
scroll to position [1168, 0]
click at [242, 334] on span "Сколько" at bounding box center [249, 334] width 22 height 8
click at [416, 373] on button "Iesniegt" at bounding box center [406, 375] width 71 height 17
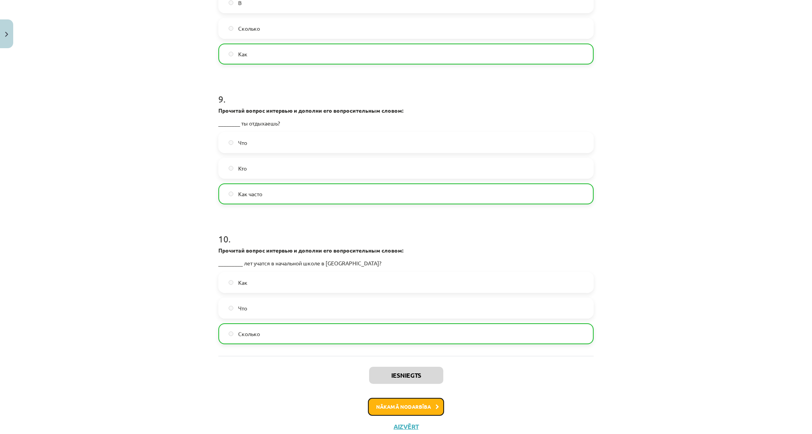
click at [373, 408] on button "Nākamā nodarbība" at bounding box center [406, 407] width 76 height 18
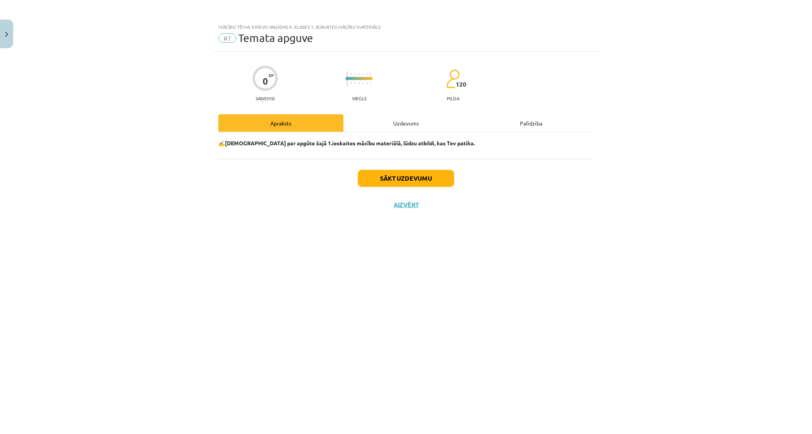
scroll to position [0, 0]
click at [381, 127] on div "Uzdevums" at bounding box center [406, 122] width 125 height 17
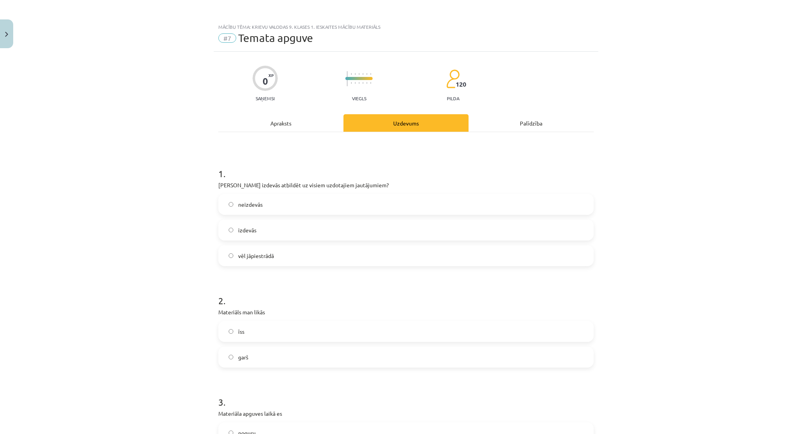
click at [247, 249] on label "vēl jāpiestrādā" at bounding box center [406, 255] width 374 height 19
click at [272, 227] on label "izdevās" at bounding box center [406, 229] width 374 height 19
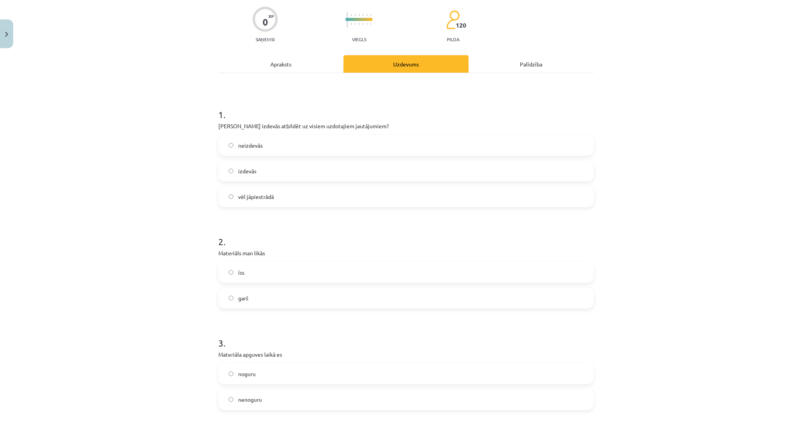
scroll to position [81, 0]
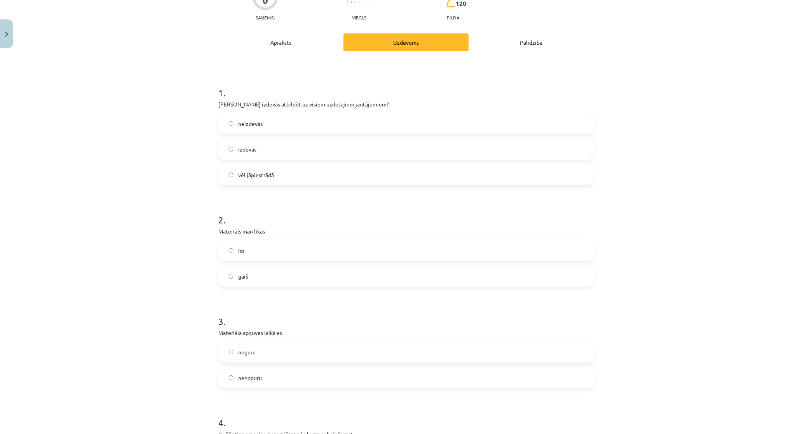
click at [234, 255] on label "īss" at bounding box center [406, 250] width 374 height 19
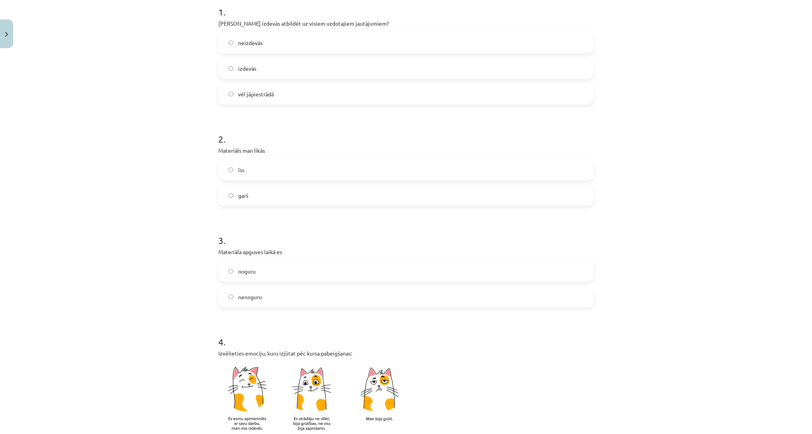
scroll to position [210, 0]
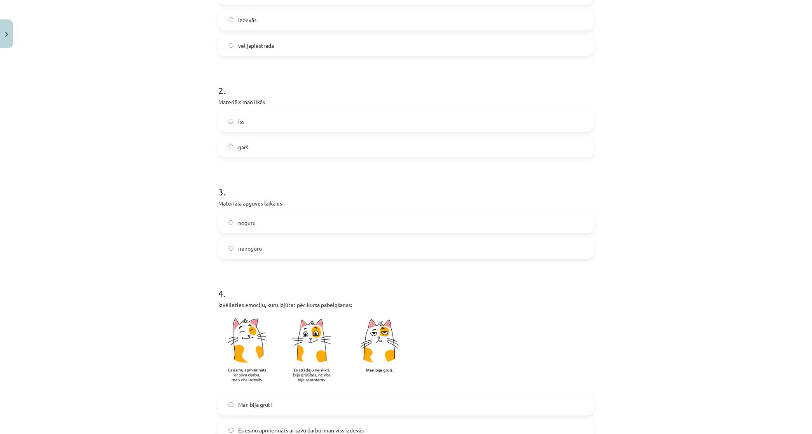
click at [255, 224] on label "noguru" at bounding box center [406, 222] width 374 height 19
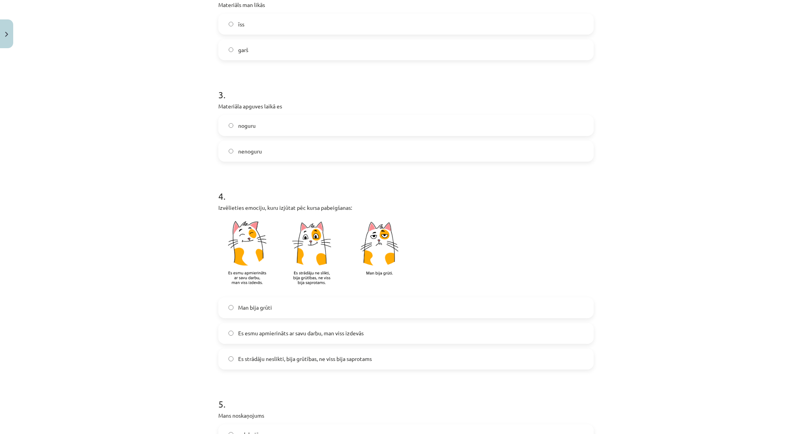
click at [283, 152] on label "nenoguru" at bounding box center [406, 150] width 374 height 19
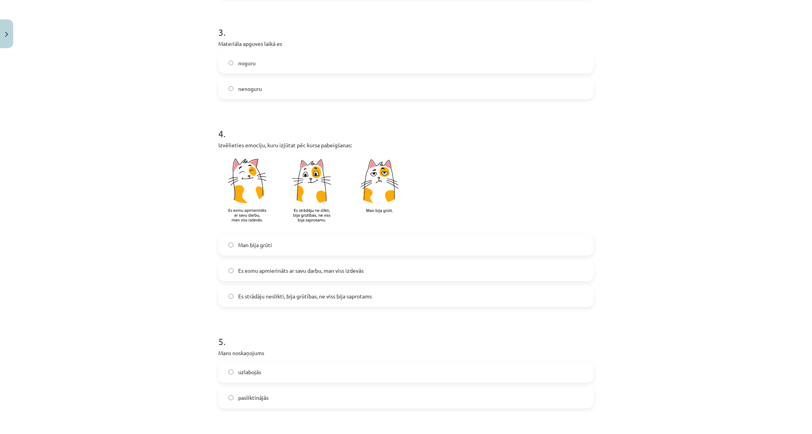
scroll to position [389, 0]
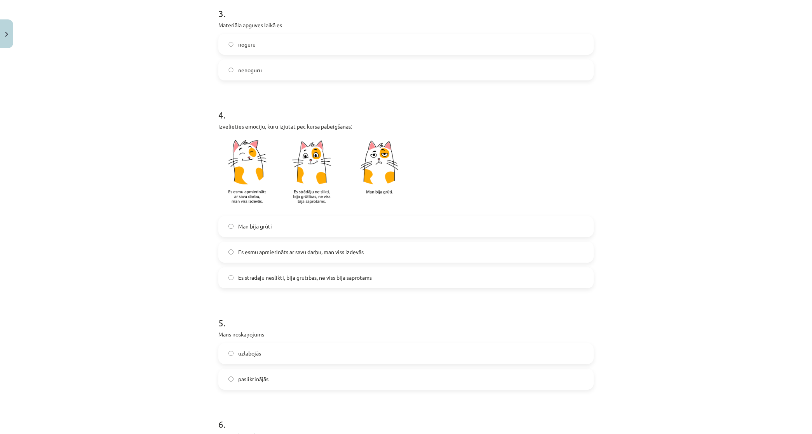
click at [233, 255] on label "Es esmu apmierināts ar savu darbu, man viss izdevās" at bounding box center [406, 251] width 374 height 19
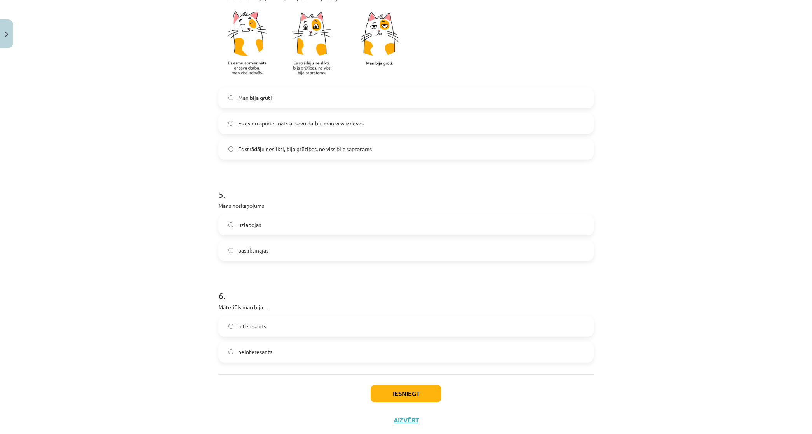
scroll to position [518, 0]
click at [243, 229] on label "uzlabojās" at bounding box center [406, 224] width 374 height 19
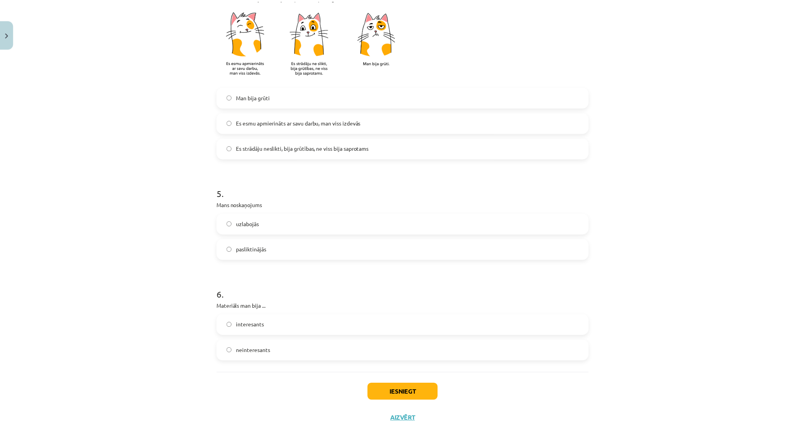
scroll to position [536, 0]
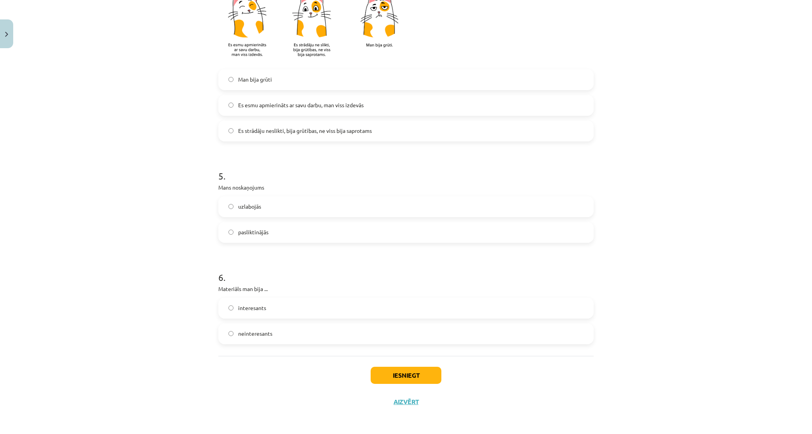
drag, startPoint x: 302, startPoint y: 301, endPoint x: 282, endPoint y: 304, distance: 19.6
click at [283, 302] on label "interesants" at bounding box center [406, 307] width 374 height 19
click at [424, 372] on button "Iesniegt" at bounding box center [406, 375] width 71 height 17
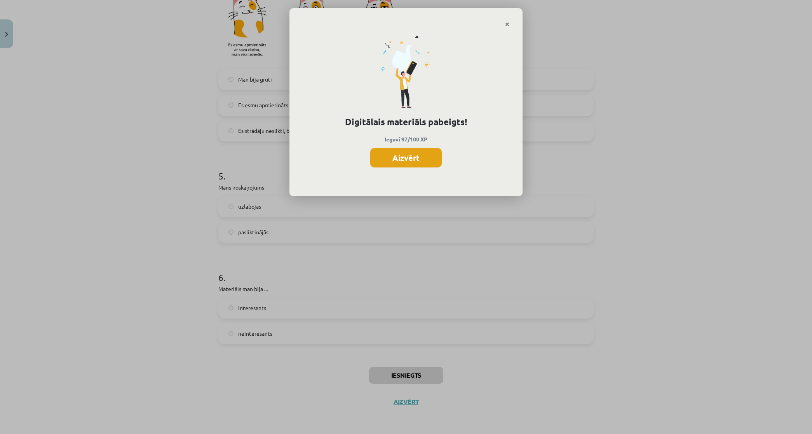
click at [417, 166] on button "Aizvērt" at bounding box center [406, 157] width 72 height 19
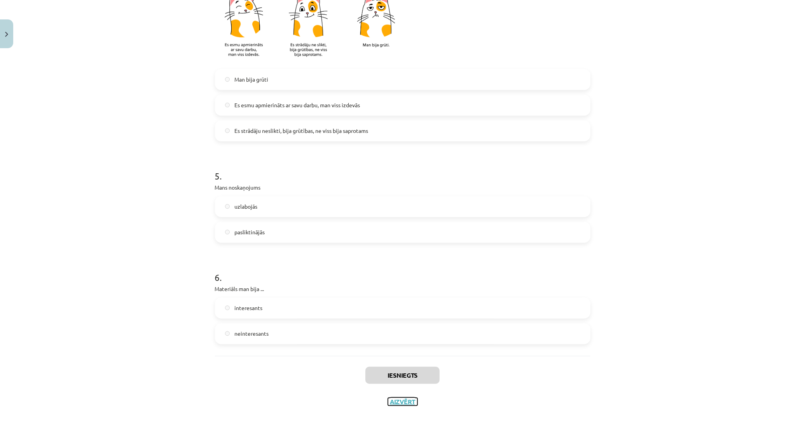
click at [404, 403] on button "Aizvērt" at bounding box center [403, 402] width 30 height 8
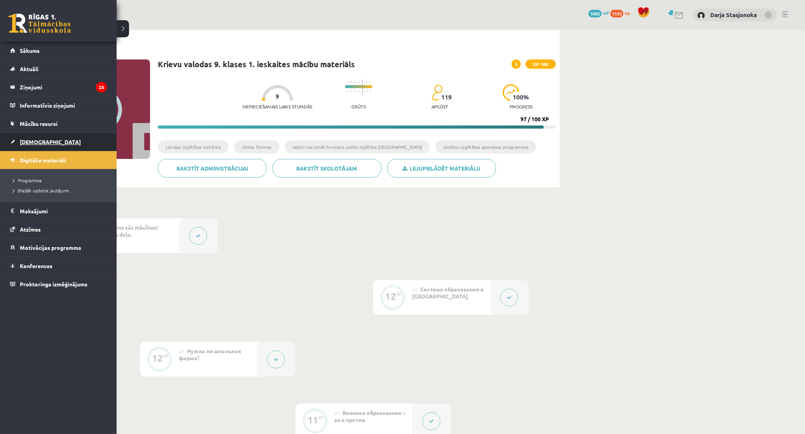
click at [51, 142] on link "[DEMOGRAPHIC_DATA]" at bounding box center [58, 142] width 97 height 18
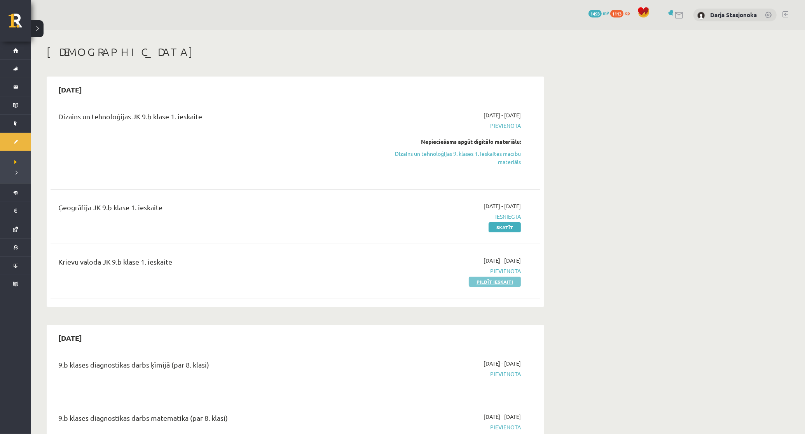
click at [480, 280] on link "Pildīt ieskaiti" at bounding box center [495, 282] width 52 height 10
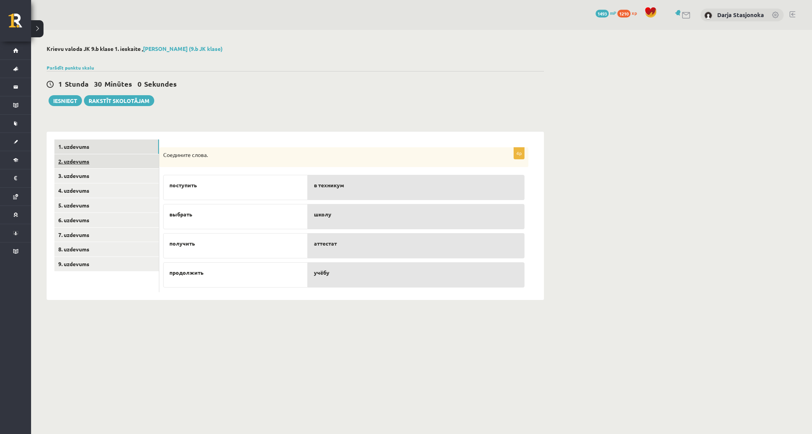
click at [92, 165] on link "2. uzdevums" at bounding box center [106, 161] width 105 height 14
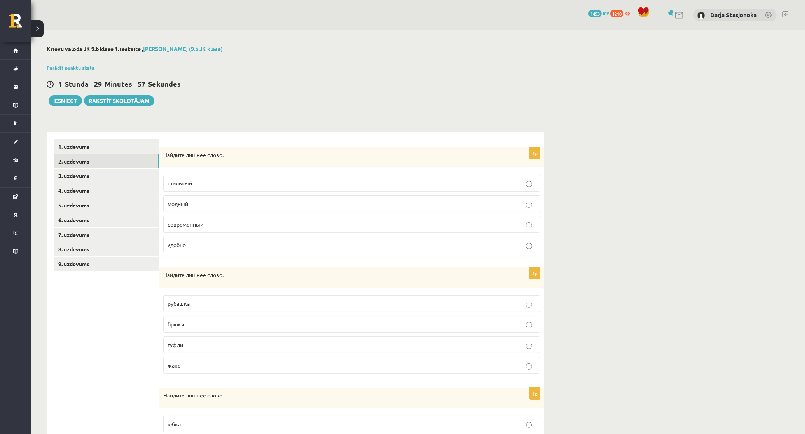
drag, startPoint x: 217, startPoint y: 248, endPoint x: 164, endPoint y: 291, distance: 68.5
click at [216, 249] on p "удобно" at bounding box center [351, 245] width 368 height 8
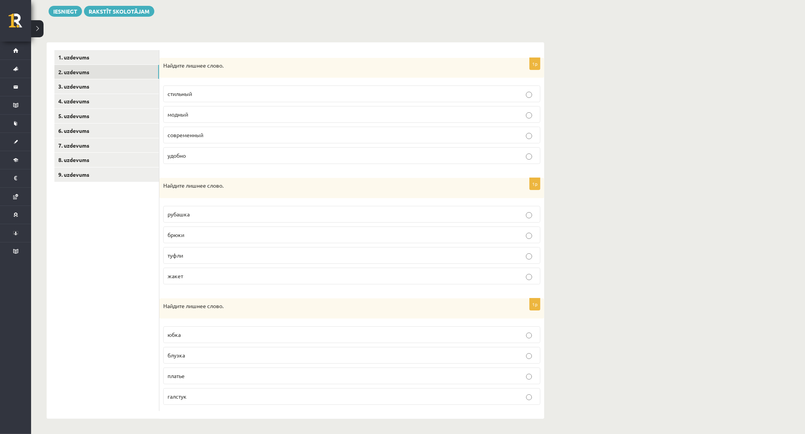
scroll to position [91, 0]
click at [189, 255] on p "туфли" at bounding box center [351, 255] width 368 height 8
click at [170, 401] on label "галстук" at bounding box center [351, 396] width 377 height 17
click at [74, 85] on link "3. uzdevums" at bounding box center [106, 86] width 105 height 14
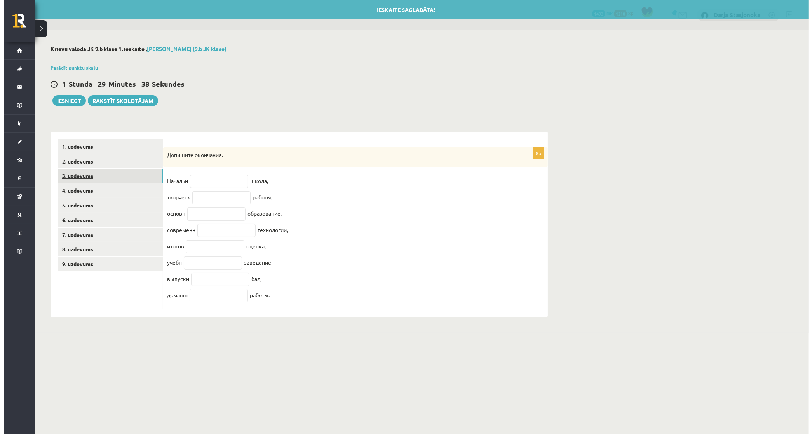
scroll to position [0, 0]
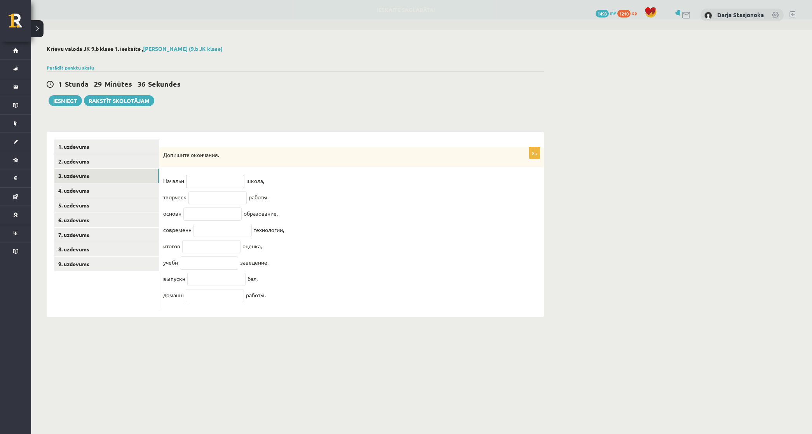
click at [218, 185] on input "text" at bounding box center [215, 181] width 58 height 13
type input "**"
click at [230, 197] on input "text" at bounding box center [217, 197] width 58 height 13
type input "**"
click at [214, 216] on input "text" at bounding box center [212, 214] width 58 height 13
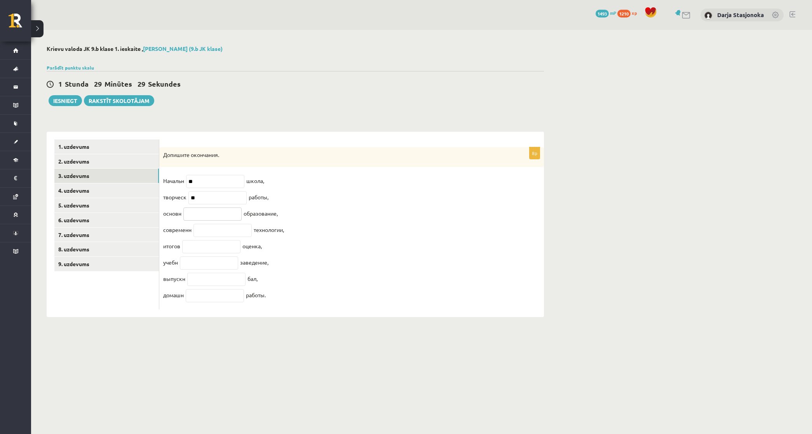
type input "*"
type input "**"
click at [214, 234] on input "text" at bounding box center [223, 230] width 58 height 13
type input "*"
type input "**"
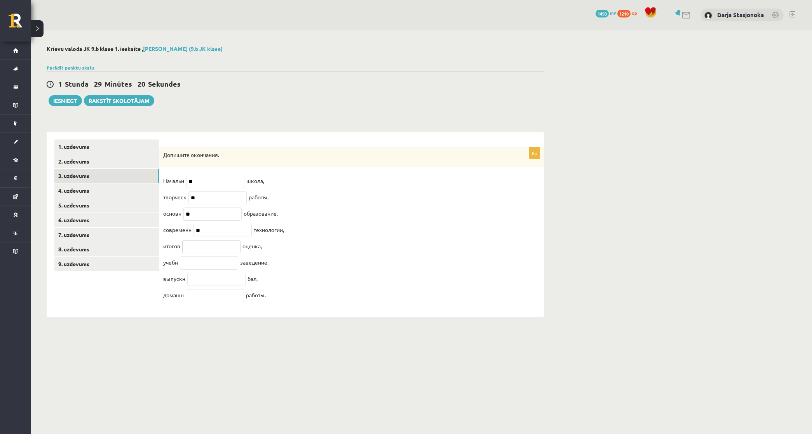
click at [218, 252] on input "text" at bounding box center [211, 246] width 58 height 13
type input "**"
click at [215, 270] on input "text" at bounding box center [209, 262] width 58 height 13
type input "**"
click at [215, 283] on input "text" at bounding box center [216, 279] width 58 height 13
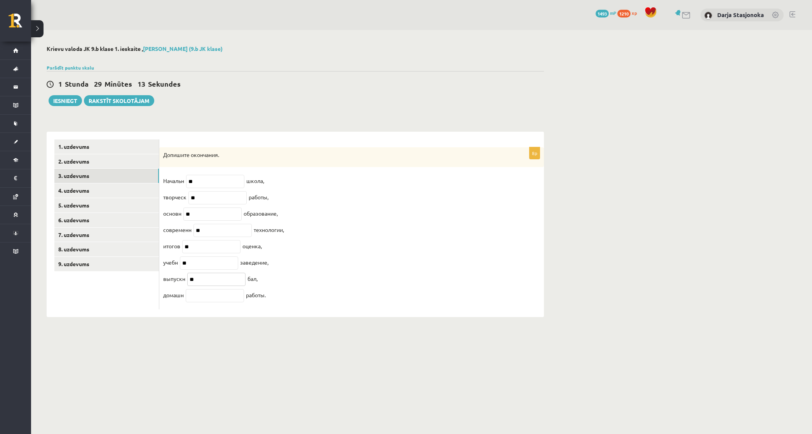
type input "**"
click at [213, 302] on input "text" at bounding box center [215, 295] width 58 height 13
type input "**"
click at [113, 189] on link "4. uzdevums" at bounding box center [106, 190] width 105 height 14
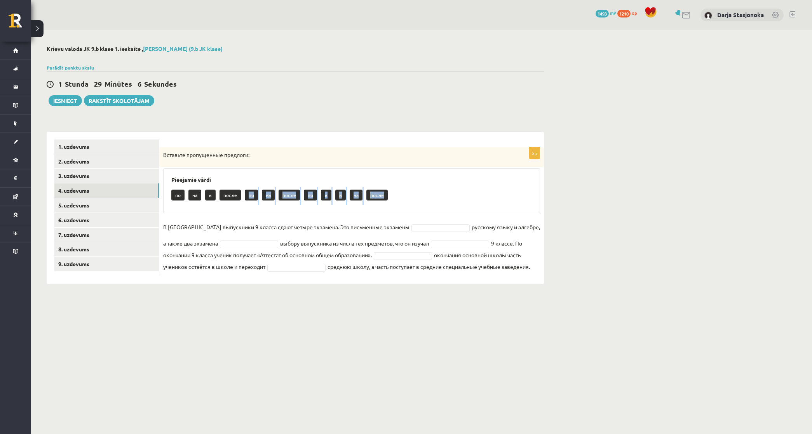
drag, startPoint x: 249, startPoint y: 195, endPoint x: 307, endPoint y: 220, distance: 63.5
click at [307, 220] on div "5p Вставьте пропущенные предлоги: Pieejamie vārdi по на в после по на после по …" at bounding box center [351, 211] width 385 height 129
drag, startPoint x: 307, startPoint y: 220, endPoint x: 410, endPoint y: 231, distance: 103.9
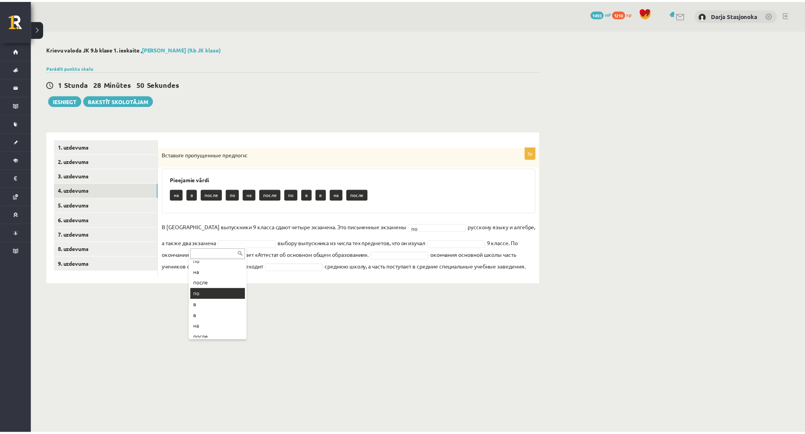
scroll to position [53, 0]
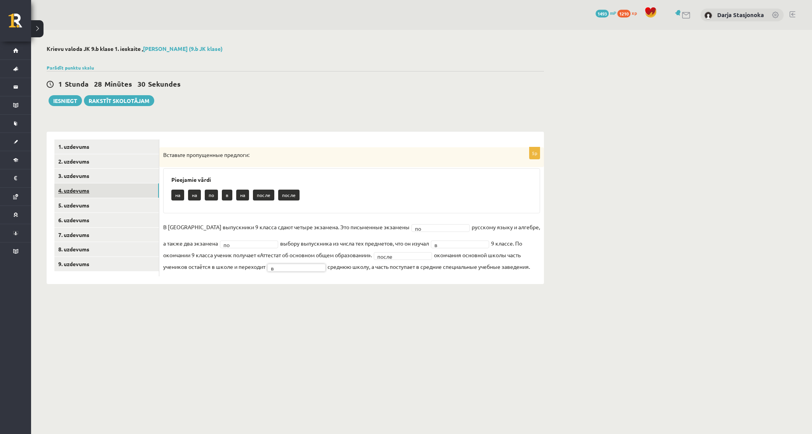
click at [112, 190] on link "4. uzdevums" at bounding box center [106, 190] width 105 height 14
click at [104, 201] on link "5. uzdevums" at bounding box center [106, 205] width 105 height 14
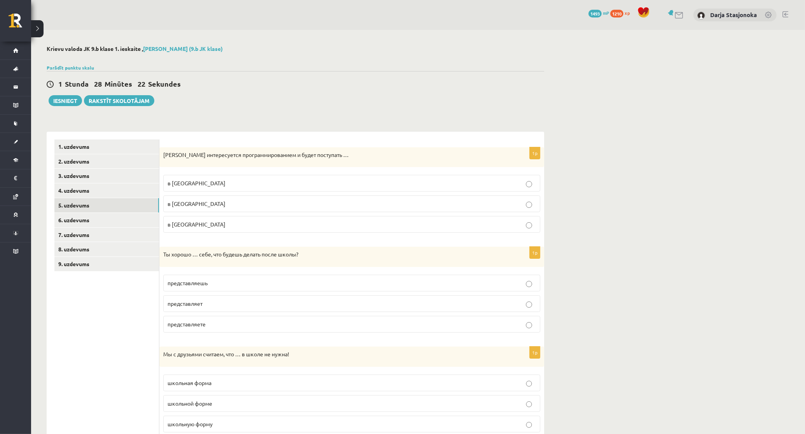
click at [220, 205] on span "в Рижский Технический университет" at bounding box center [196, 203] width 58 height 7
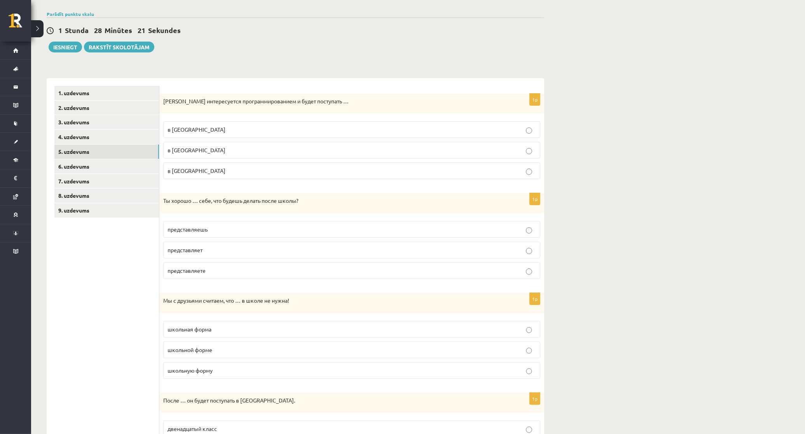
scroll to position [65, 0]
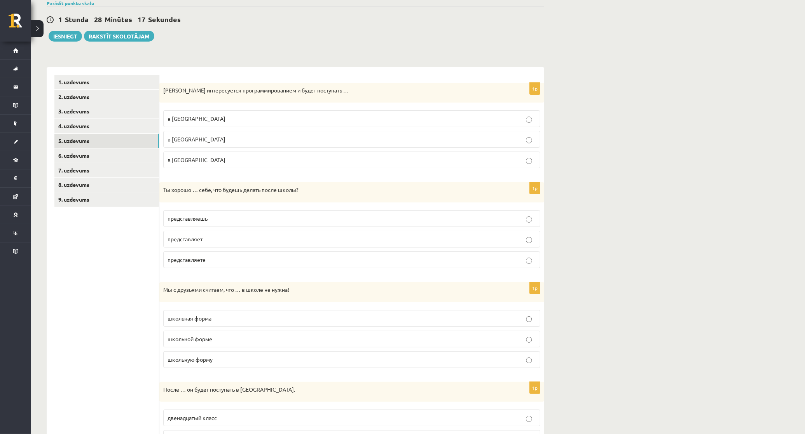
click at [221, 218] on p "представляешь" at bounding box center [351, 219] width 368 height 8
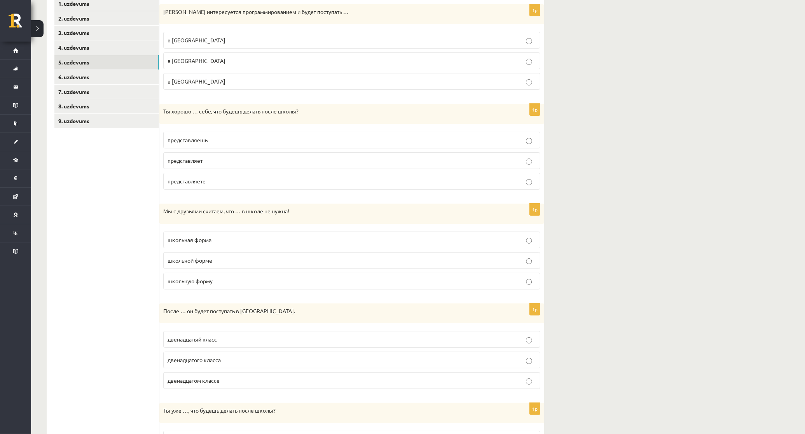
scroll to position [146, 0]
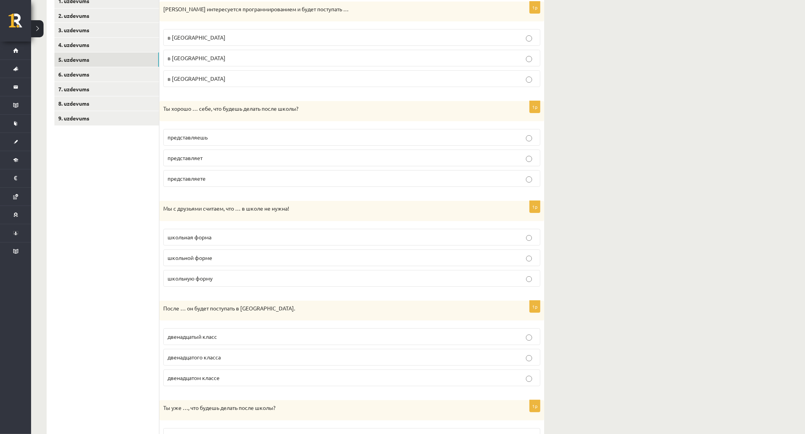
click at [235, 238] on p "школьная форма" at bounding box center [351, 237] width 368 height 8
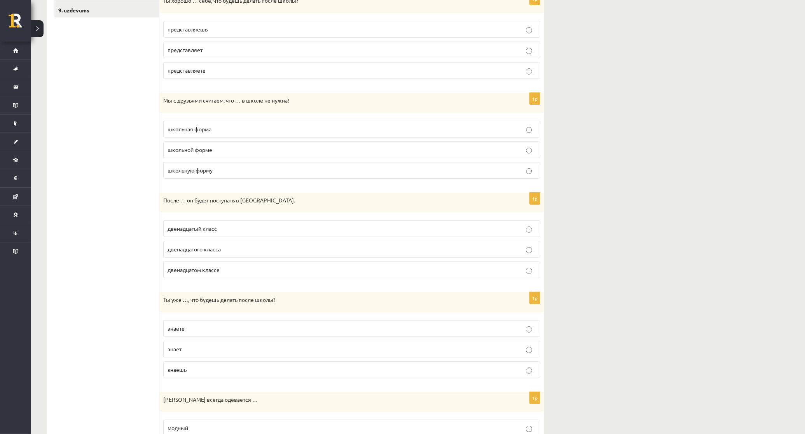
scroll to position [259, 0]
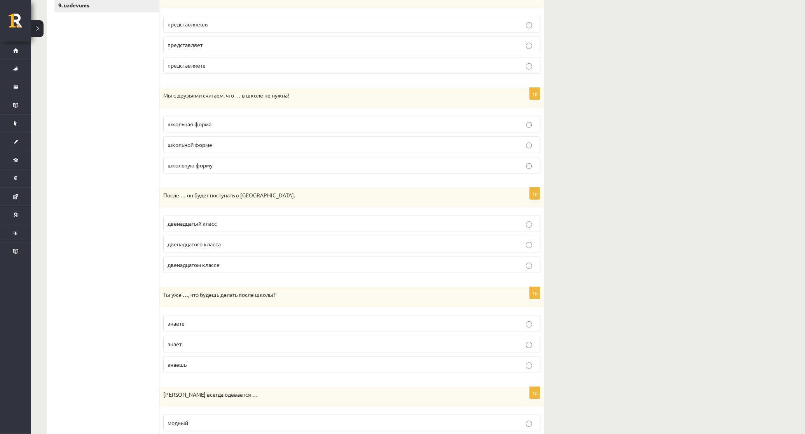
click at [235, 246] on p "двенадцатого класса" at bounding box center [351, 244] width 368 height 8
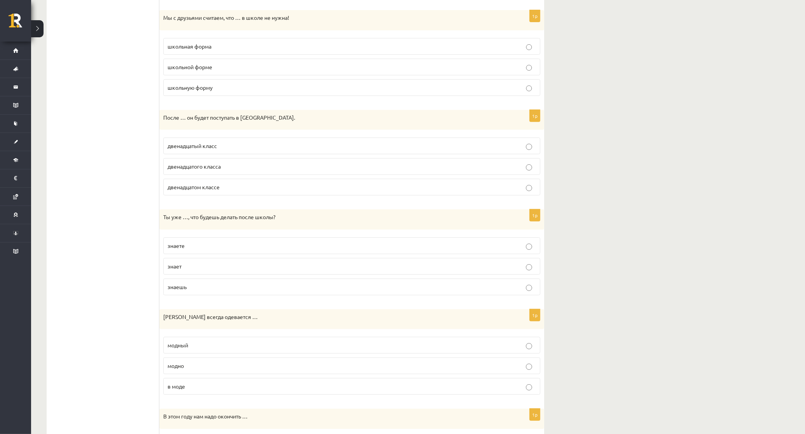
scroll to position [340, 0]
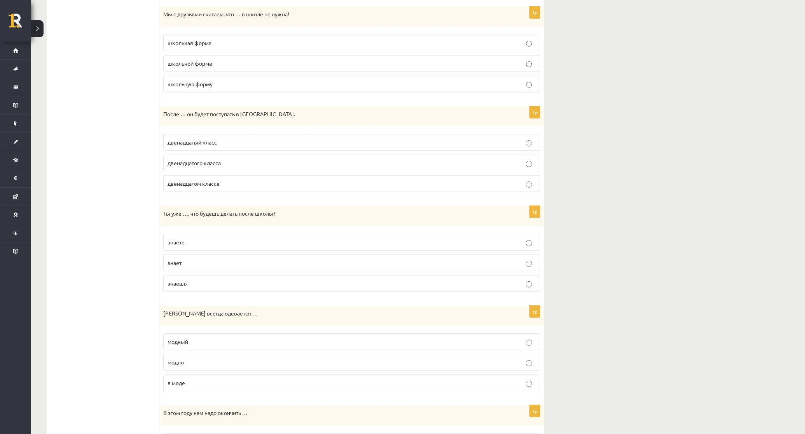
click at [258, 287] on p "знаешь" at bounding box center [351, 283] width 368 height 8
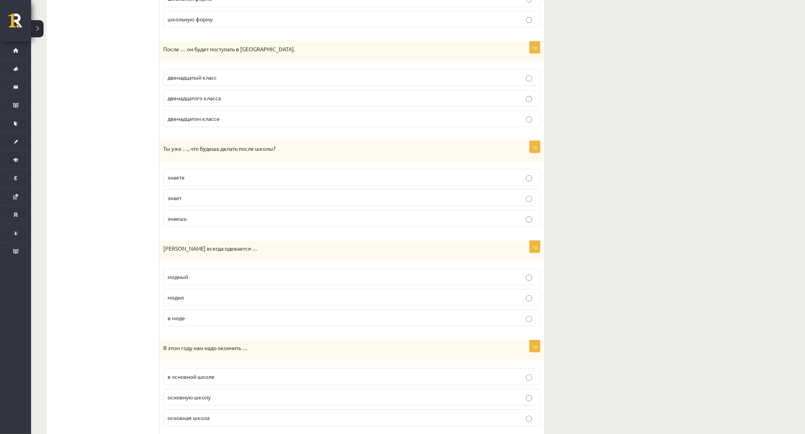
scroll to position [421, 0]
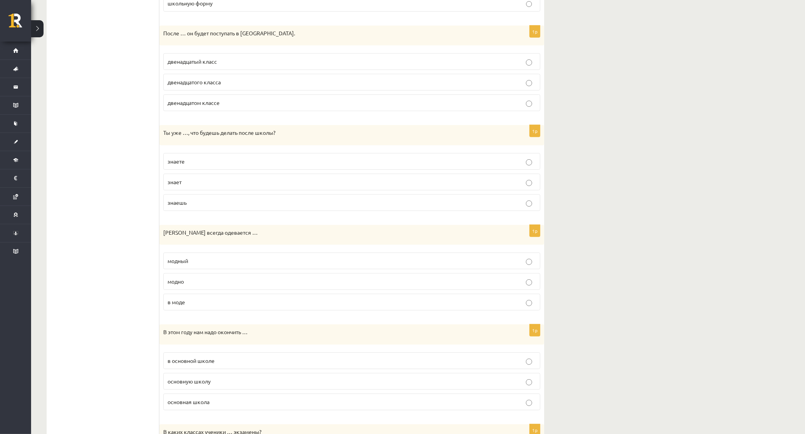
click at [192, 286] on p "модно" at bounding box center [351, 281] width 368 height 8
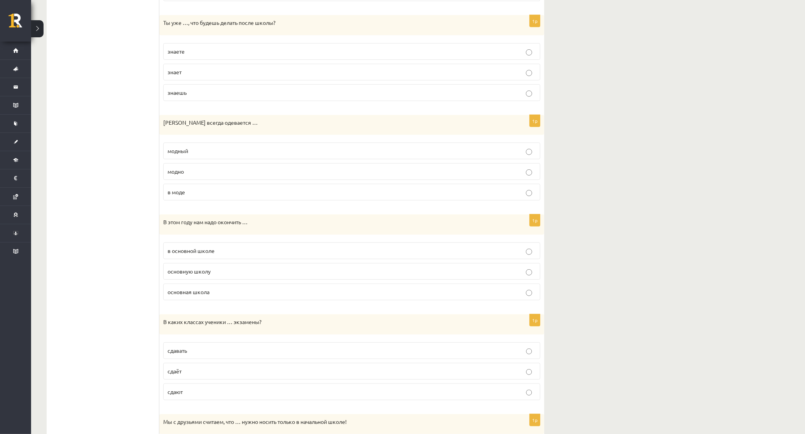
scroll to position [534, 0]
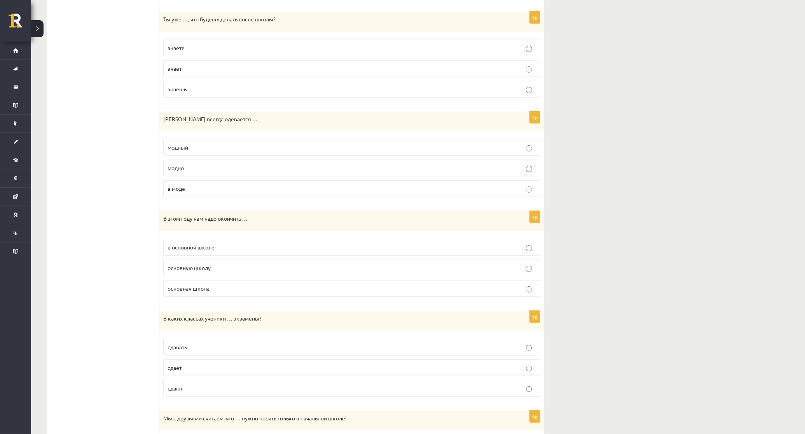
click at [209, 271] on span "основную школу" at bounding box center [188, 267] width 43 height 7
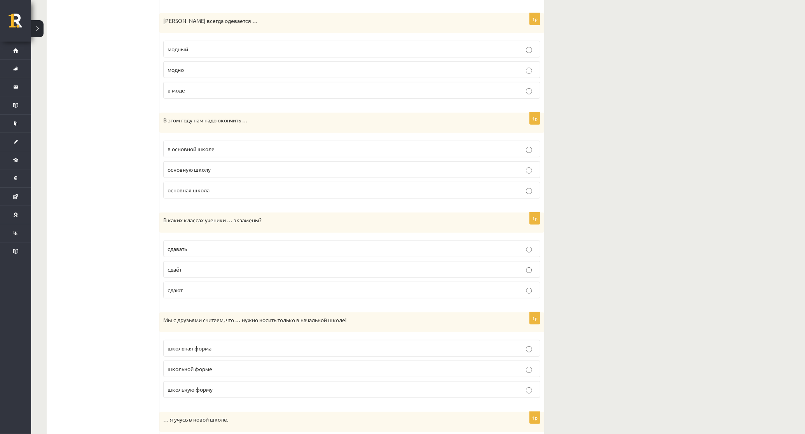
scroll to position [647, 0]
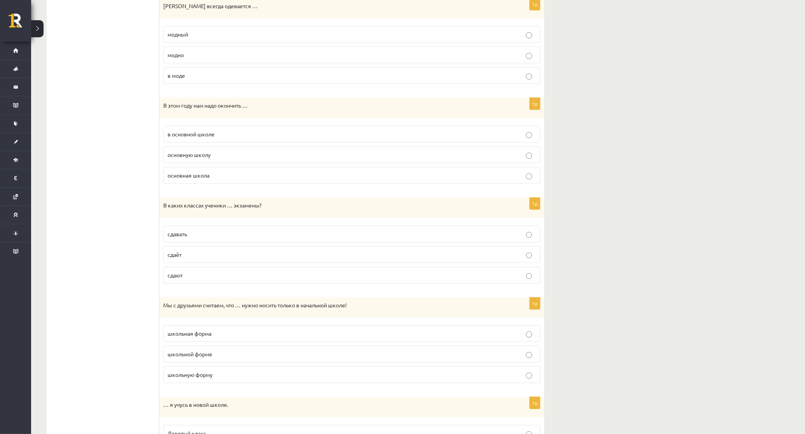
click at [208, 277] on p "сдают" at bounding box center [351, 275] width 368 height 8
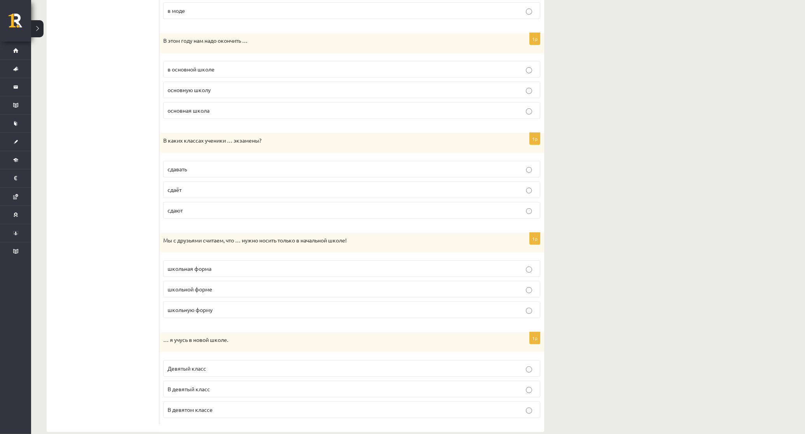
scroll to position [731, 0]
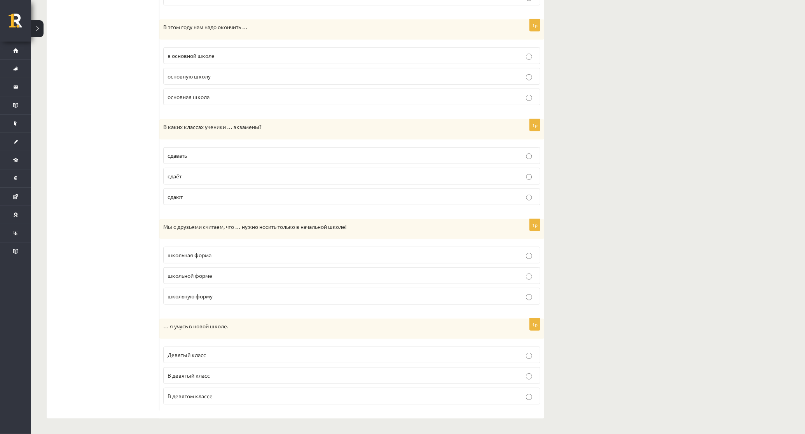
click at [223, 302] on label "школьную форму" at bounding box center [351, 296] width 377 height 17
click at [216, 401] on label "В девятом классе" at bounding box center [351, 396] width 377 height 17
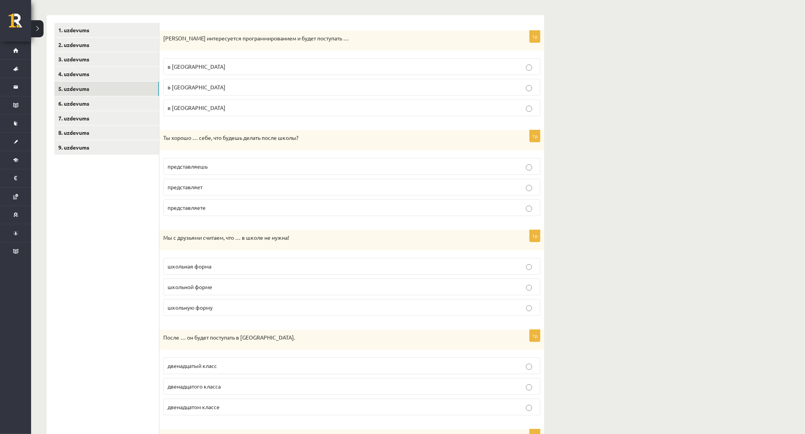
scroll to position [99, 0]
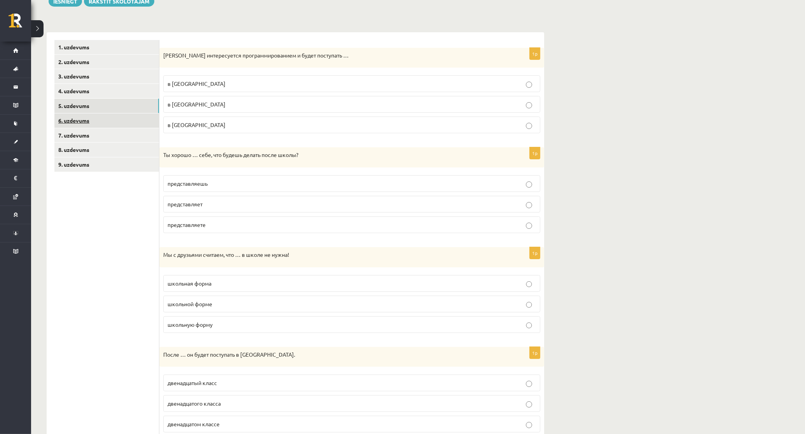
click at [140, 123] on link "6. uzdevums" at bounding box center [106, 120] width 105 height 14
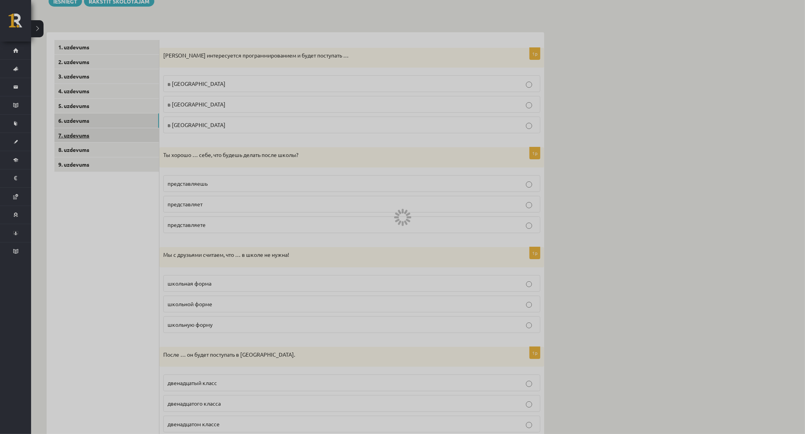
scroll to position [30, 0]
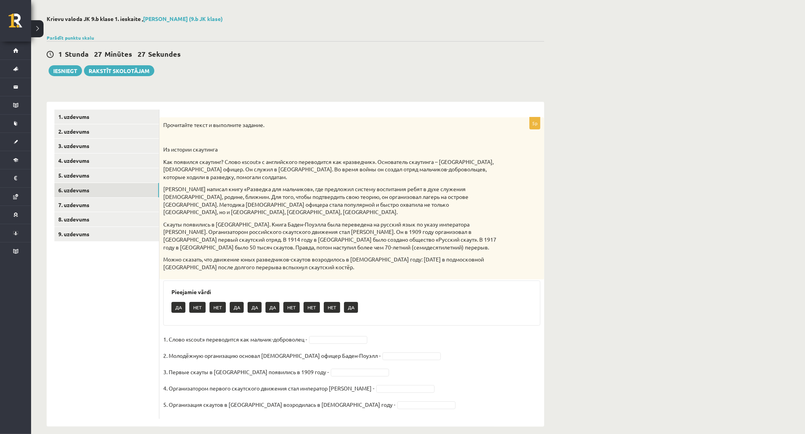
click at [288, 302] on p "НЕТ" at bounding box center [291, 307] width 16 height 11
click at [91, 205] on link "7. uzdevums" at bounding box center [106, 205] width 105 height 14
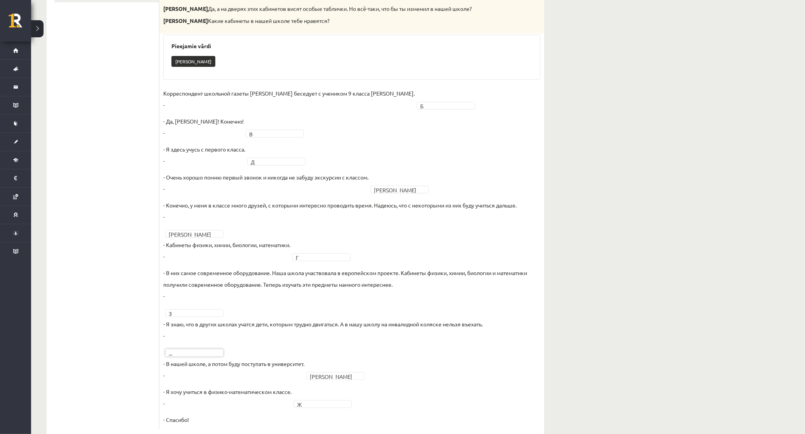
scroll to position [287, 0]
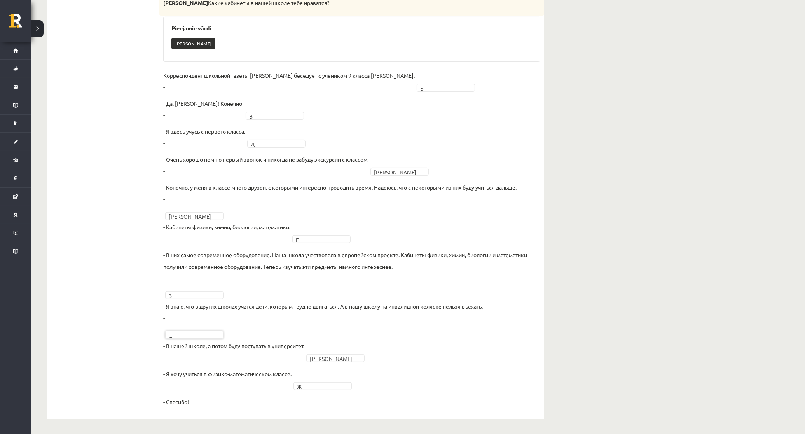
click at [192, 328] on fieldset "Корреспондент школьной газеты Анна Берзиня беседует с учеником 9 класса Андреем…" at bounding box center [351, 239] width 377 height 338
click at [205, 375] on div "... И" at bounding box center [194, 356] width 58 height 37
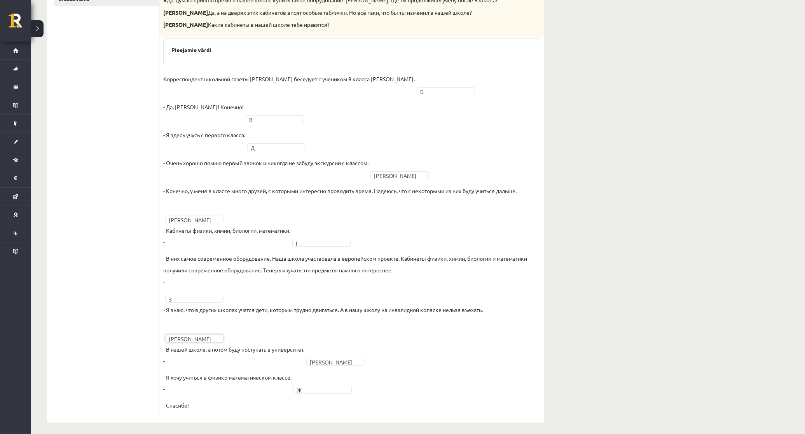
scroll to position [269, 0]
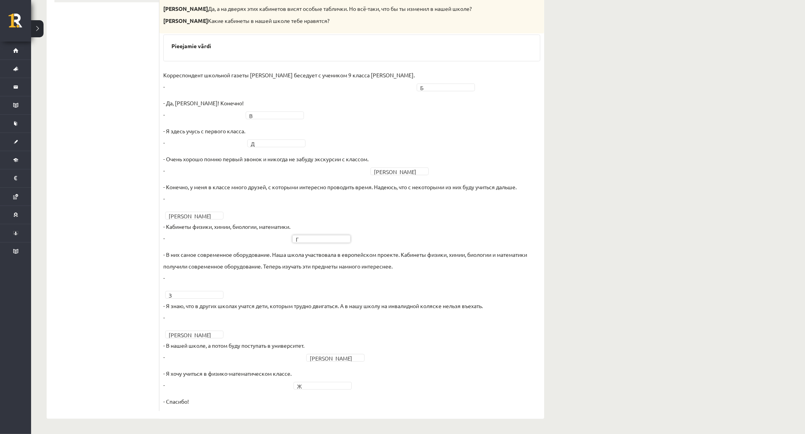
click at [181, 340] on p "- В нашей школе, а потом буду поступать в университет. -" at bounding box center [233, 351] width 141 height 23
drag, startPoint x: 185, startPoint y: 356, endPoint x: 190, endPoint y: 350, distance: 7.7
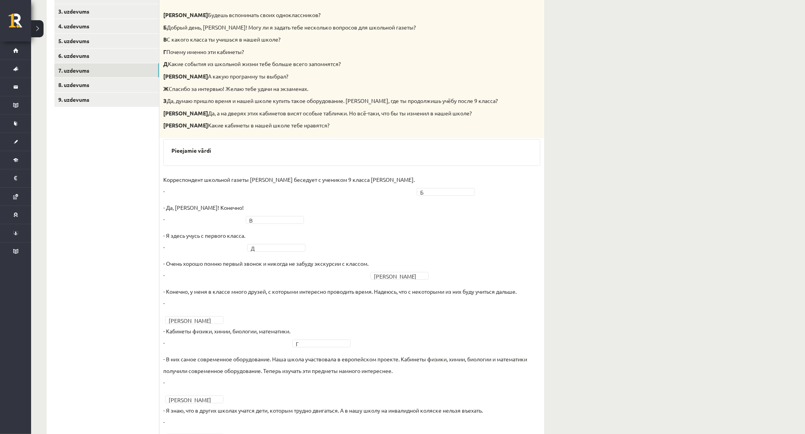
scroll to position [156, 0]
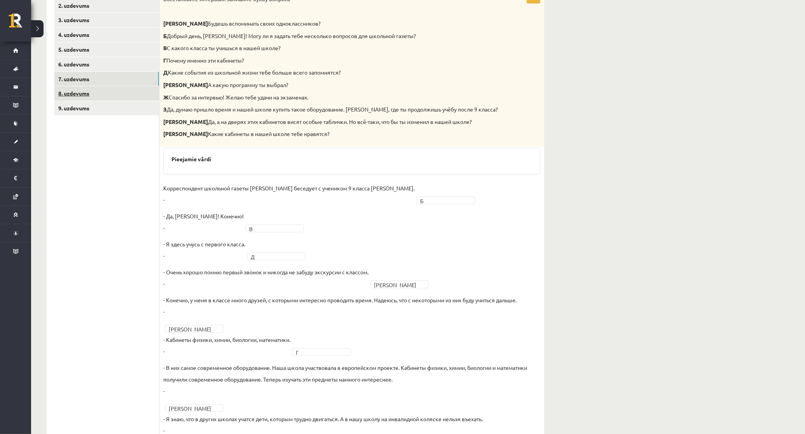
click at [111, 96] on link "8. uzdevums" at bounding box center [106, 93] width 105 height 14
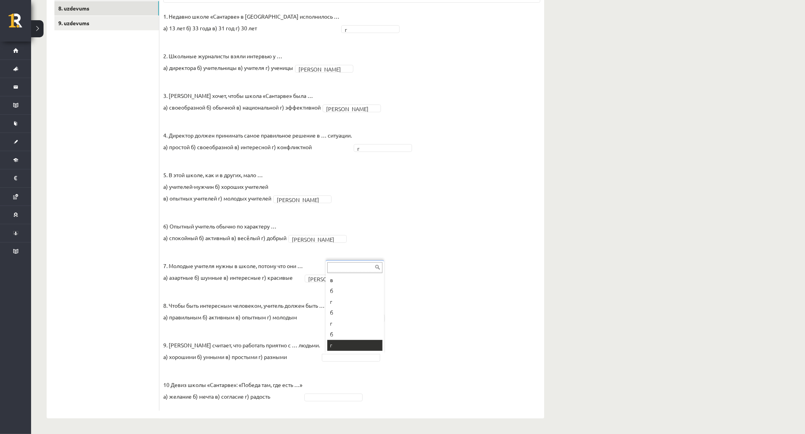
scroll to position [107, 0]
click at [316, 403] on fieldset "1. Недавно школе «Сантарве» в Клайпеде исполнилось … а) 13 лет б) 33 года в) 31…" at bounding box center [351, 208] width 377 height 396
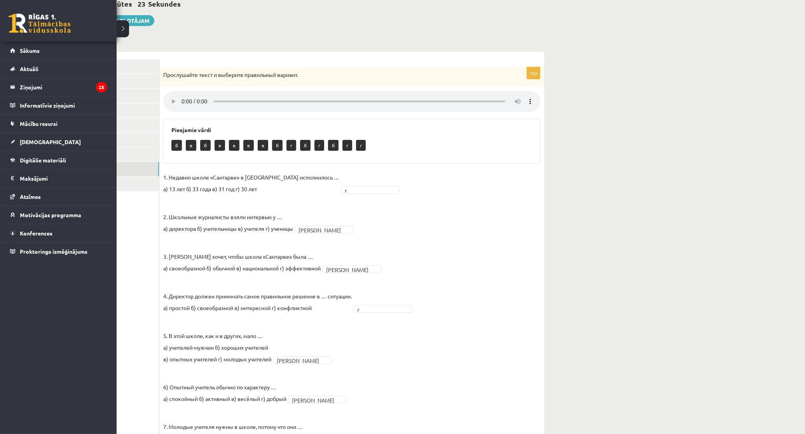
scroll to position [80, 0]
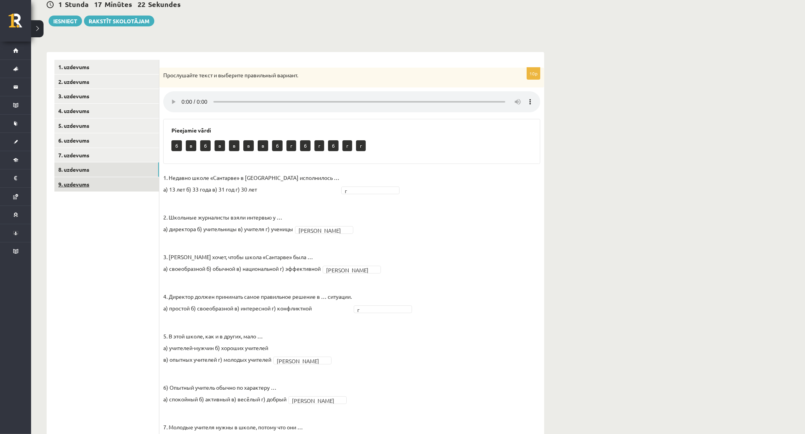
click at [128, 186] on link "9. uzdevums" at bounding box center [106, 184] width 105 height 14
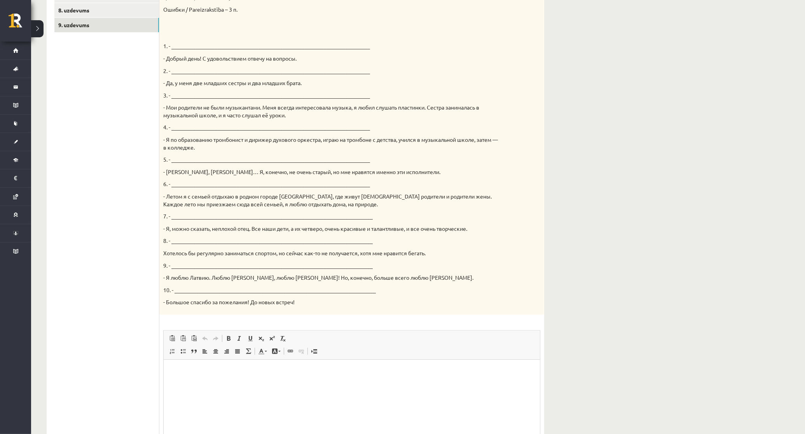
scroll to position [190, 0]
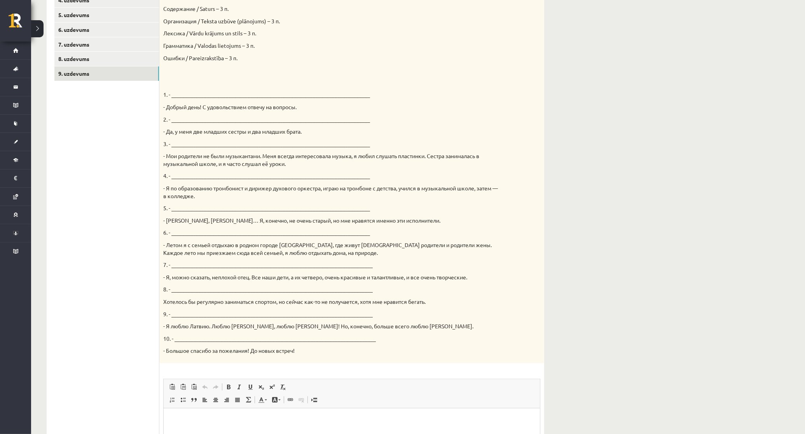
click at [181, 86] on div "Твой собеседник – известный латвийский музыкант Интарс Бусулис. К данным ответа…" at bounding box center [351, 160] width 385 height 406
click at [187, 92] on p "1. - _________________________________________________________________________" at bounding box center [332, 95] width 338 height 8
click at [178, 87] on div "Твой собеседник – известный латвийский музыкант Интарс Бусулис. К данным ответа…" at bounding box center [351, 160] width 385 height 406
click at [180, 91] on p "1. - _________________________________________________________________________" at bounding box center [332, 95] width 338 height 8
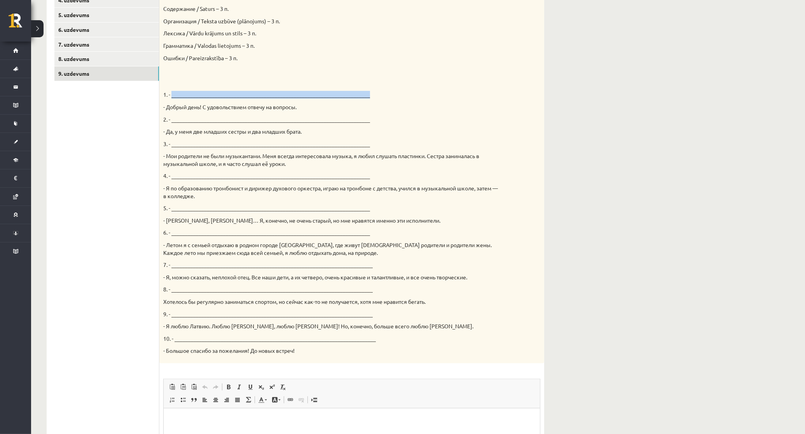
click at [181, 92] on p "1. - _________________________________________________________________________" at bounding box center [332, 95] width 338 height 8
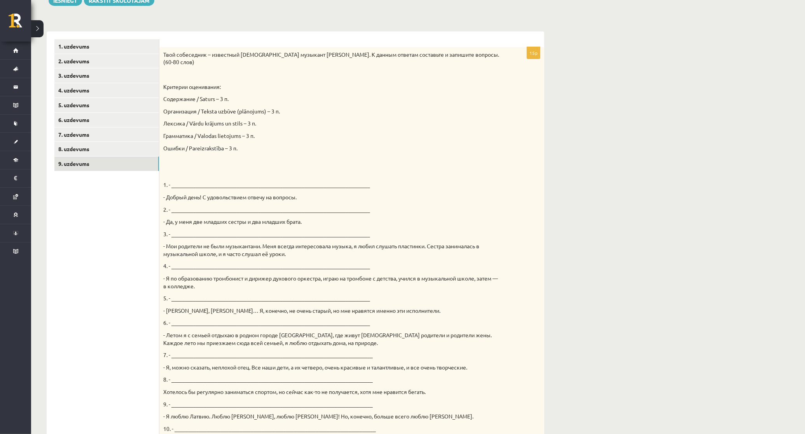
scroll to position [110, 0]
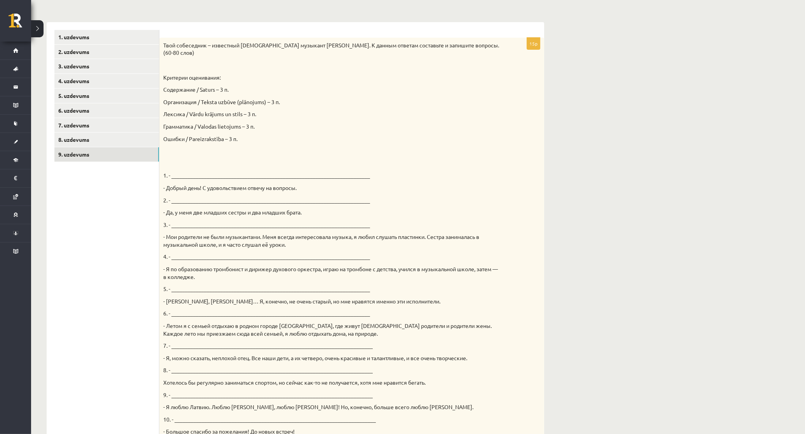
click at [233, 164] on p at bounding box center [332, 164] width 338 height 8
click at [223, 177] on p "1. - _________________________________________________________________________" at bounding box center [332, 176] width 338 height 8
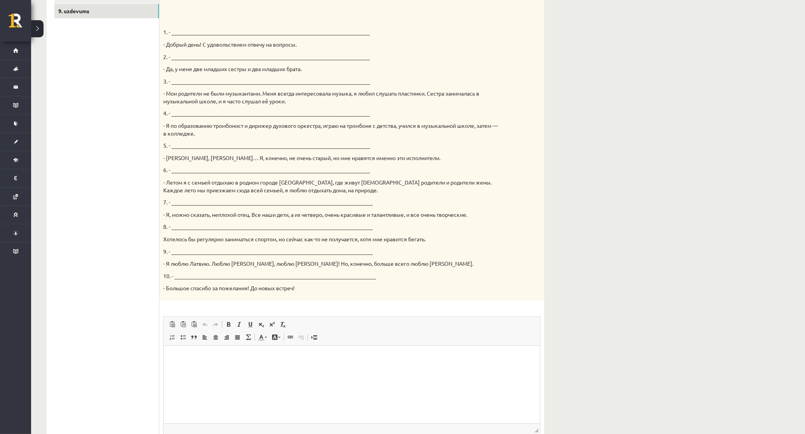
scroll to position [255, 0]
click at [222, 366] on html at bounding box center [351, 355] width 376 height 24
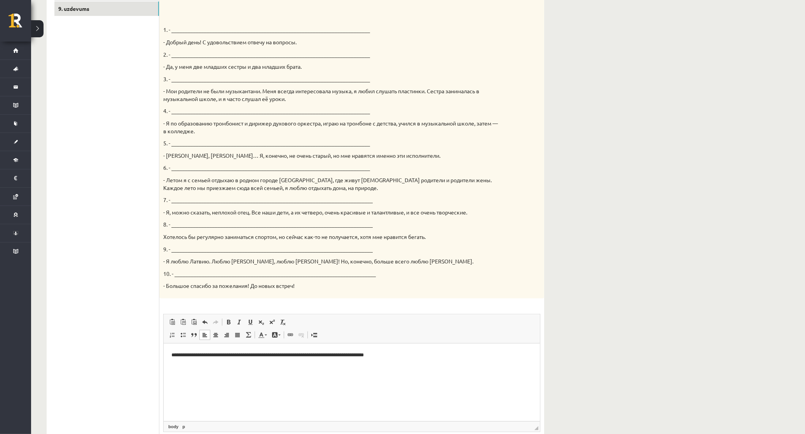
click at [256, 352] on p "**********" at bounding box center [351, 355] width 361 height 8
click at [429, 358] on p "**********" at bounding box center [351, 355] width 361 height 8
drag, startPoint x: 234, startPoint y: 371, endPoint x: 178, endPoint y: 370, distance: 56.0
click at [178, 370] on p "**********" at bounding box center [351, 368] width 361 height 8
click at [199, 365] on p "**********" at bounding box center [351, 368] width 361 height 8
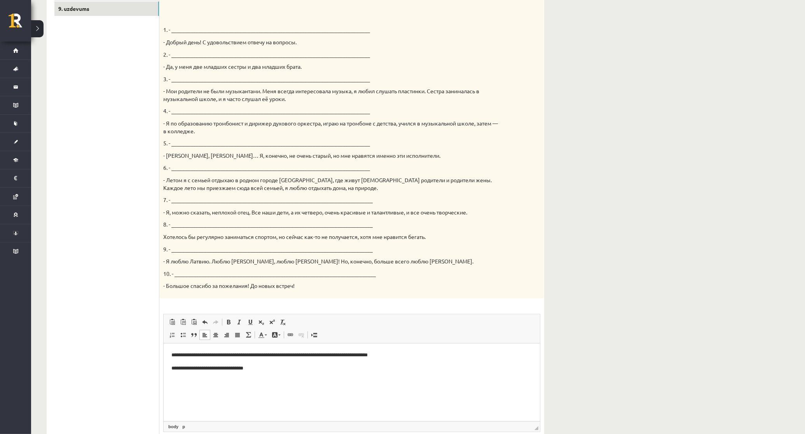
click at [293, 356] on p "**********" at bounding box center [351, 355] width 361 height 8
click at [283, 367] on p "**********" at bounding box center [351, 368] width 361 height 8
click at [177, 366] on p "**********" at bounding box center [351, 368] width 361 height 8
click at [178, 354] on p "**********" at bounding box center [351, 355] width 361 height 8
click at [270, 371] on p "**********" at bounding box center [351, 368] width 361 height 8
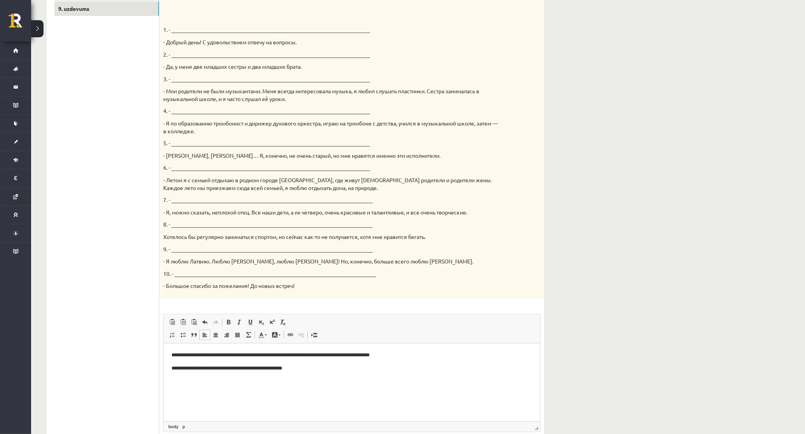
scroll to position [320, 0]
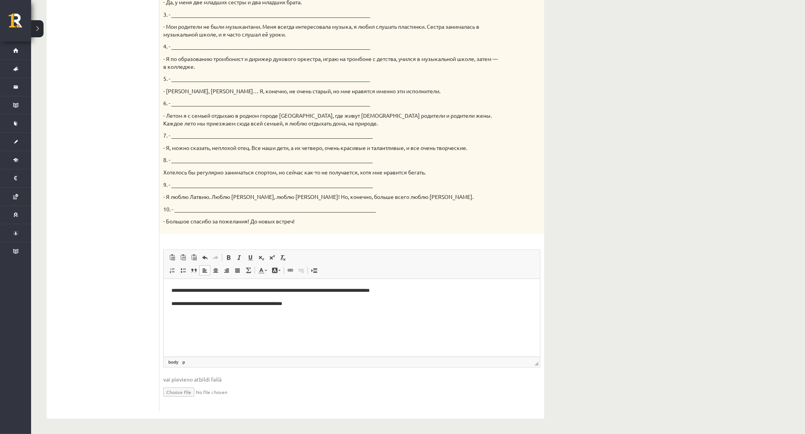
click at [354, 315] on html "**********" at bounding box center [351, 297] width 376 height 37
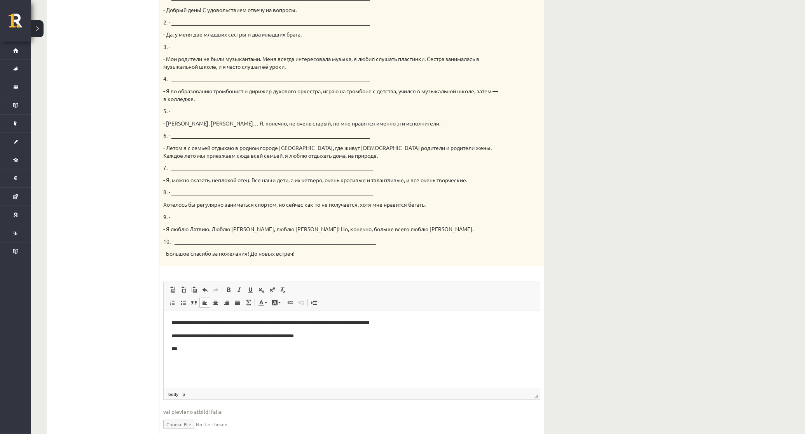
scroll to position [271, 0]
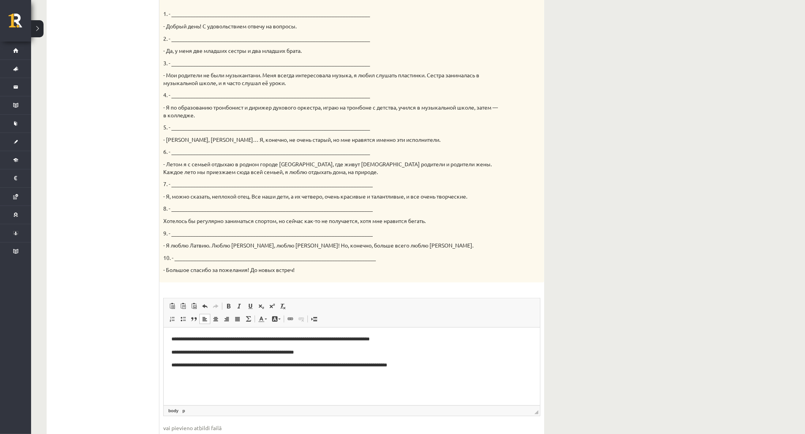
click at [176, 362] on p "**********" at bounding box center [351, 365] width 361 height 8
drag, startPoint x: 457, startPoint y: 364, endPoint x: 390, endPoint y: 377, distance: 68.1
click at [390, 377] on html "**********" at bounding box center [351, 352] width 376 height 50
click at [336, 366] on p "**********" at bounding box center [351, 365] width 361 height 8
click at [191, 365] on p "**********" at bounding box center [351, 365] width 361 height 8
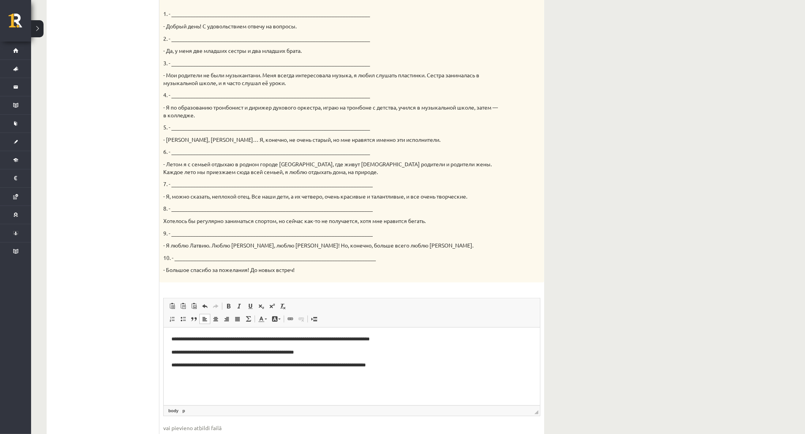
click at [449, 370] on html "**********" at bounding box center [351, 352] width 376 height 50
click at [228, 380] on p "**********" at bounding box center [351, 378] width 361 height 8
click at [229, 375] on p "**********" at bounding box center [351, 378] width 361 height 8
click at [232, 378] on p "**********" at bounding box center [351, 378] width 361 height 8
click at [233, 377] on p "**********" at bounding box center [351, 378] width 361 height 8
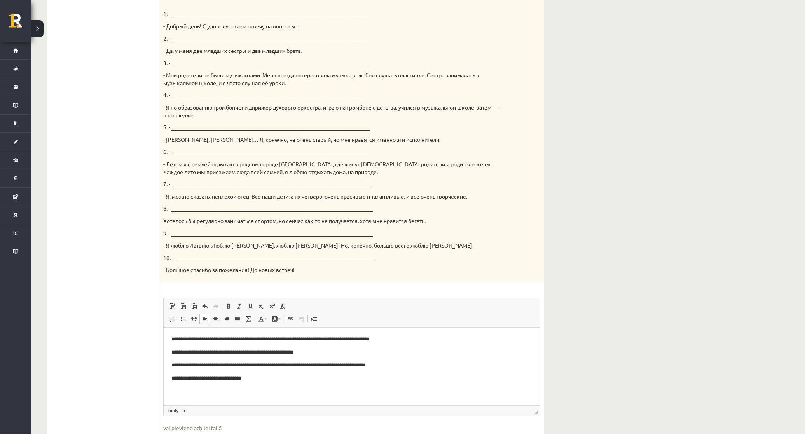
click at [230, 379] on p "**********" at bounding box center [351, 378] width 361 height 8
click at [273, 378] on p "**********" at bounding box center [351, 378] width 361 height 8
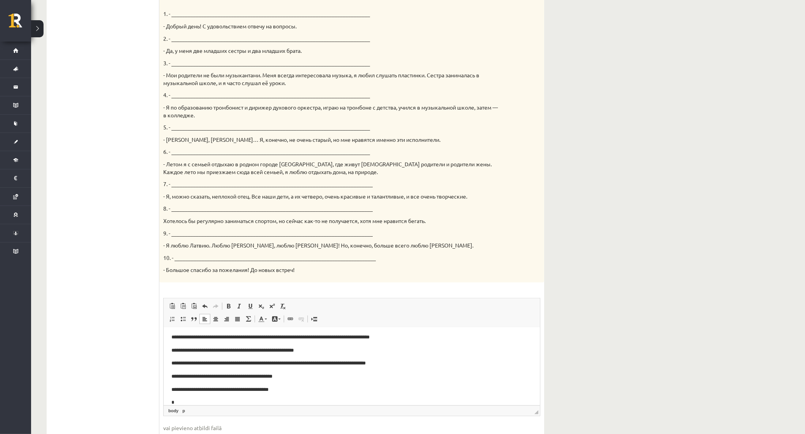
scroll to position [2, 0]
click at [351, 403] on p "**********" at bounding box center [347, 402] width 353 height 8
click at [389, 405] on span "◢ Elements path body p" at bounding box center [352, 410] width 376 height 10
click at [387, 403] on p "**********" at bounding box center [347, 402] width 353 height 8
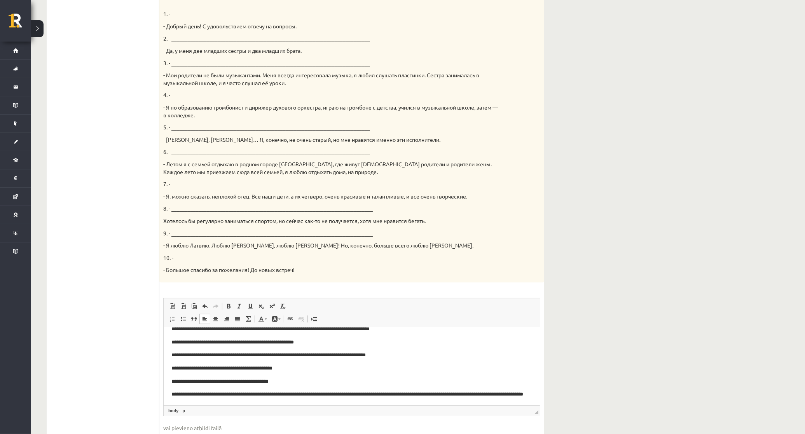
drag, startPoint x: 226, startPoint y: 391, endPoint x: 230, endPoint y: 399, distance: 9.2
click at [225, 391] on p "**********" at bounding box center [347, 398] width 353 height 16
drag, startPoint x: 186, startPoint y: 392, endPoint x: 358, endPoint y: 736, distance: 384.4
click at [186, 392] on p "**********" at bounding box center [347, 398] width 353 height 16
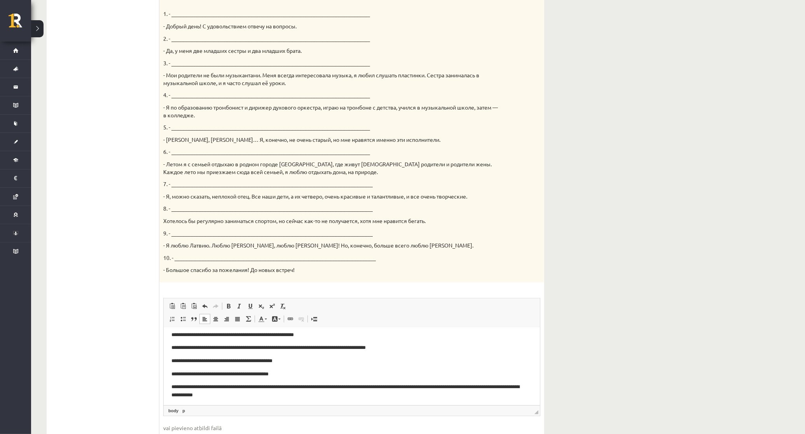
scroll to position [19, 0]
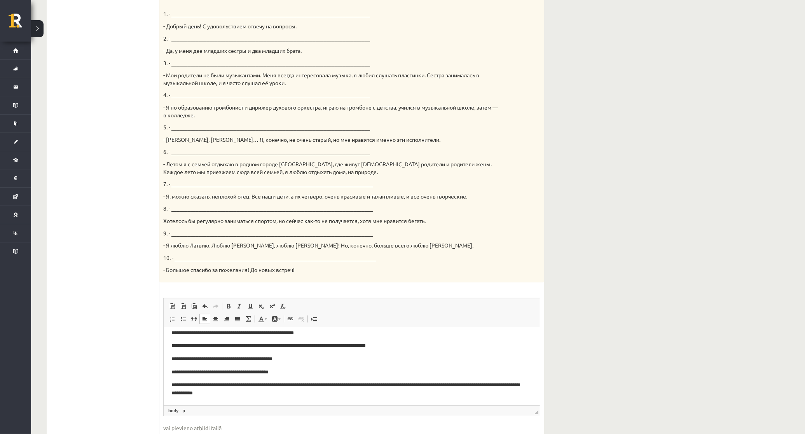
drag, startPoint x: 256, startPoint y: 394, endPoint x: 431, endPoint y: 733, distance: 380.6
click at [256, 394] on p "**********" at bounding box center [347, 389] width 353 height 16
click at [305, 401] on html "**********" at bounding box center [351, 356] width 376 height 97
click at [321, 395] on p "**********" at bounding box center [347, 389] width 353 height 16
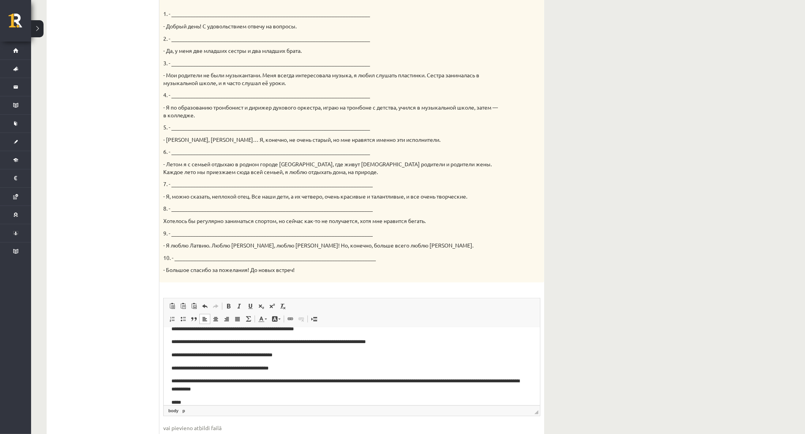
click at [216, 380] on p "**********" at bounding box center [347, 385] width 353 height 16
click at [220, 401] on p "*****" at bounding box center [347, 402] width 353 height 8
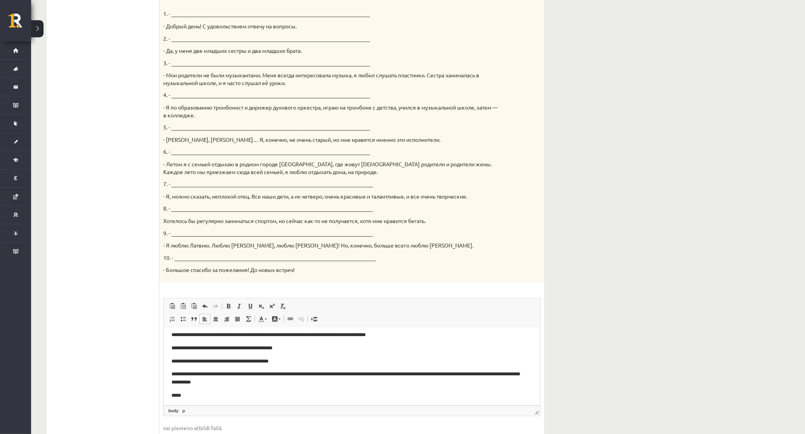
scroll to position [32, 0]
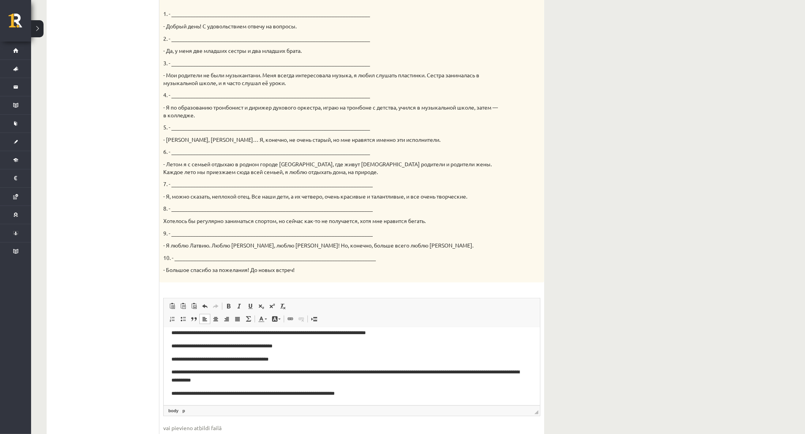
click at [341, 397] on p "**********" at bounding box center [347, 393] width 353 height 8
click at [328, 393] on p "**********" at bounding box center [347, 393] width 353 height 8
click at [391, 394] on p "**********" at bounding box center [347, 393] width 353 height 8
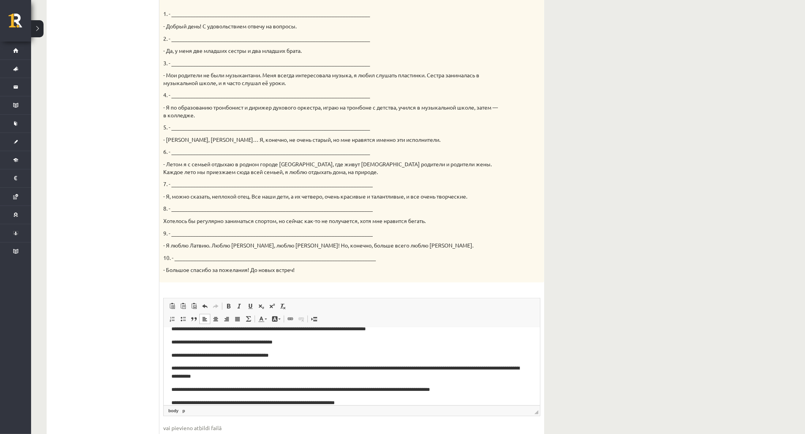
click at [230, 403] on p "**********" at bounding box center [347, 403] width 353 height 8
click at [178, 399] on p "**********" at bounding box center [347, 403] width 353 height 8
click at [394, 401] on p "**********" at bounding box center [347, 403] width 353 height 8
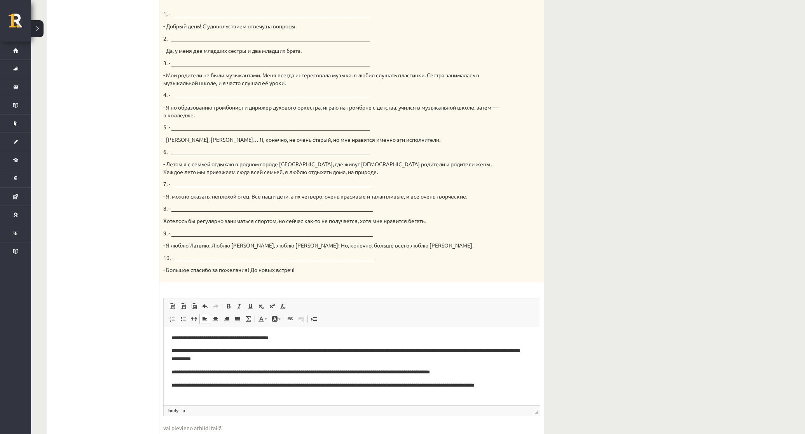
scroll to position [288, 0]
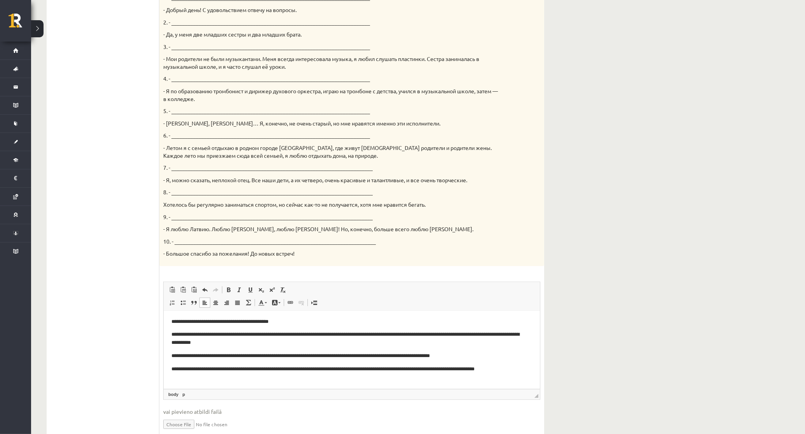
click at [317, 367] on p "**********" at bounding box center [347, 373] width 353 height 16
click at [359, 379] on p "**********" at bounding box center [347, 373] width 353 height 16
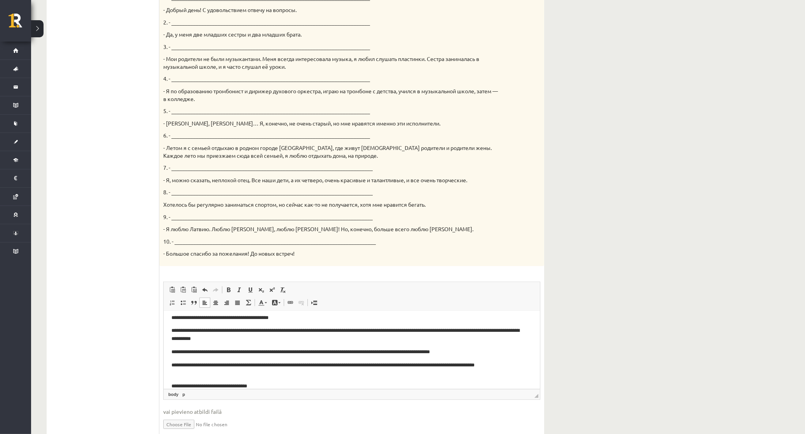
scroll to position [71, 0]
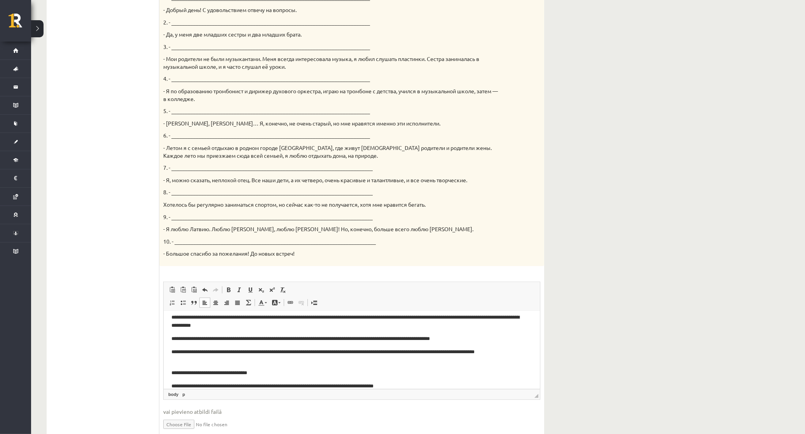
drag, startPoint x: 189, startPoint y: 385, endPoint x: 363, endPoint y: 701, distance: 361.0
click at [189, 385] on p "**********" at bounding box center [347, 386] width 353 height 8
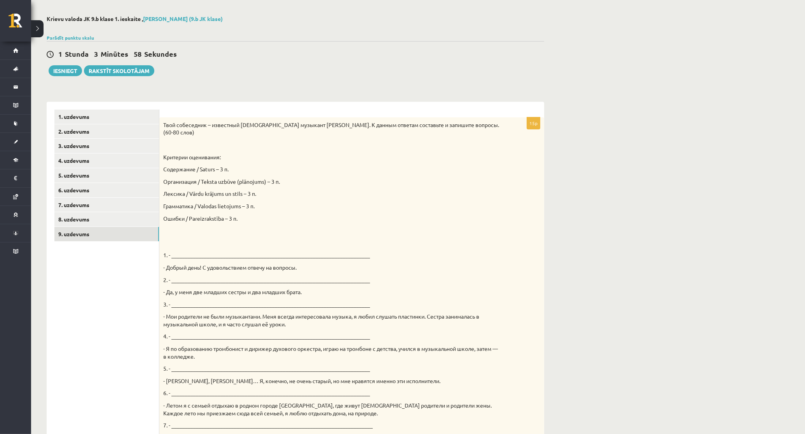
scroll to position [0, 0]
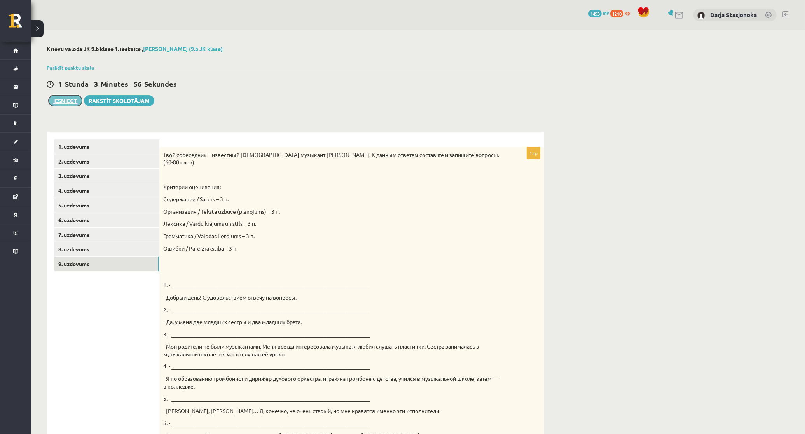
click at [72, 101] on button "Iesniegt" at bounding box center [65, 100] width 33 height 11
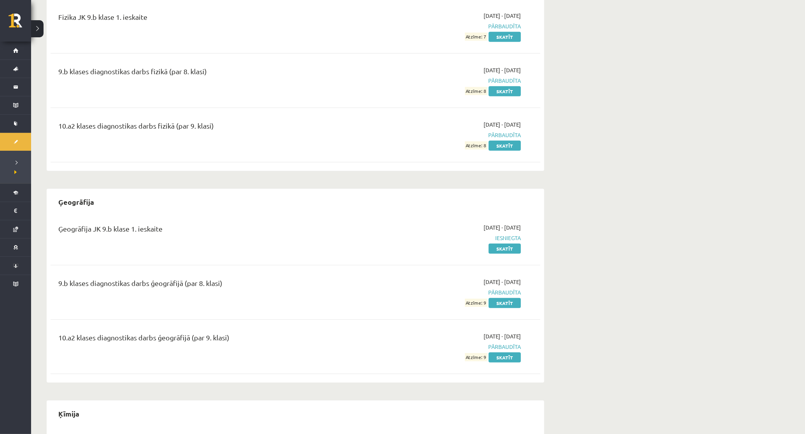
scroll to position [858, 0]
